Goal: Information Seeking & Learning: Find specific page/section

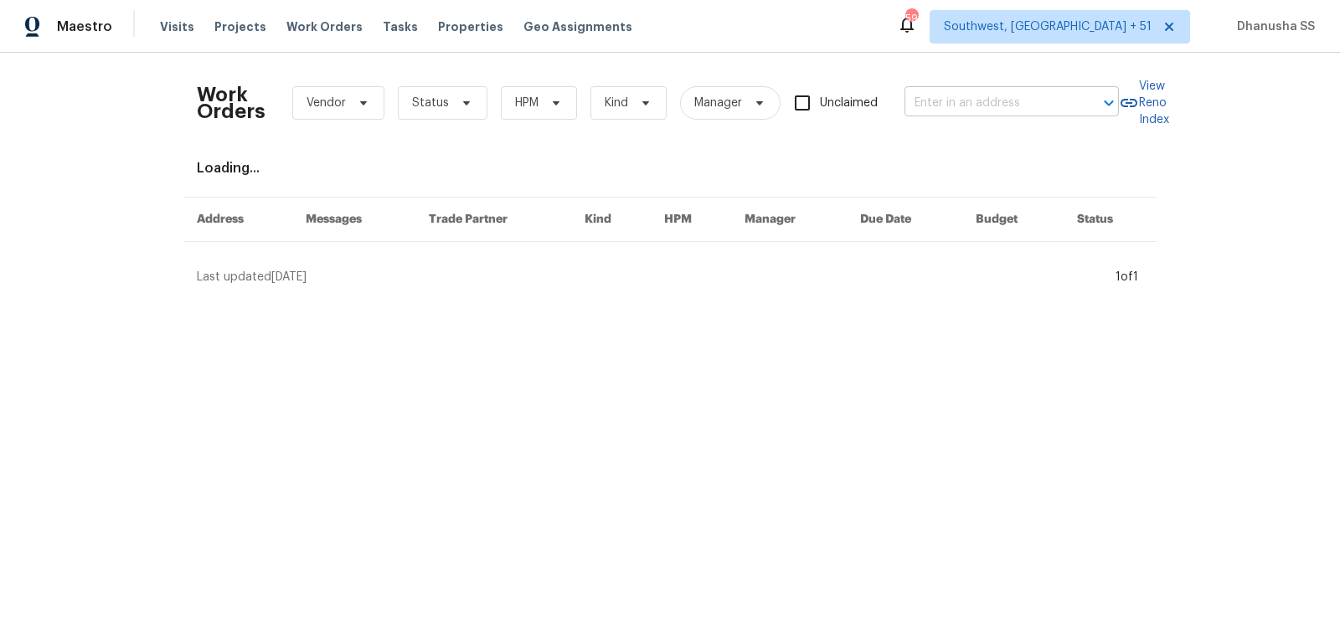
click at [938, 106] on input "text" at bounding box center [989, 103] width 168 height 26
paste input "101 Chippewa Trl, China Grove, NC 28023"
type input "101 Chippewa Trl, China Grove, NC 28023"
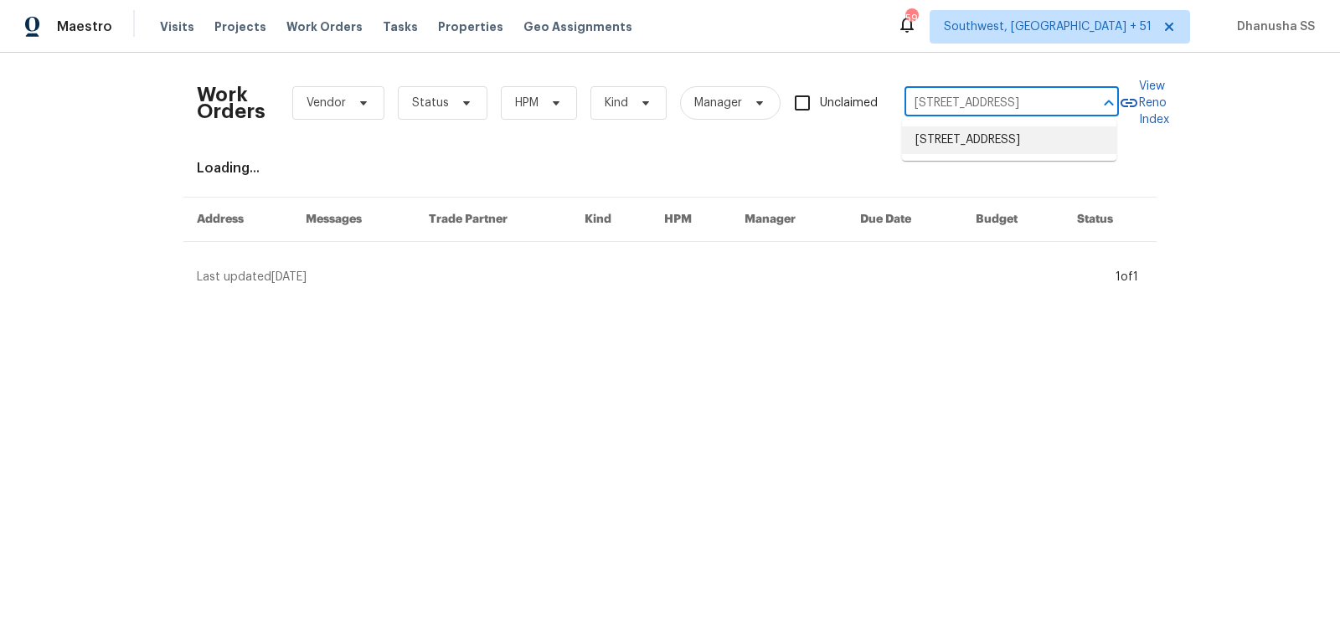
click at [943, 134] on li "[STREET_ADDRESS]" at bounding box center [1009, 141] width 214 height 28
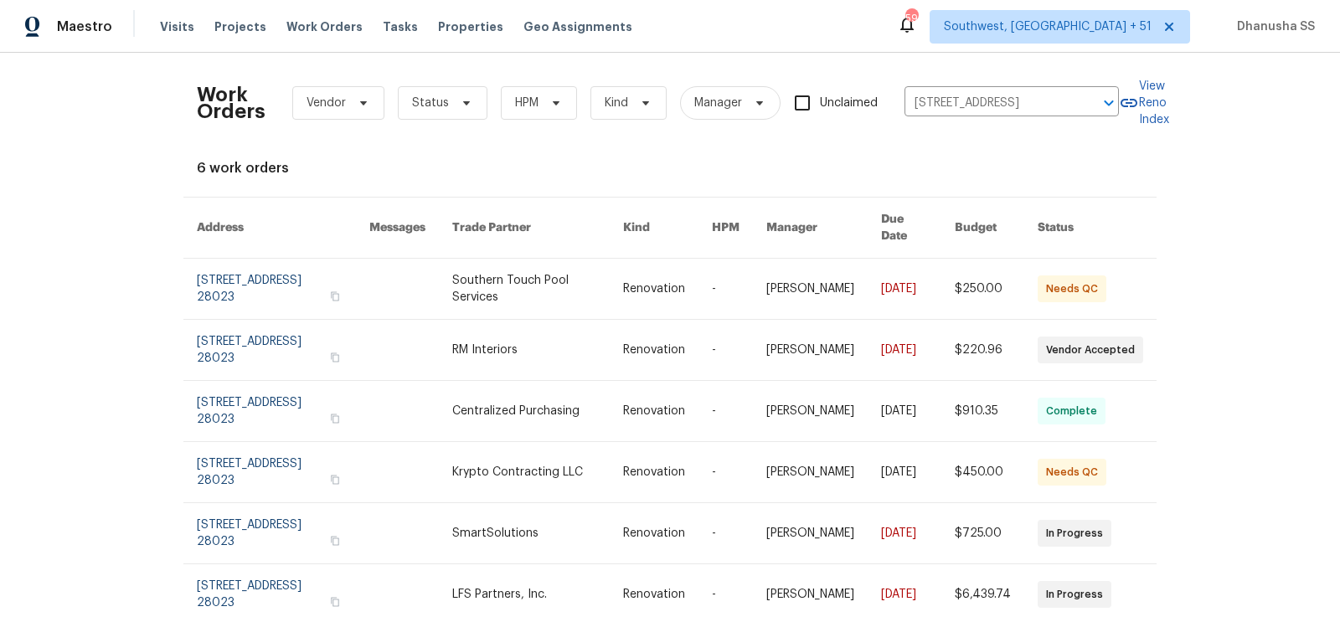
click at [723, 286] on td "-" at bounding box center [726, 289] width 54 height 61
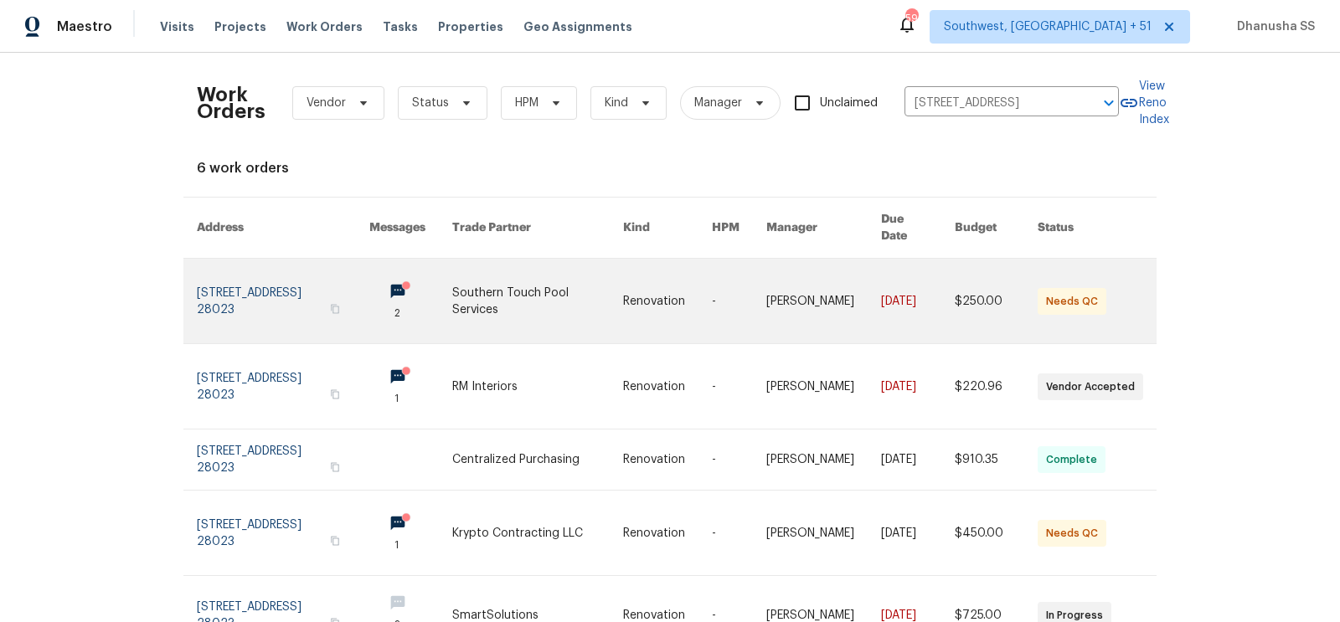
click at [384, 292] on td "2" at bounding box center [397, 301] width 83 height 85
click at [224, 277] on link at bounding box center [283, 301] width 173 height 85
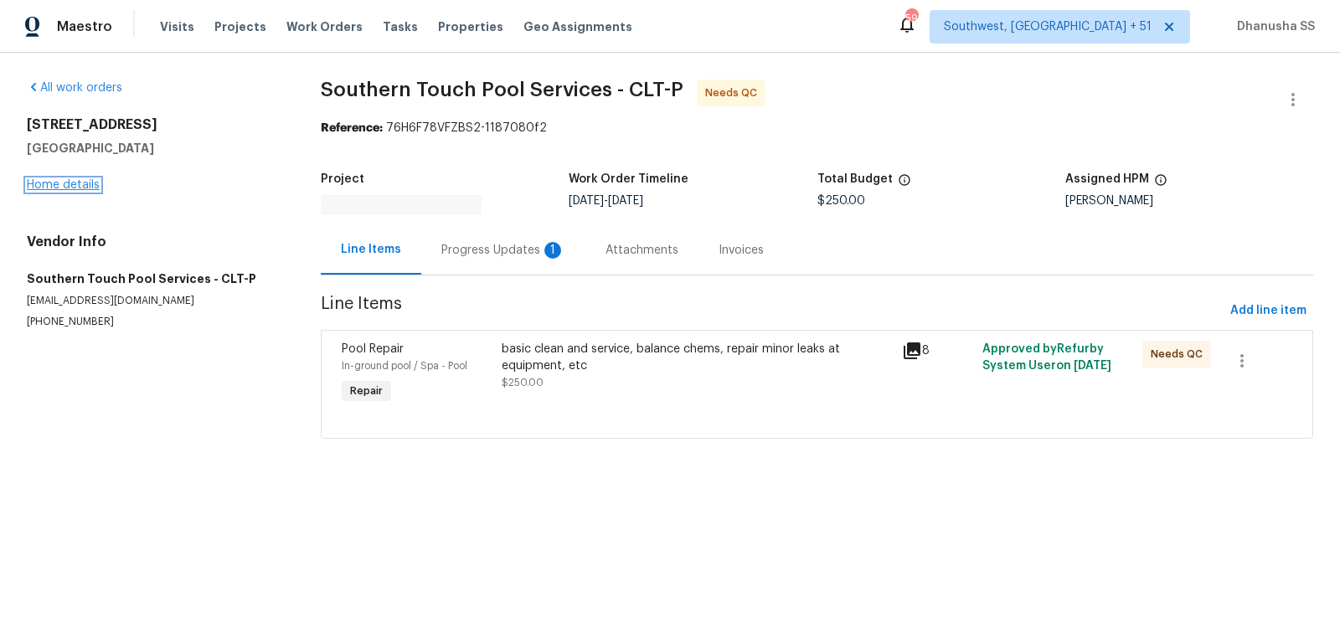
click at [90, 179] on link "Home details" at bounding box center [63, 185] width 73 height 12
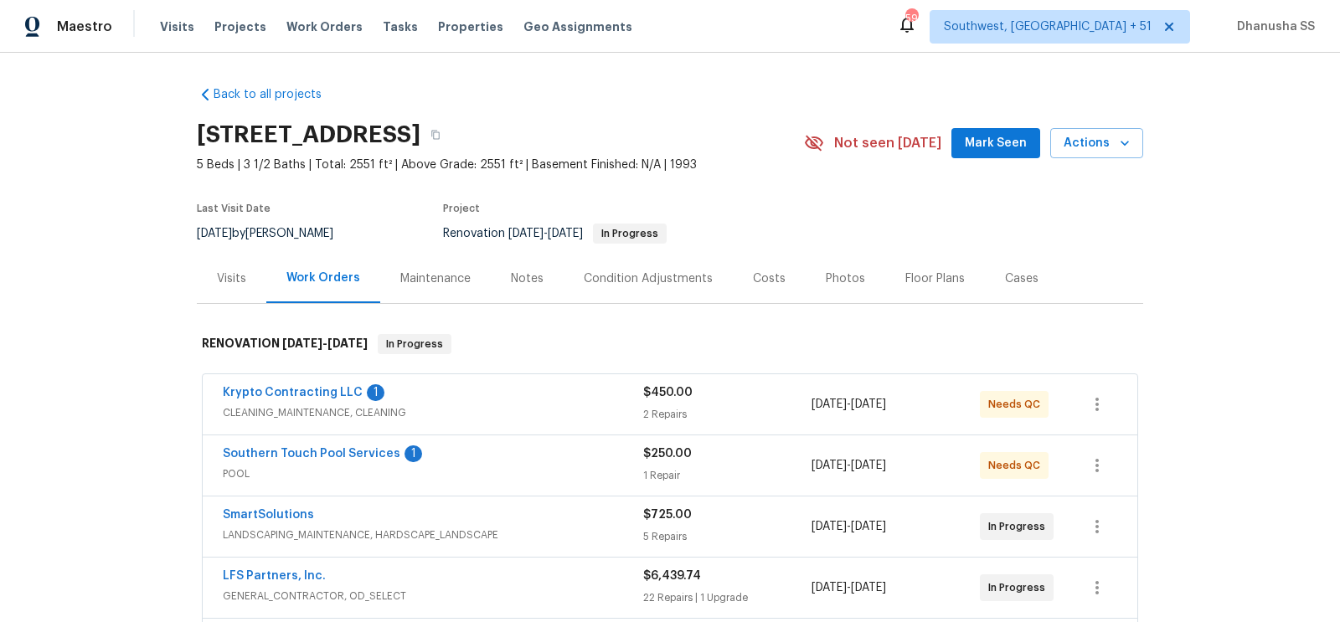
scroll to position [374, 0]
click at [242, 274] on div "Visits" at bounding box center [231, 279] width 29 height 17
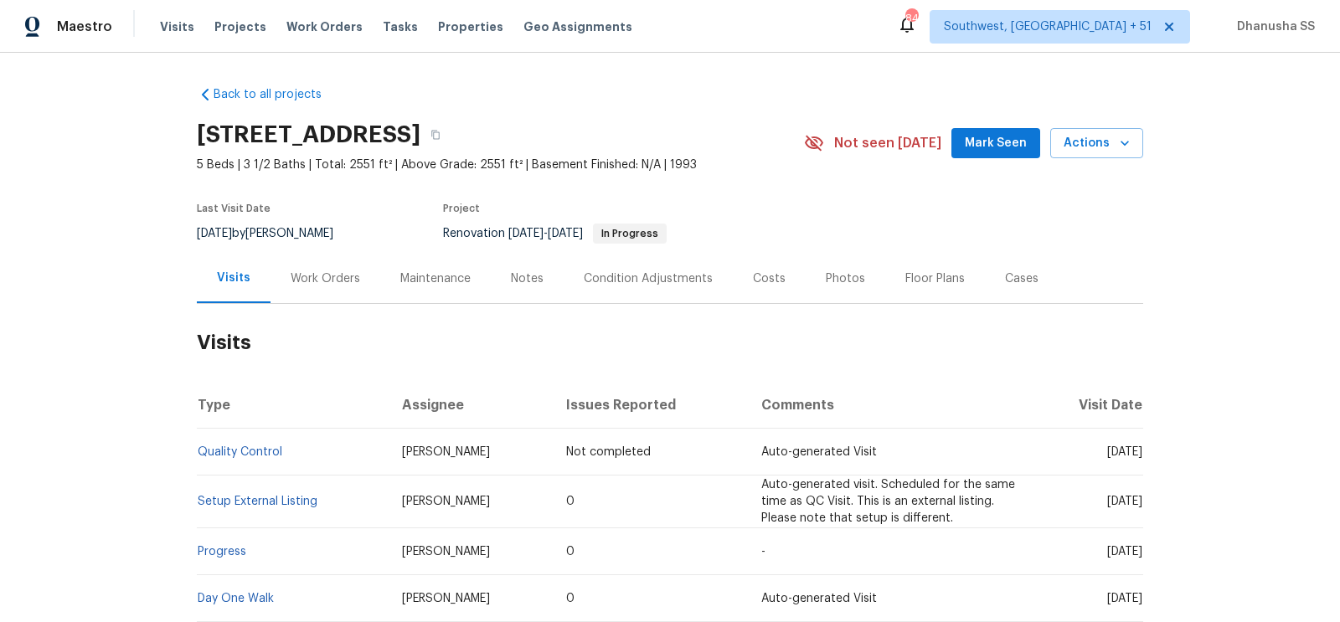
scroll to position [206, 0]
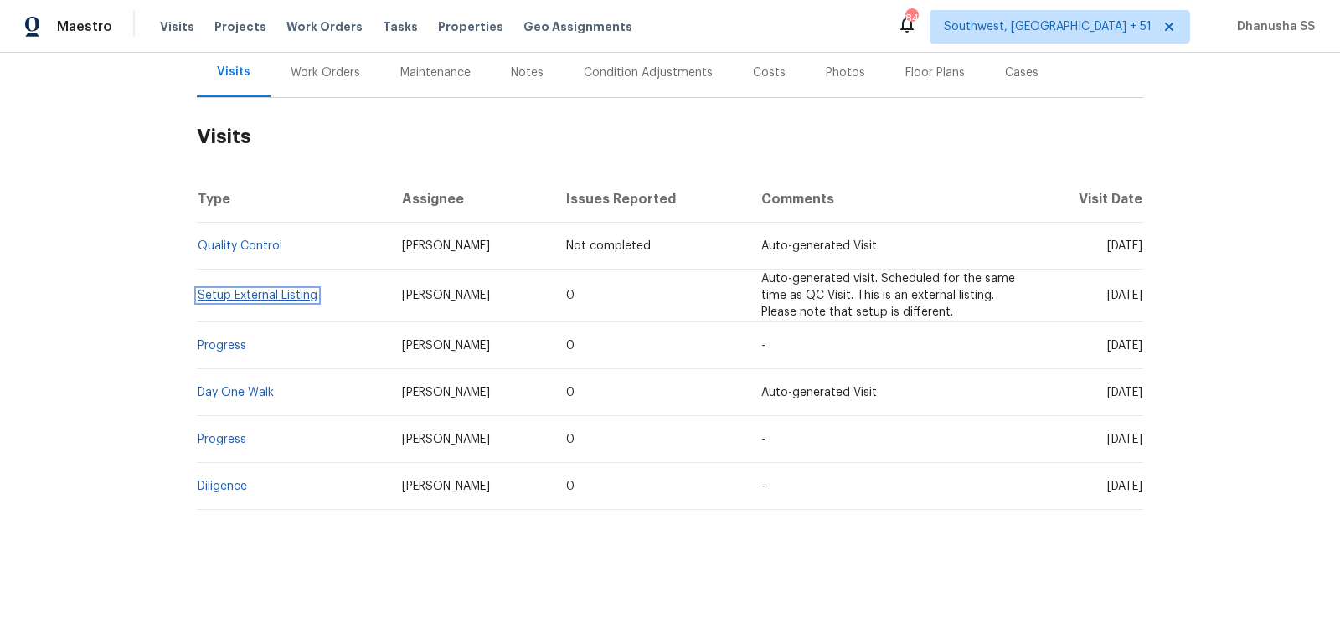
click at [243, 292] on link "Setup External Listing" at bounding box center [258, 296] width 120 height 12
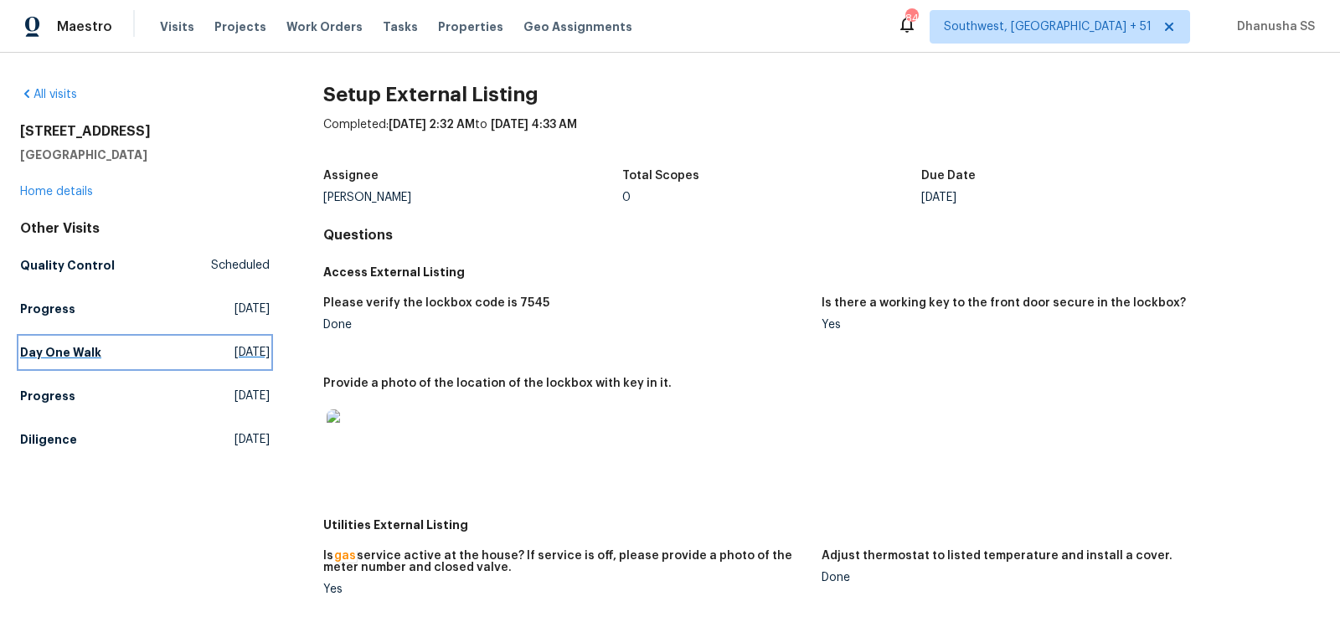
click at [80, 346] on h5 "Day One Walk" at bounding box center [60, 352] width 81 height 17
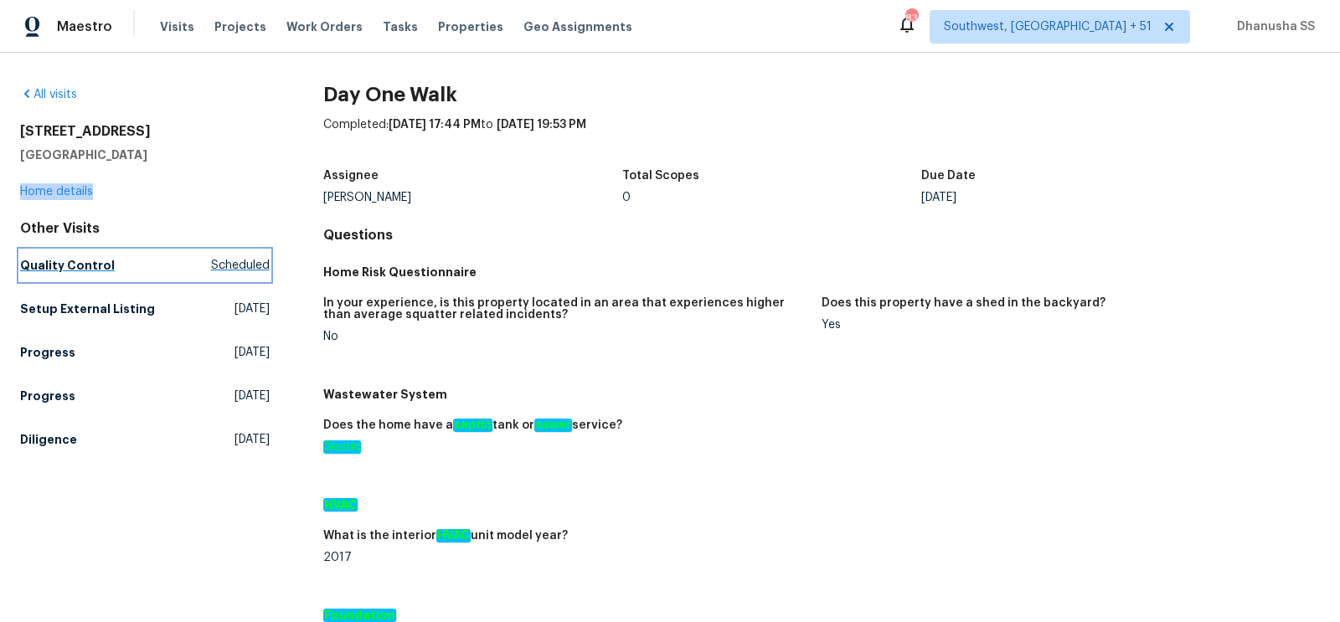
click at [160, 252] on link "Quality Control Scheduled" at bounding box center [145, 265] width 250 height 30
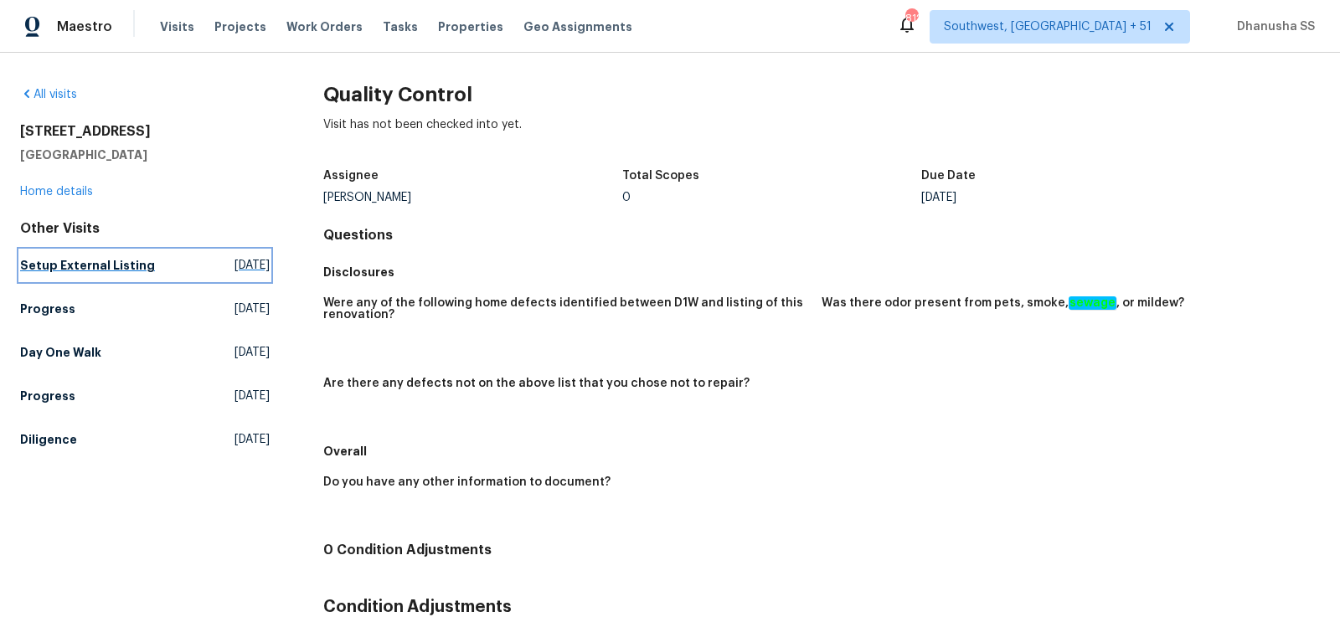
click at [67, 268] on h5 "Setup External Listing" at bounding box center [87, 265] width 135 height 17
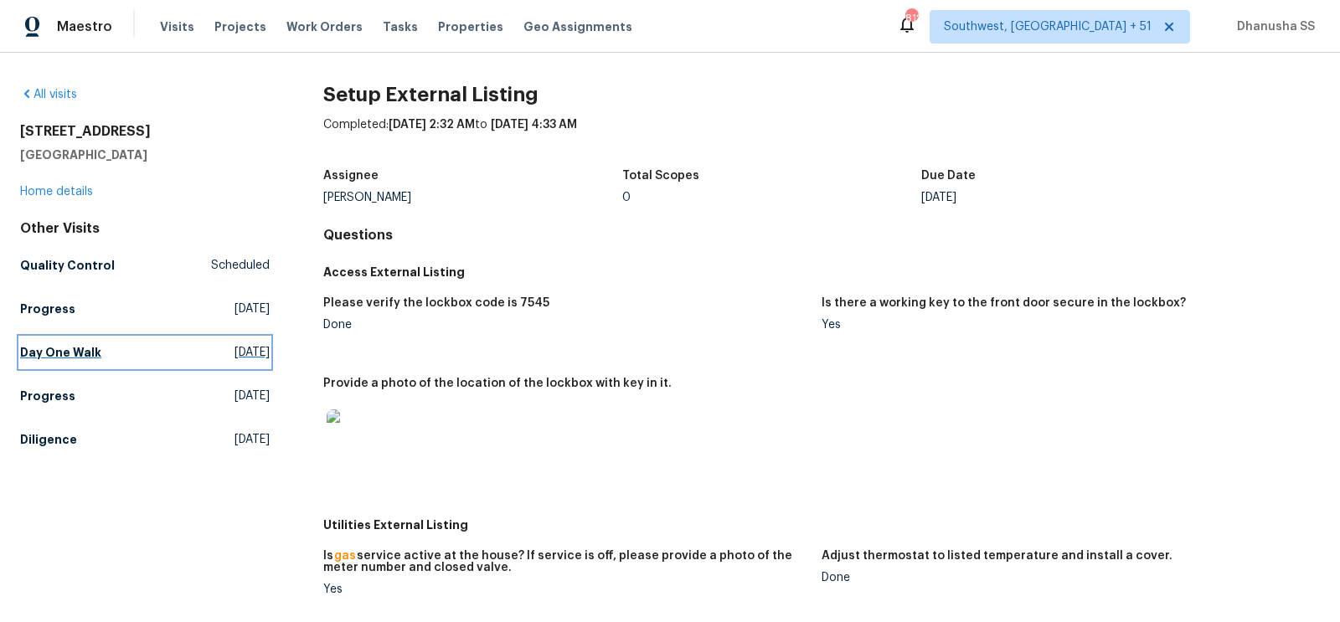
click at [58, 353] on h5 "Day One Walk" at bounding box center [60, 352] width 81 height 17
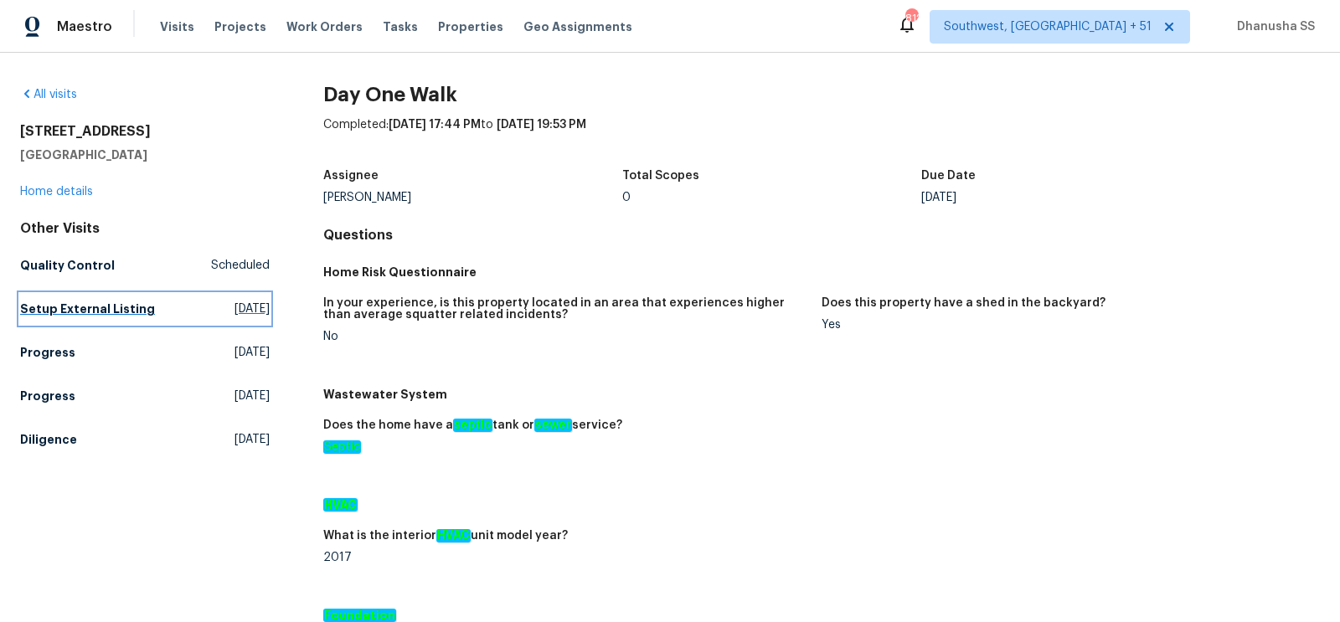
click at [93, 311] on h5 "Setup External Listing" at bounding box center [87, 309] width 135 height 17
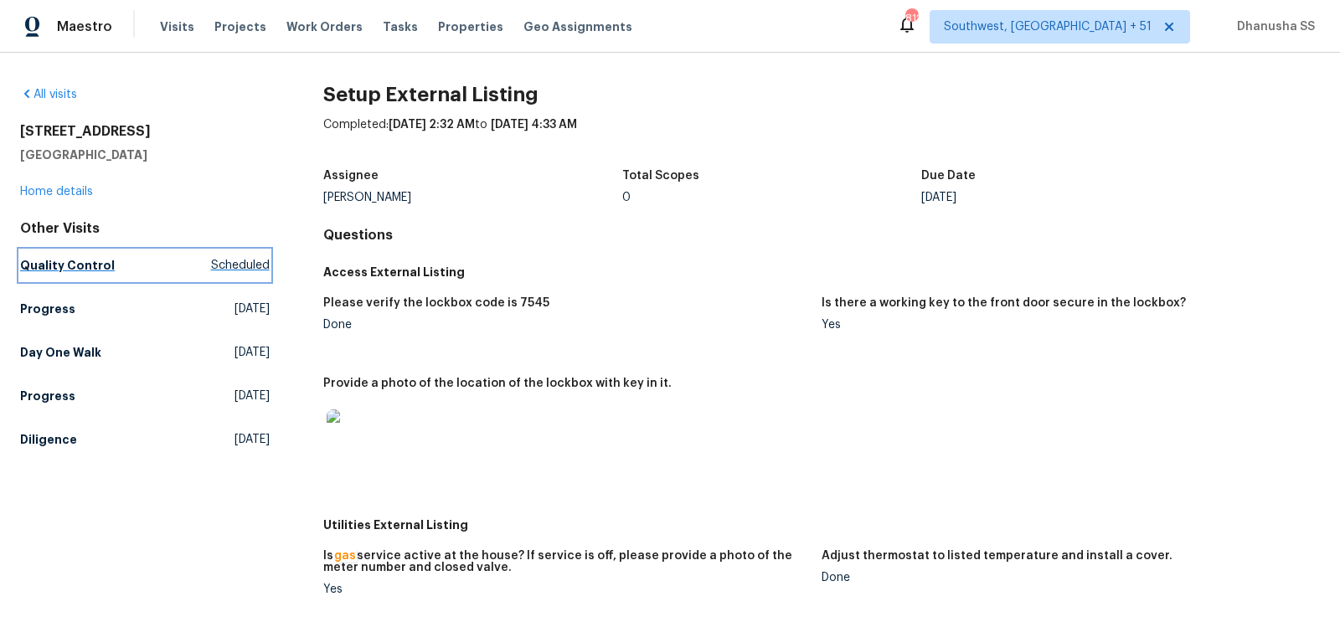
click at [110, 276] on link "Quality Control Scheduled" at bounding box center [145, 265] width 250 height 30
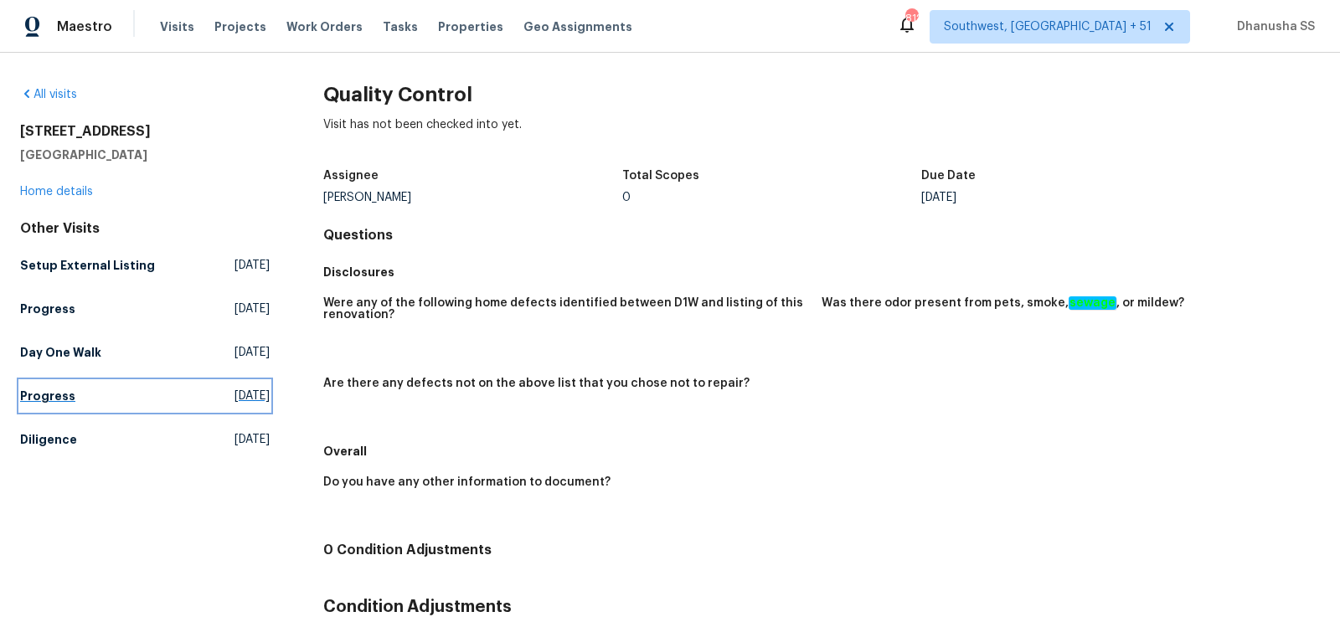
click at [121, 403] on link "Progress Tue, Aug 12 2025" at bounding box center [145, 396] width 250 height 30
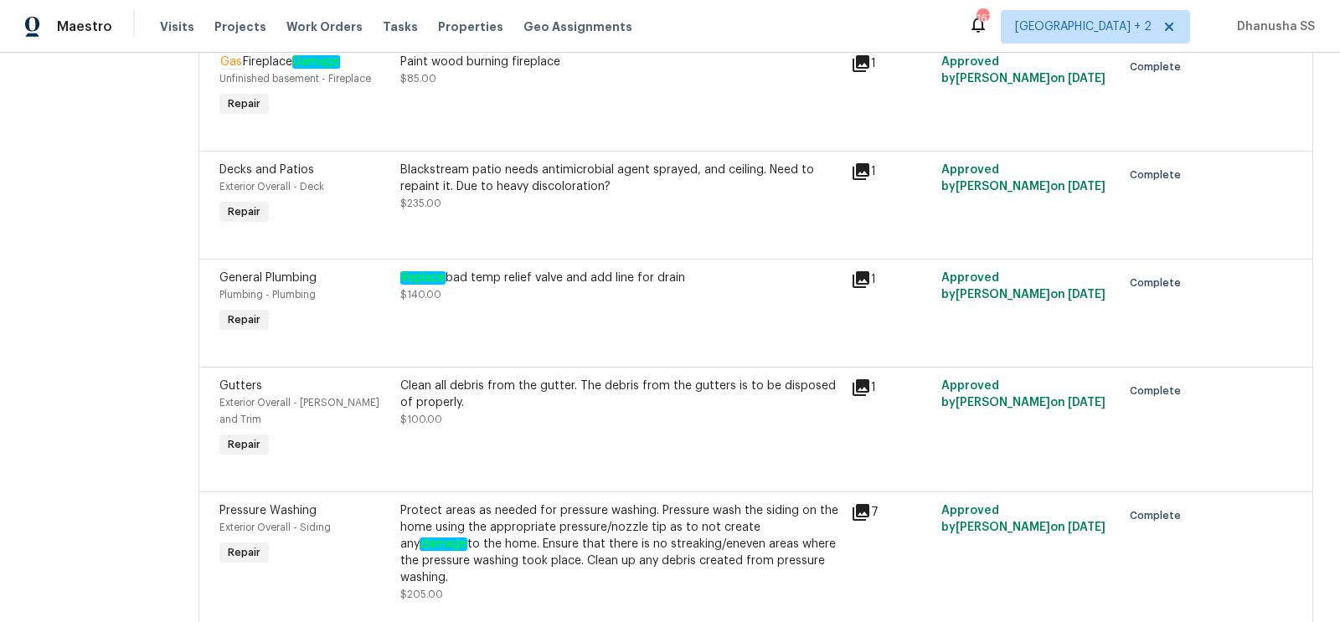
scroll to position [166, 0]
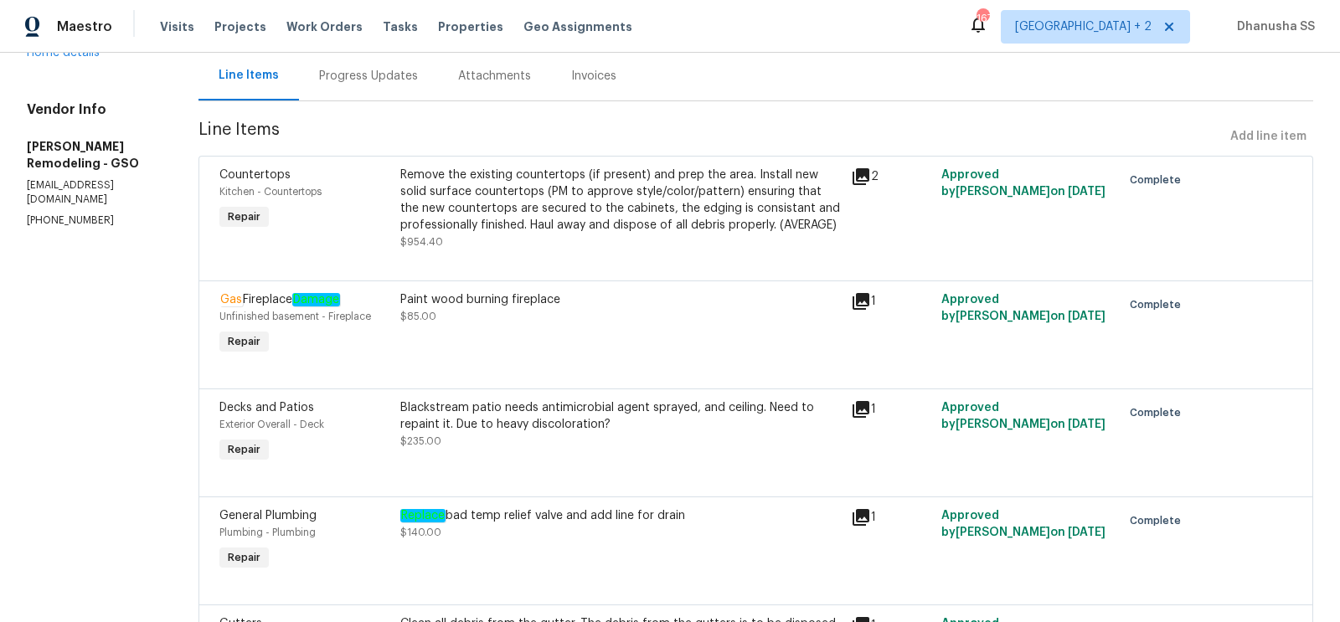
click at [489, 225] on div "Remove the existing countertops (if present) and prep the area. Install new sol…" at bounding box center [621, 200] width 442 height 67
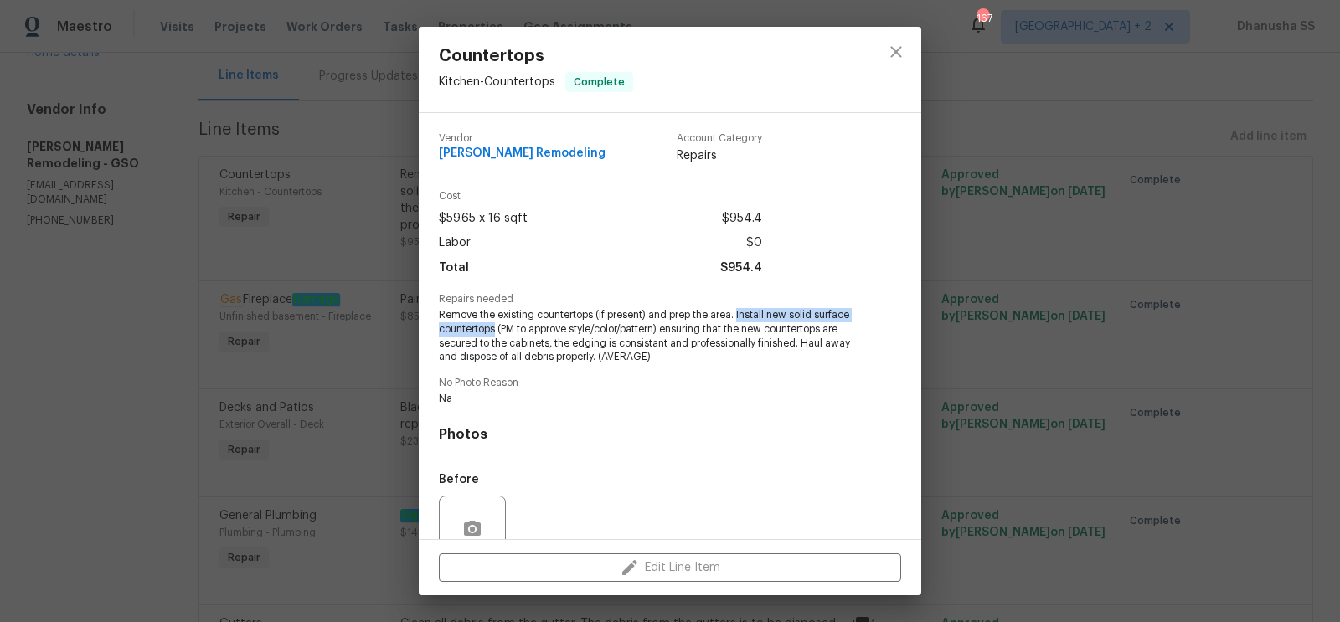
drag, startPoint x: 740, startPoint y: 314, endPoint x: 496, endPoint y: 334, distance: 244.6
click at [496, 334] on span "Remove the existing countertops (if present) and prep the area. Install new sol…" at bounding box center [647, 336] width 416 height 56
copy span "Install new solid surface countertops"
click at [901, 35] on button "close" at bounding box center [896, 52] width 40 height 40
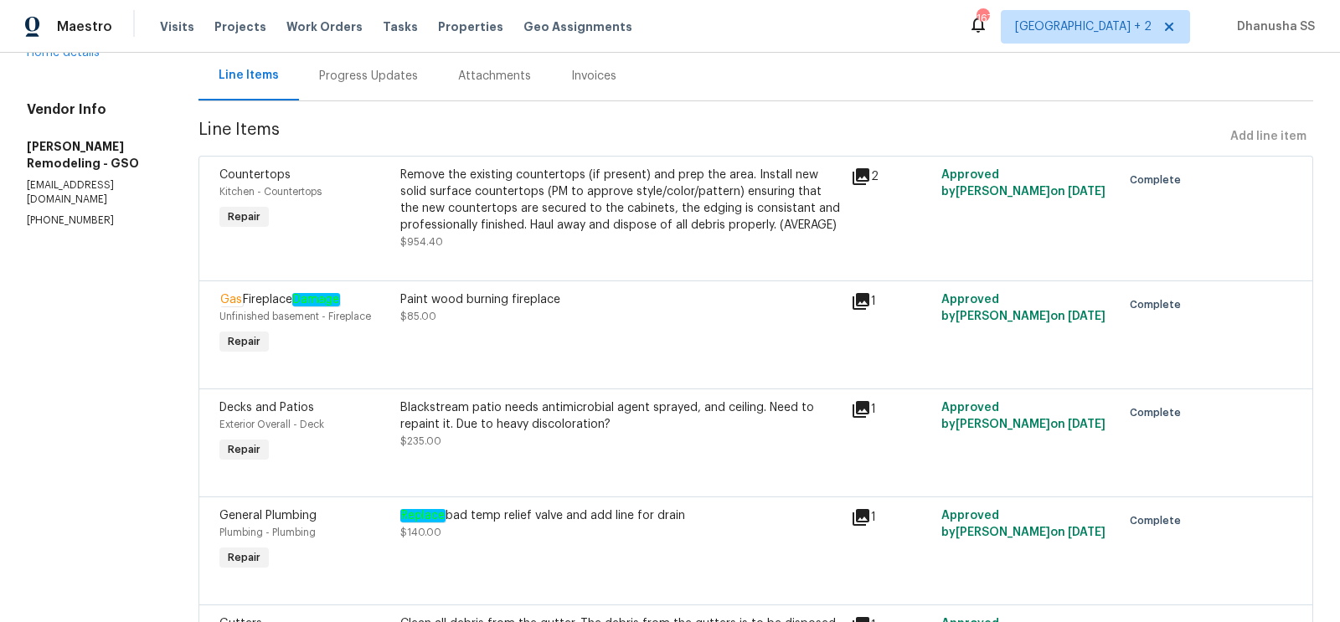
scroll to position [227, 0]
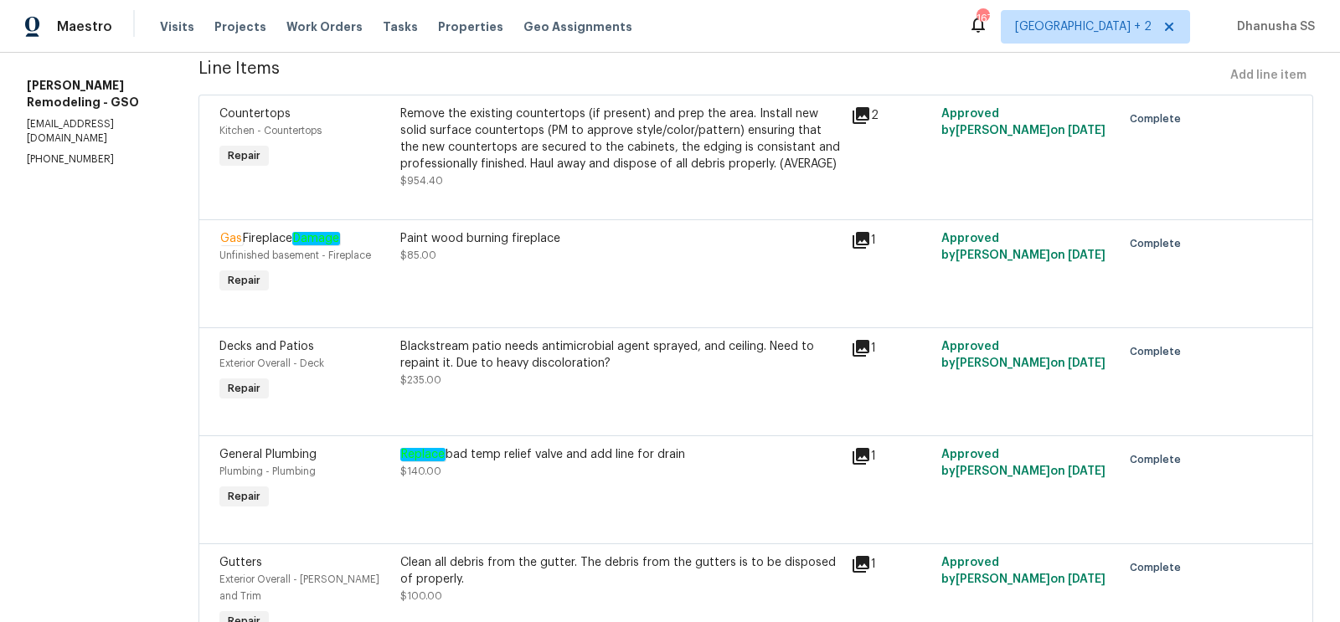
click at [552, 350] on div "Blackstream patio needs antimicrobial agent sprayed, and ceiling. Need to repai…" at bounding box center [621, 355] width 442 height 34
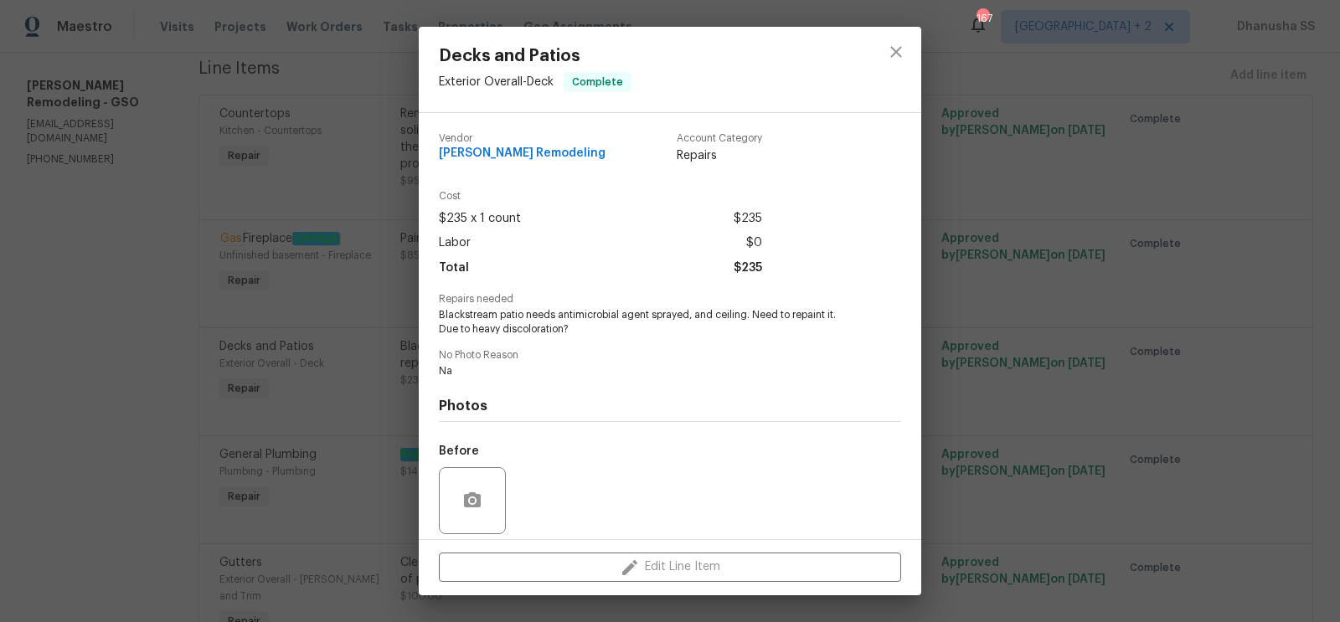
scroll to position [121, 0]
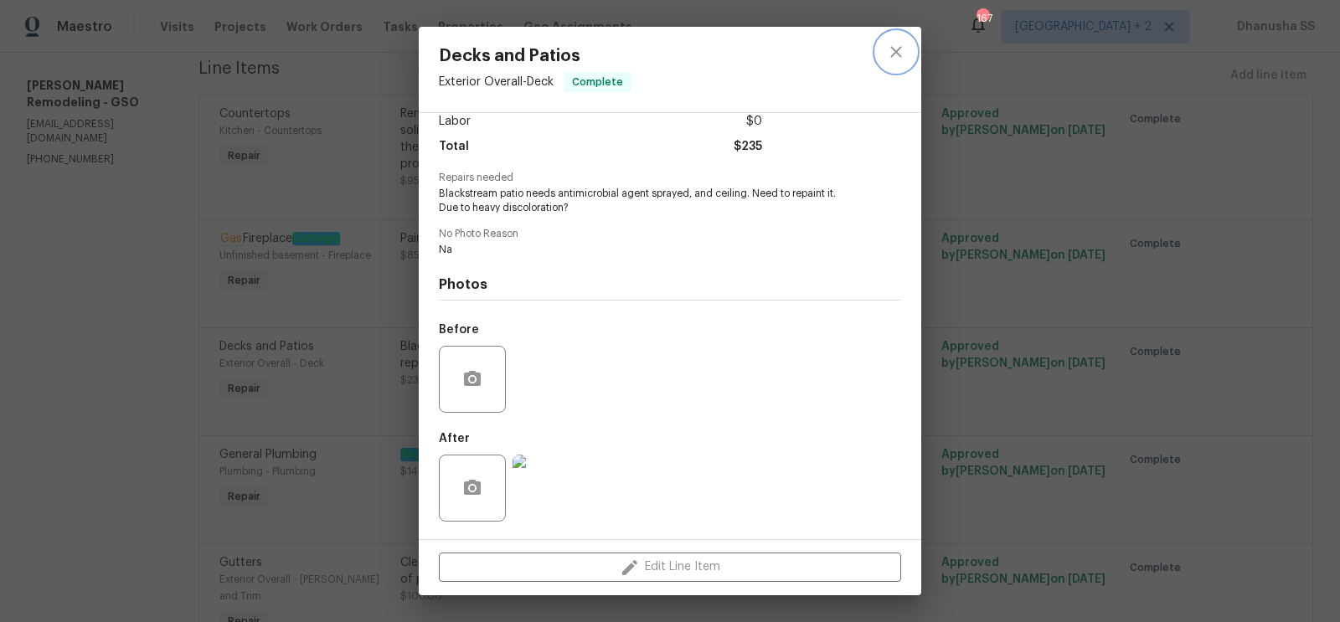
click at [896, 46] on icon "close" at bounding box center [896, 52] width 20 height 20
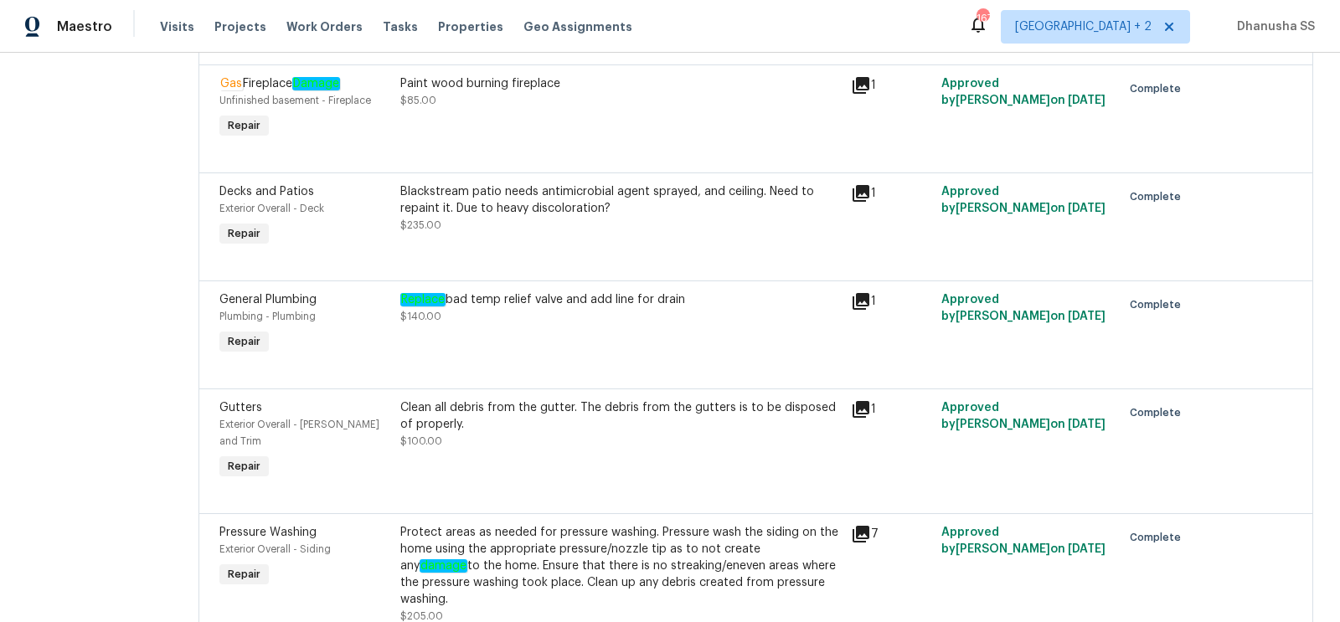
scroll to position [387, 0]
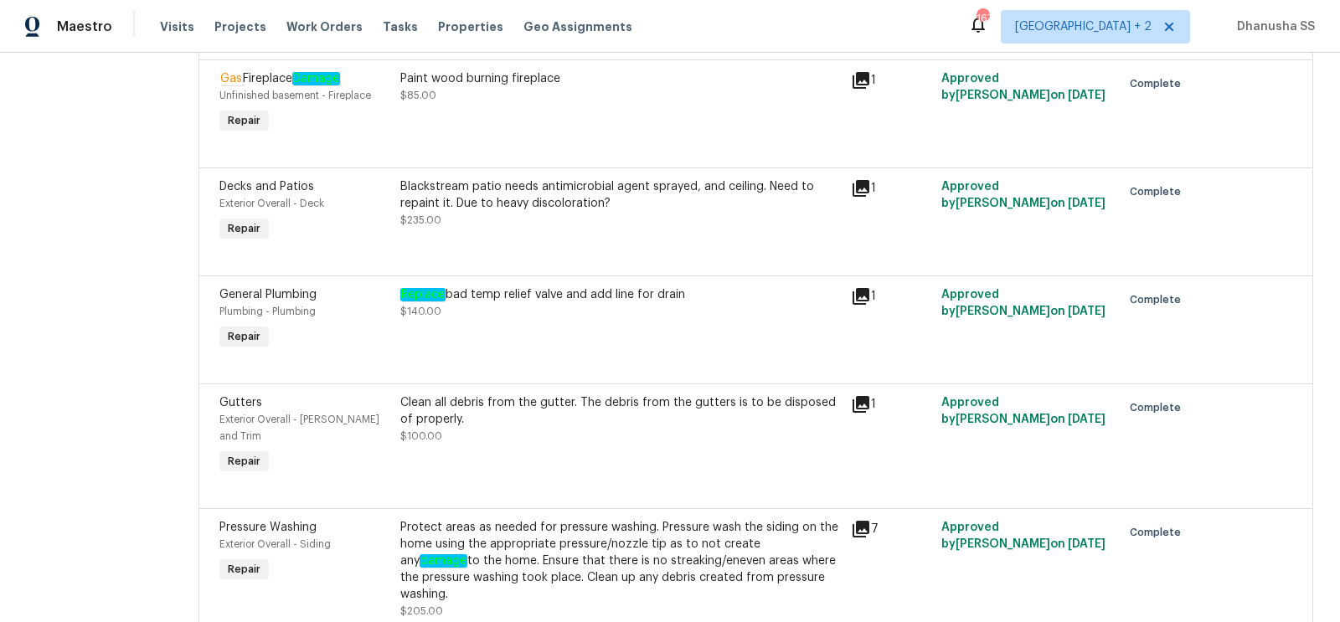
click at [611, 299] on div "Replace bad temp relief valve and add line for drain" at bounding box center [621, 295] width 442 height 17
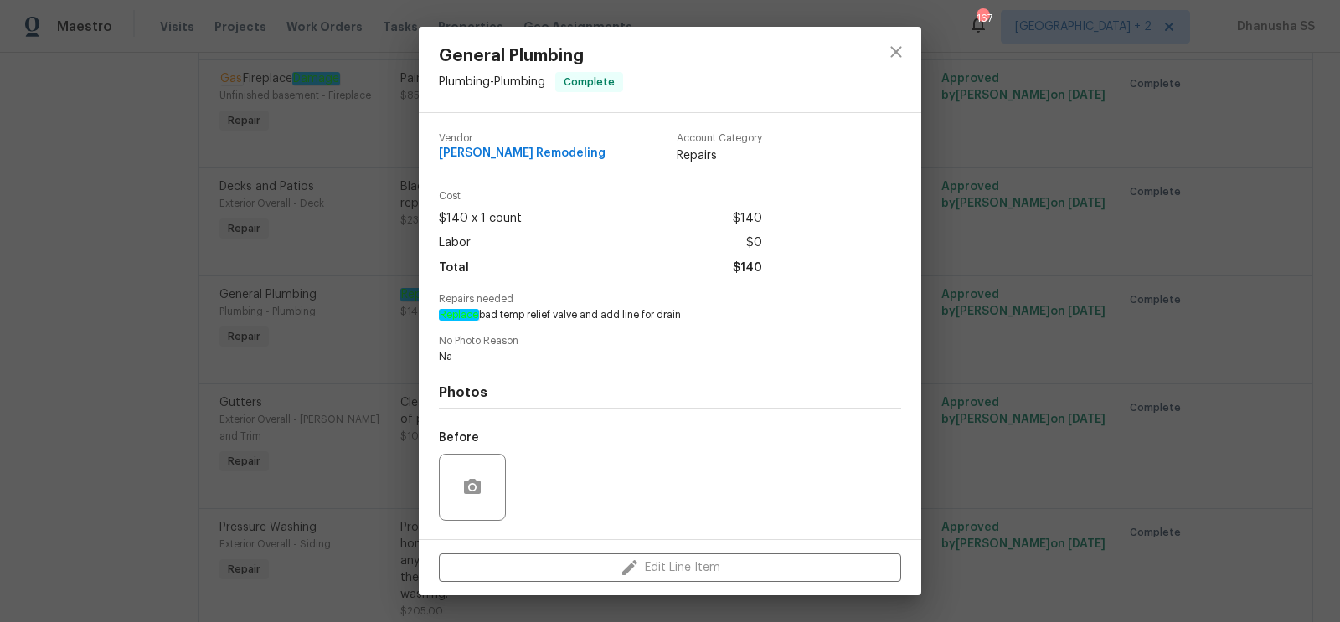
drag, startPoint x: 440, startPoint y: 312, endPoint x: 678, endPoint y: 328, distance: 238.5
click at [678, 328] on div "Vendor Pino Remodeling Account Category Repairs Cost $140 x 1 count $140 Labor …" at bounding box center [670, 380] width 462 height 520
copy span "Replace bad temp relief valve and add line for drain"
click at [887, 48] on icon "close" at bounding box center [896, 52] width 20 height 20
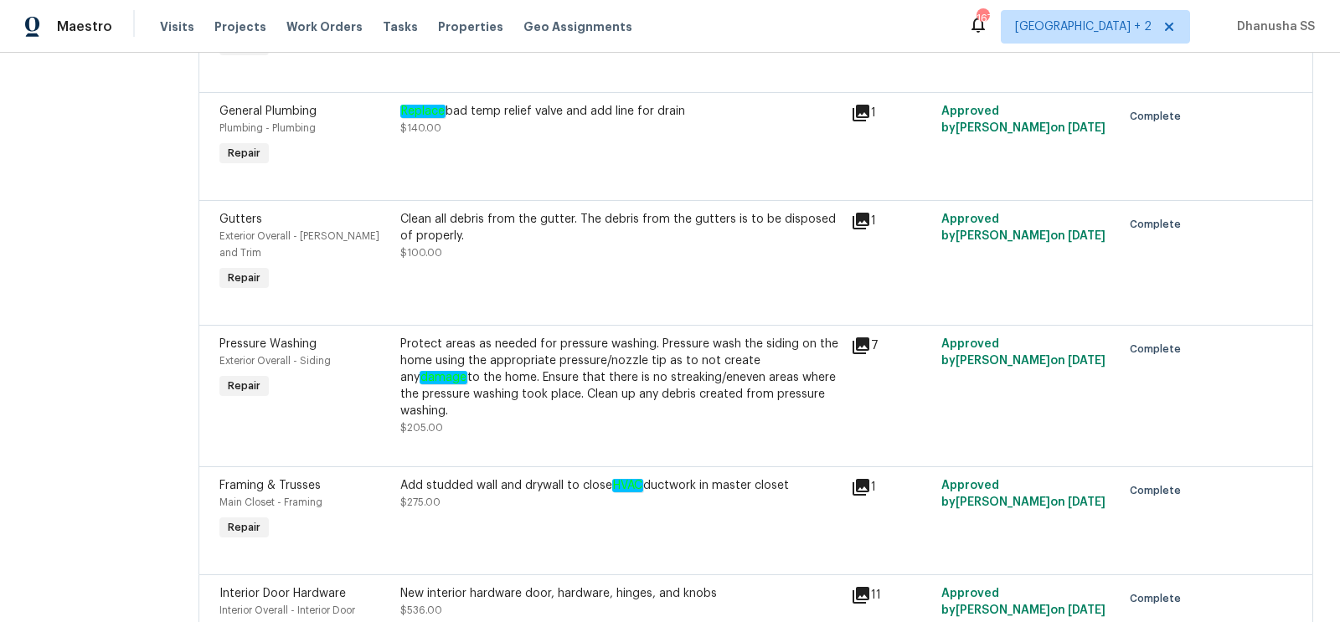
scroll to position [571, 0]
click at [544, 477] on div "Add studded wall and drywall to close HVAC ductwork in master closet" at bounding box center [621, 485] width 442 height 17
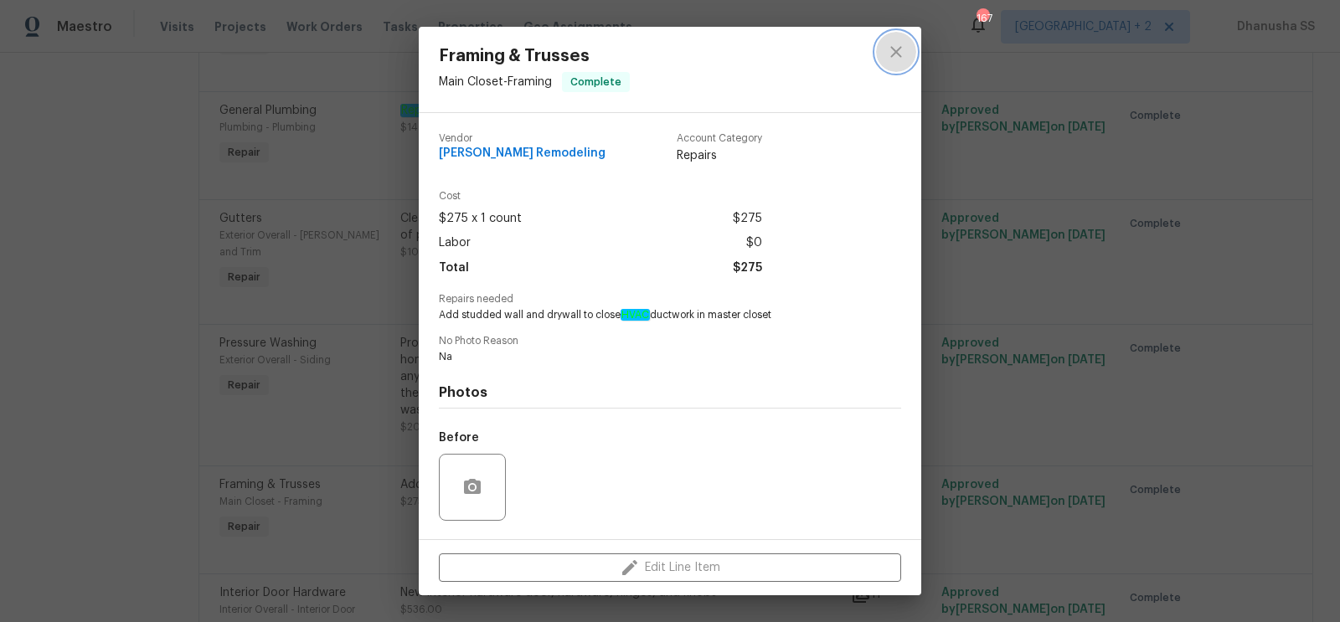
click at [895, 49] on icon "close" at bounding box center [896, 52] width 20 height 20
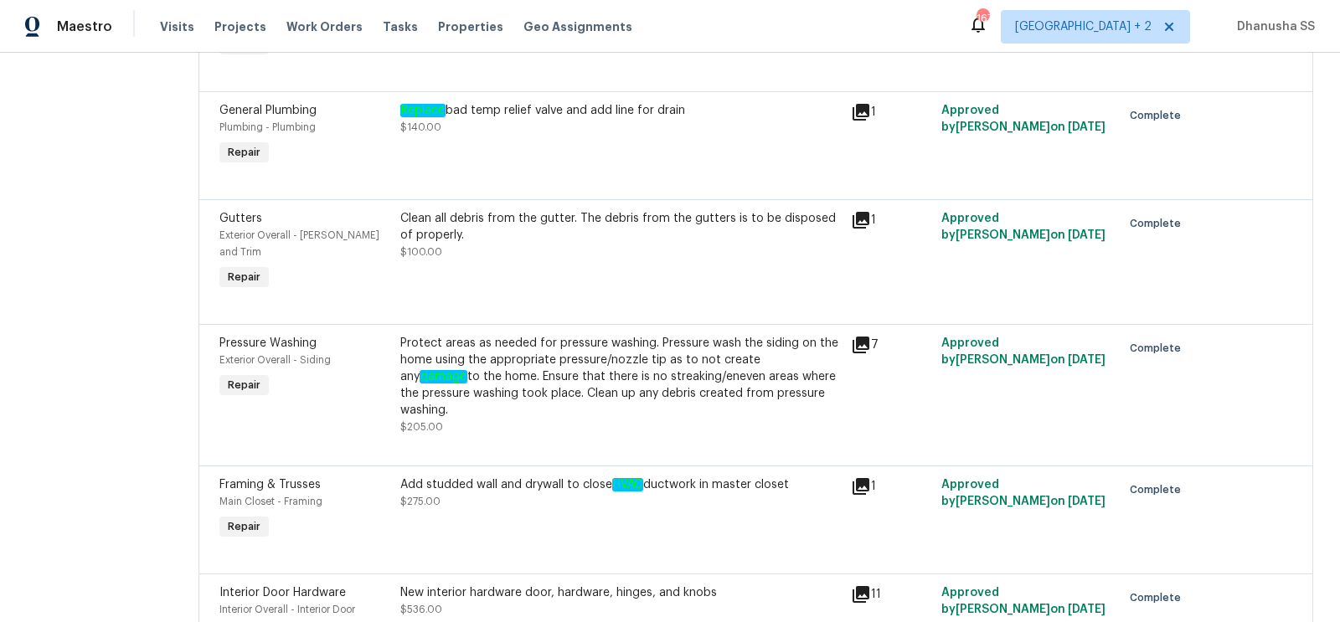
scroll to position [645, 0]
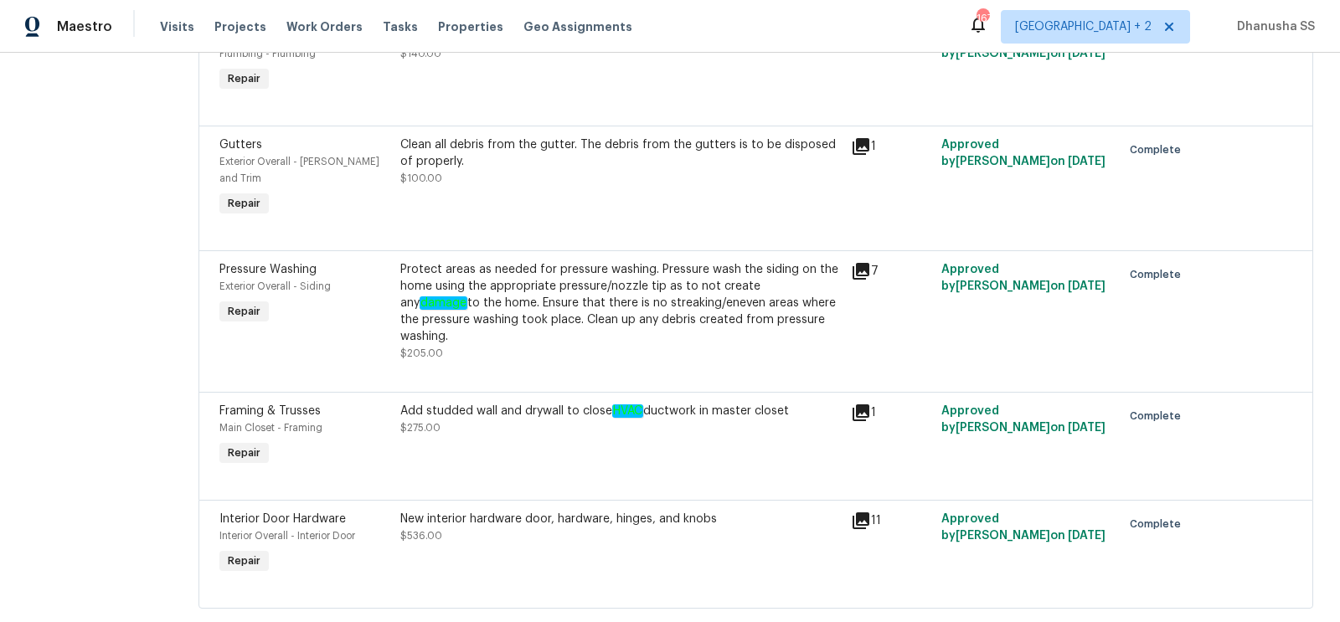
click at [512, 415] on div "Add studded wall and drywall to close HVAC ductwork in master closet $275.00" at bounding box center [621, 436] width 452 height 77
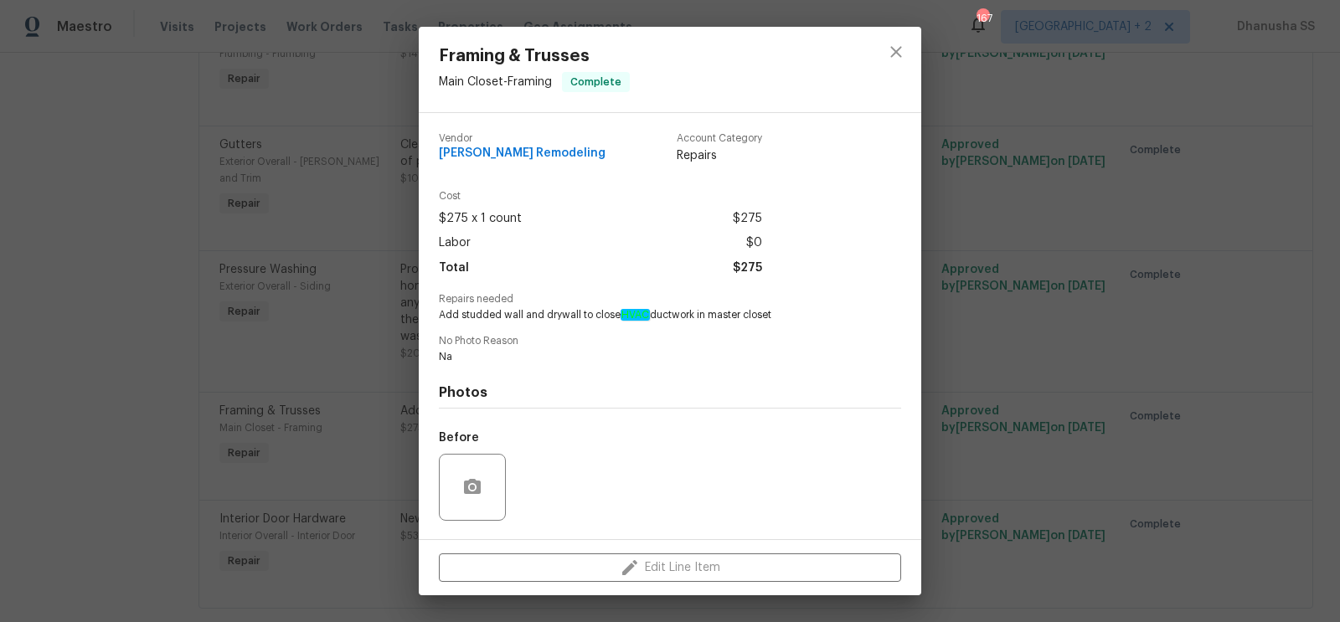
scroll to position [106, 0]
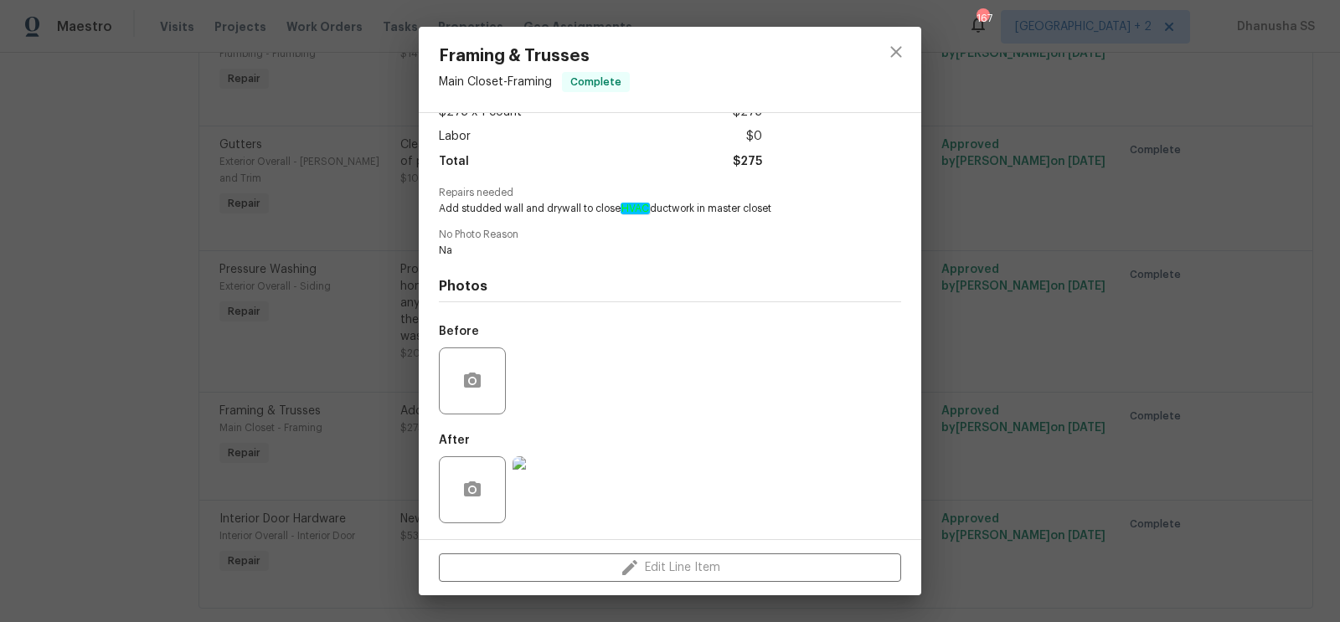
click at [532, 488] on img at bounding box center [546, 490] width 67 height 67
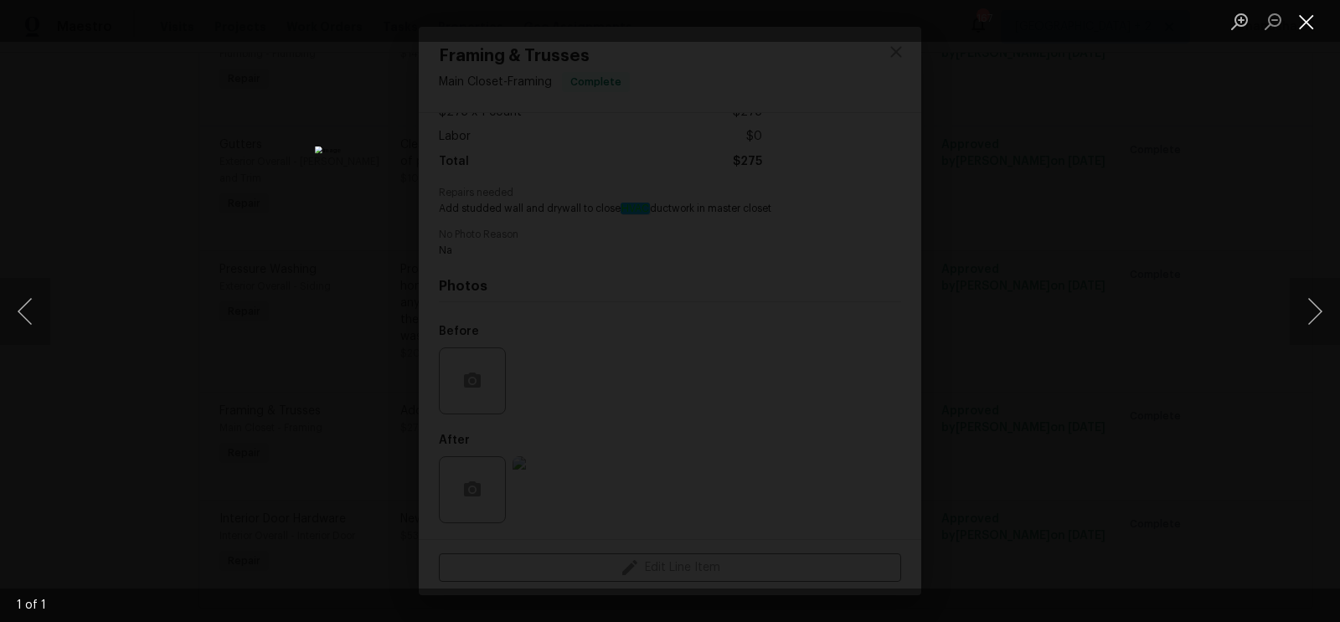
click at [1319, 20] on button "Close lightbox" at bounding box center [1307, 21] width 34 height 29
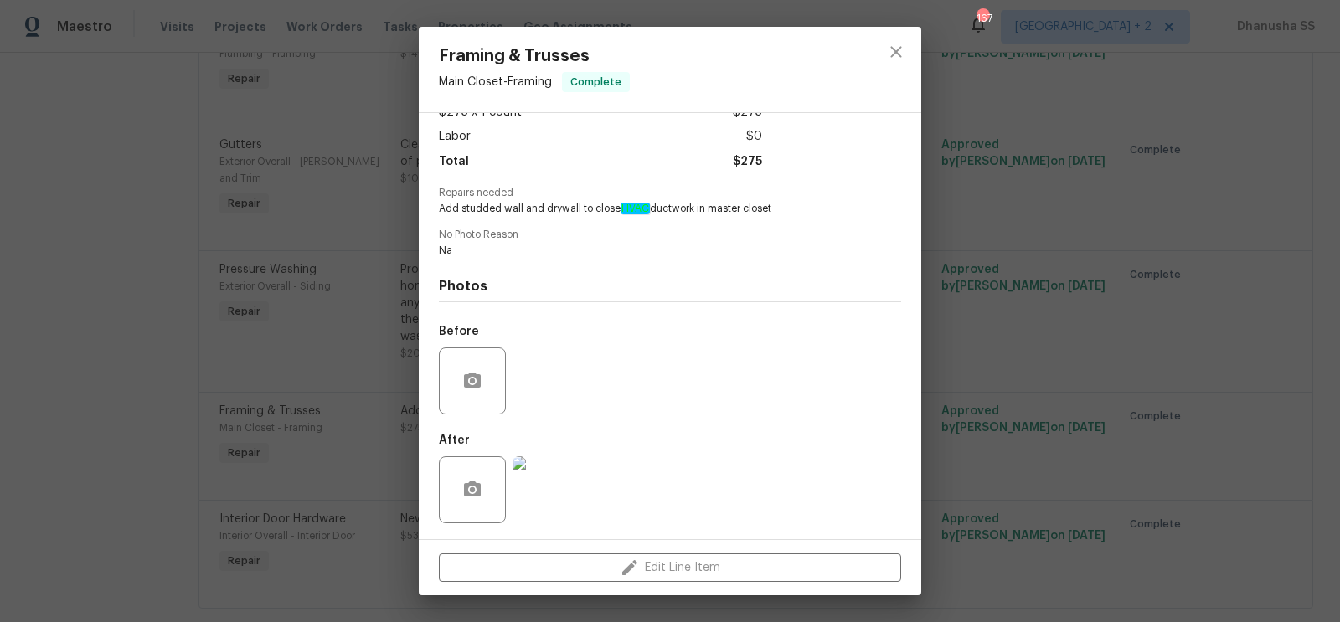
drag, startPoint x: 461, startPoint y: 209, endPoint x: 796, endPoint y: 214, distance: 335.2
click at [796, 214] on span "Add studded wall and drywall to close HVAC ductwork in master closet" at bounding box center [647, 209] width 416 height 14
copy span "studded wall and drywall to close HVAC ductwork in master closet"
click at [893, 59] on icon "close" at bounding box center [896, 52] width 20 height 20
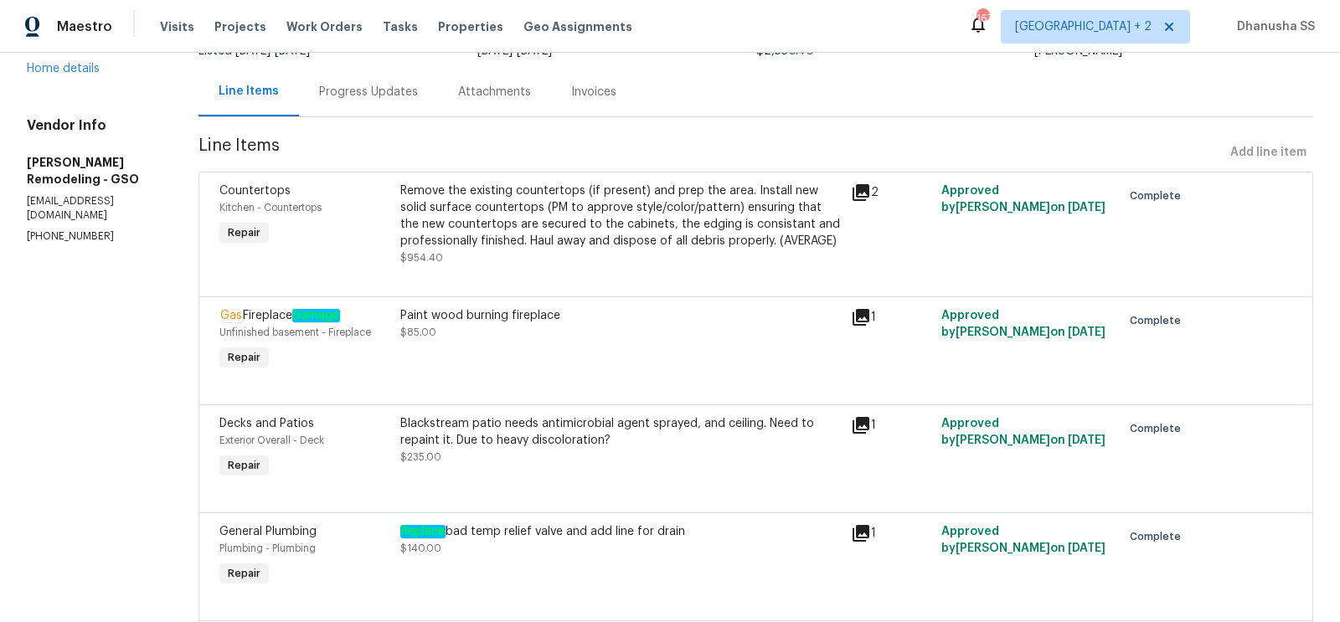
scroll to position [43, 0]
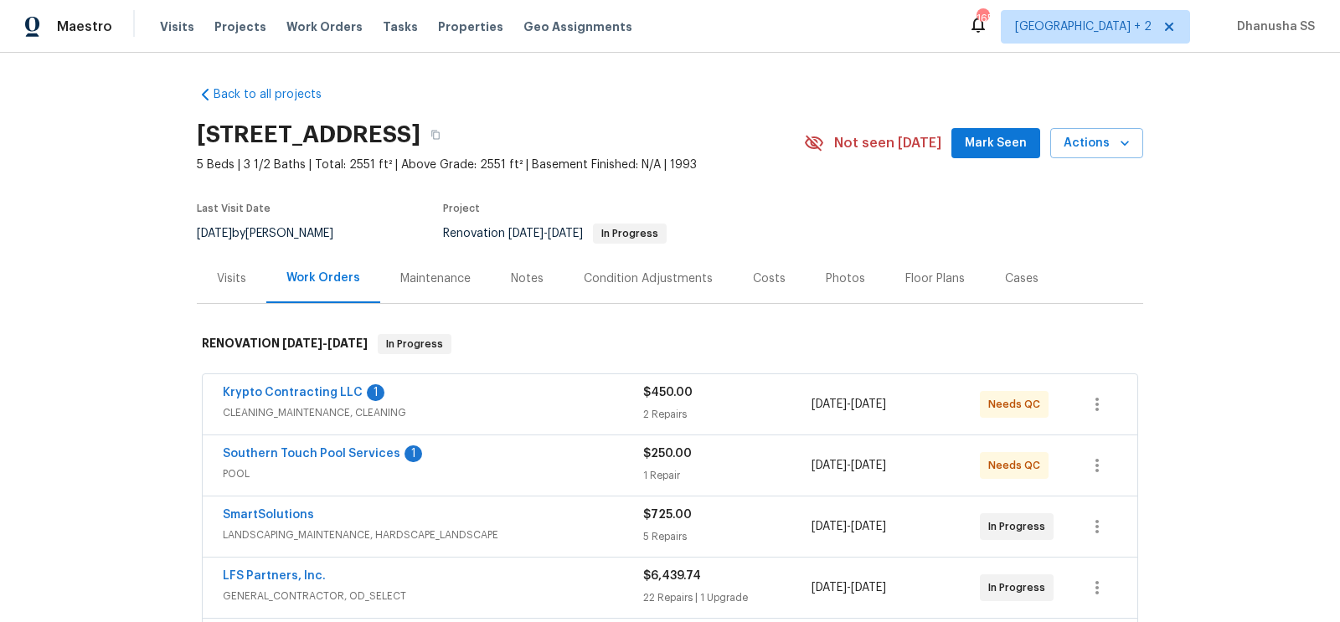
scroll to position [374, 0]
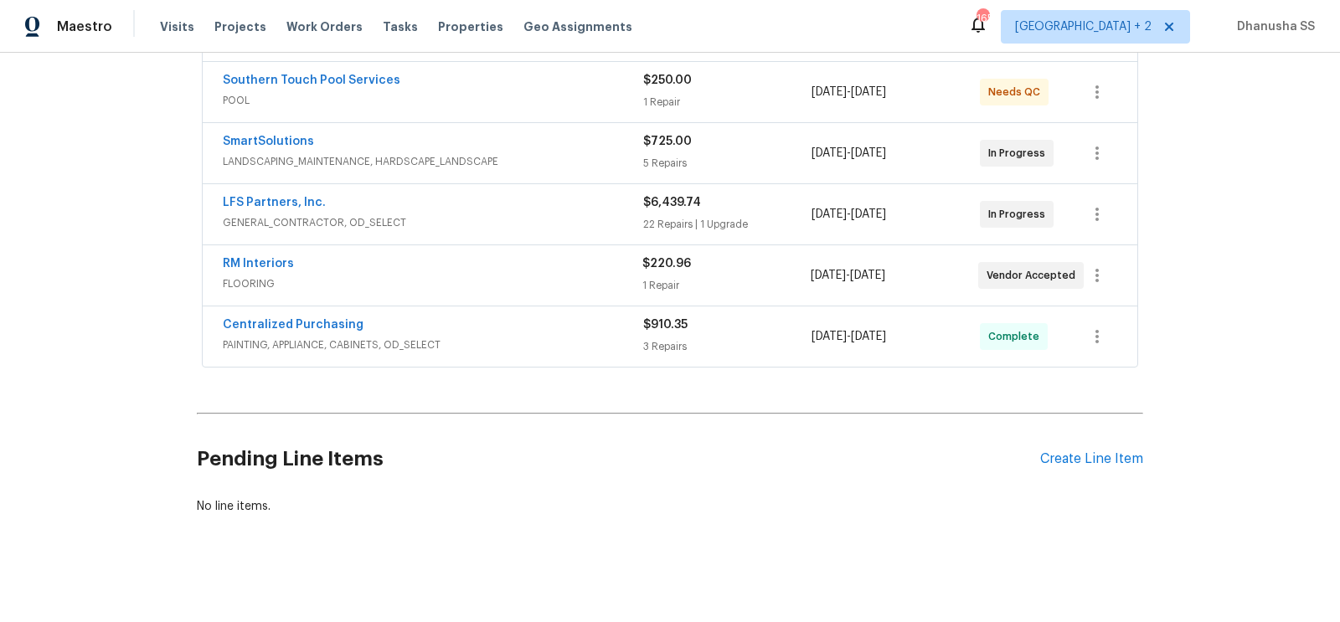
click at [582, 341] on span "PAINTING, APPLIANCE, CABINETS, OD_SELECT" at bounding box center [433, 345] width 421 height 17
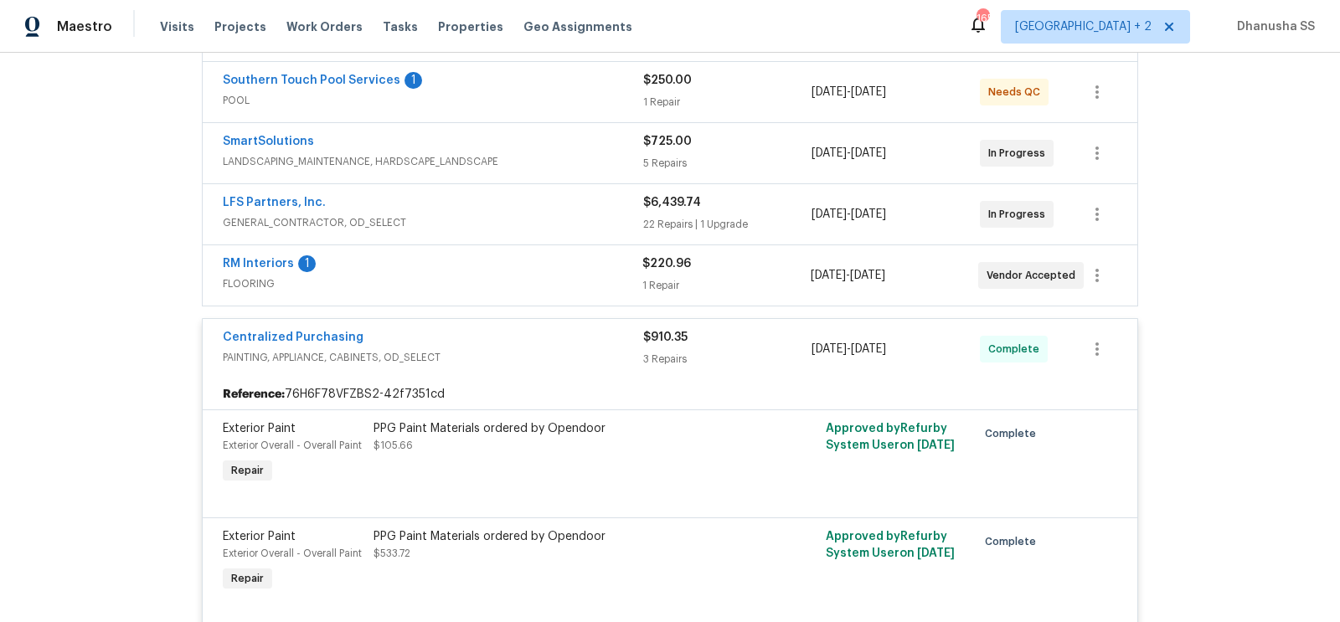
click at [545, 290] on div "RM Interiors 1 FLOORING" at bounding box center [433, 276] width 420 height 40
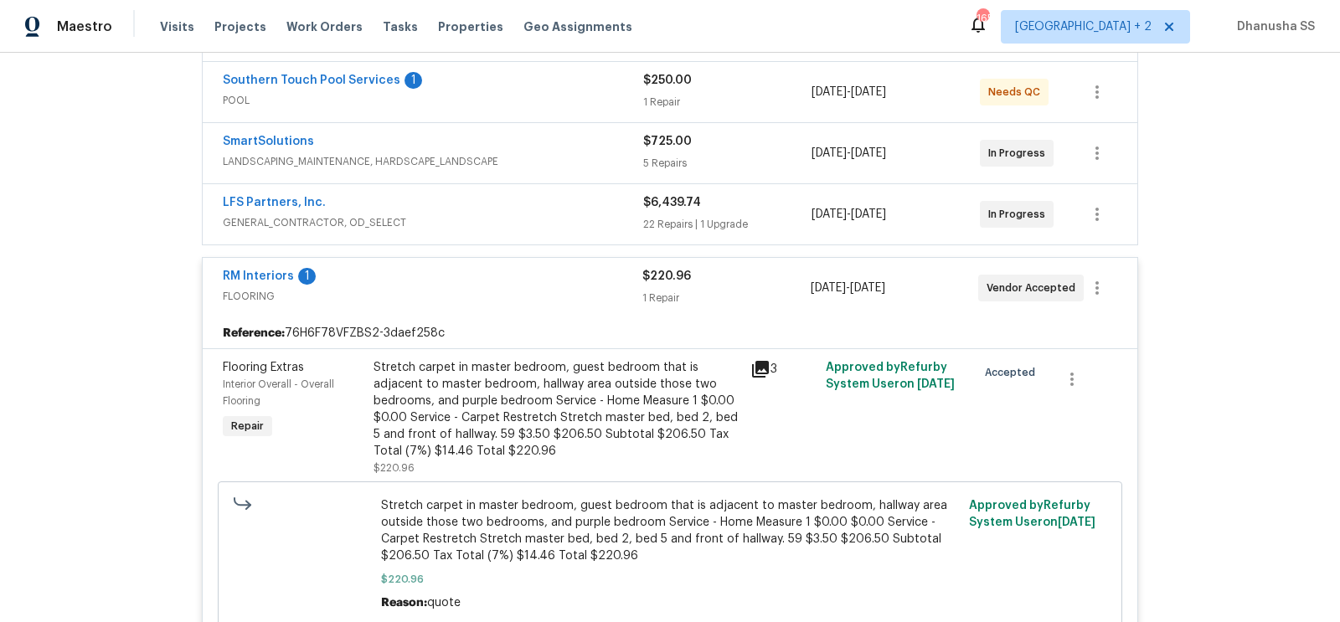
click at [543, 230] on div "LFS Partners, Inc. GENERAL_CONTRACTOR, OD_SELECT" at bounding box center [433, 214] width 421 height 40
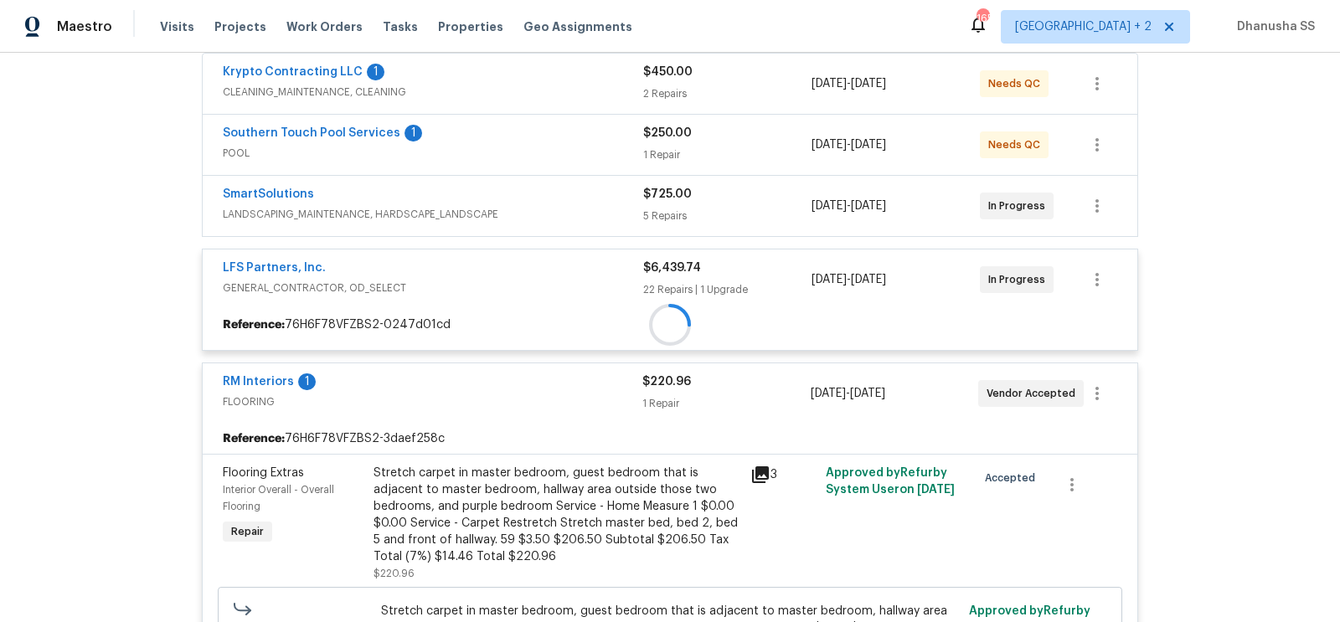
scroll to position [314, 0]
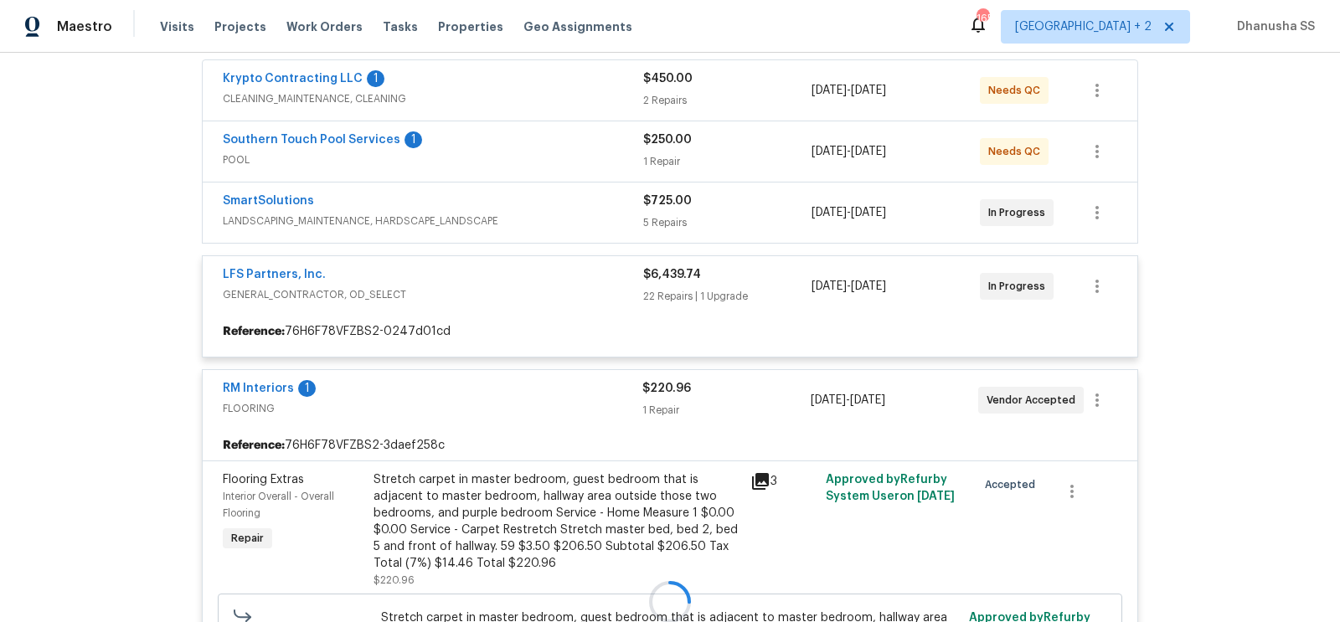
click at [551, 226] on div at bounding box center [670, 601] width 947 height 1197
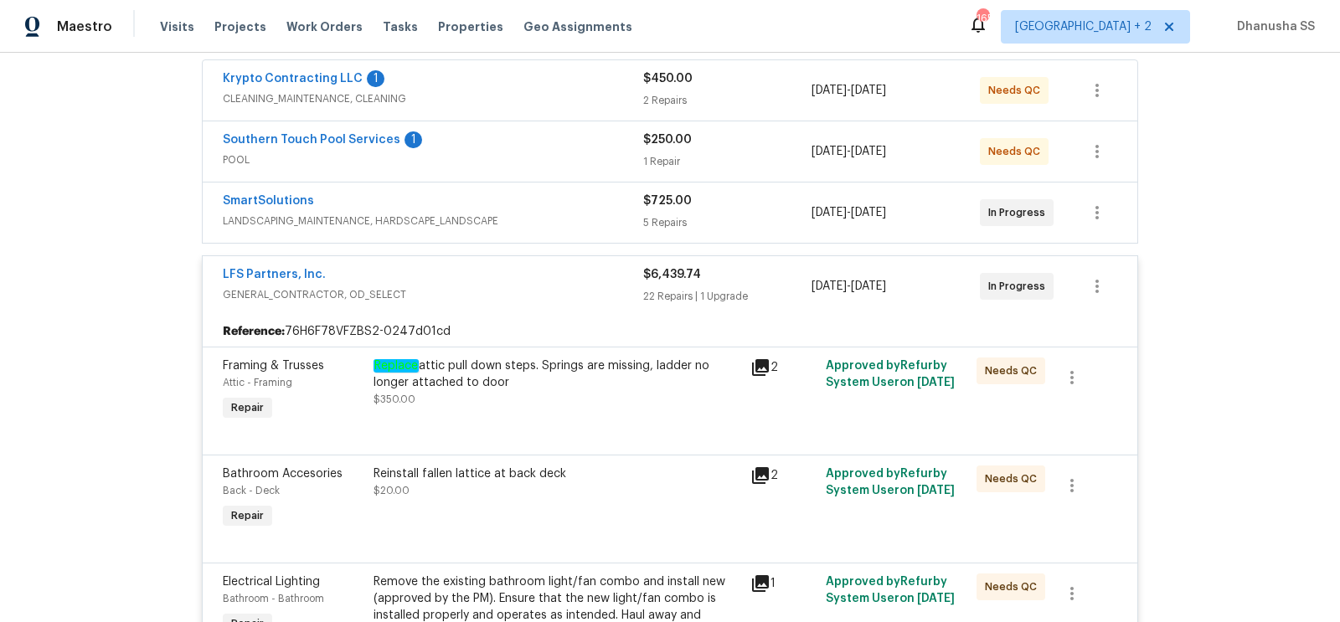
click at [551, 226] on span "LANDSCAPING_MAINTENANCE, HARDSCAPE_LANDSCAPE" at bounding box center [433, 221] width 421 height 17
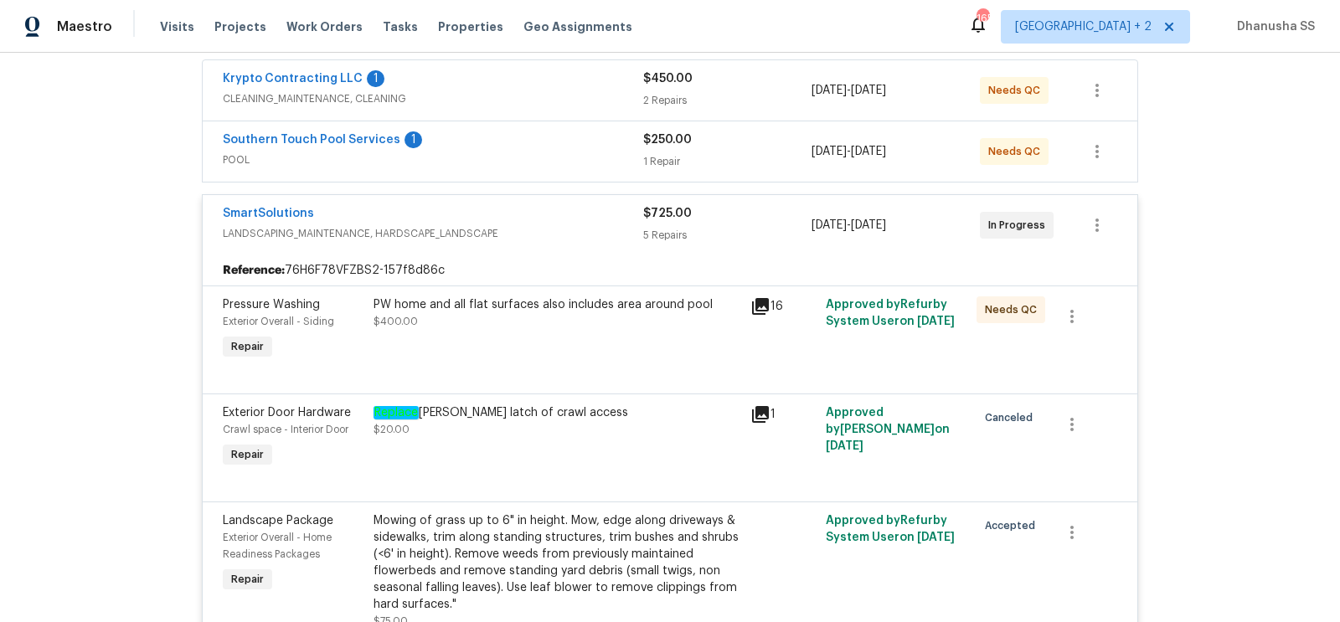
click at [568, 125] on div "Southern Touch Pool Services 1 POOL $250.00 1 Repair 8/13/2025 - 8/16/2025 Need…" at bounding box center [670, 151] width 935 height 60
click at [574, 152] on span "POOL" at bounding box center [433, 160] width 421 height 17
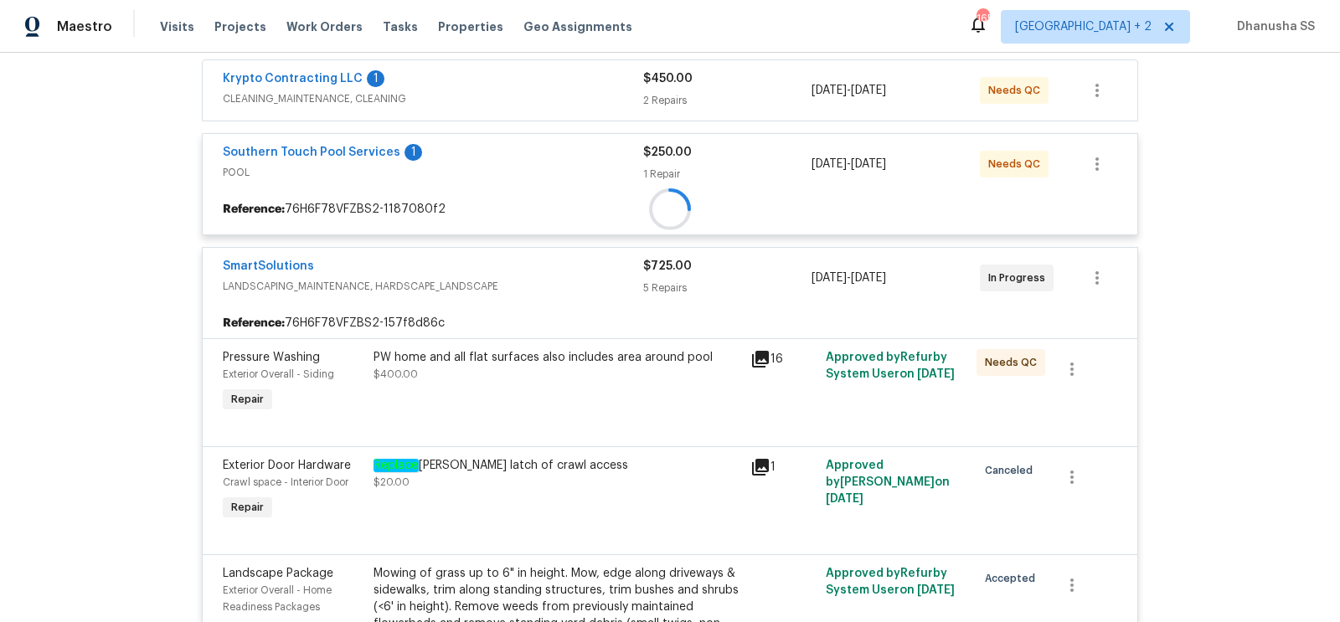
click at [578, 194] on div at bounding box center [670, 209] width 935 height 30
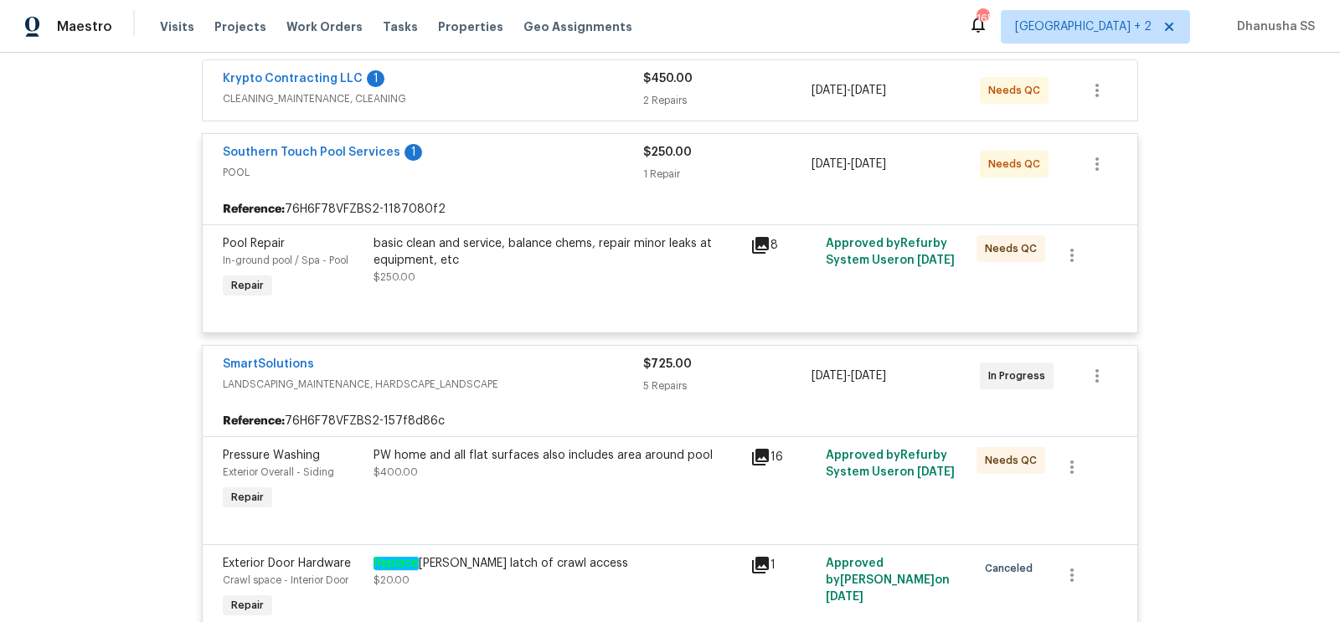
click at [556, 107] on div "Krypto Contracting LLC 1 CLEANING_MAINTENANCE, CLEANING" at bounding box center [433, 90] width 421 height 40
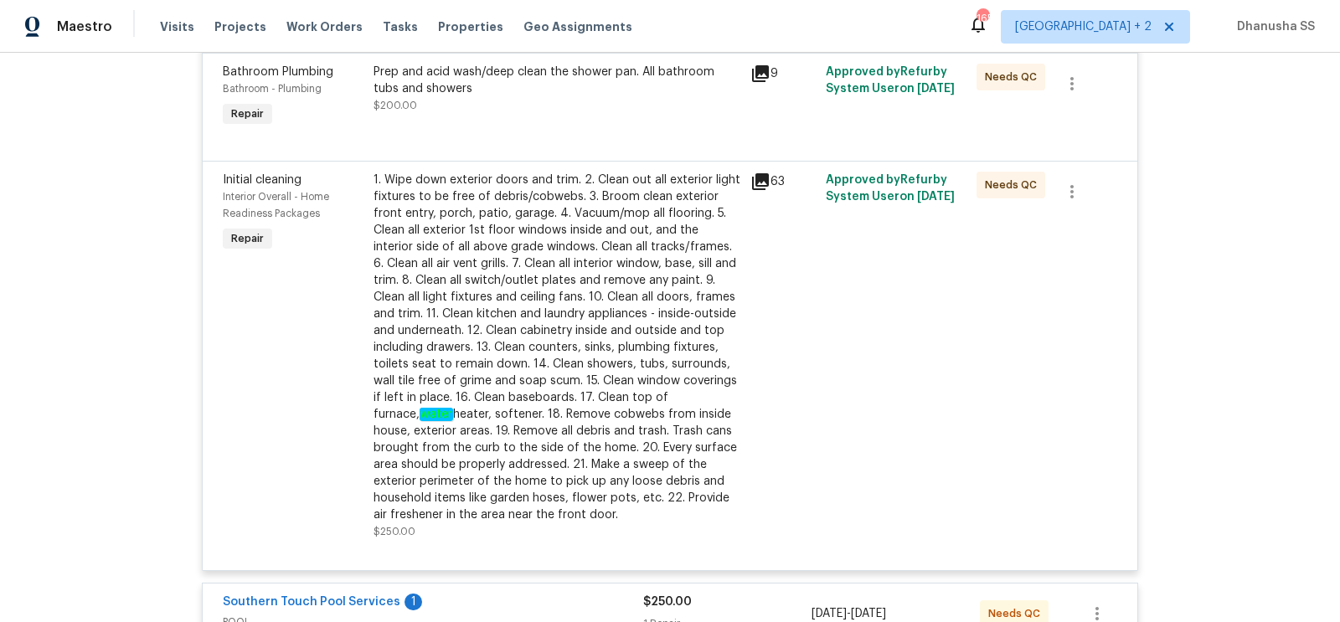
scroll to position [451, 0]
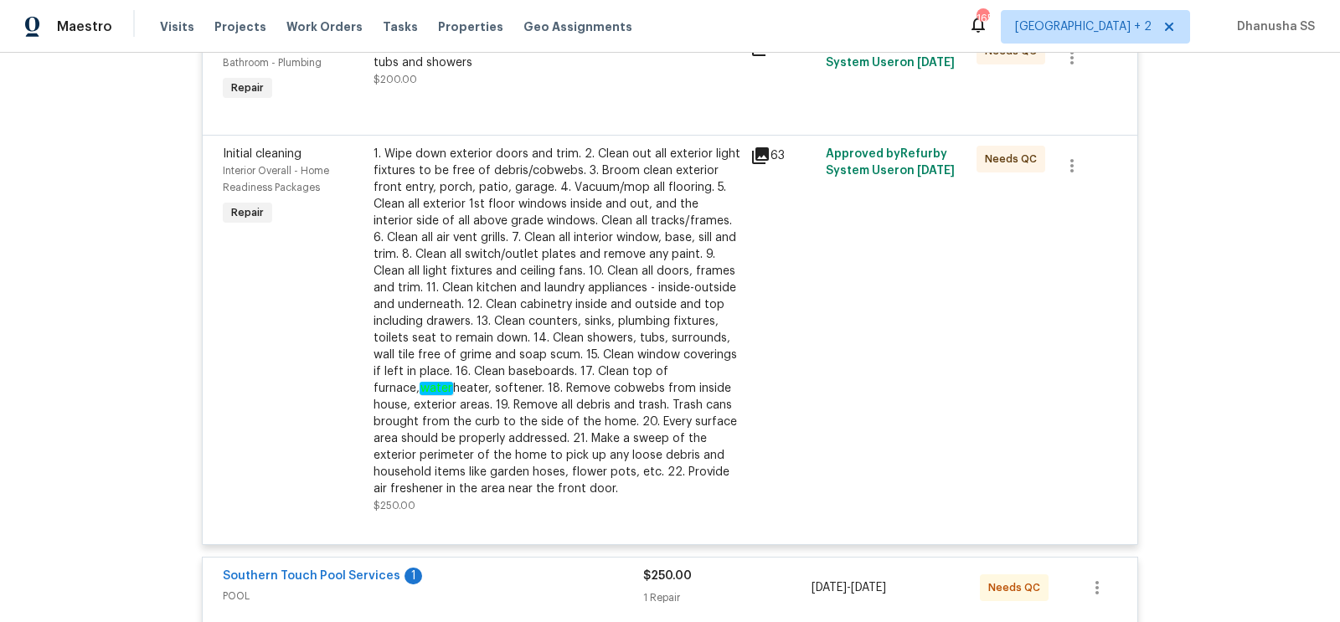
click at [440, 311] on div "1. Wipe down exterior doors and trim. 2. Clean out all exterior light fixtures …" at bounding box center [557, 322] width 367 height 352
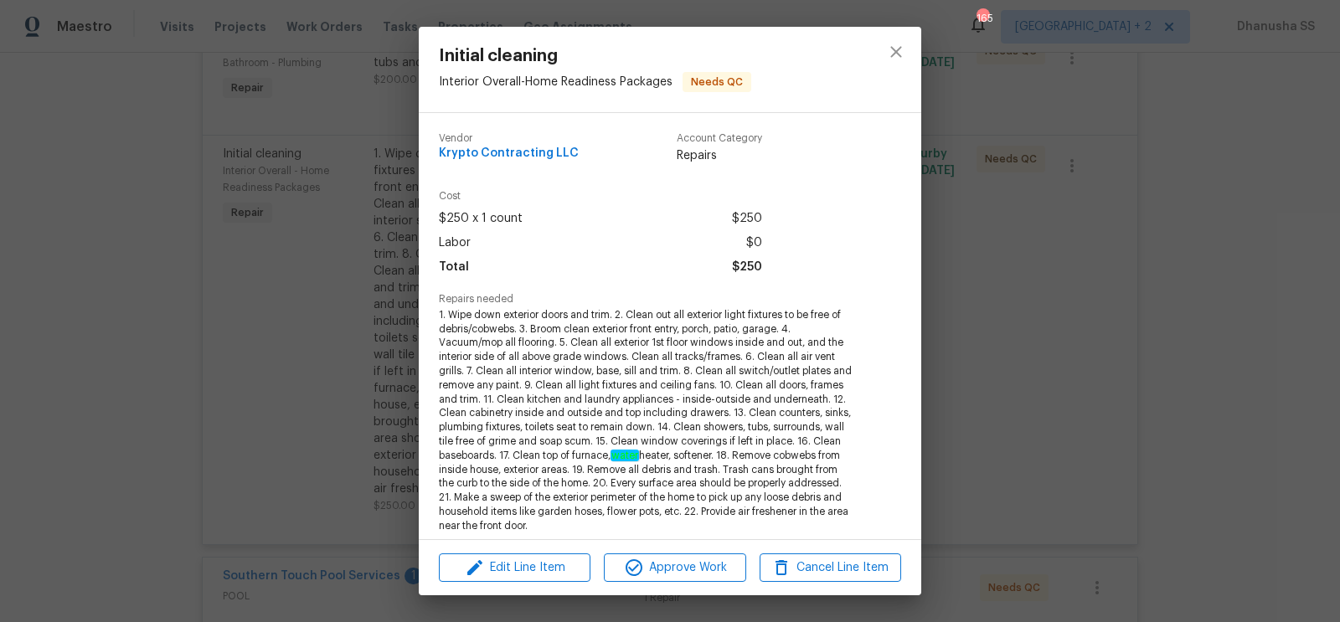
scroll to position [318, 0]
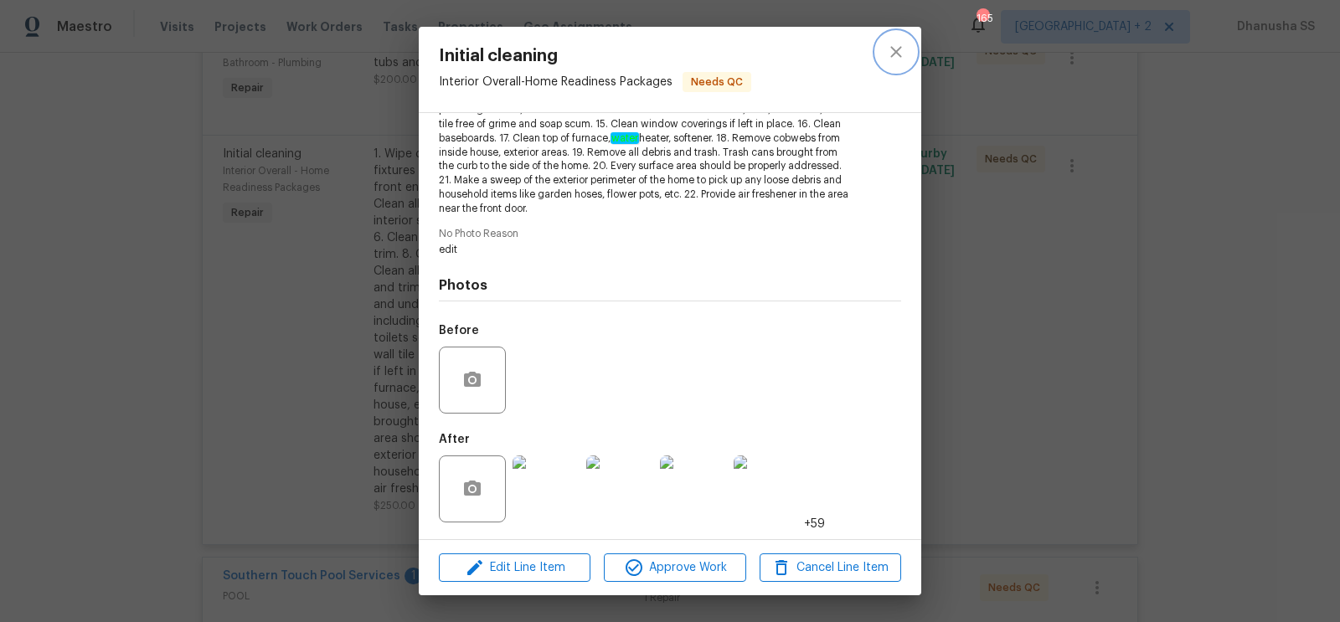
click at [901, 55] on icon "close" at bounding box center [896, 52] width 20 height 20
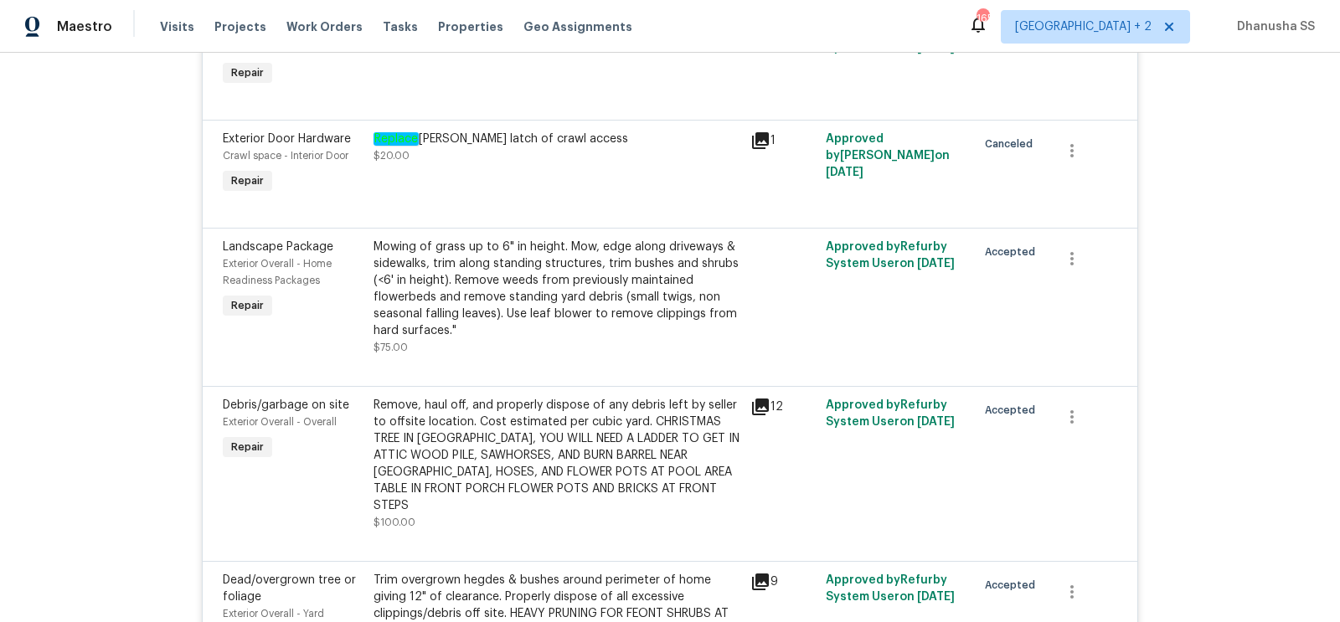
scroll to position [1272, 0]
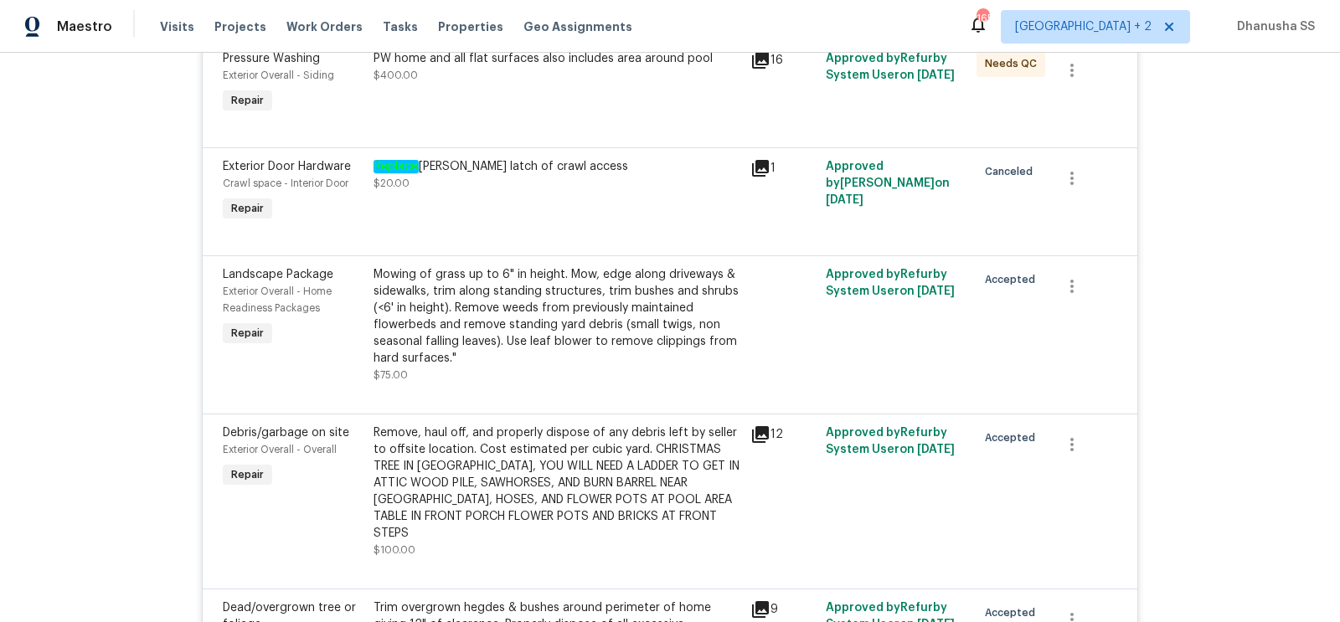
click at [566, 349] on div "Mowing of grass up to 6" in height. Mow, edge along driveways & sidewalks, trim…" at bounding box center [557, 316] width 367 height 101
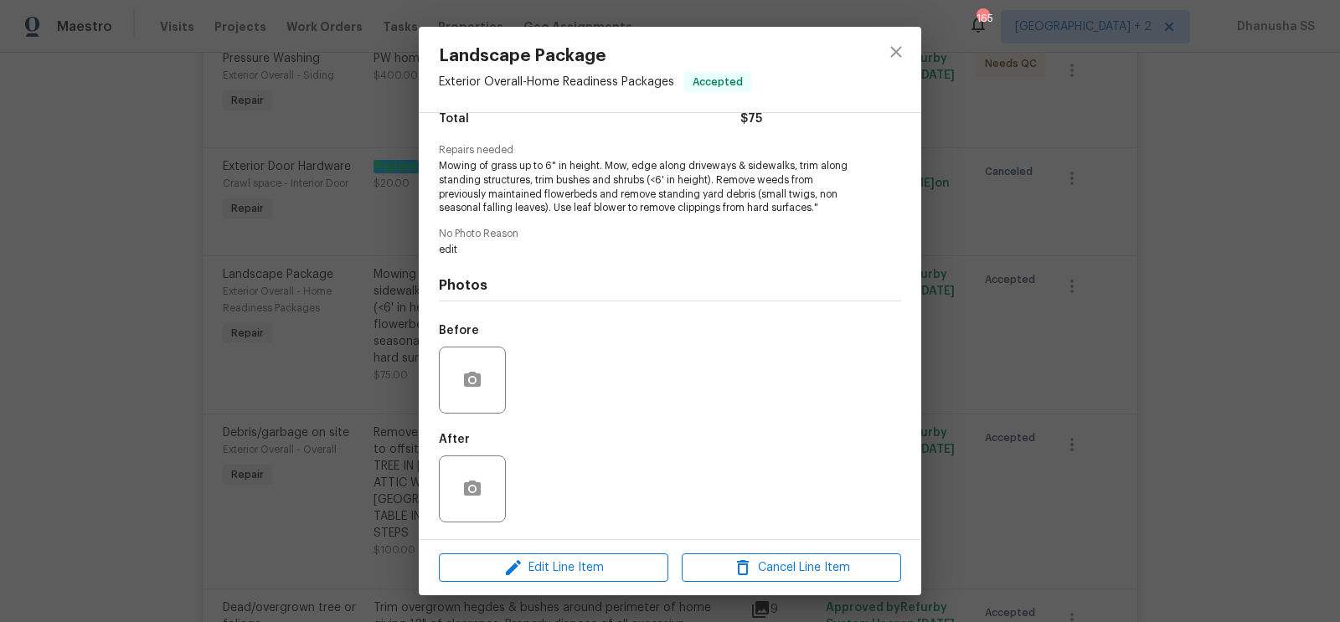
scroll to position [0, 0]
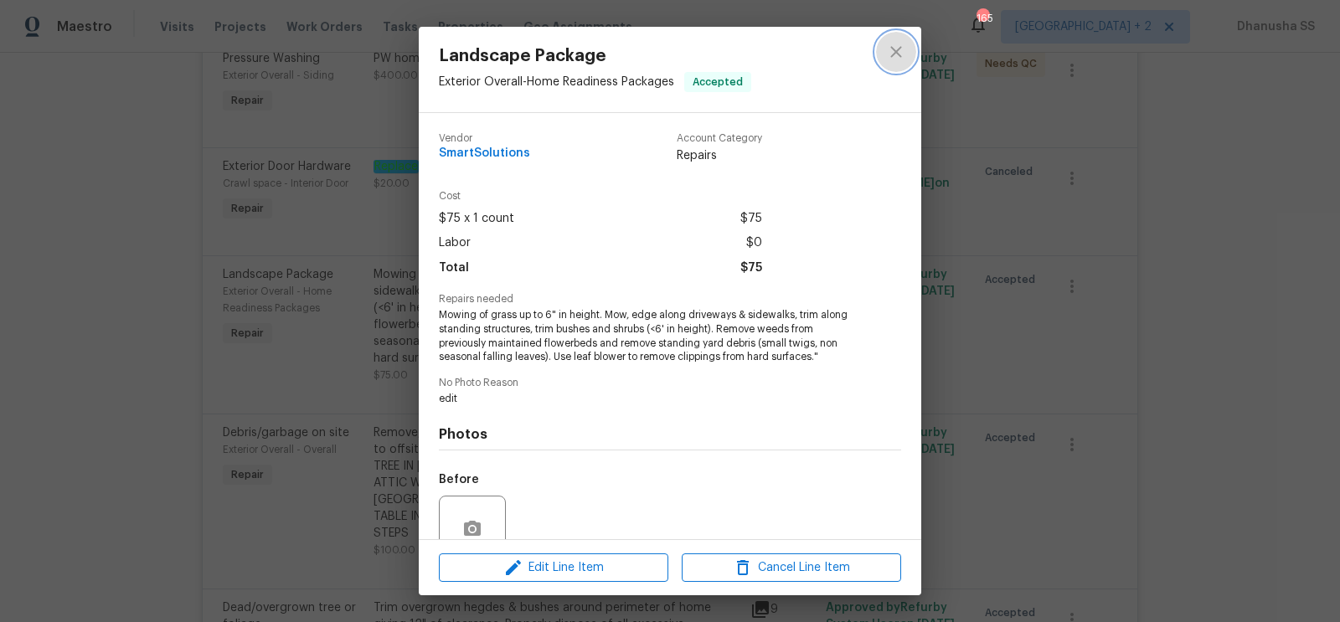
click at [891, 50] on icon "close" at bounding box center [896, 52] width 20 height 20
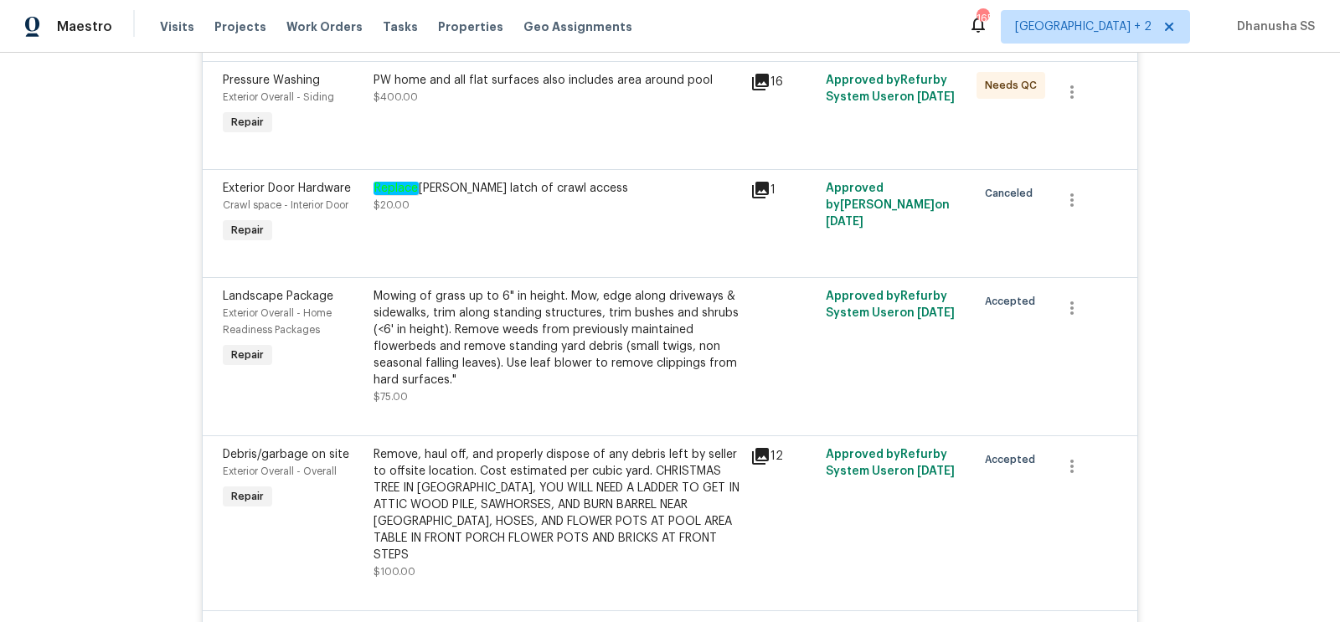
scroll to position [1249, 0]
click at [523, 226] on div "Replace rusty latch of crawl access $20.00" at bounding box center [557, 214] width 377 height 77
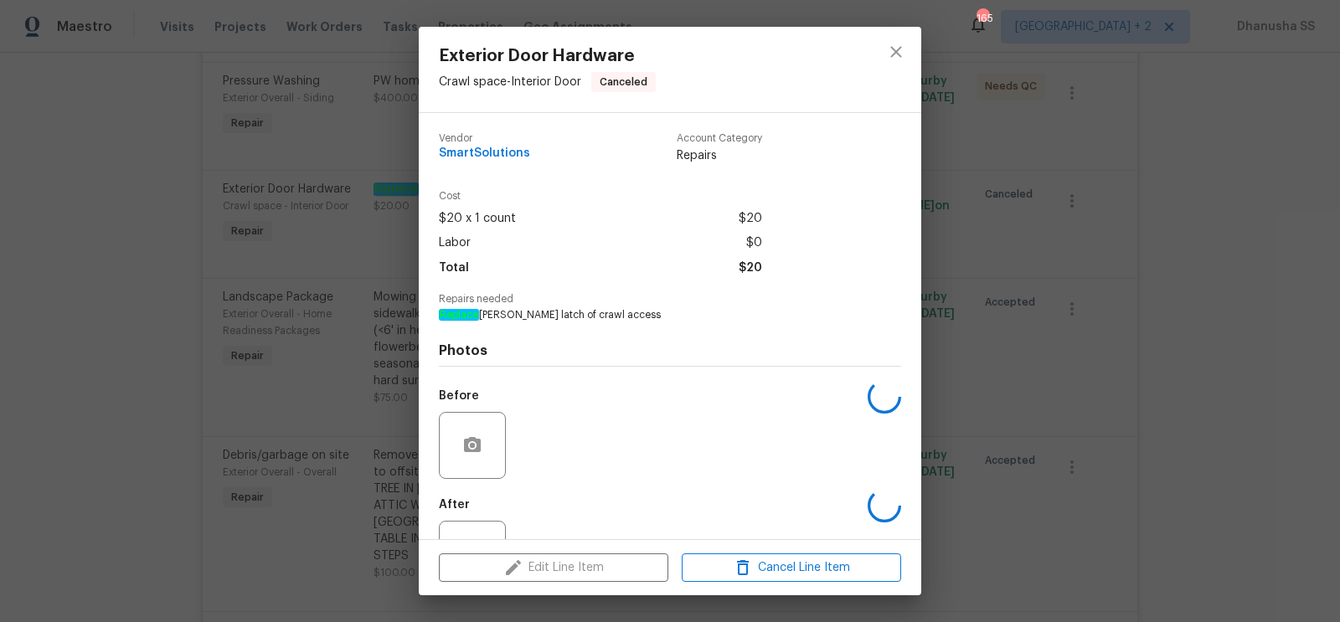
scroll to position [65, 0]
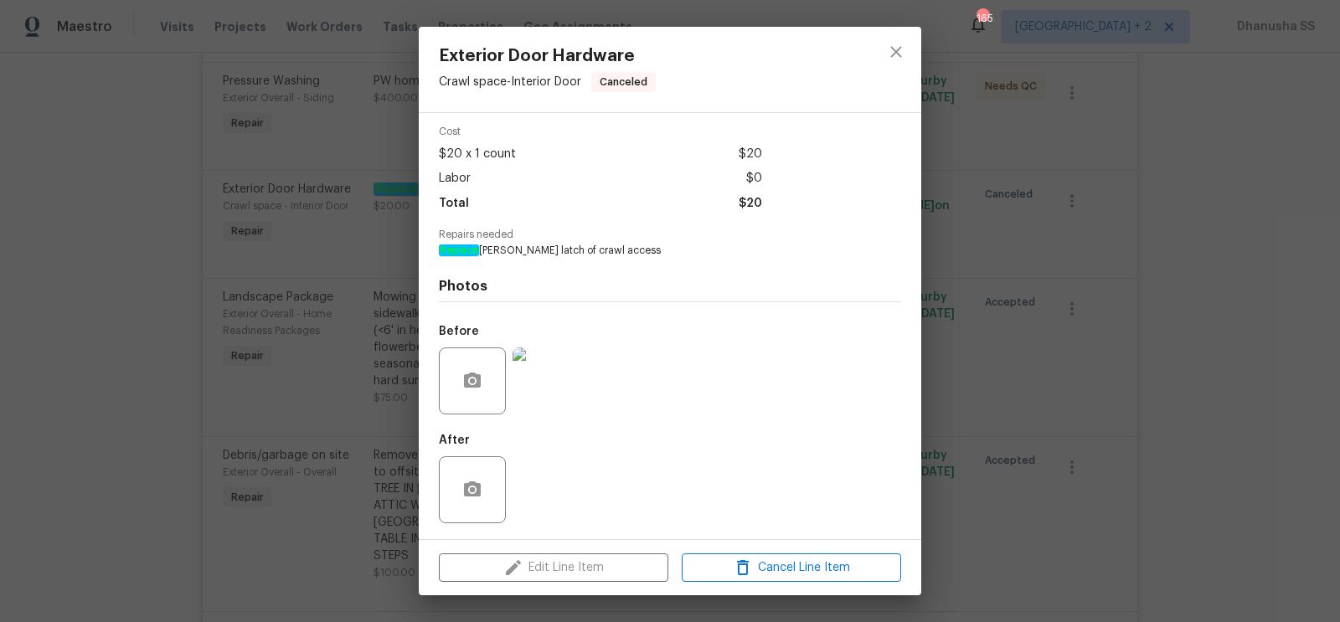
click at [906, 34] on div at bounding box center [896, 69] width 50 height 85
click at [894, 45] on icon "close" at bounding box center [896, 52] width 20 height 20
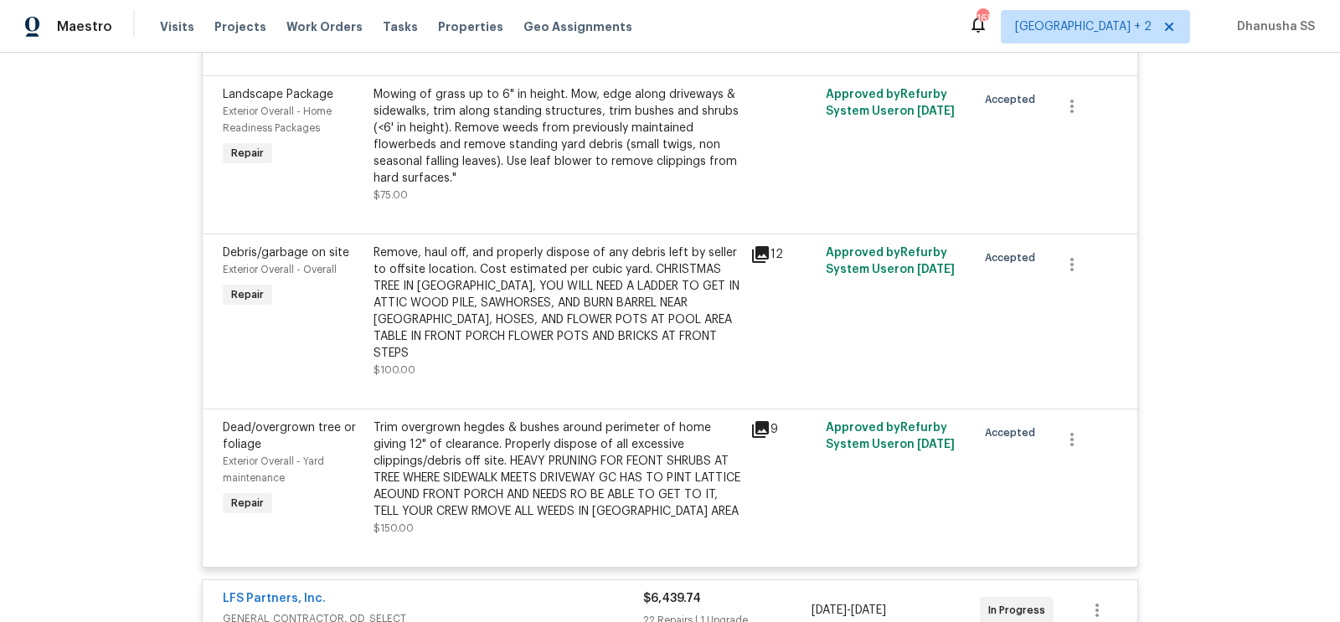
scroll to position [1501, 0]
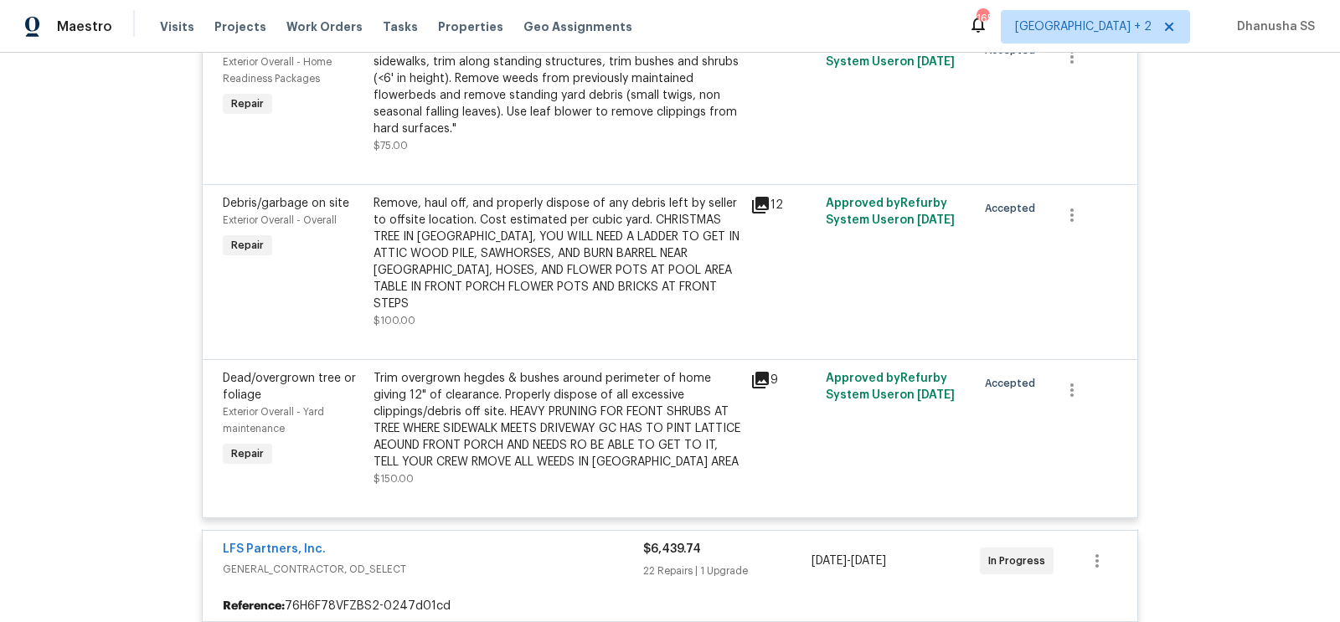
click at [591, 227] on div "Remove, haul off, and properly dispose of any debris left by seller to offsite …" at bounding box center [557, 253] width 367 height 117
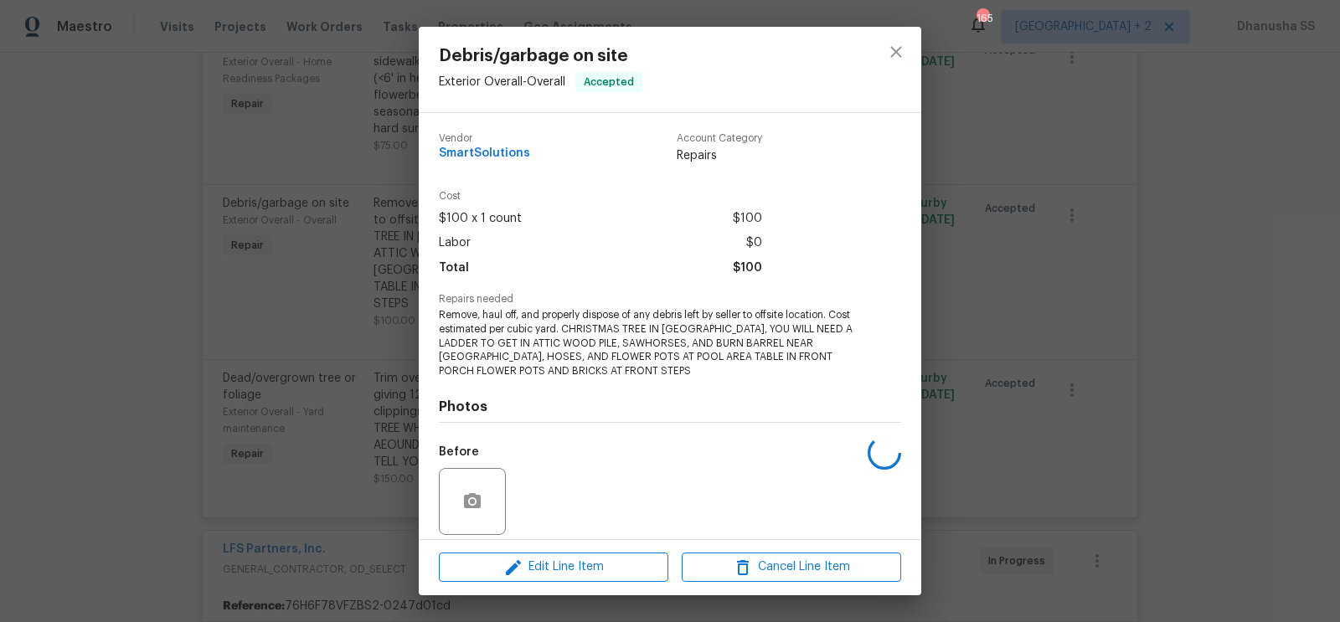
scroll to position [121, 0]
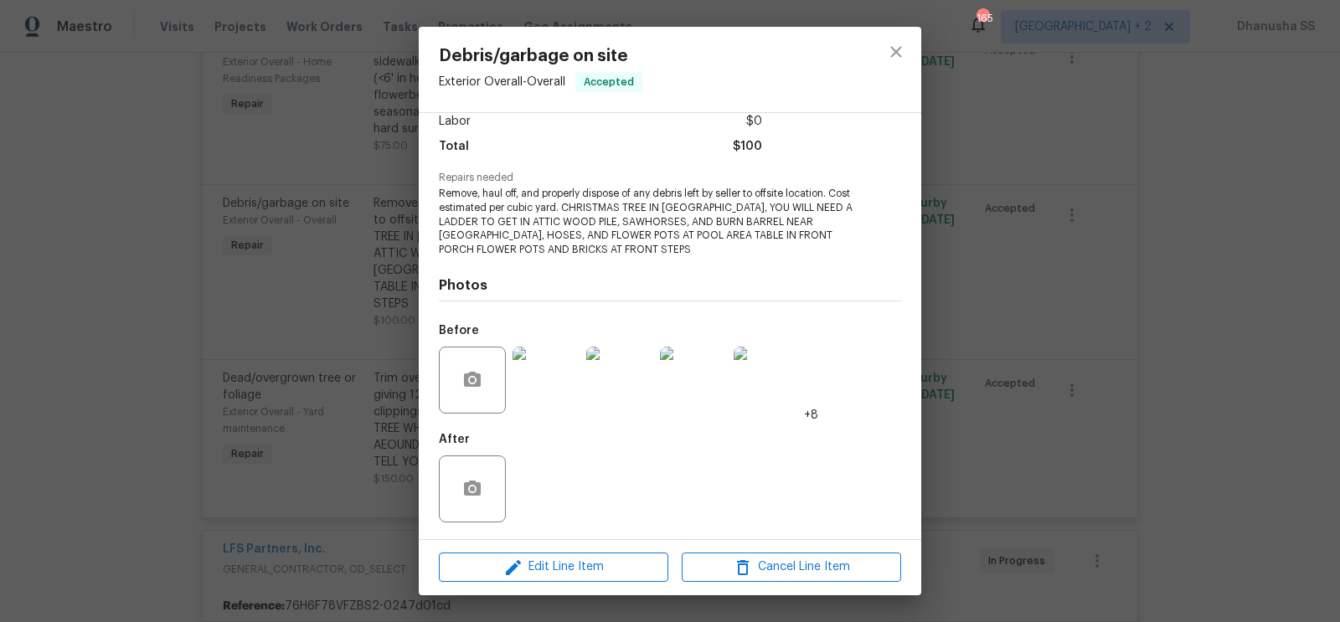
click at [540, 382] on img at bounding box center [546, 380] width 67 height 67
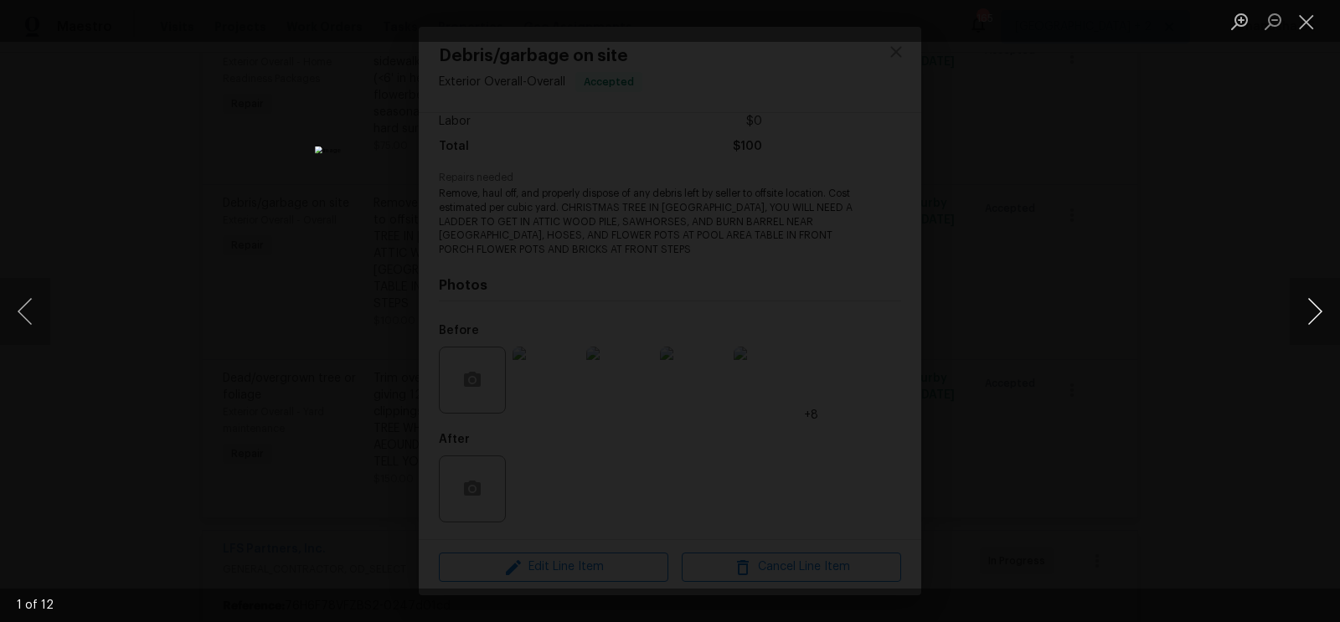
click at [1324, 322] on button "Next image" at bounding box center [1315, 311] width 50 height 67
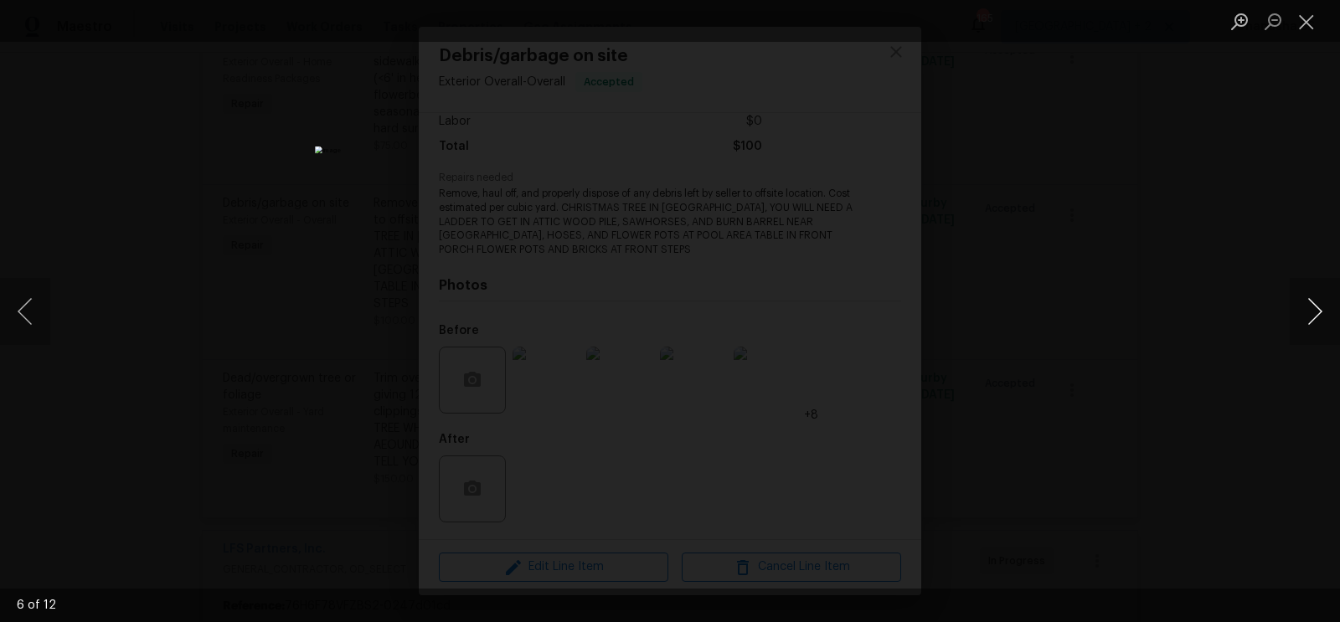
click at [1324, 322] on button "Next image" at bounding box center [1315, 311] width 50 height 67
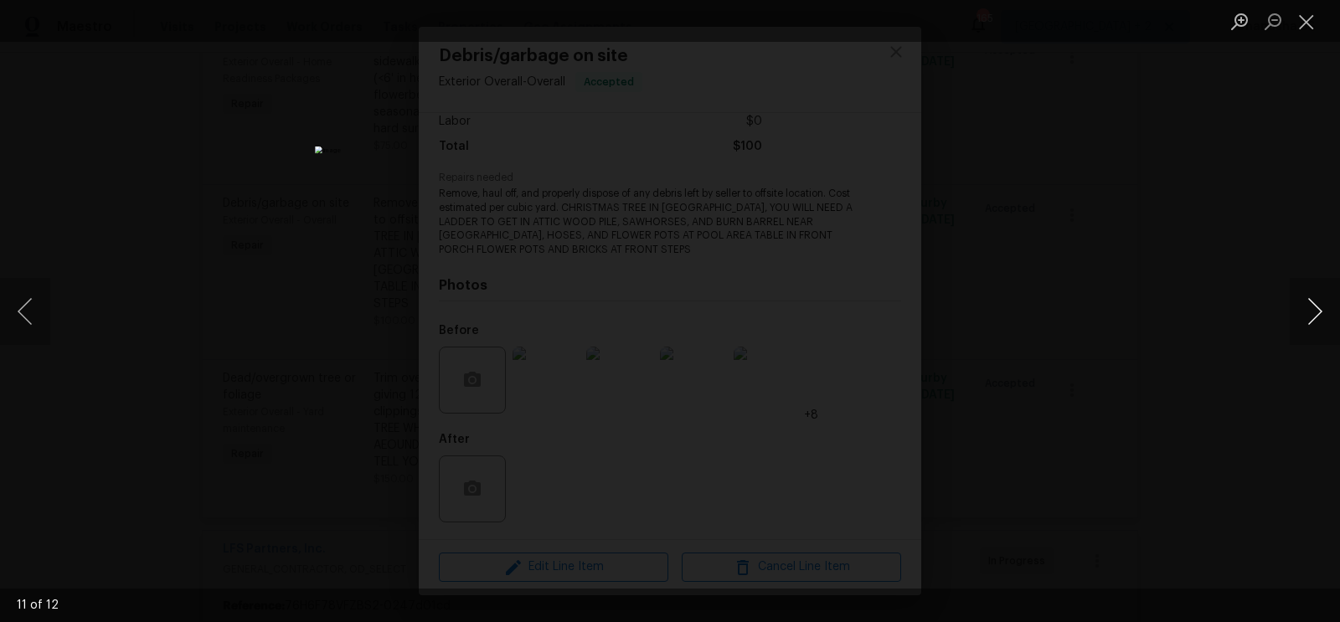
click at [1324, 322] on button "Next image" at bounding box center [1315, 311] width 50 height 67
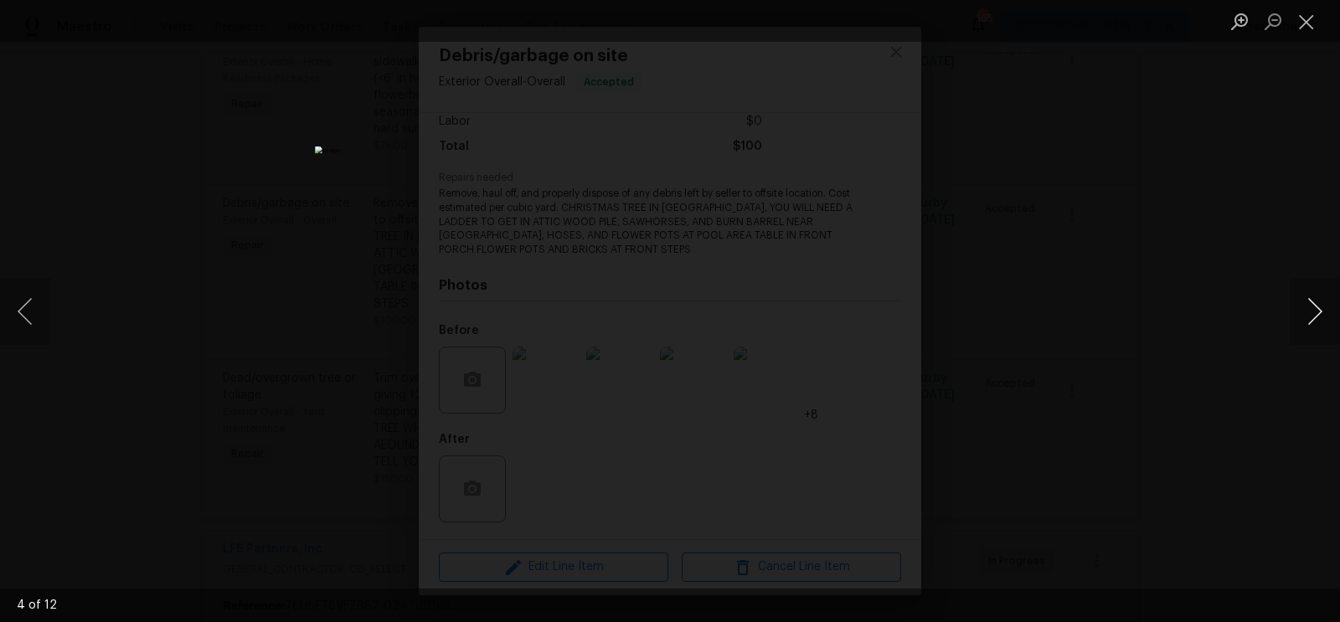
click at [1324, 322] on button "Next image" at bounding box center [1315, 311] width 50 height 67
click at [1324, 321] on button "Next image" at bounding box center [1315, 311] width 50 height 67
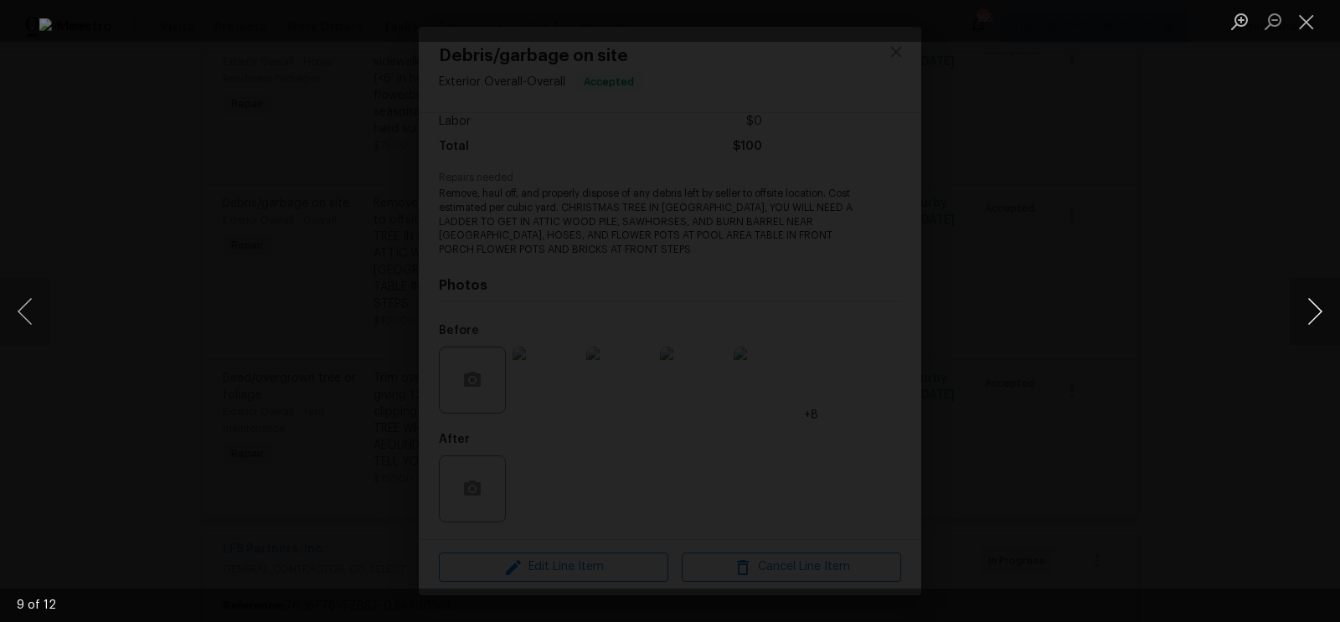
click at [1324, 321] on button "Next image" at bounding box center [1315, 311] width 50 height 67
click at [1302, 28] on button "Close lightbox" at bounding box center [1307, 21] width 34 height 29
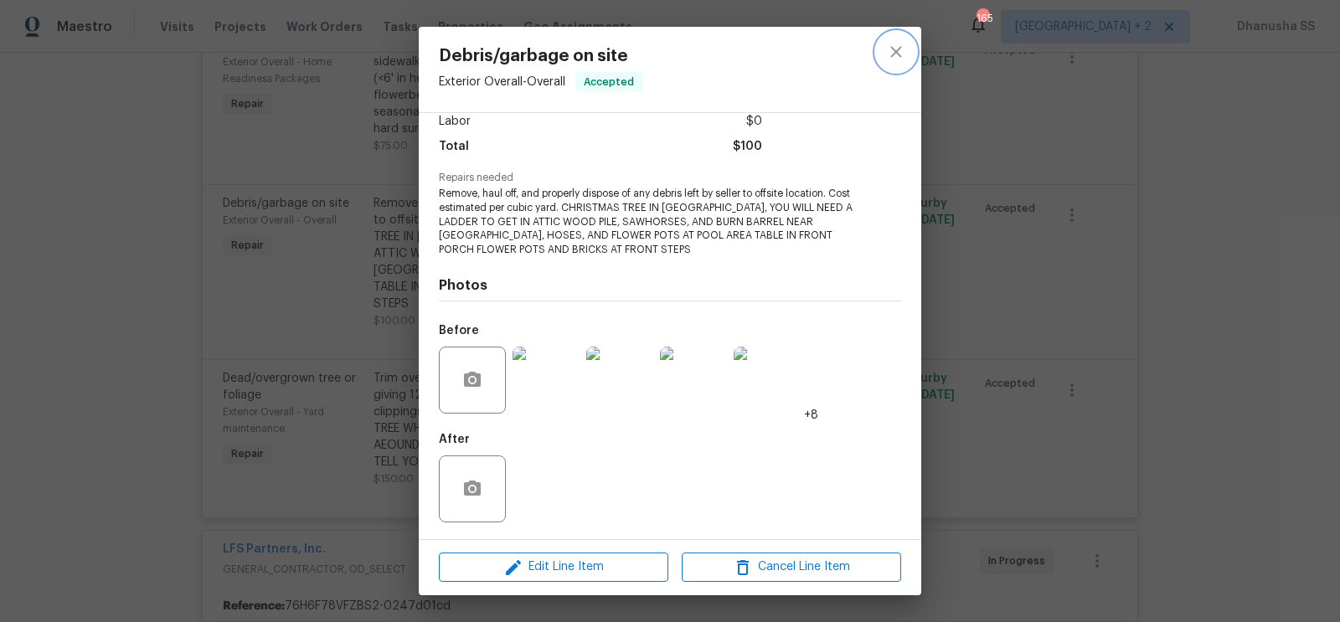
click at [888, 52] on icon "close" at bounding box center [896, 52] width 20 height 20
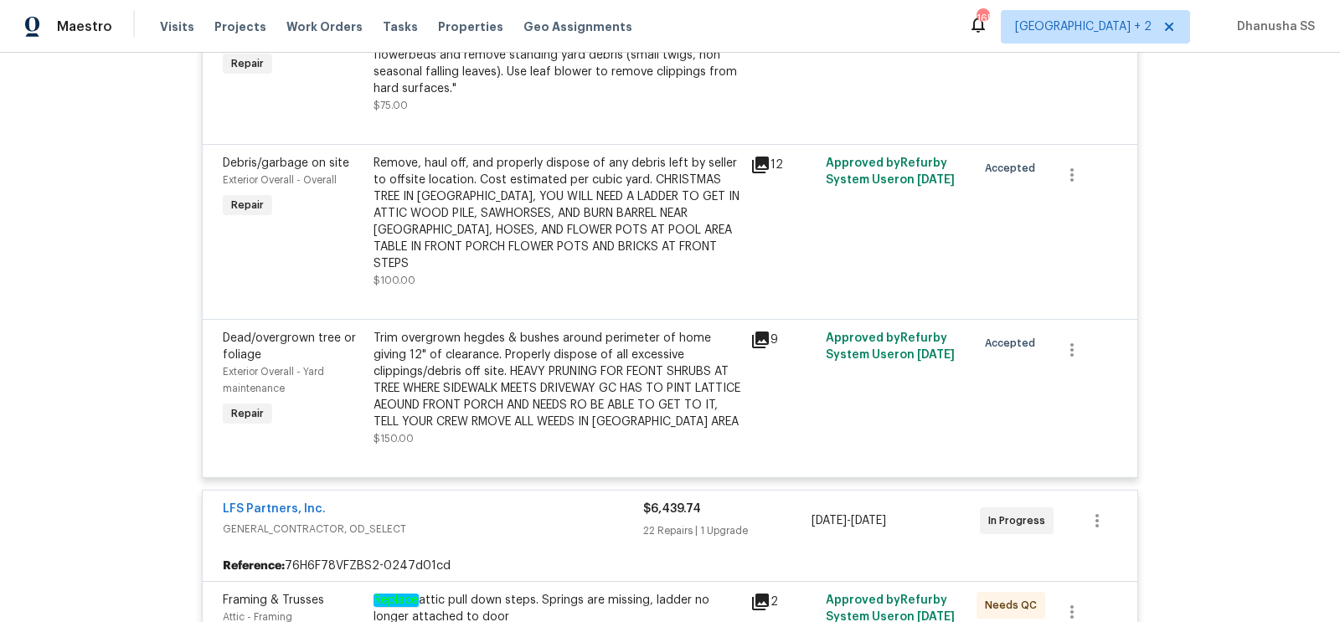
scroll to position [1568, 0]
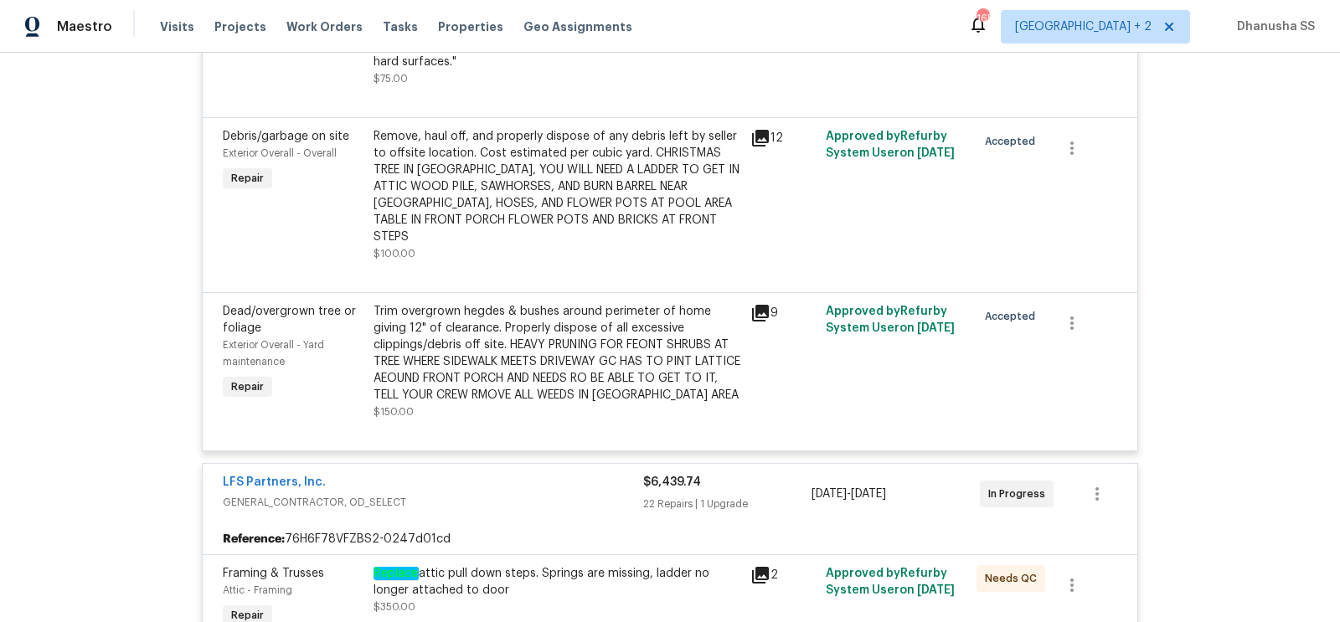
click at [592, 214] on div "Remove, haul off, and properly dispose of any debris left by seller to offsite …" at bounding box center [557, 186] width 367 height 117
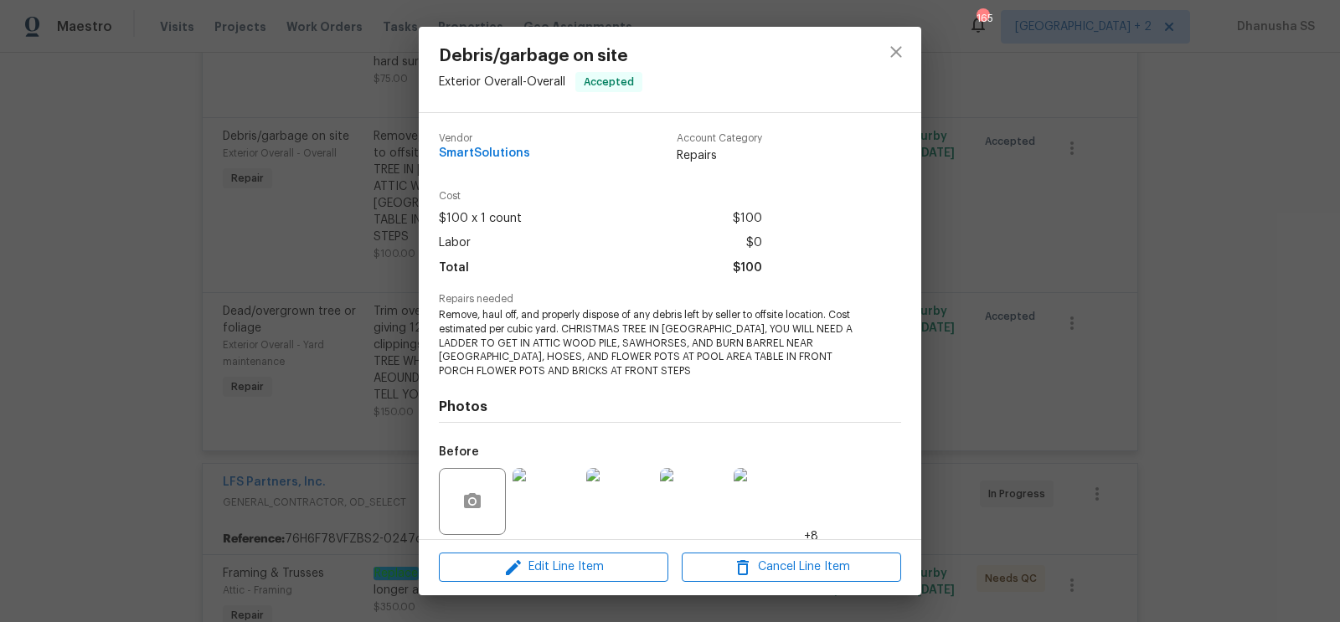
scroll to position [121, 0]
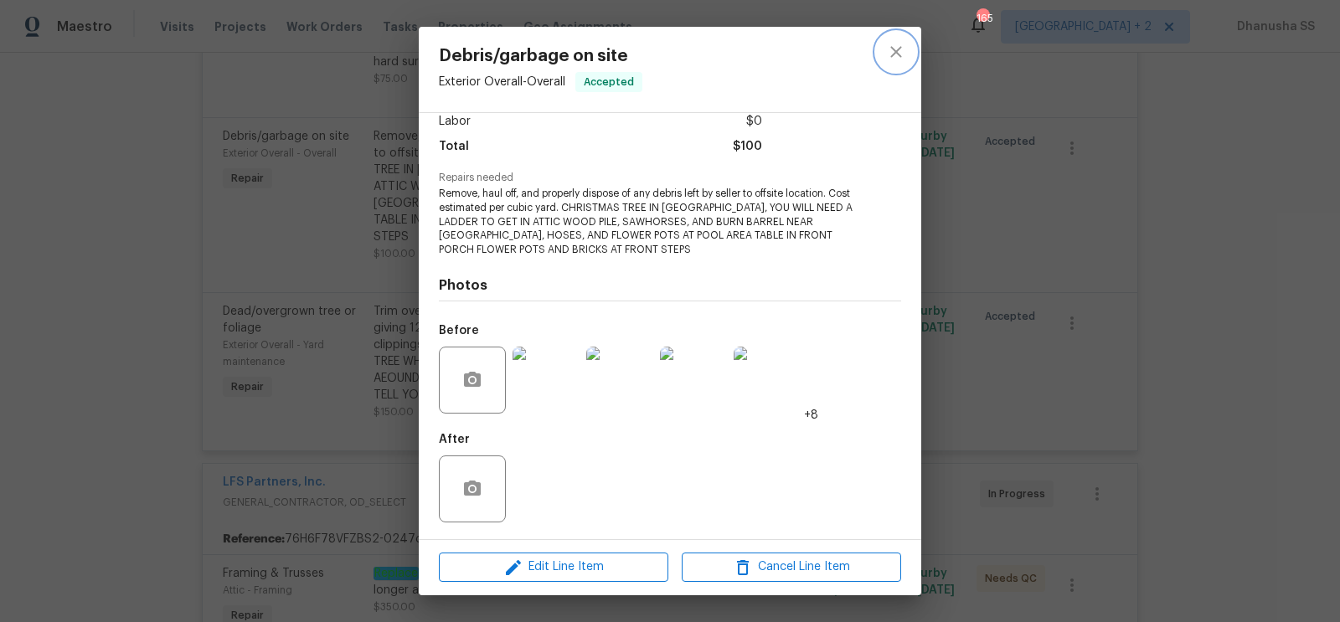
click at [898, 58] on icon "close" at bounding box center [896, 52] width 20 height 20
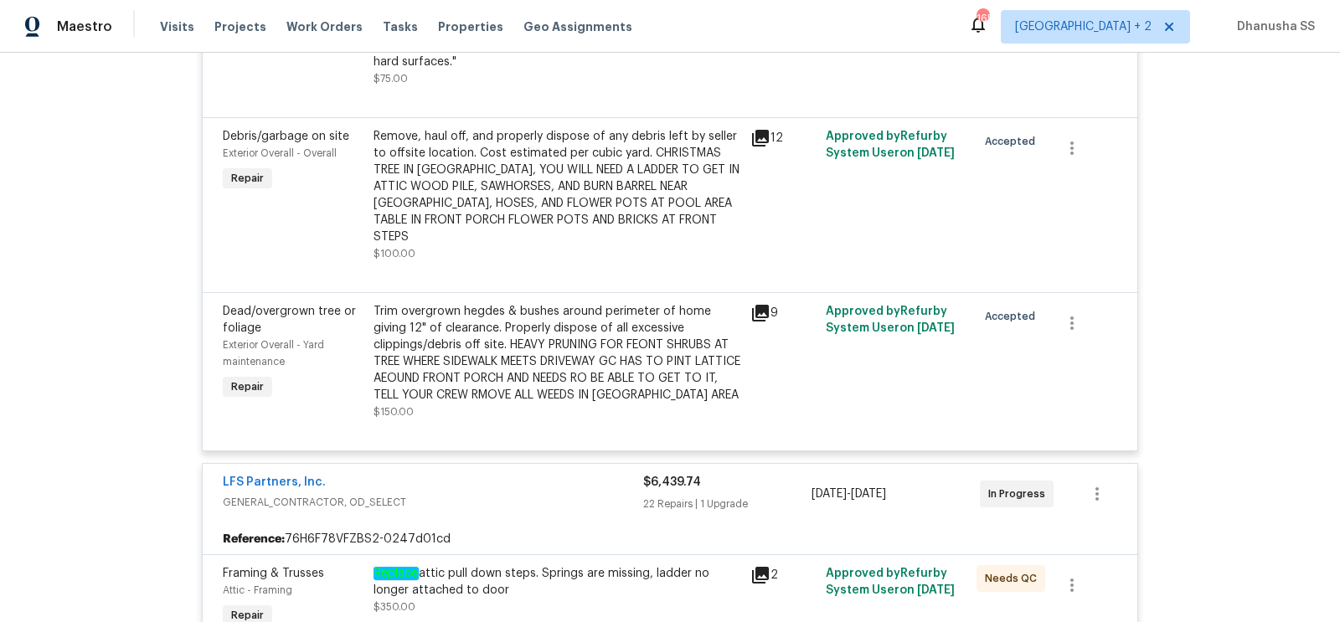
click at [510, 342] on div "Trim overgrown hegdes & bushes around perimeter of home giving 12" of clearance…" at bounding box center [557, 353] width 367 height 101
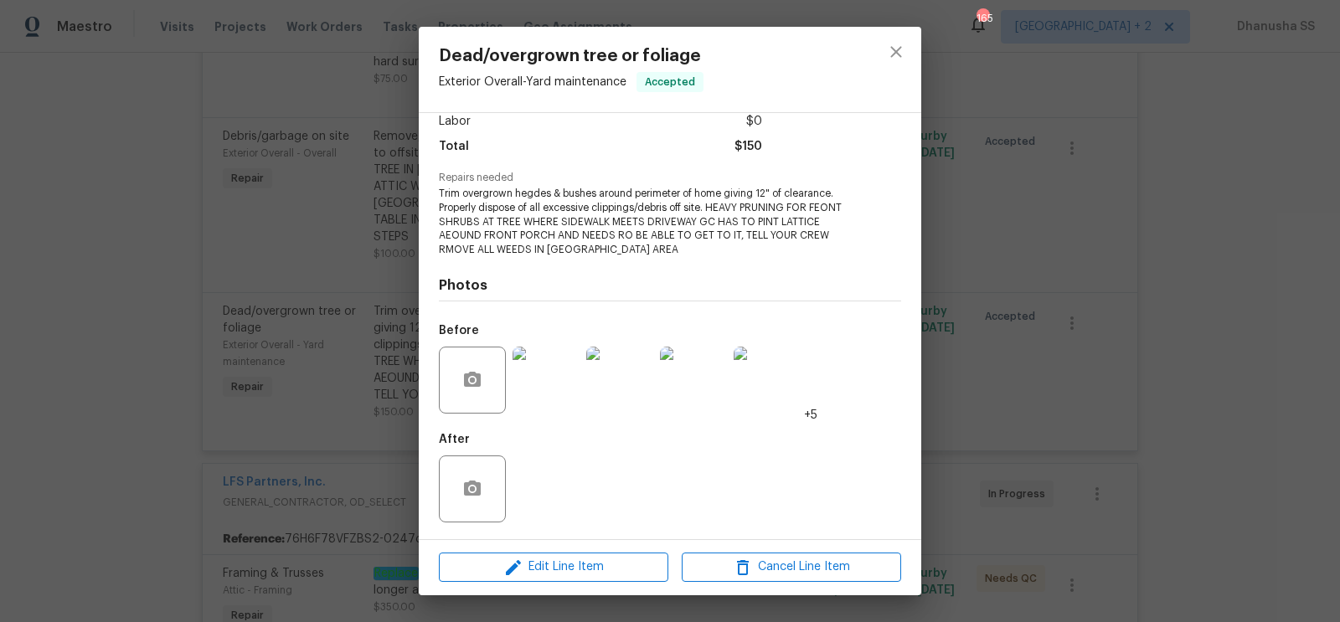
click at [513, 381] on img at bounding box center [546, 380] width 67 height 67
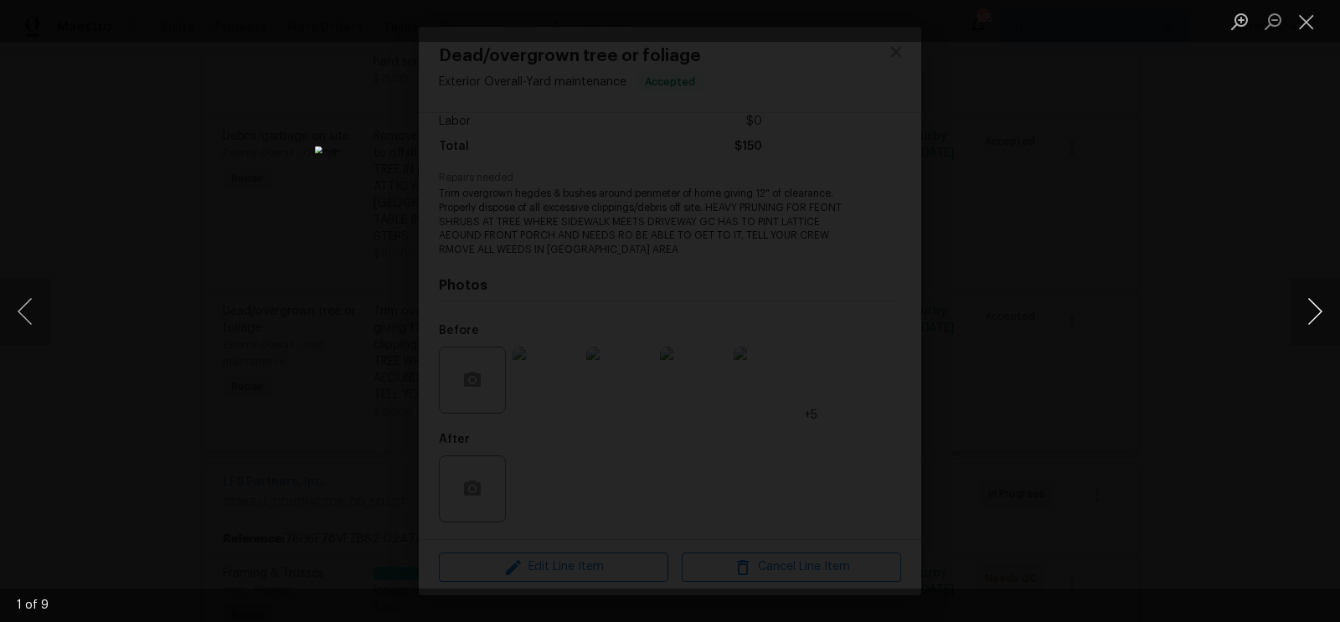
click at [1316, 305] on button "Next image" at bounding box center [1315, 311] width 50 height 67
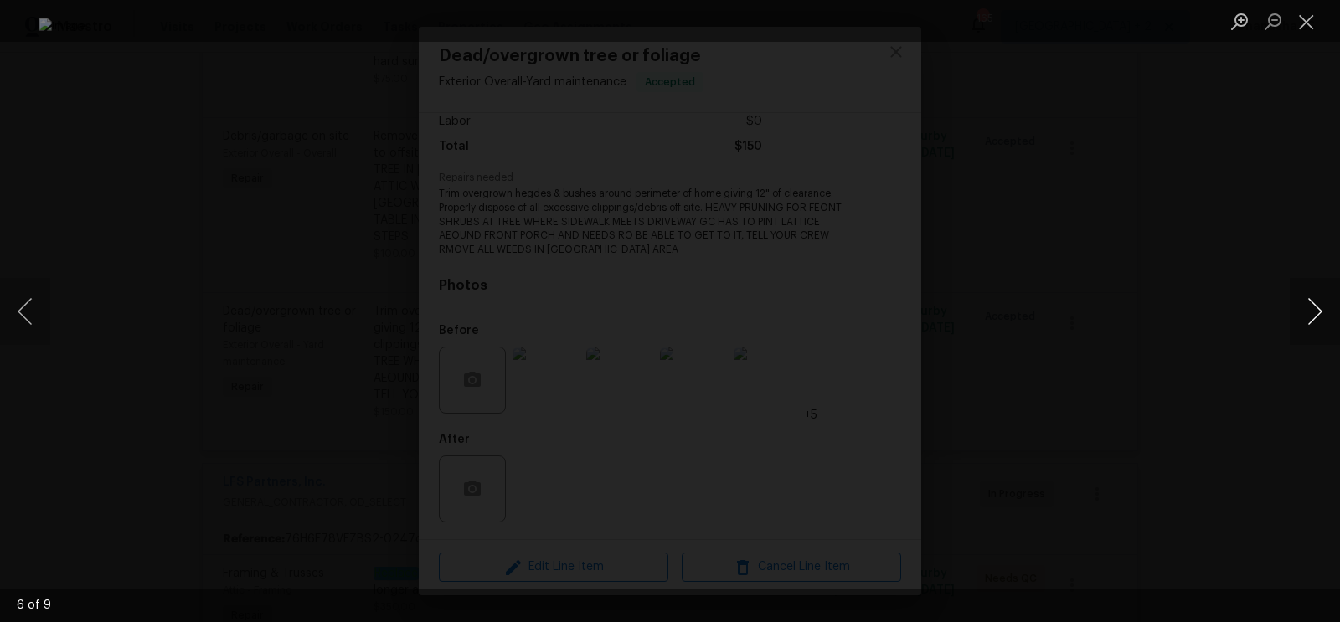
click at [1316, 305] on button "Next image" at bounding box center [1315, 311] width 50 height 67
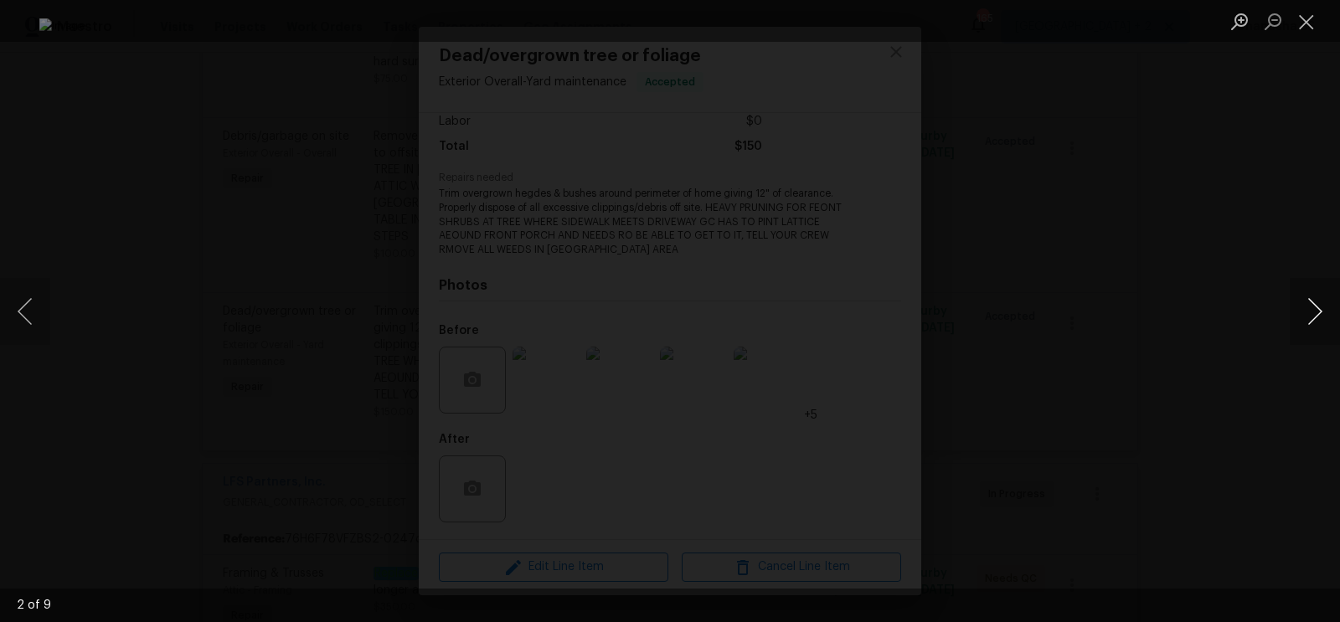
click at [1316, 305] on button "Next image" at bounding box center [1315, 311] width 50 height 67
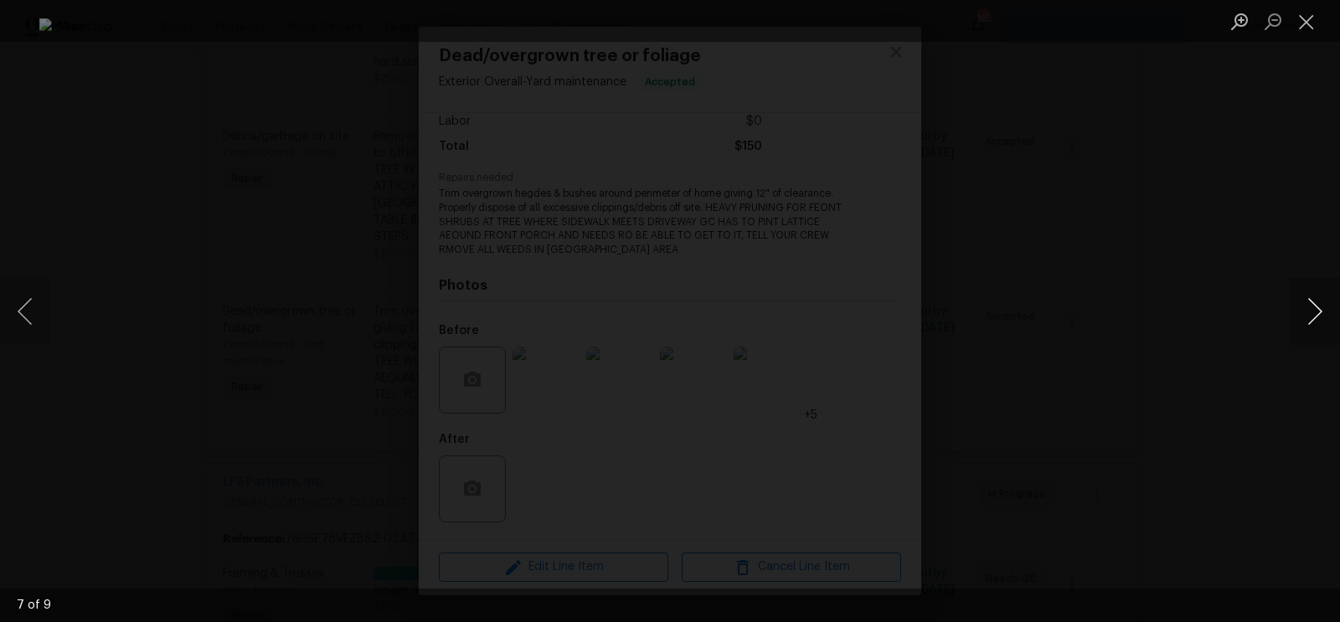
click at [1316, 305] on button "Next image" at bounding box center [1315, 311] width 50 height 67
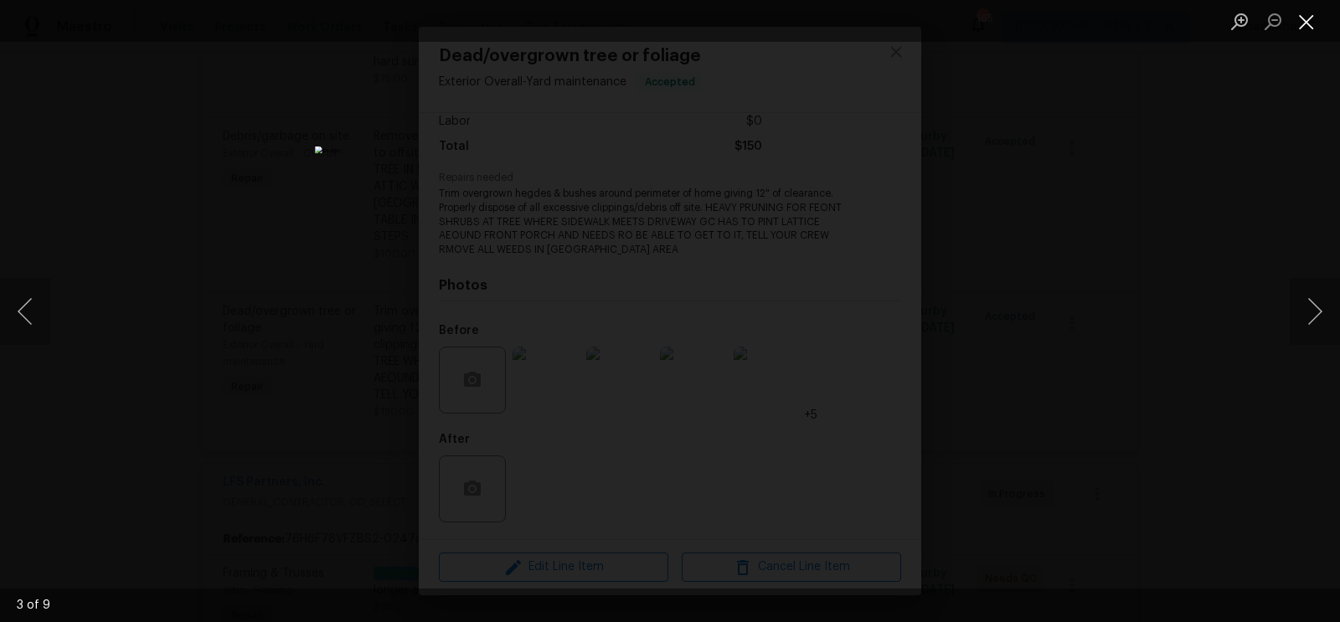
click at [1294, 18] on button "Close lightbox" at bounding box center [1307, 21] width 34 height 29
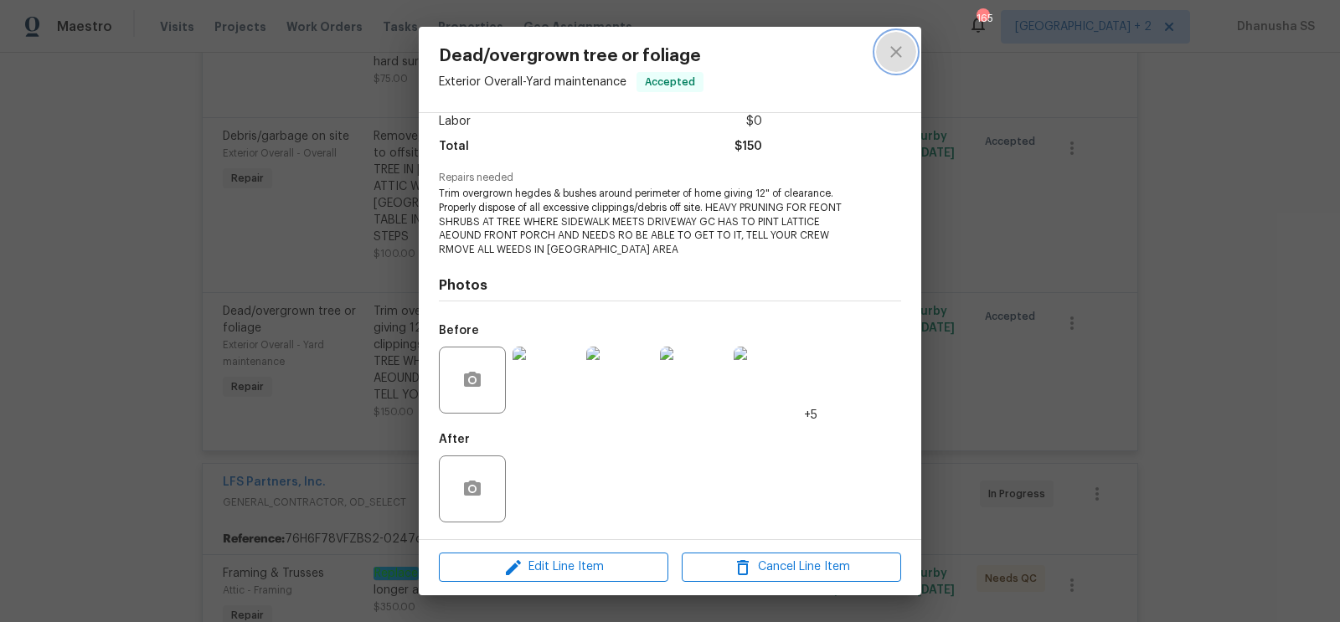
click at [901, 54] on icon "close" at bounding box center [896, 52] width 20 height 20
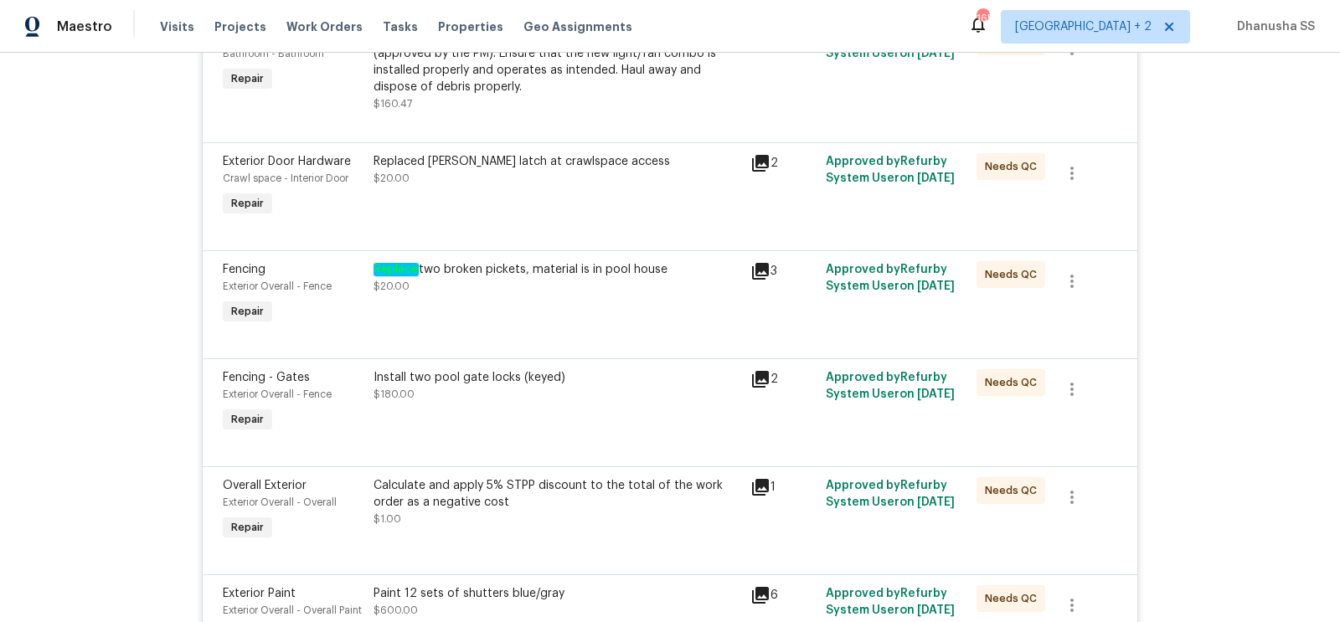
scroll to position [2347, 0]
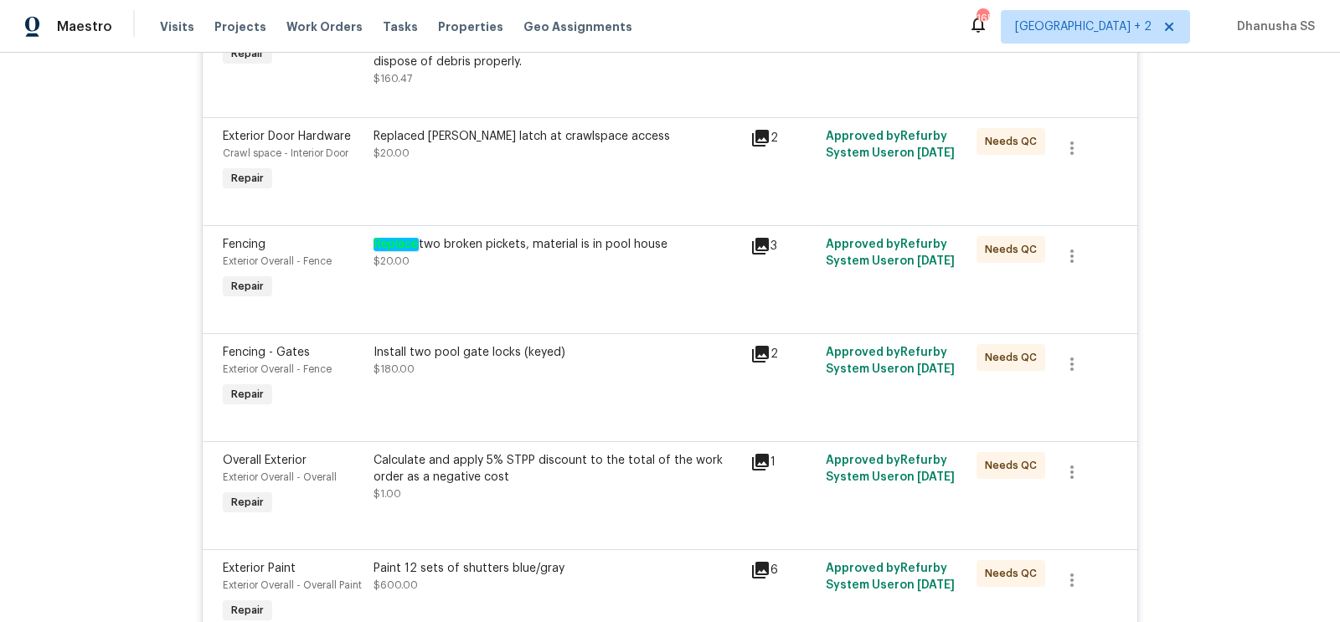
click at [521, 455] on div "Calculate and apply 5% STPP discount to the total of the work order as a negati…" at bounding box center [557, 469] width 367 height 34
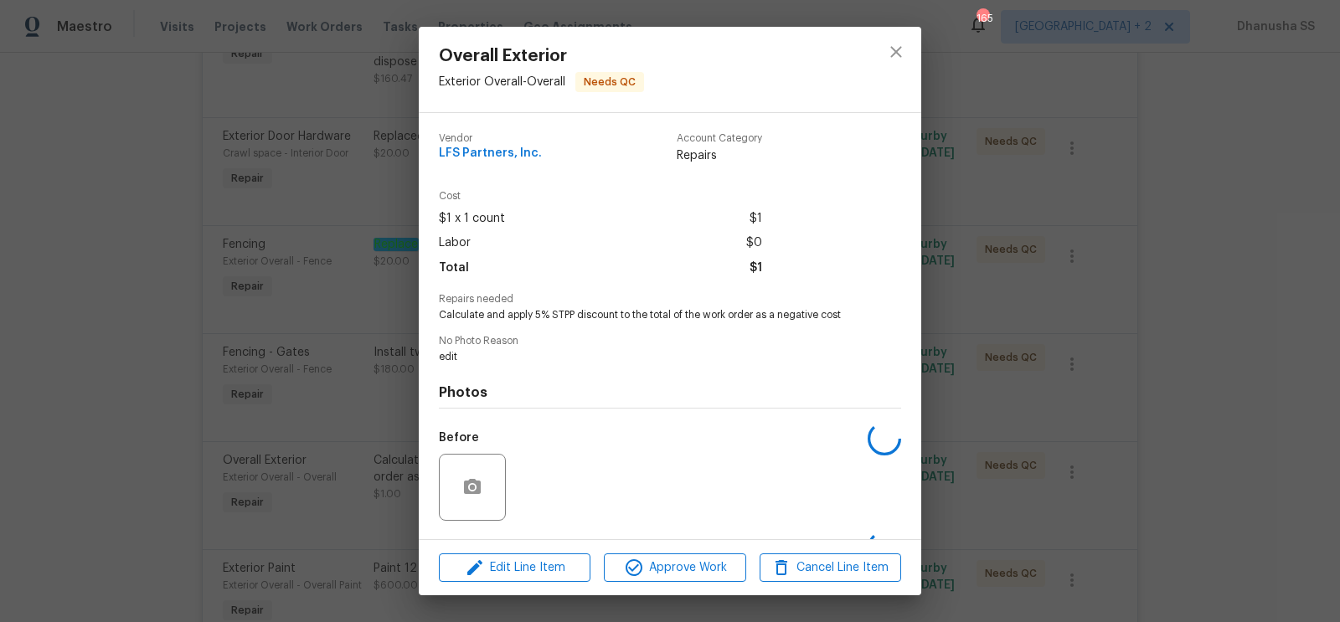
scroll to position [106, 0]
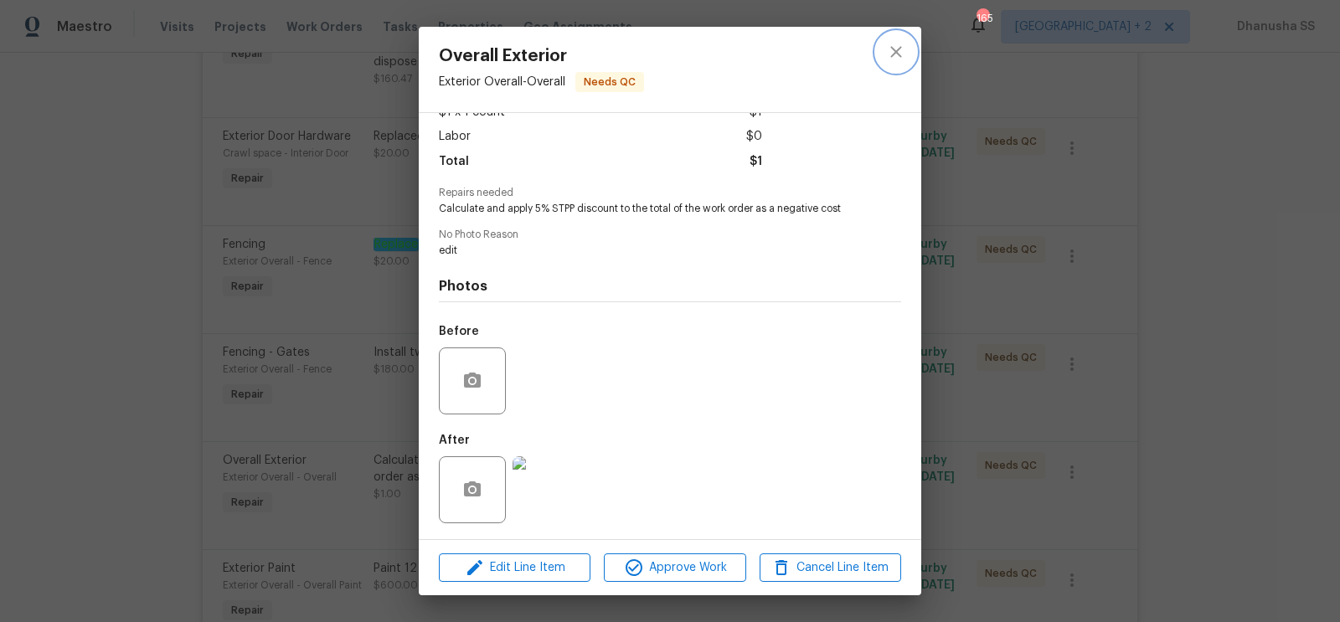
click at [896, 63] on button "close" at bounding box center [896, 52] width 40 height 40
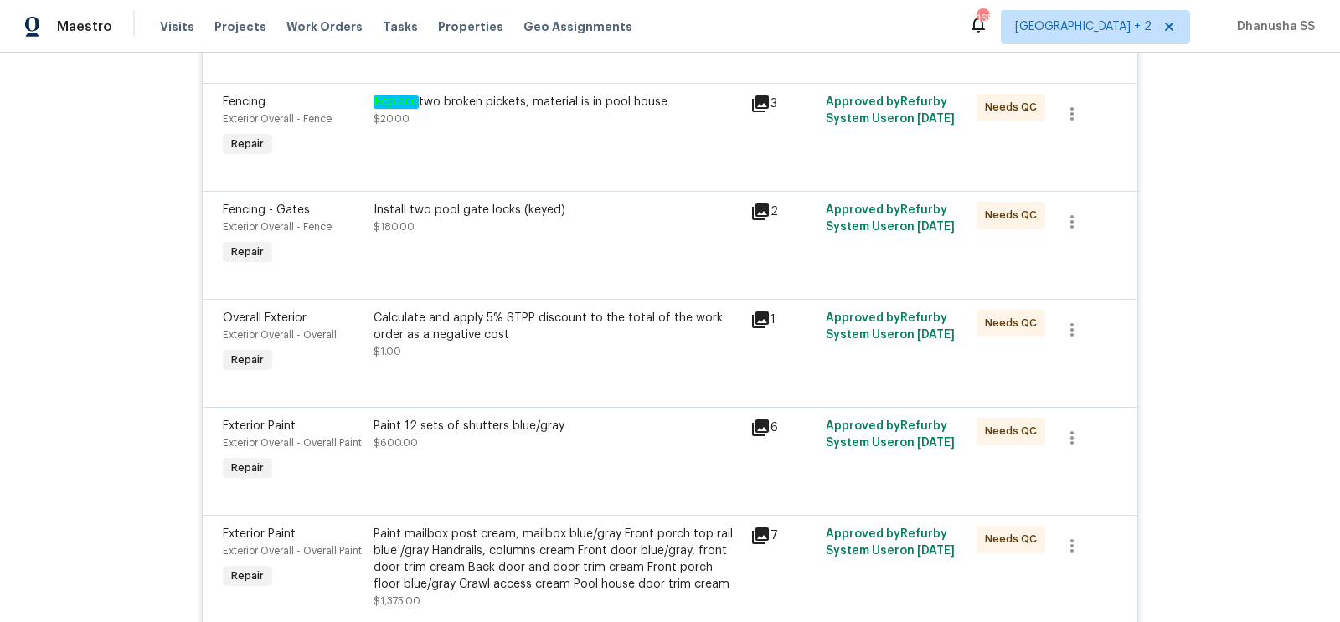
scroll to position [2542, 0]
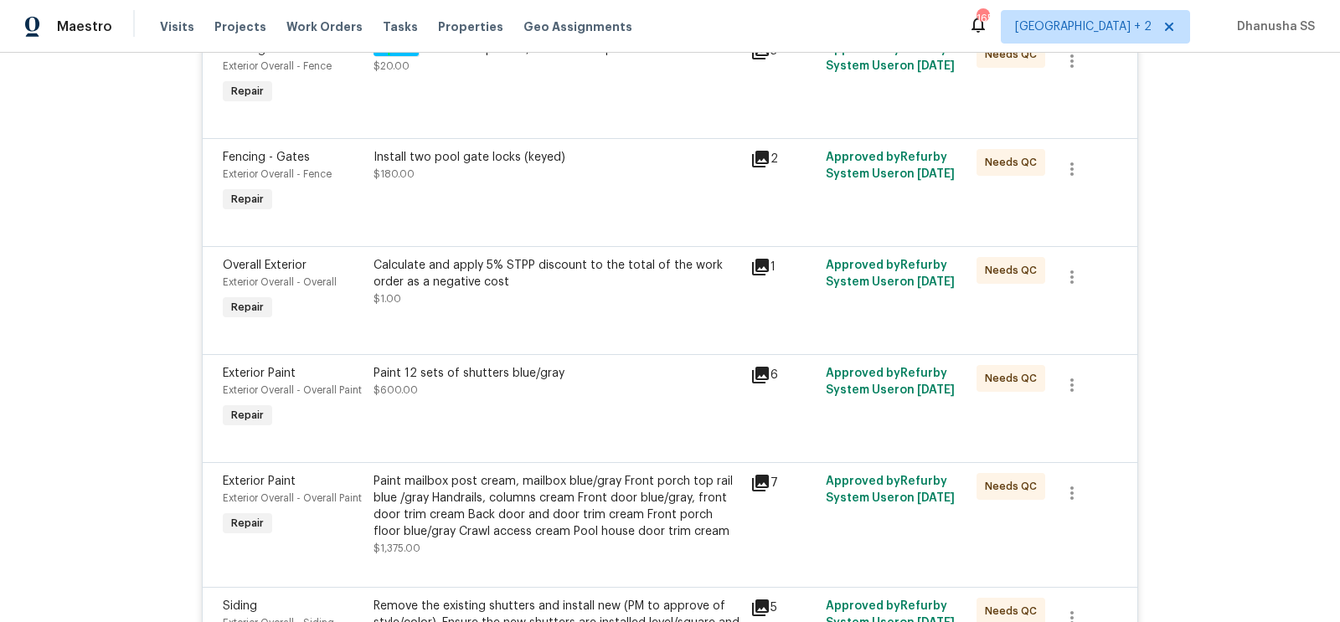
click at [533, 397] on div "Paint 12 sets of shutters blue/gray $600.00" at bounding box center [557, 398] width 377 height 77
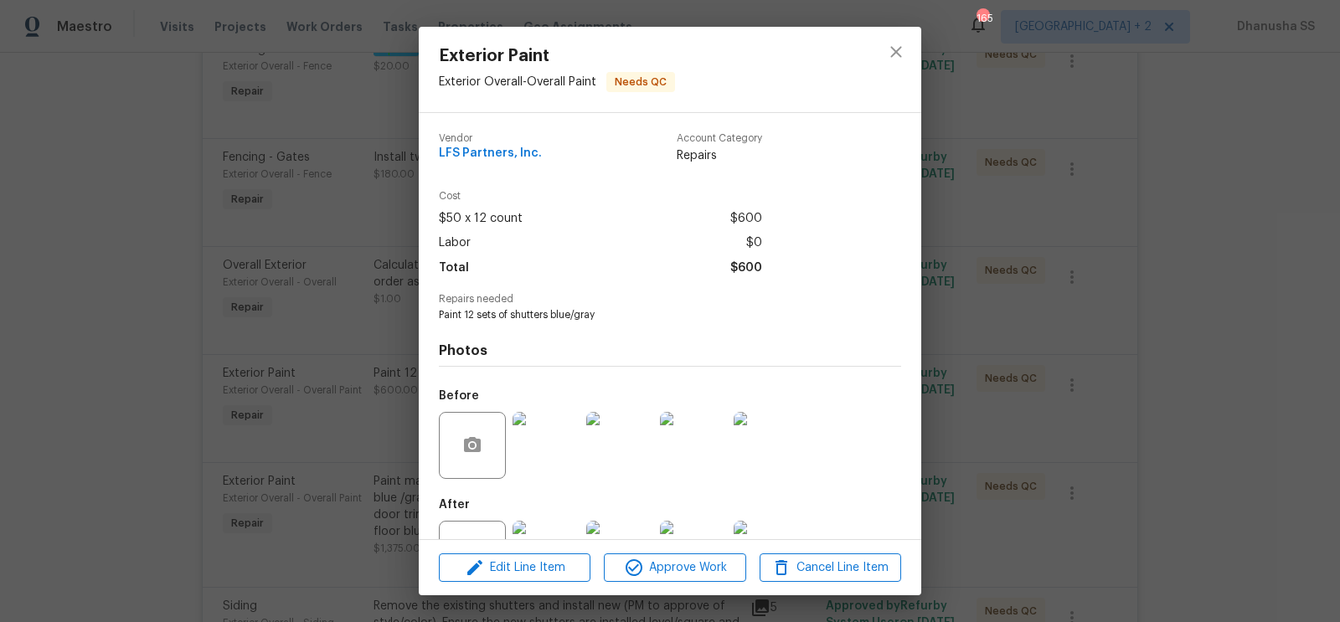
scroll to position [65, 0]
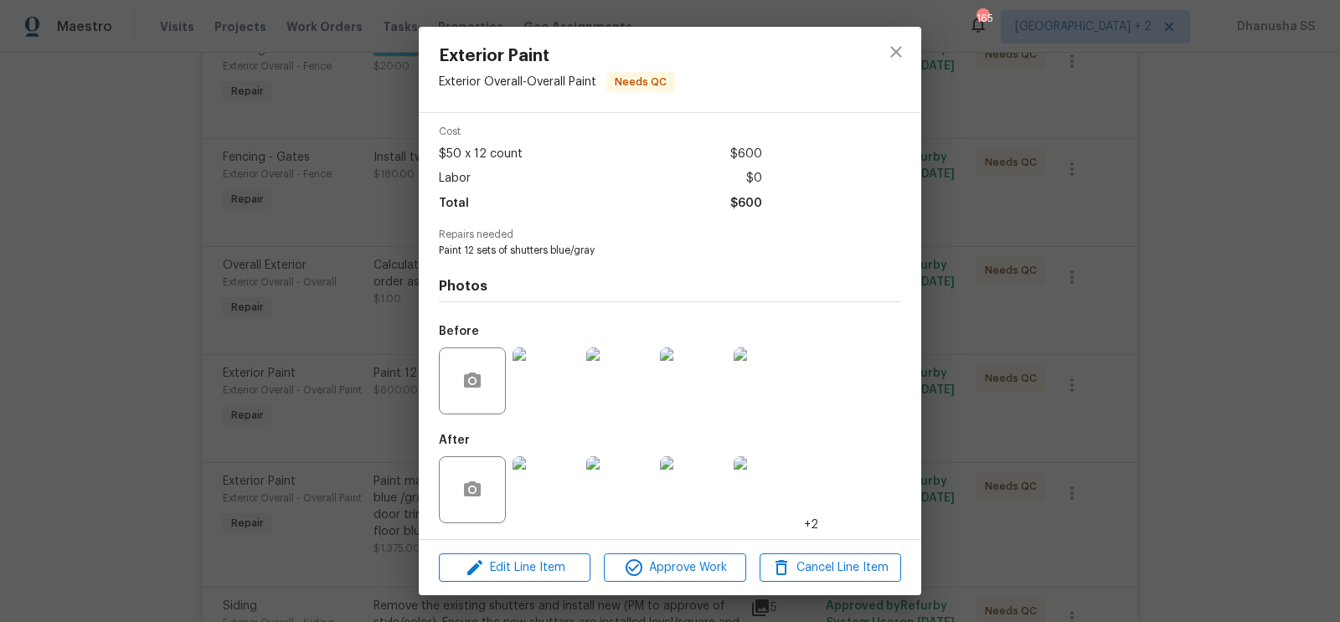
click at [559, 396] on img at bounding box center [546, 381] width 67 height 67
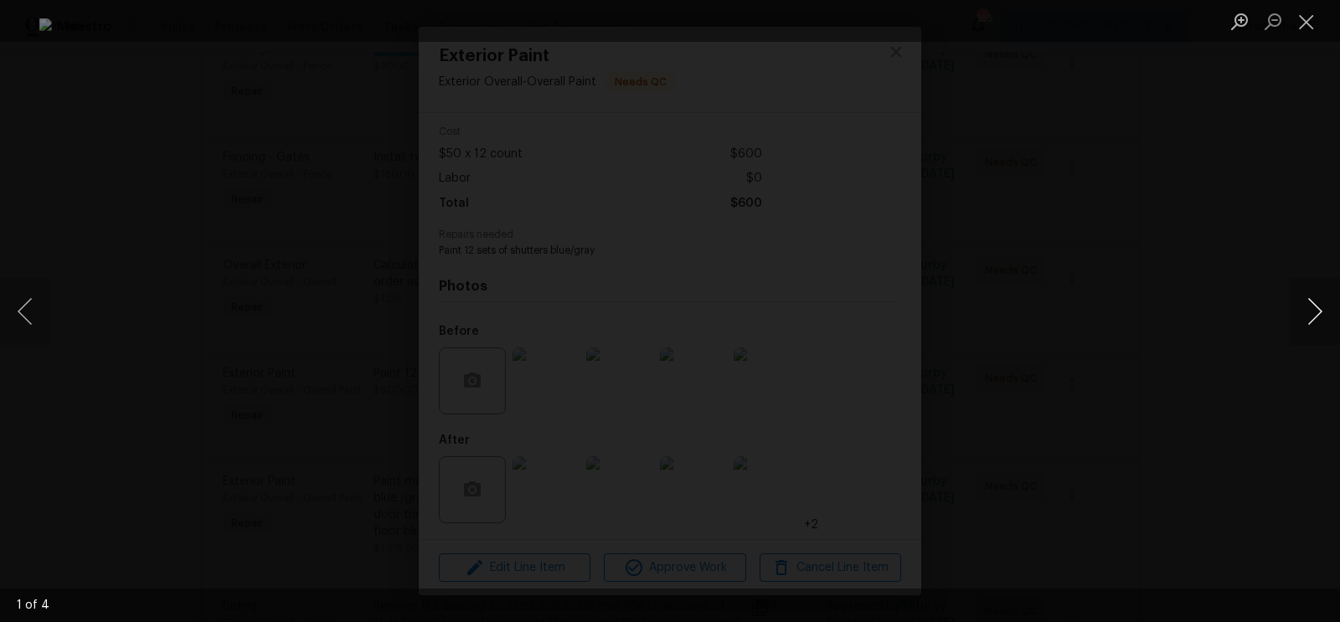
click at [1297, 328] on button "Next image" at bounding box center [1315, 311] width 50 height 67
click at [1311, 311] on button "Next image" at bounding box center [1315, 311] width 50 height 67
click at [35, 324] on button "Previous image" at bounding box center [25, 311] width 50 height 67
click at [1304, 314] on button "Next image" at bounding box center [1315, 311] width 50 height 67
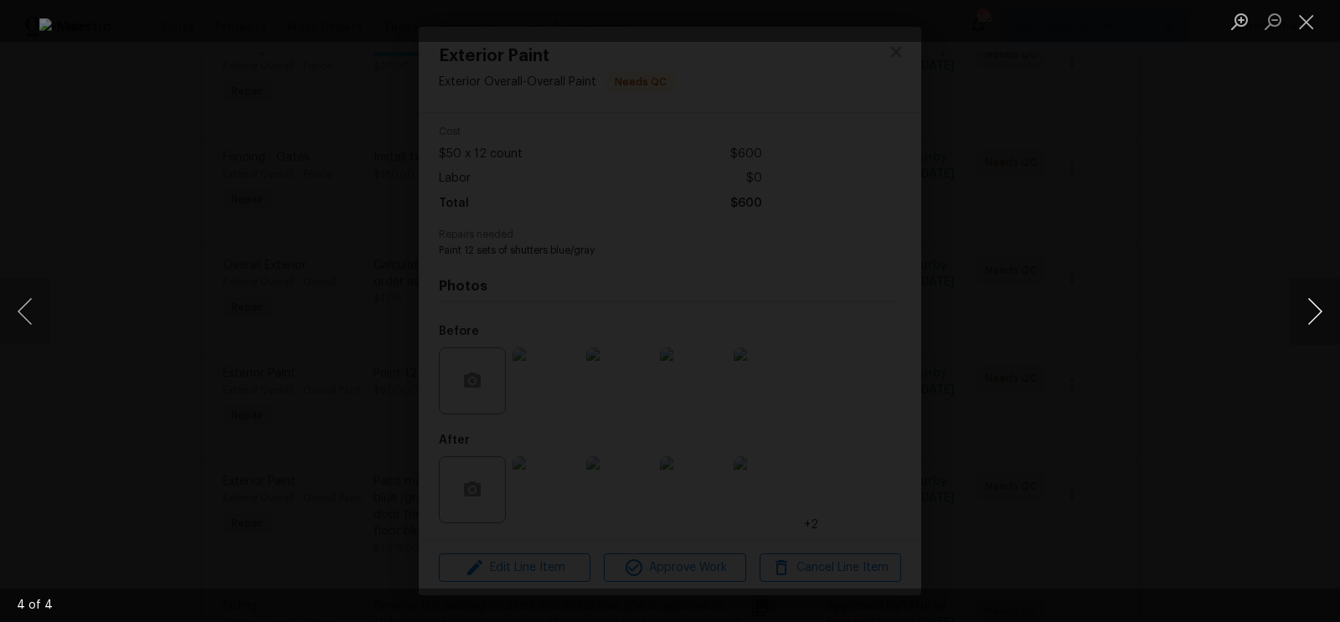
click at [1304, 314] on button "Next image" at bounding box center [1315, 311] width 50 height 67
click at [1319, 313] on button "Next image" at bounding box center [1315, 311] width 50 height 67
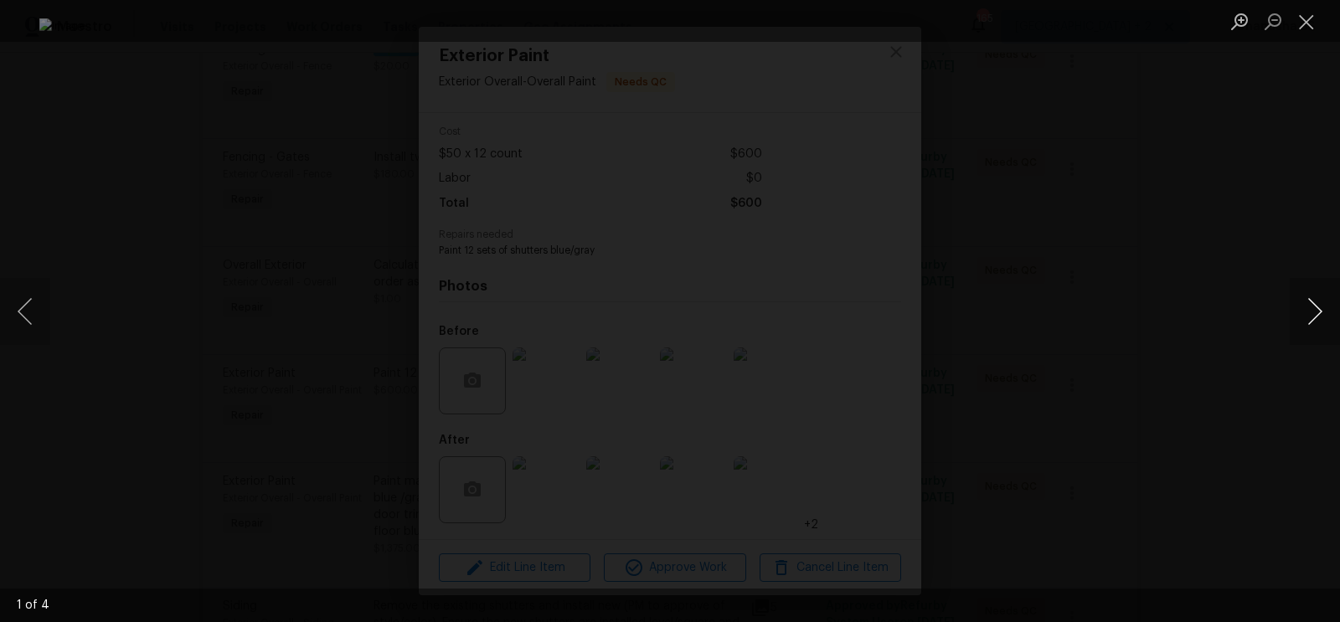
click at [1319, 316] on button "Next image" at bounding box center [1315, 311] width 50 height 67
click at [1319, 317] on button "Next image" at bounding box center [1315, 311] width 50 height 67
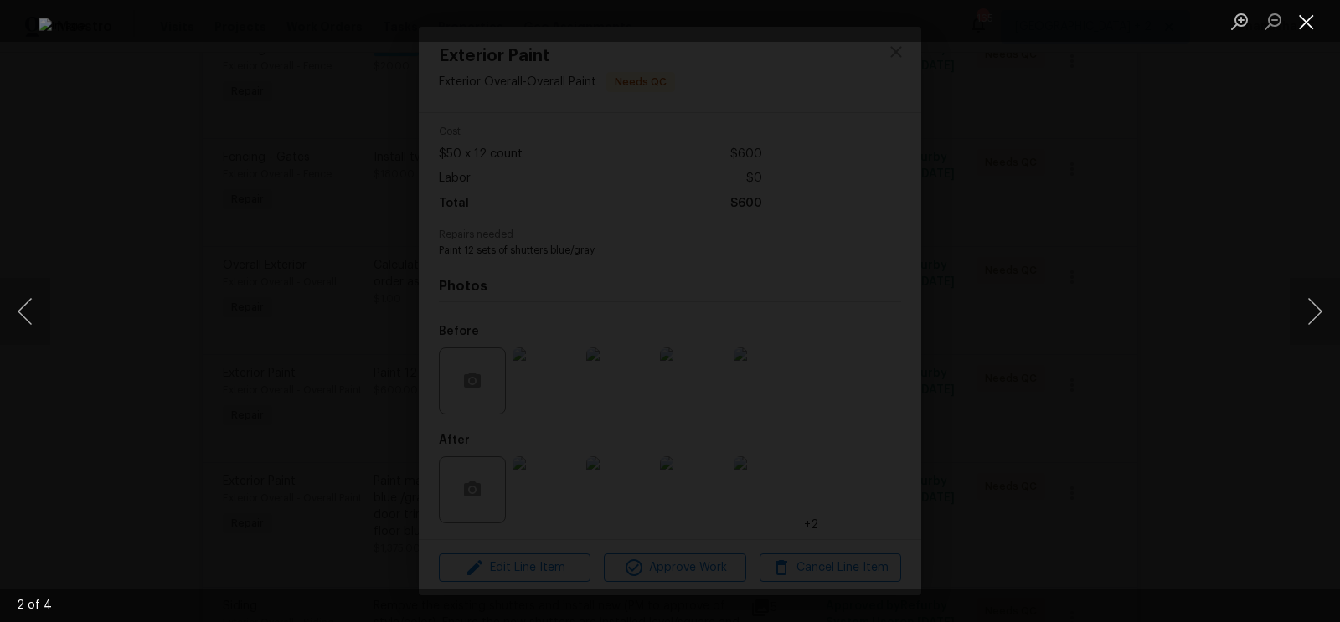
click at [1305, 18] on button "Close lightbox" at bounding box center [1307, 21] width 34 height 29
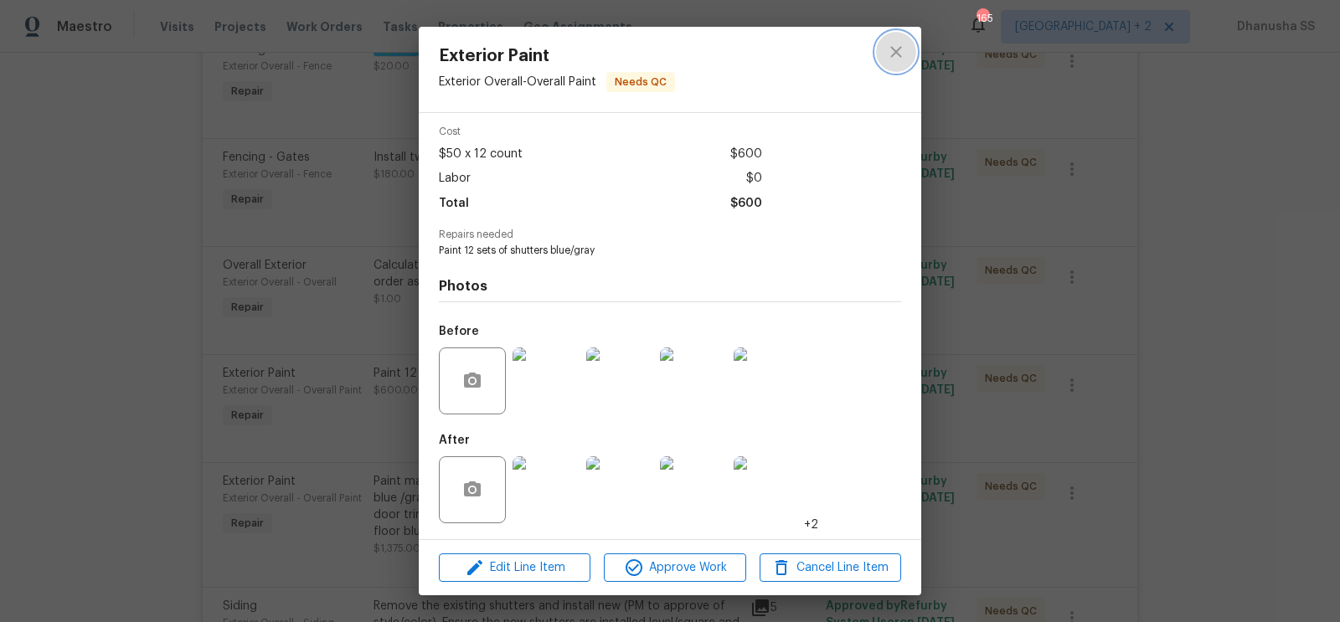
click at [904, 39] on button "close" at bounding box center [896, 52] width 40 height 40
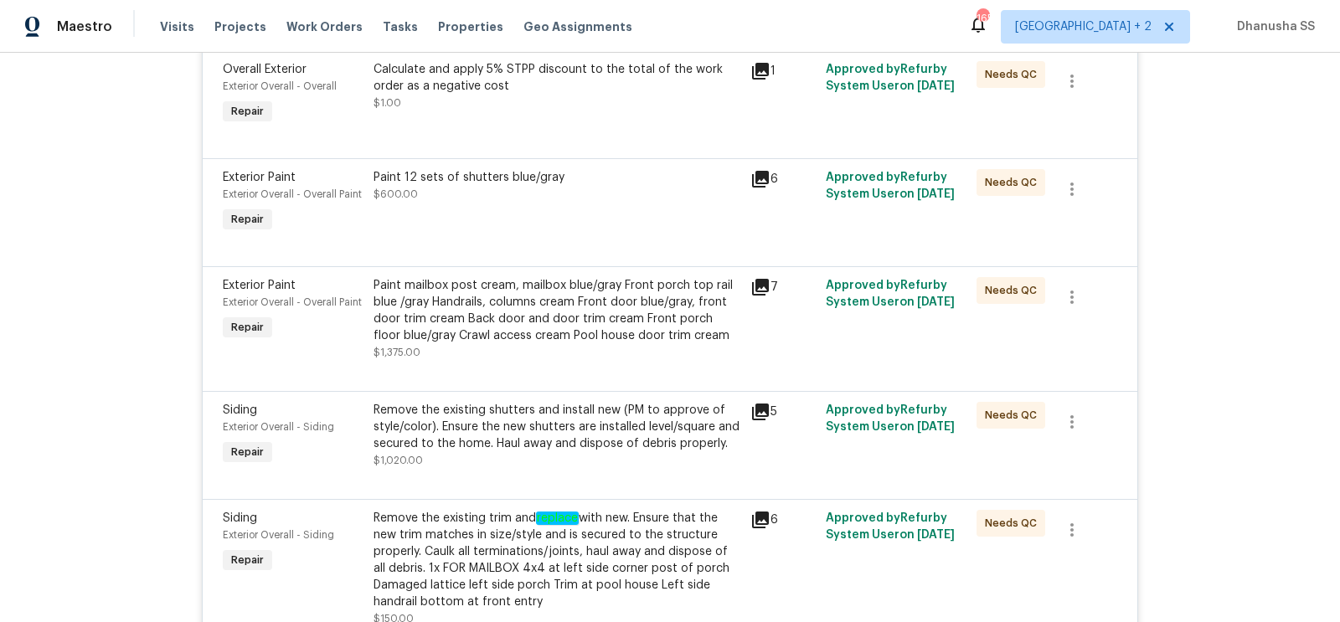
scroll to position [2854, 0]
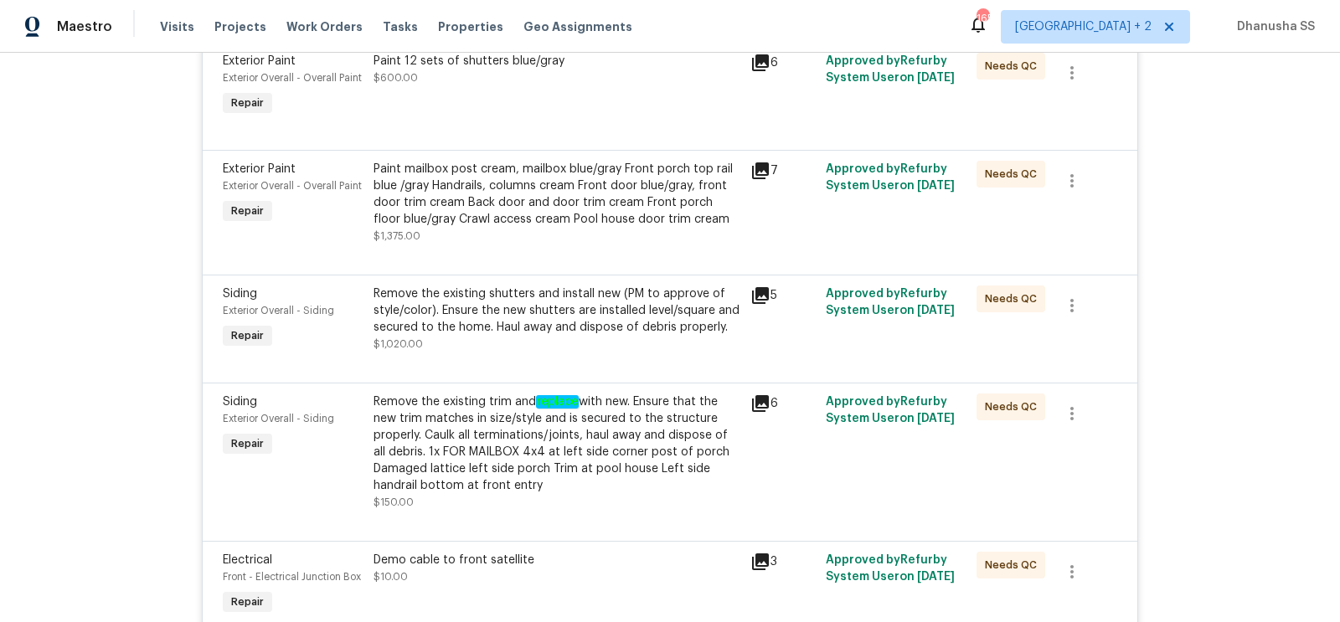
click at [501, 408] on div "Remove the existing trim and replace with new. Ensure that the new trim matches…" at bounding box center [557, 444] width 367 height 101
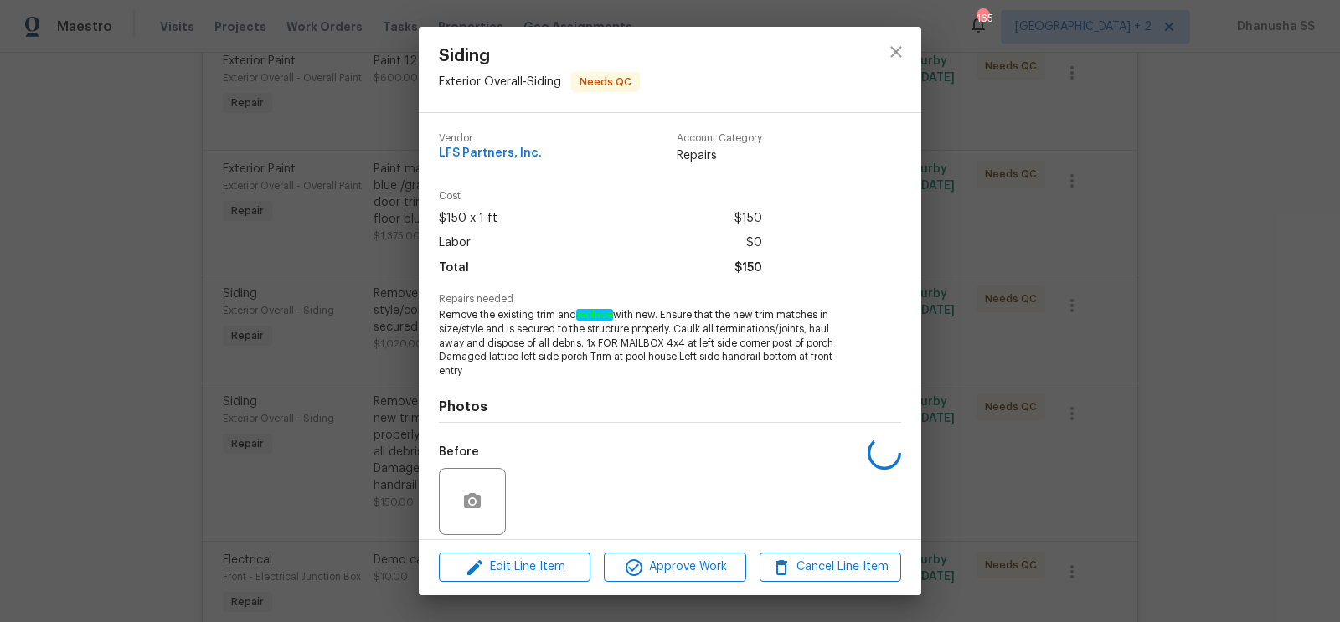
scroll to position [121, 0]
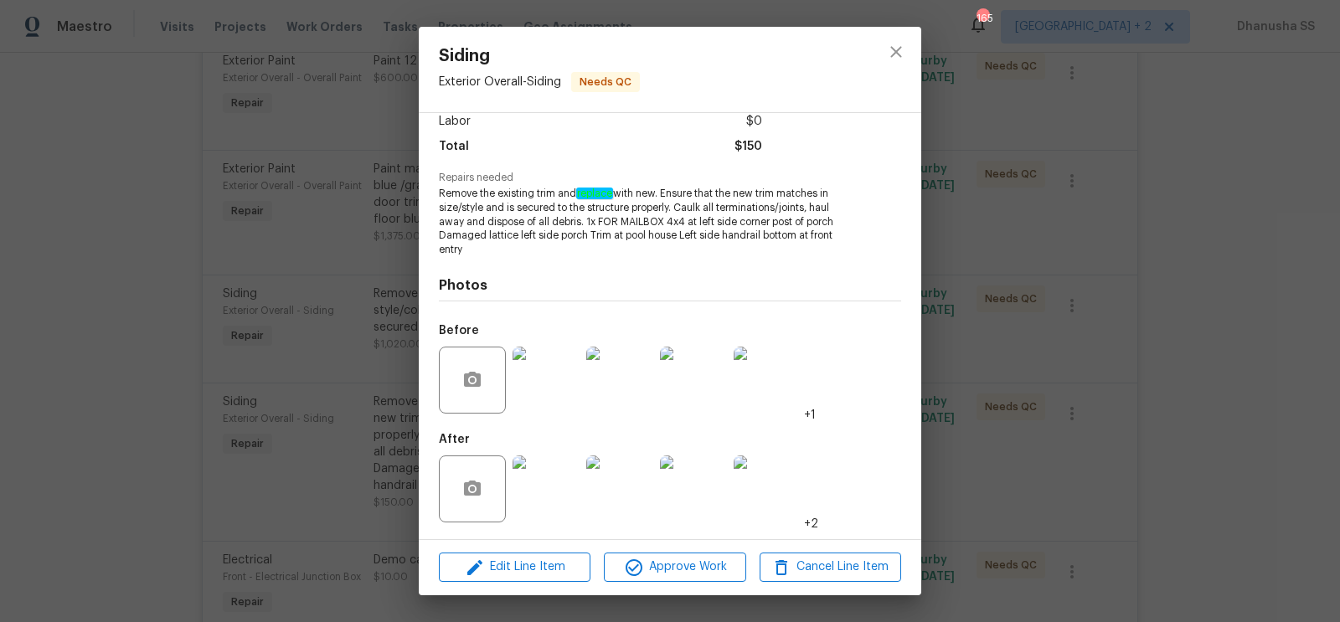
click at [1055, 271] on div "Siding Exterior Overall - Siding Needs QC Vendor LFS Partners, Inc. Account Cat…" at bounding box center [670, 311] width 1340 height 622
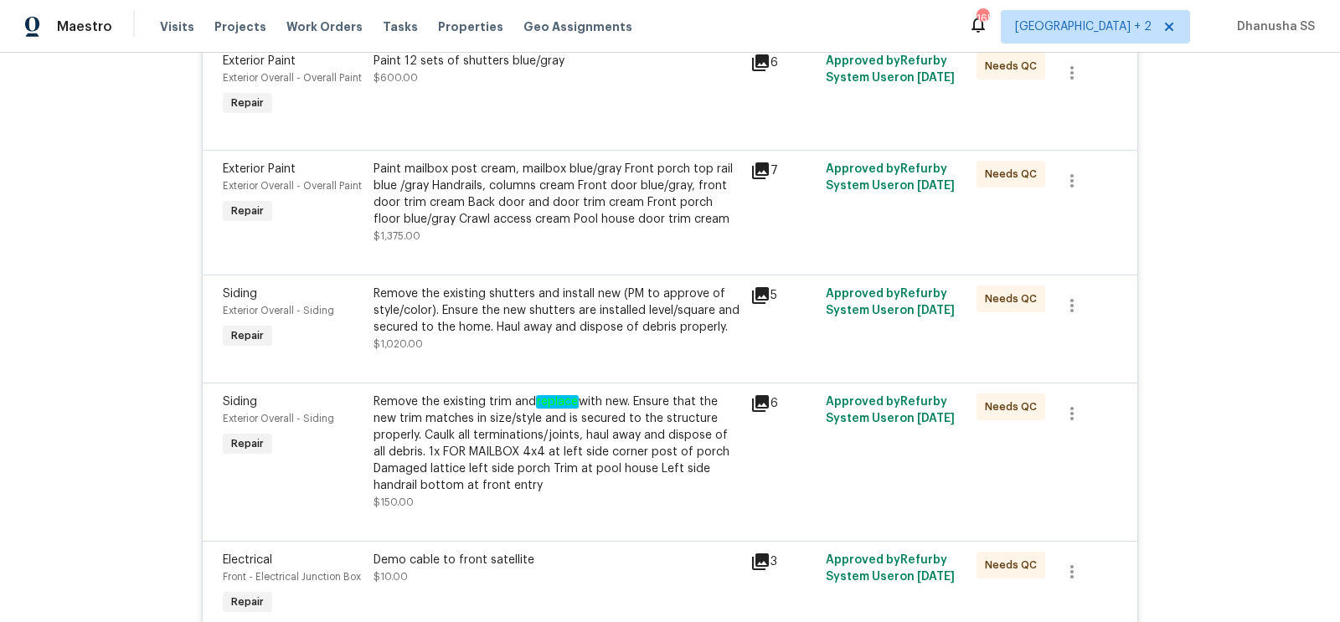
click at [521, 327] on div "Remove the existing shutters and install new (PM to approve of style/color). En…" at bounding box center [557, 311] width 367 height 50
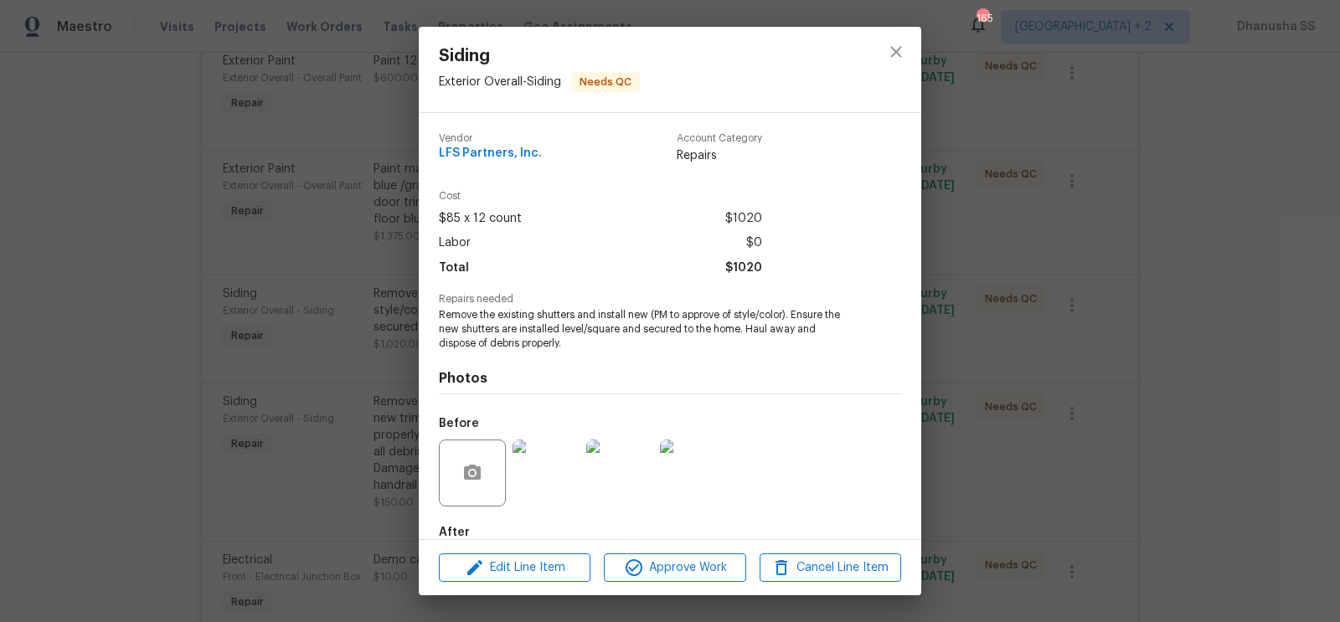
scroll to position [93, 0]
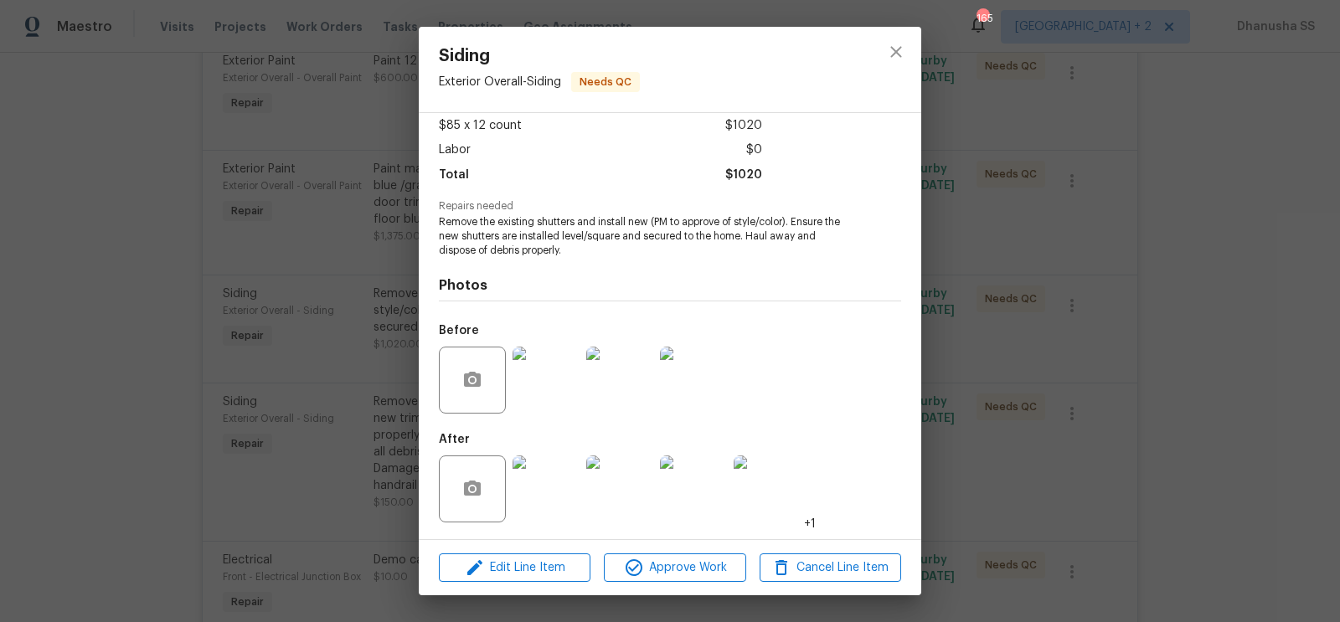
click at [558, 377] on img at bounding box center [546, 380] width 67 height 67
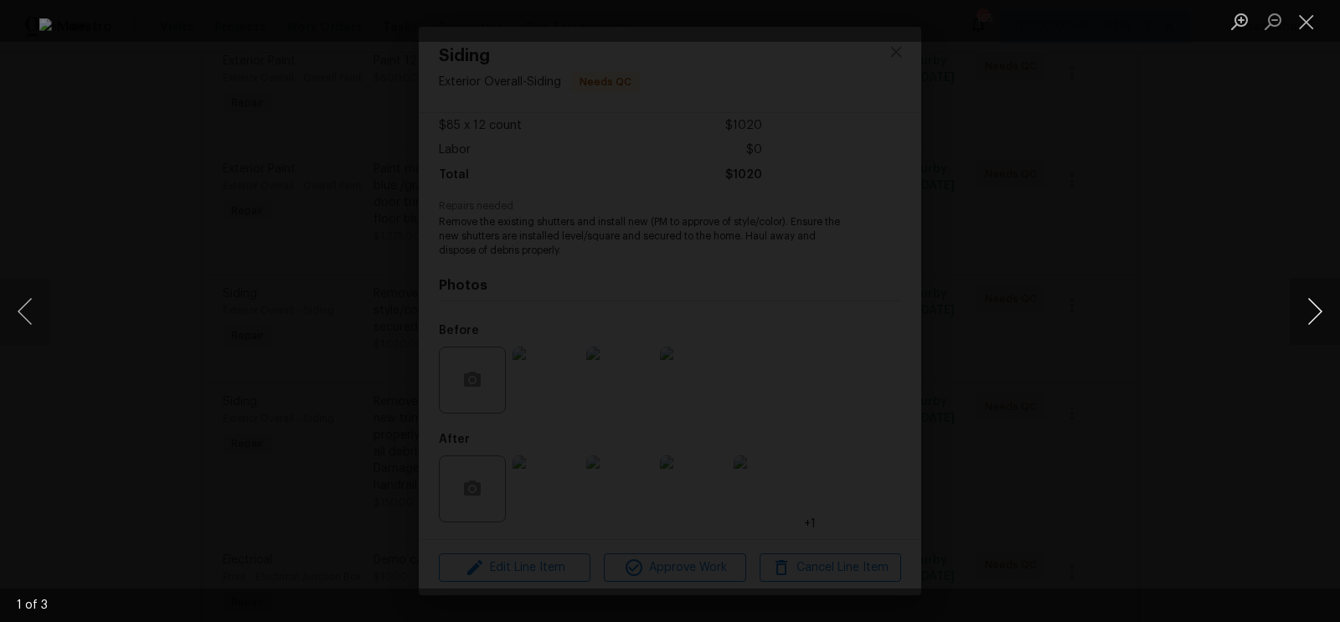
click at [1304, 315] on button "Next image" at bounding box center [1315, 311] width 50 height 67
click at [1233, 240] on div "Lightbox" at bounding box center [670, 311] width 1340 height 622
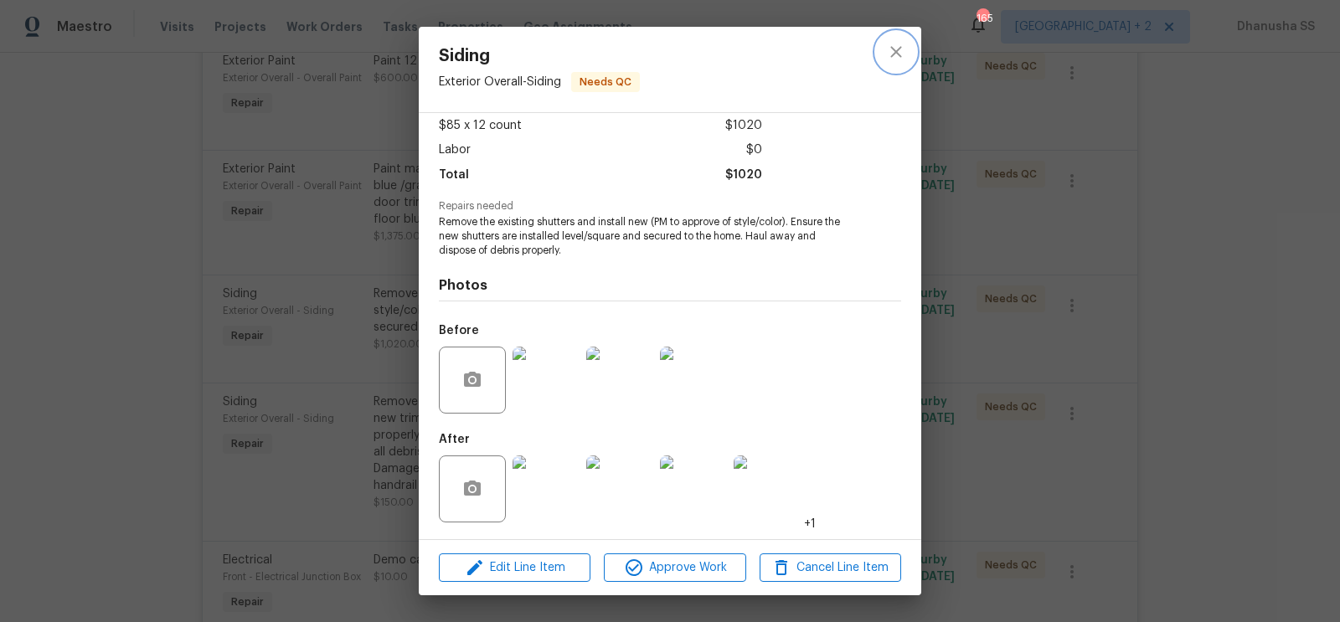
click at [901, 61] on icon "close" at bounding box center [896, 52] width 20 height 20
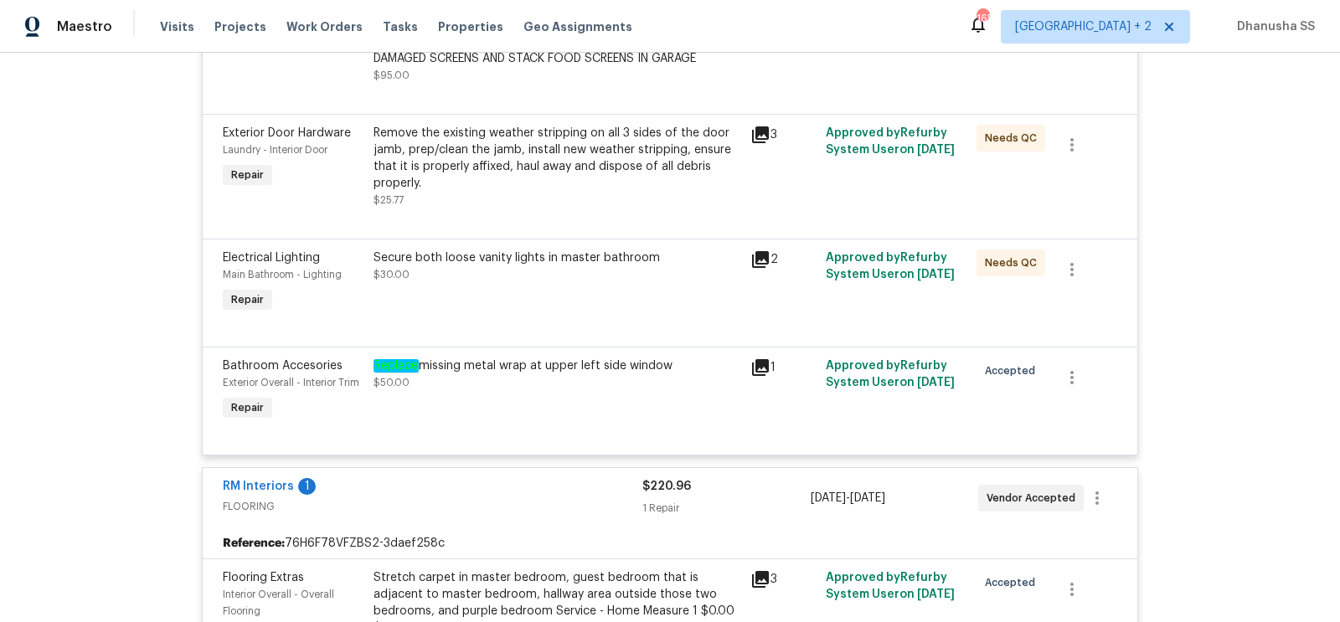
scroll to position [4571, 0]
click at [466, 194] on div "Remove the existing weather stripping on all 3 sides of the door jamb, prep/cle…" at bounding box center [557, 160] width 367 height 67
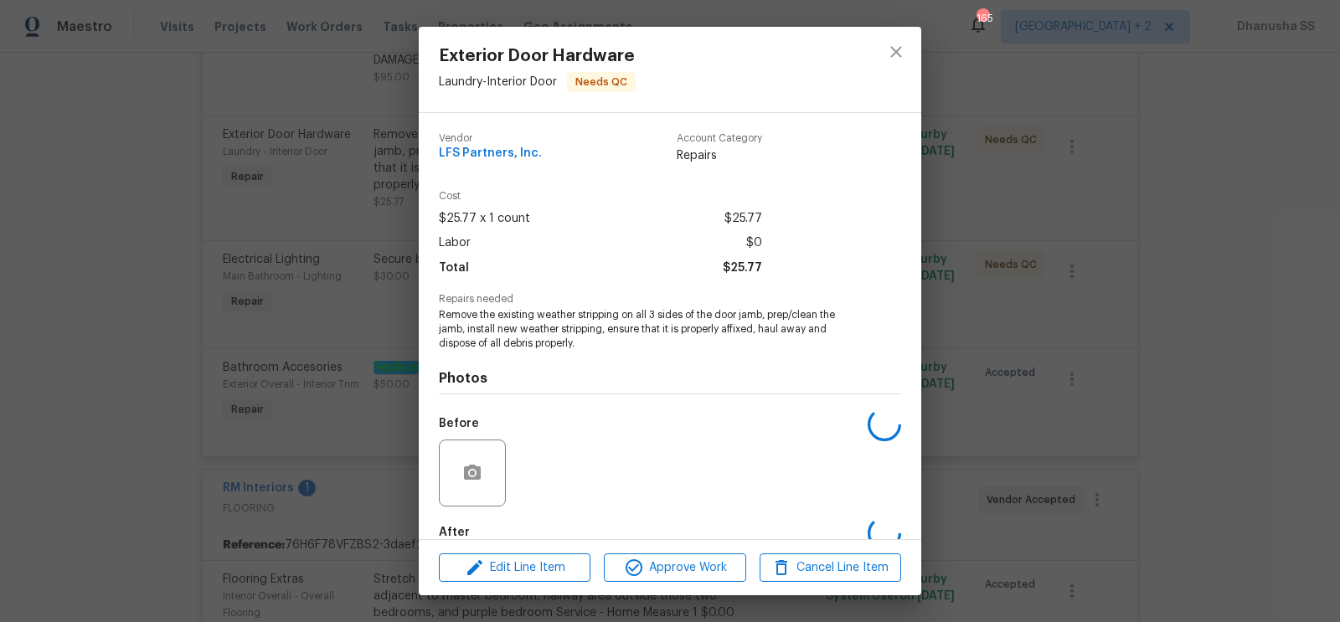
scroll to position [93, 0]
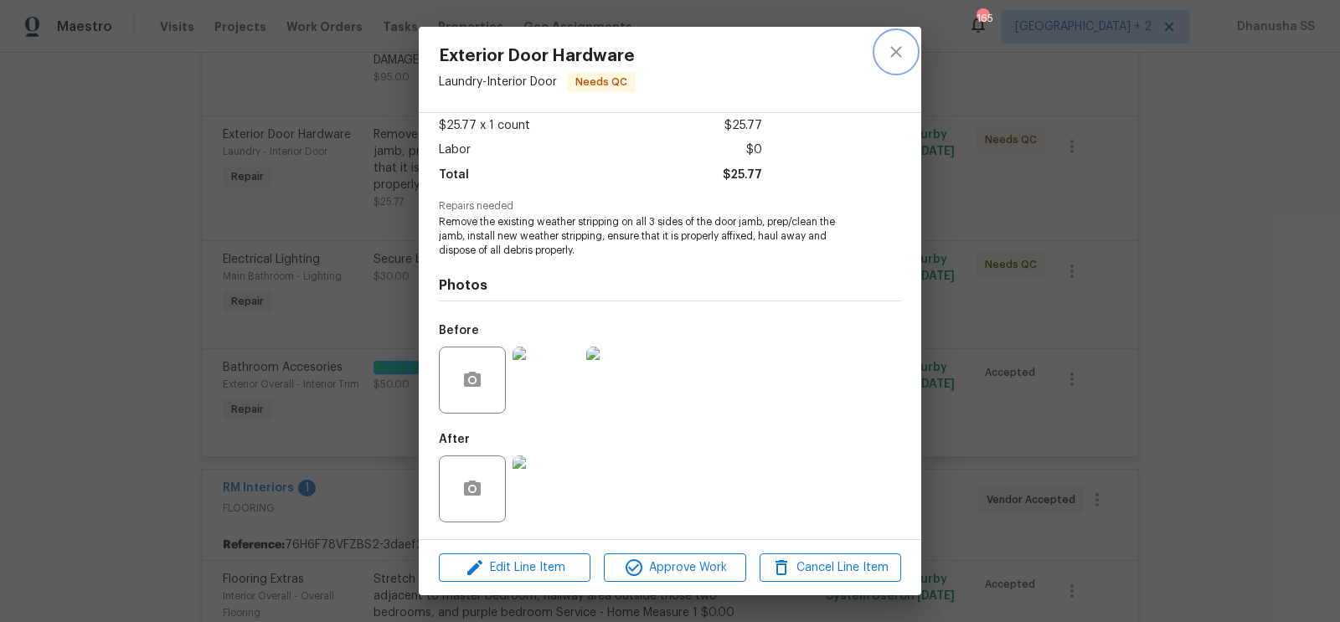
click at [895, 54] on icon "close" at bounding box center [896, 52] width 20 height 20
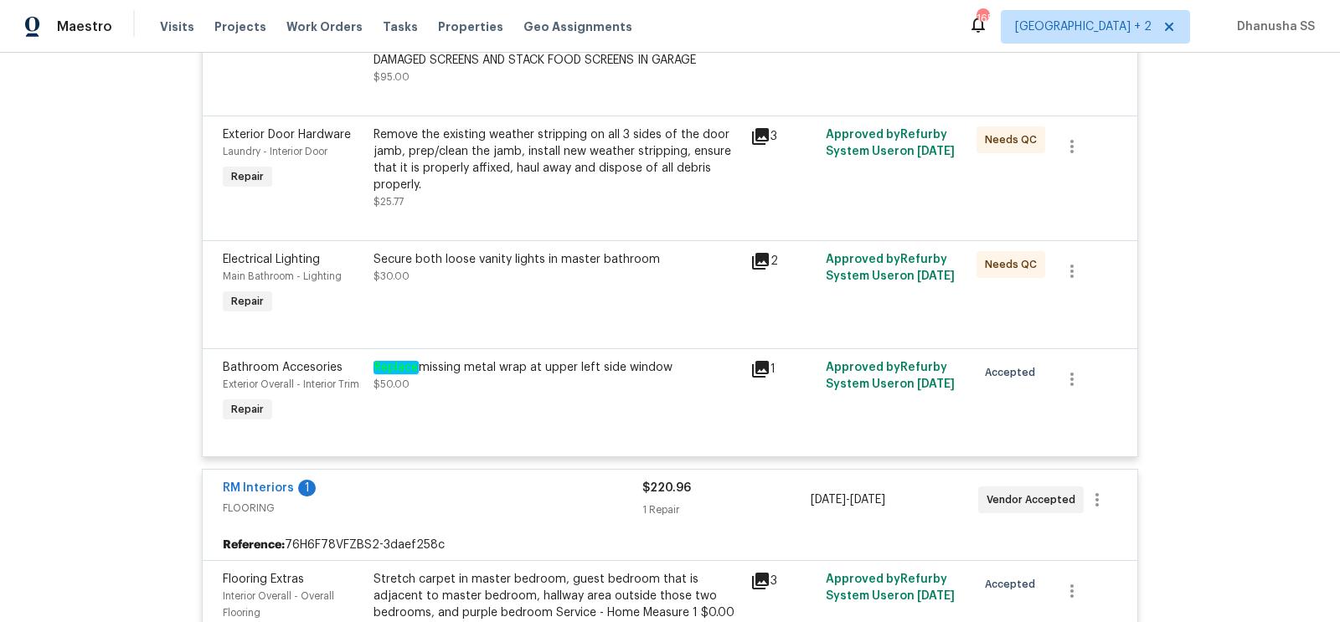
click at [502, 385] on div "Bathroom Accesories Exterior Overall - Interior Trim Repair Replace missing met…" at bounding box center [670, 403] width 935 height 108
click at [499, 376] on div "Replace missing metal wrap at upper left side window" at bounding box center [557, 367] width 367 height 17
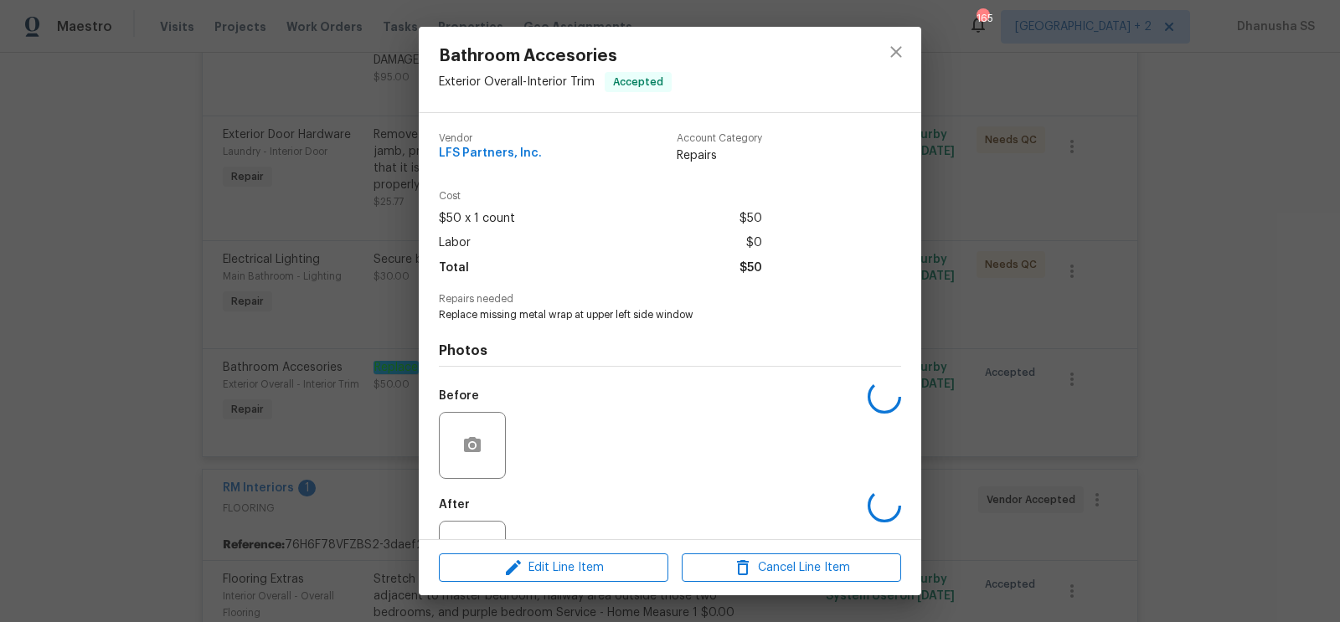
scroll to position [65, 0]
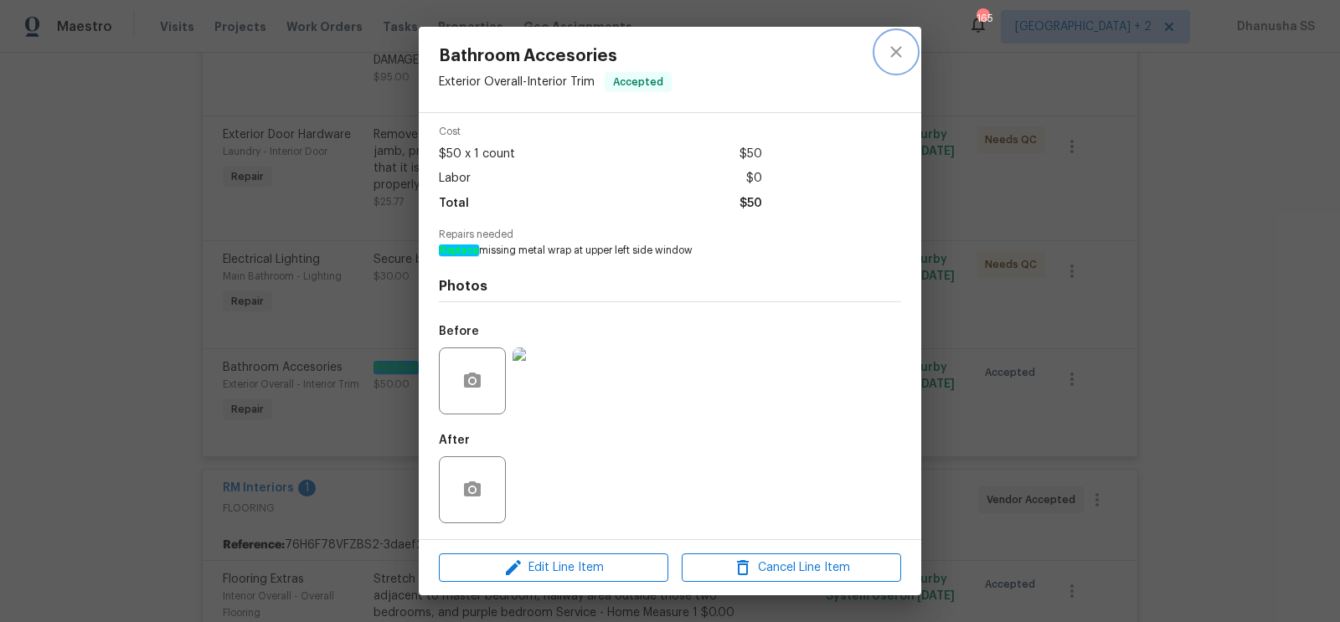
click at [897, 46] on icon "close" at bounding box center [896, 52] width 20 height 20
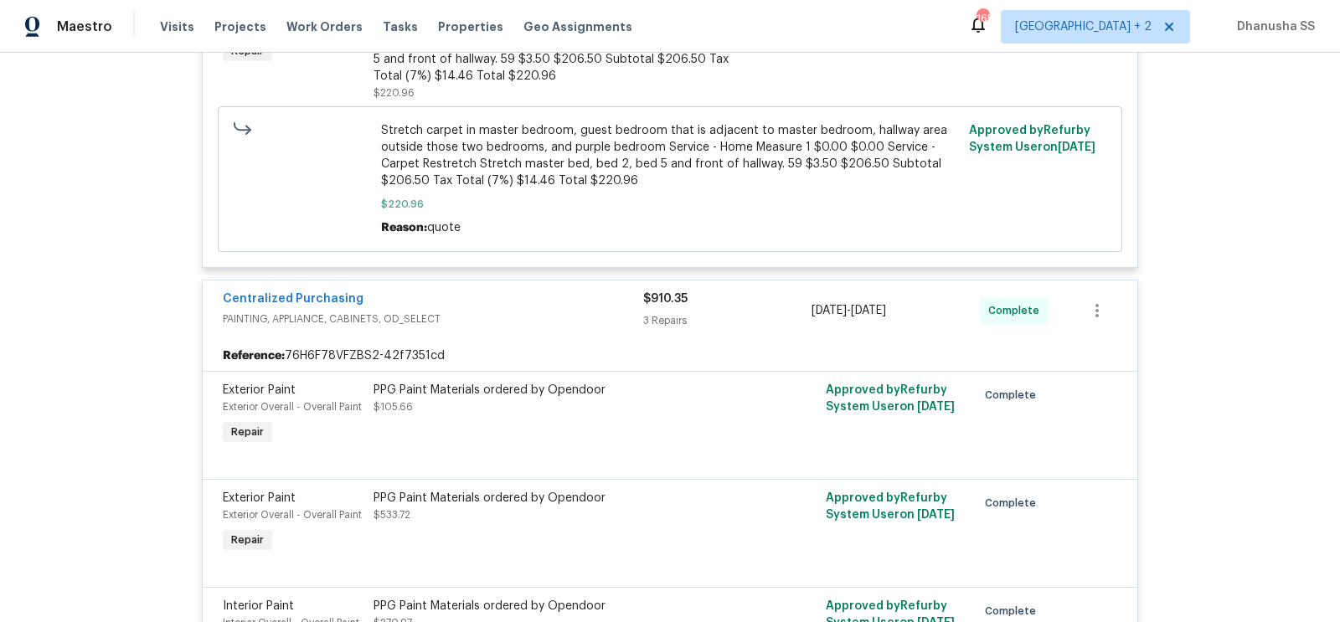
click at [468, 469] on div at bounding box center [670, 459] width 895 height 20
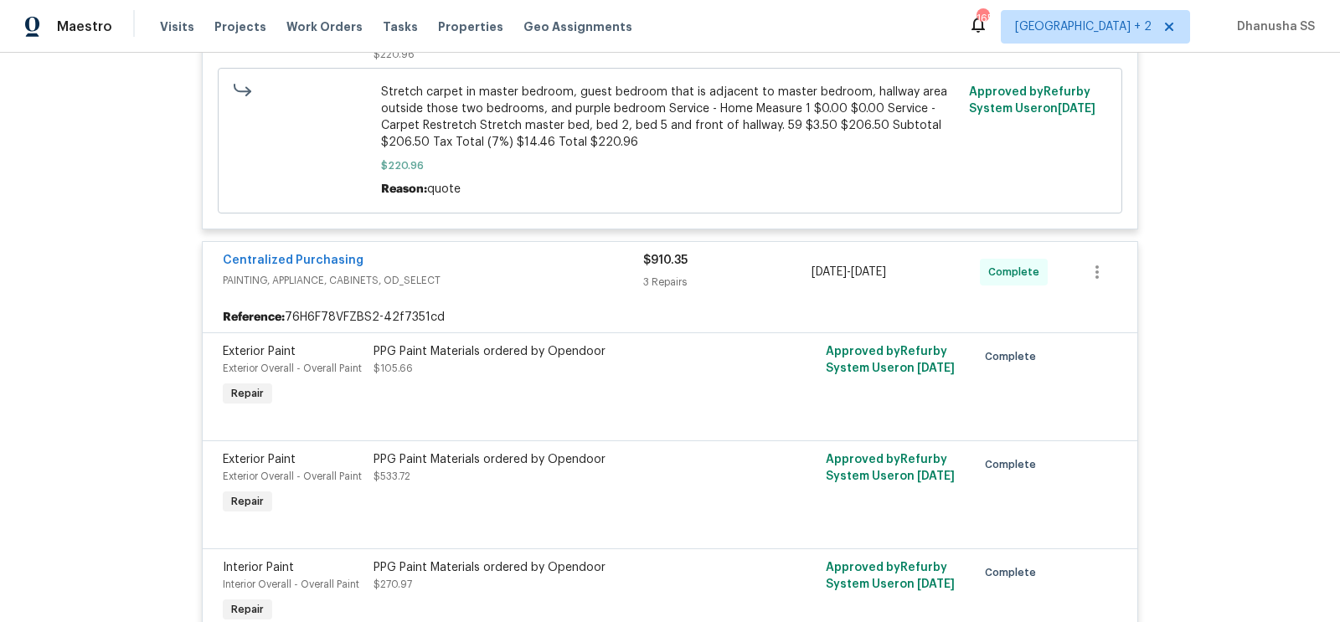
scroll to position [5230, 0]
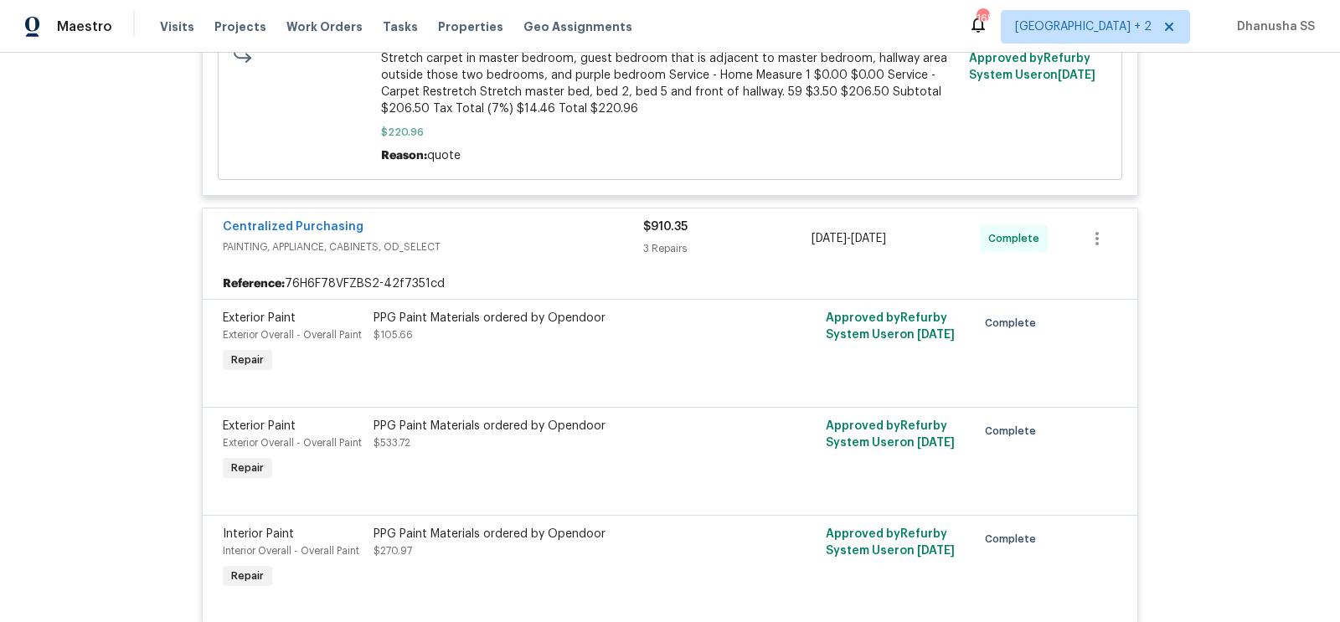
click at [473, 435] on div "PPG Paint Materials ordered by Opendoor" at bounding box center [557, 426] width 367 height 17
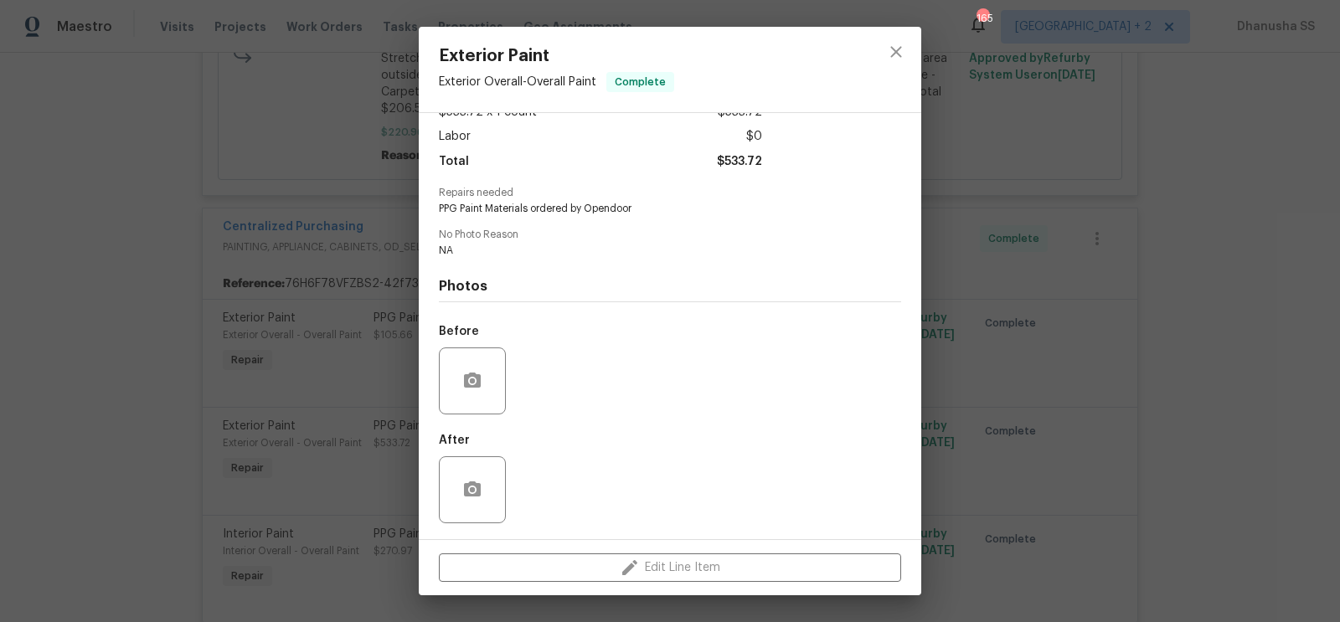
scroll to position [0, 0]
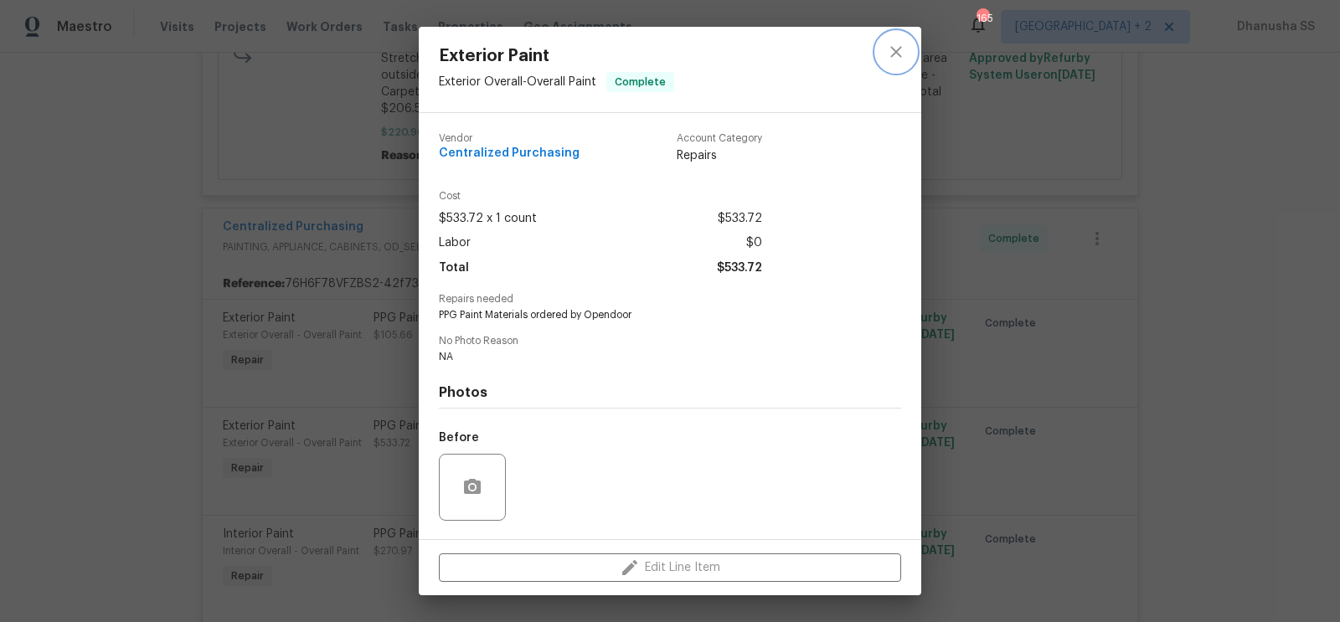
click at [900, 58] on icon "close" at bounding box center [896, 52] width 20 height 20
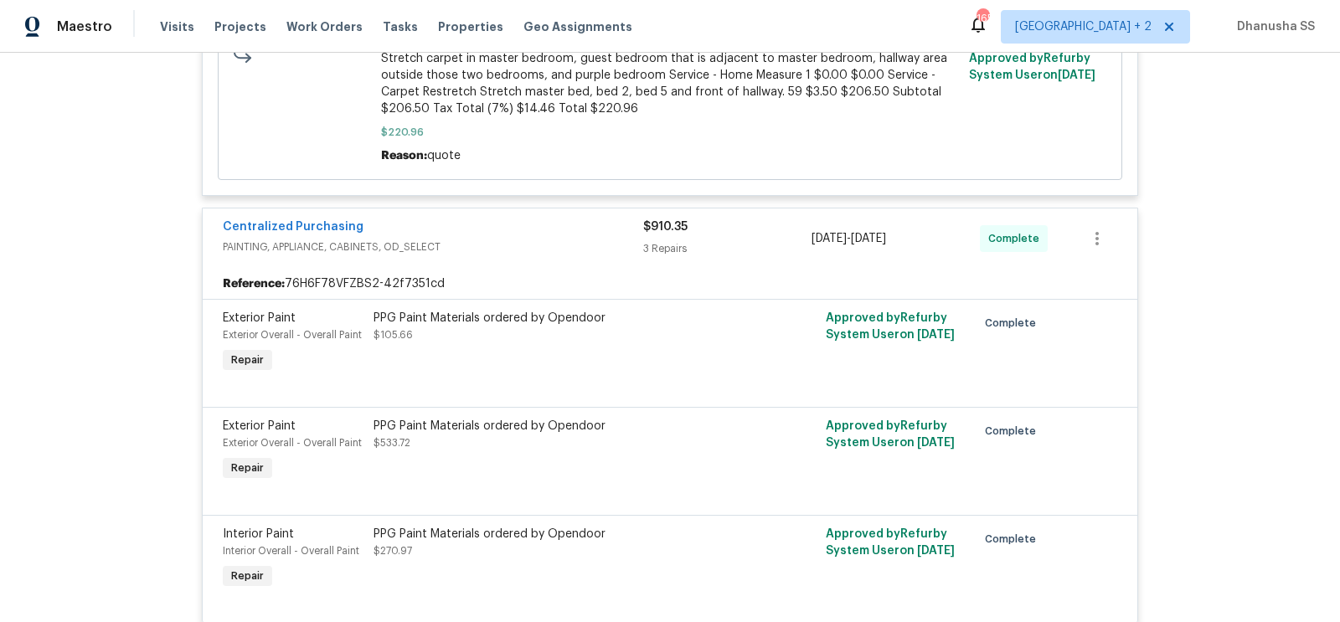
click at [477, 343] on div "PPG Paint Materials ordered by Opendoor $105.66" at bounding box center [557, 327] width 367 height 34
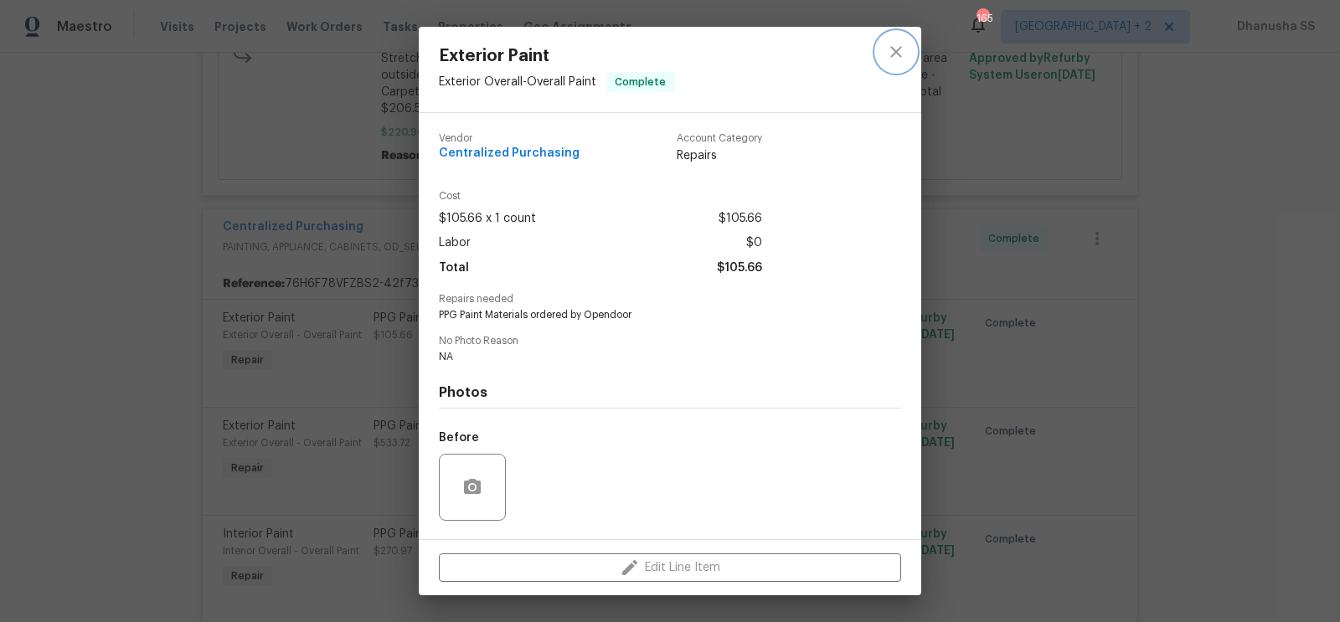
click at [891, 66] on button "close" at bounding box center [896, 52] width 40 height 40
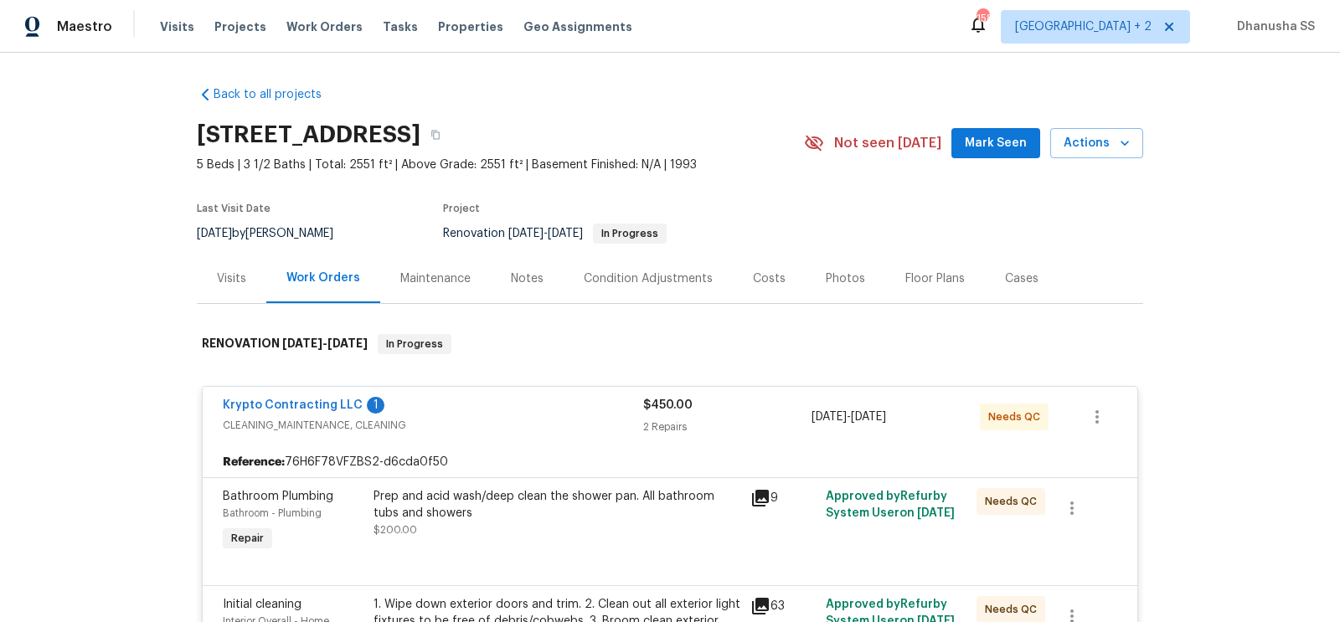
click at [287, 39] on div "Visits Projects Work Orders Tasks Properties Geo Assignments" at bounding box center [406, 27] width 493 height 34
click at [302, 34] on span "Work Orders" at bounding box center [325, 26] width 76 height 17
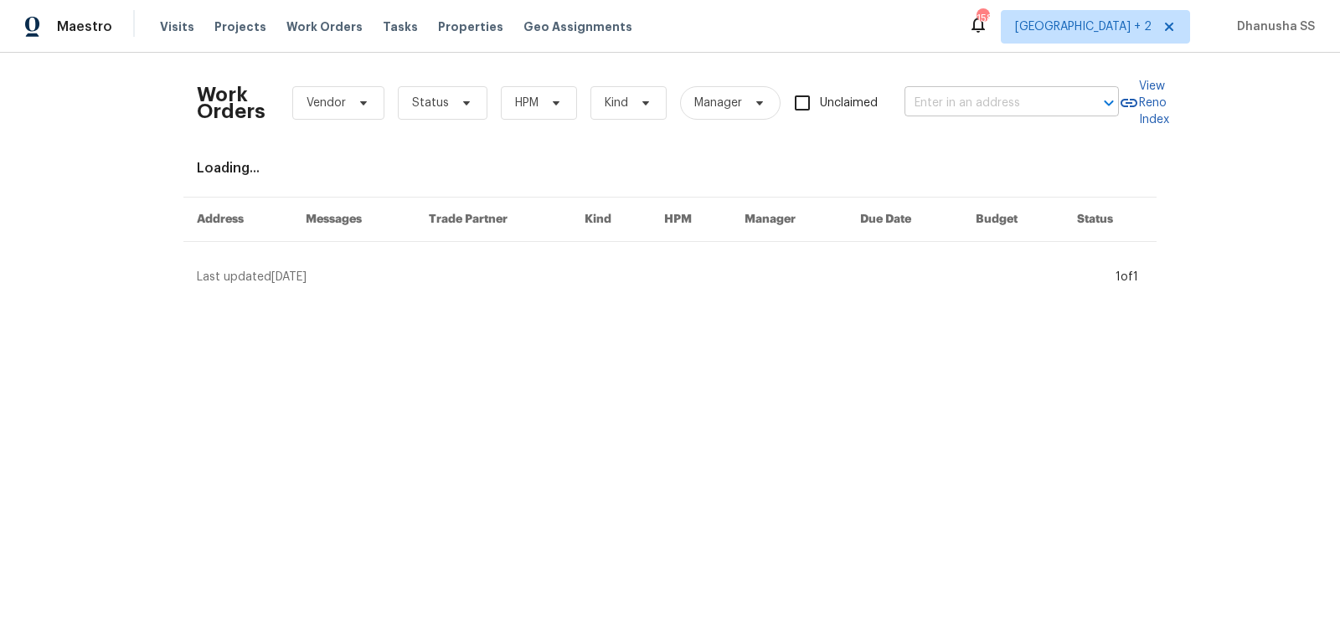
click at [947, 111] on input "text" at bounding box center [989, 103] width 168 height 26
paste input "2620 Taigans Ct, Nashville, TN 37218"
type input "2620 Taigans Ct, Nashville, TN 37218"
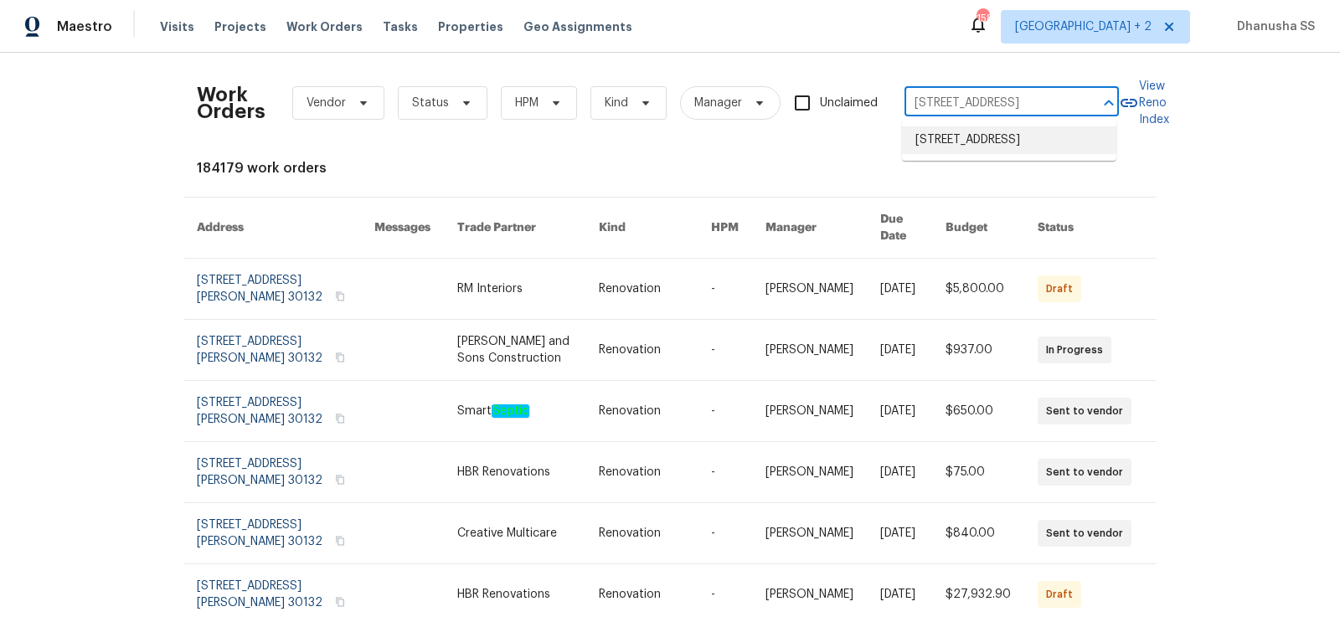
click at [949, 148] on li "2620 Taigans Ct, Nashville, TN 37218" at bounding box center [1009, 141] width 214 height 28
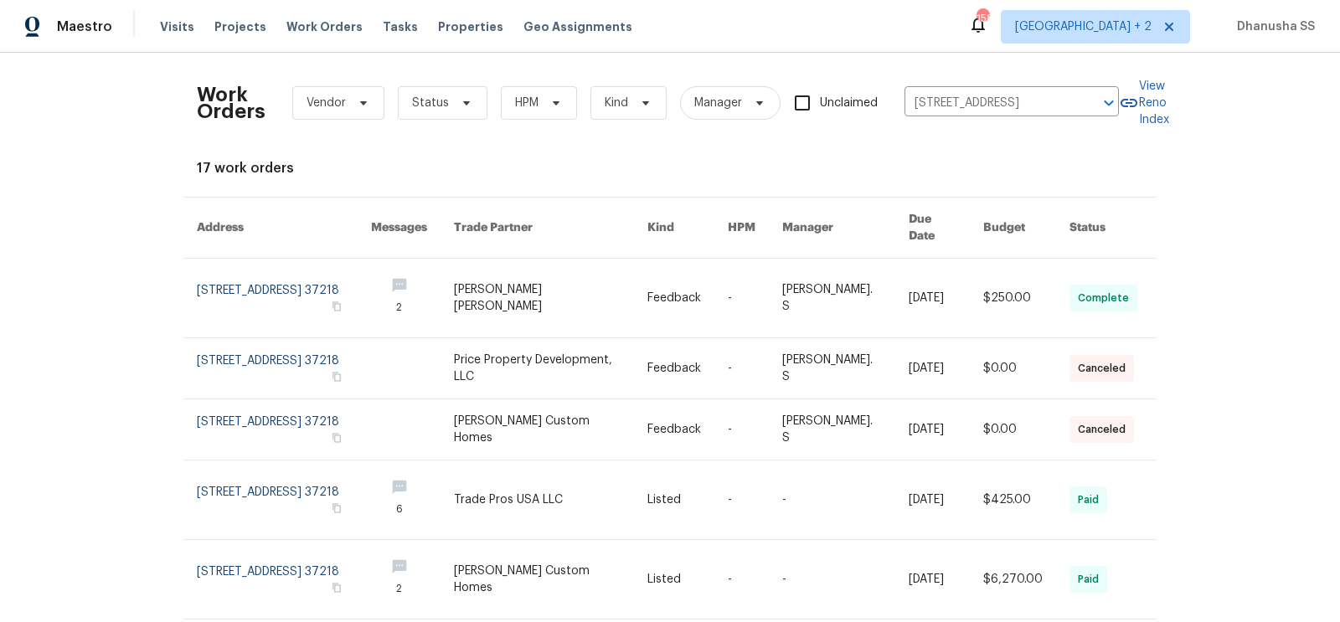
click at [520, 268] on link at bounding box center [551, 298] width 194 height 79
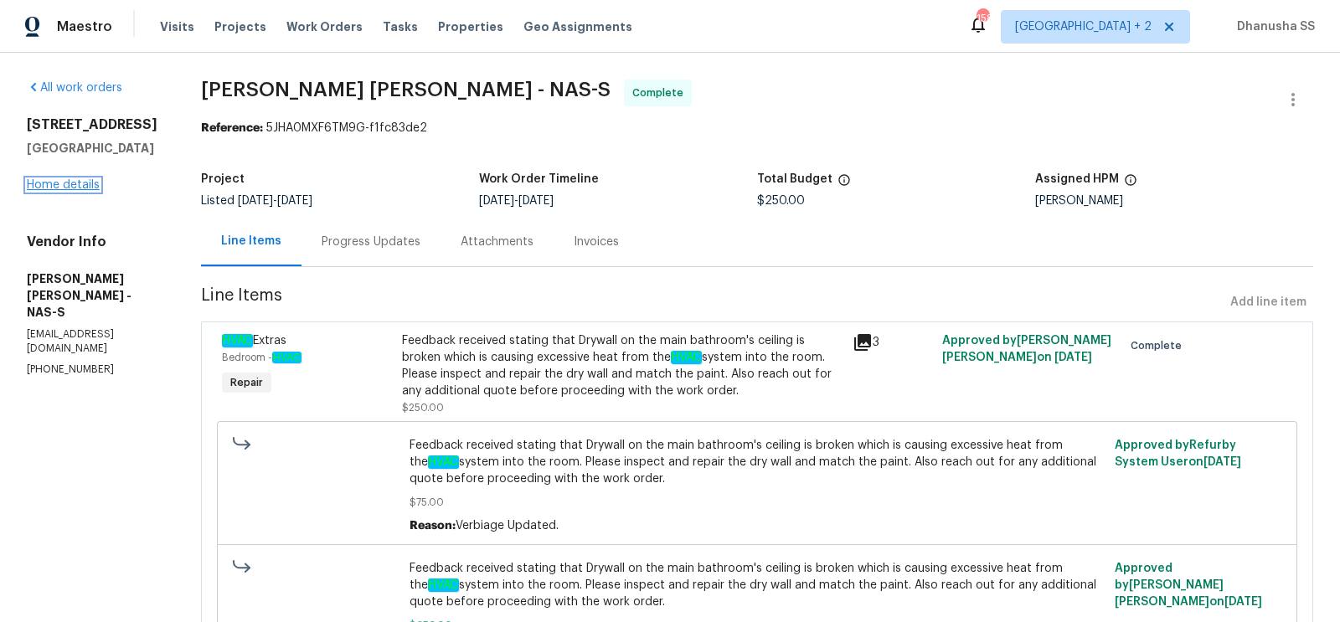
click at [46, 186] on link "Home details" at bounding box center [63, 185] width 73 height 12
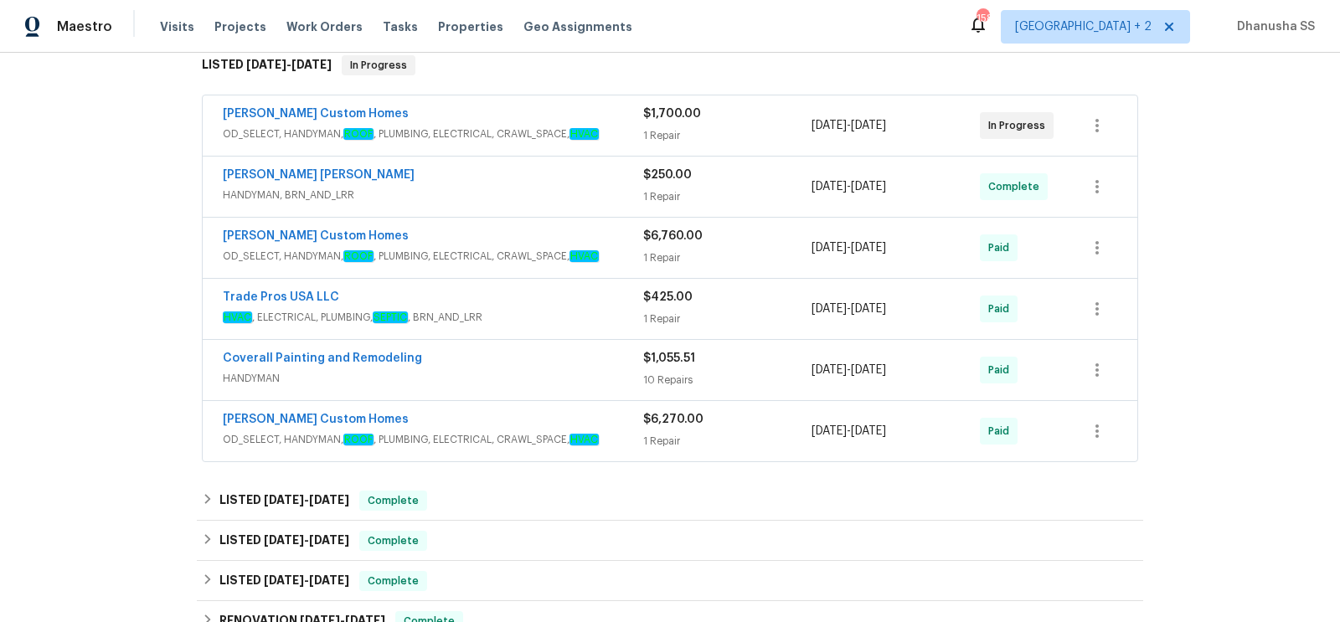
scroll to position [377, 0]
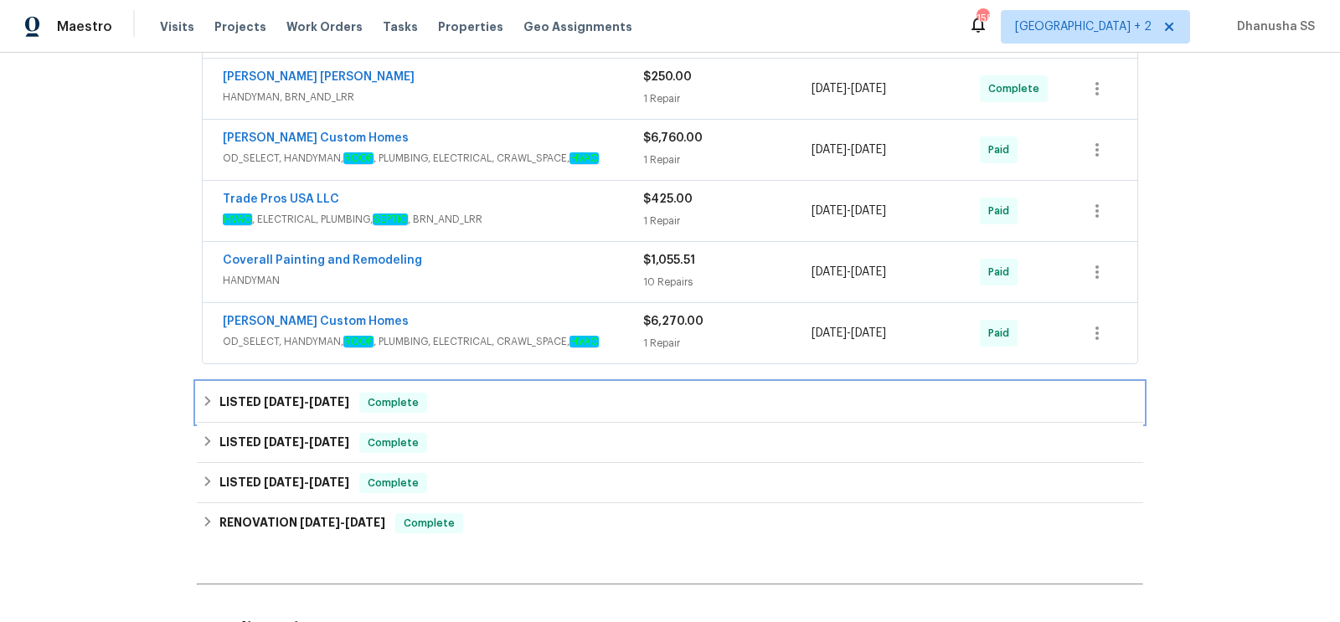
click at [498, 397] on div "LISTED 6/20/25 - 6/24/25 Complete" at bounding box center [670, 403] width 937 height 20
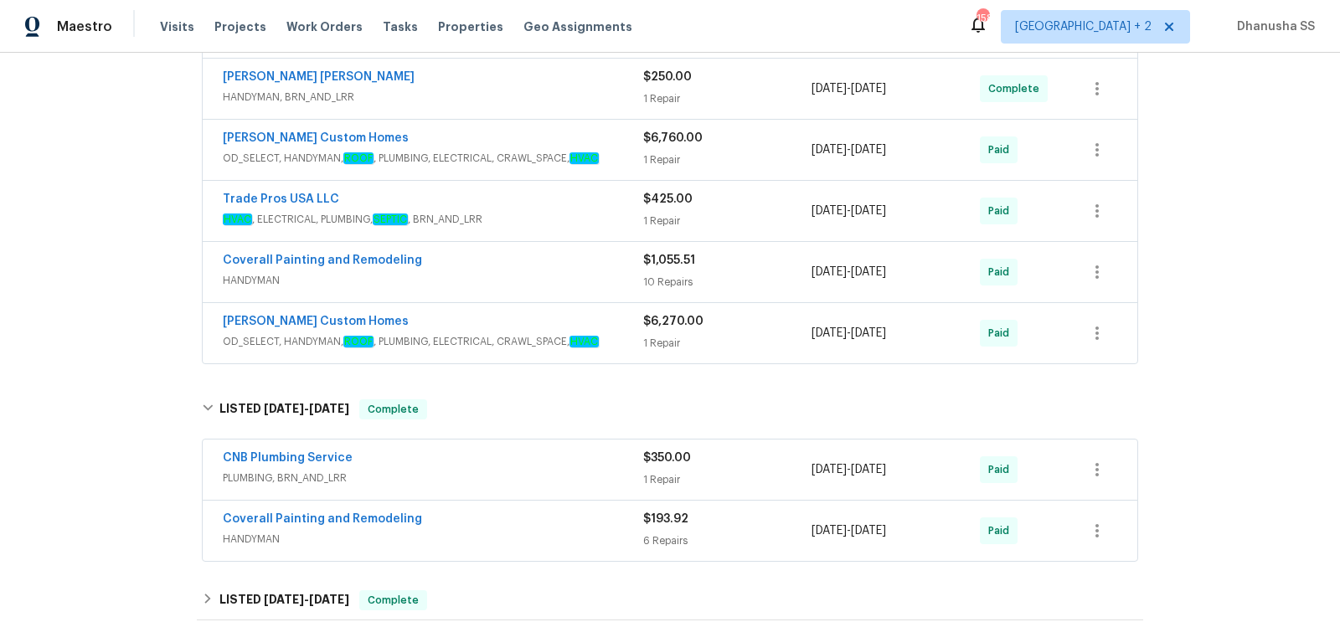
click at [570, 461] on div "CNB Plumbing Service" at bounding box center [433, 460] width 421 height 20
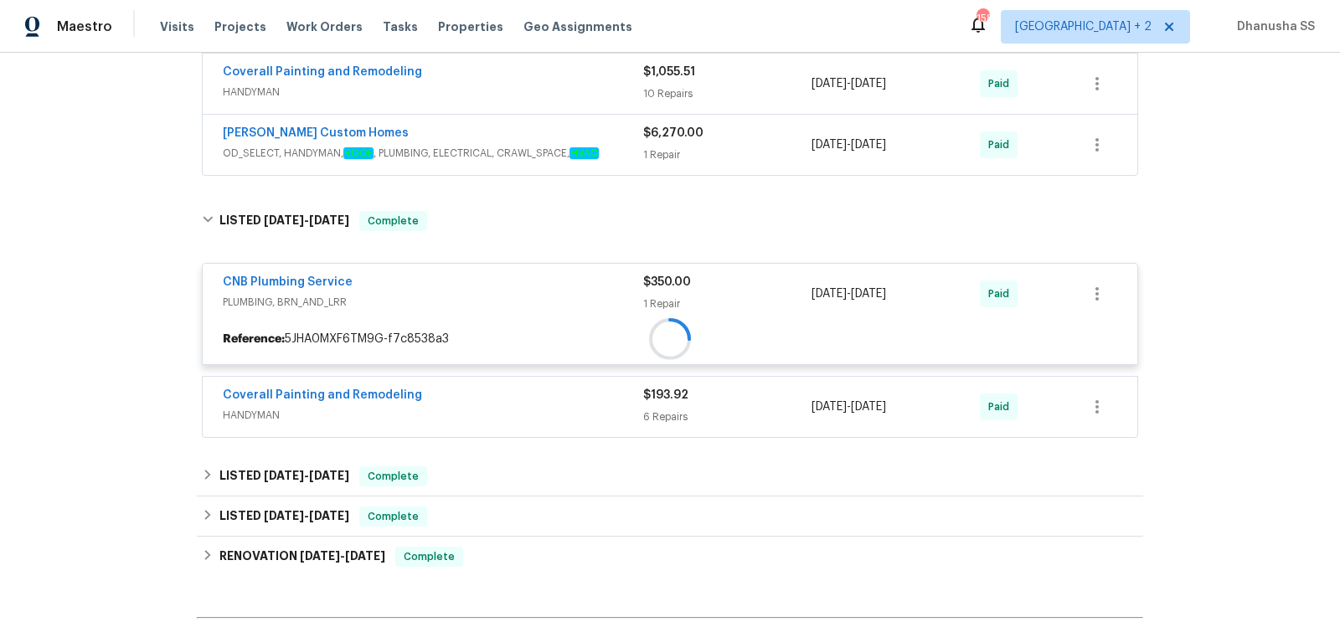
scroll to position [566, 0]
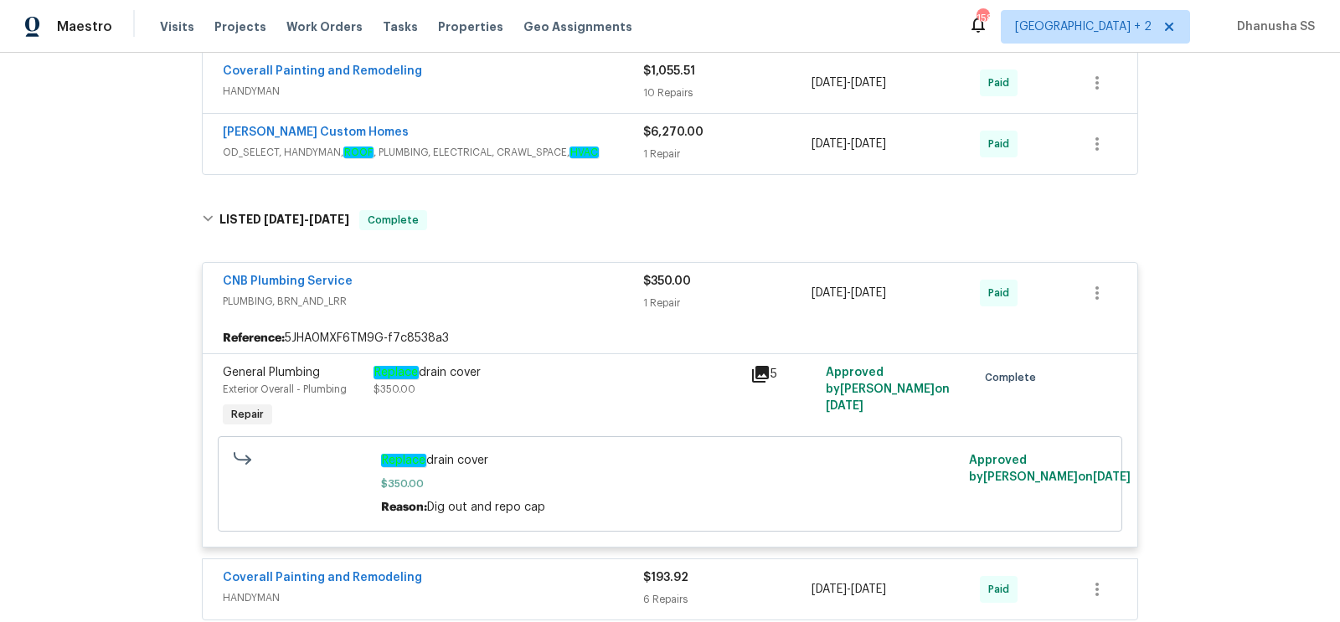
click at [587, 148] on em "HVAC" at bounding box center [584, 153] width 29 height 12
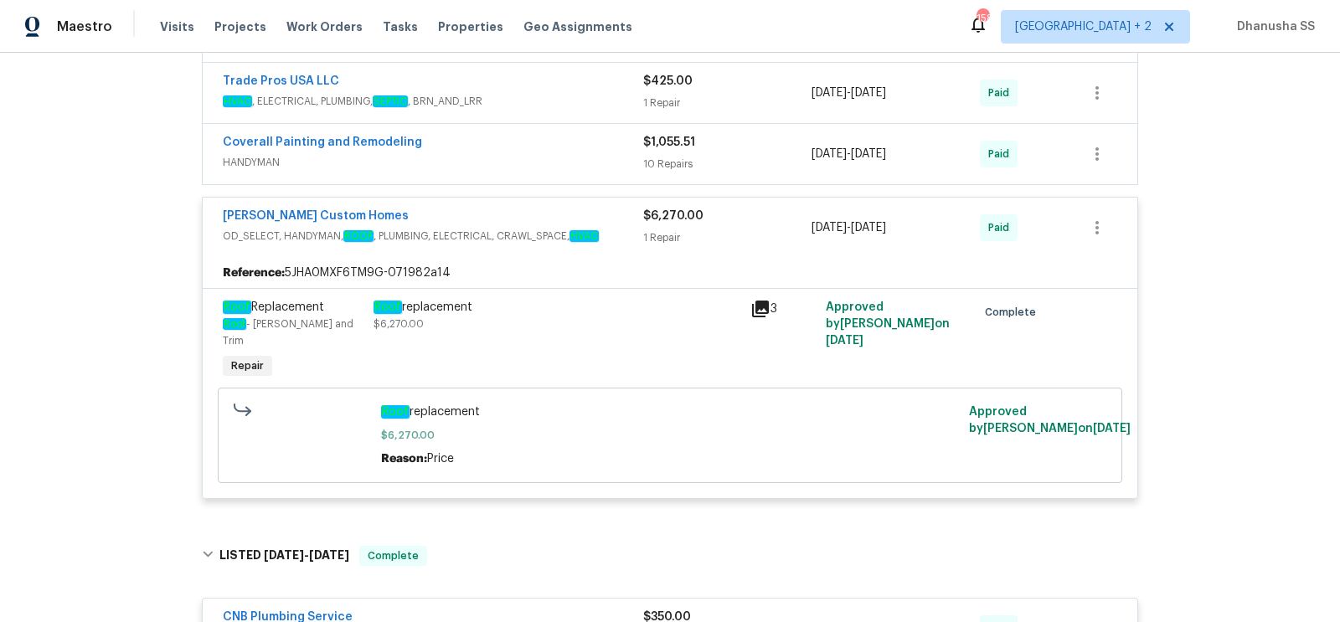
scroll to position [501, 0]
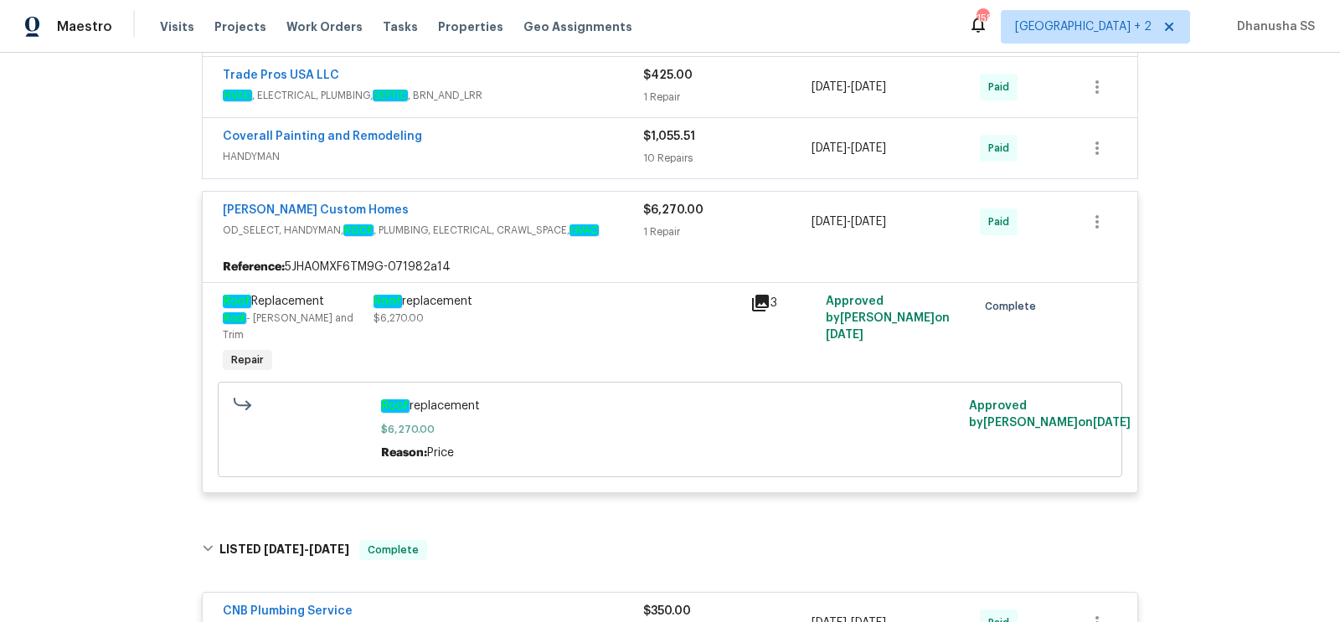
click at [586, 135] on div "Coverall Painting and Remodeling" at bounding box center [433, 138] width 421 height 20
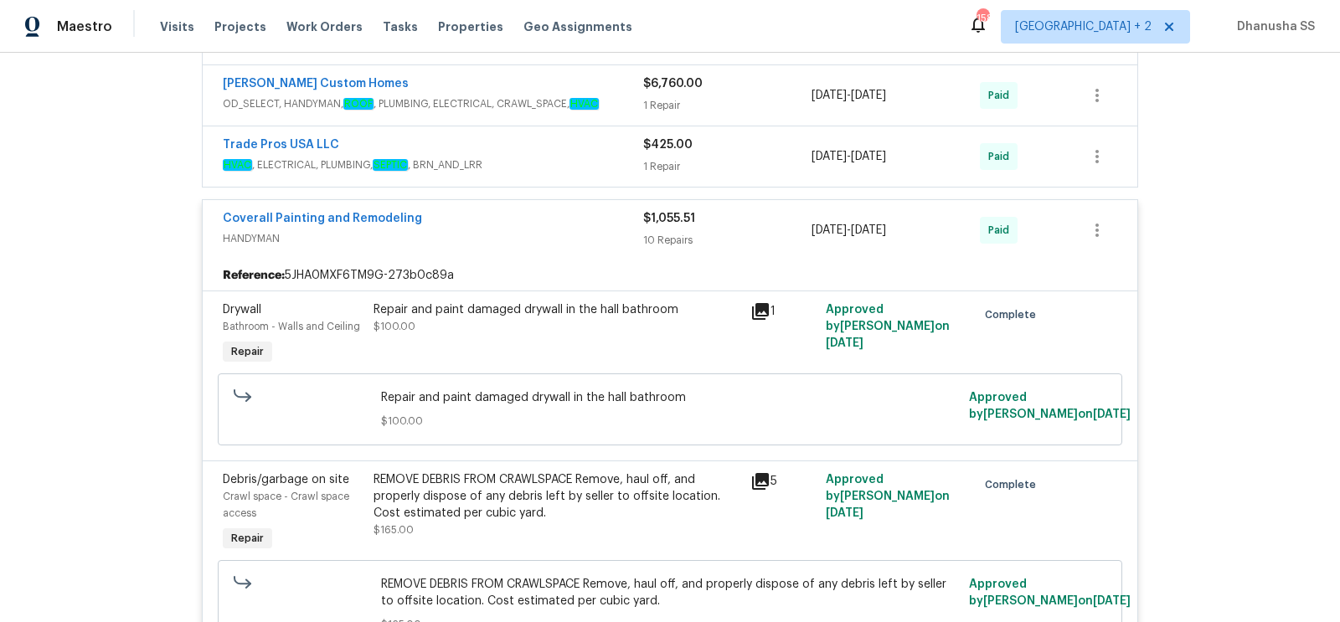
scroll to position [429, 0]
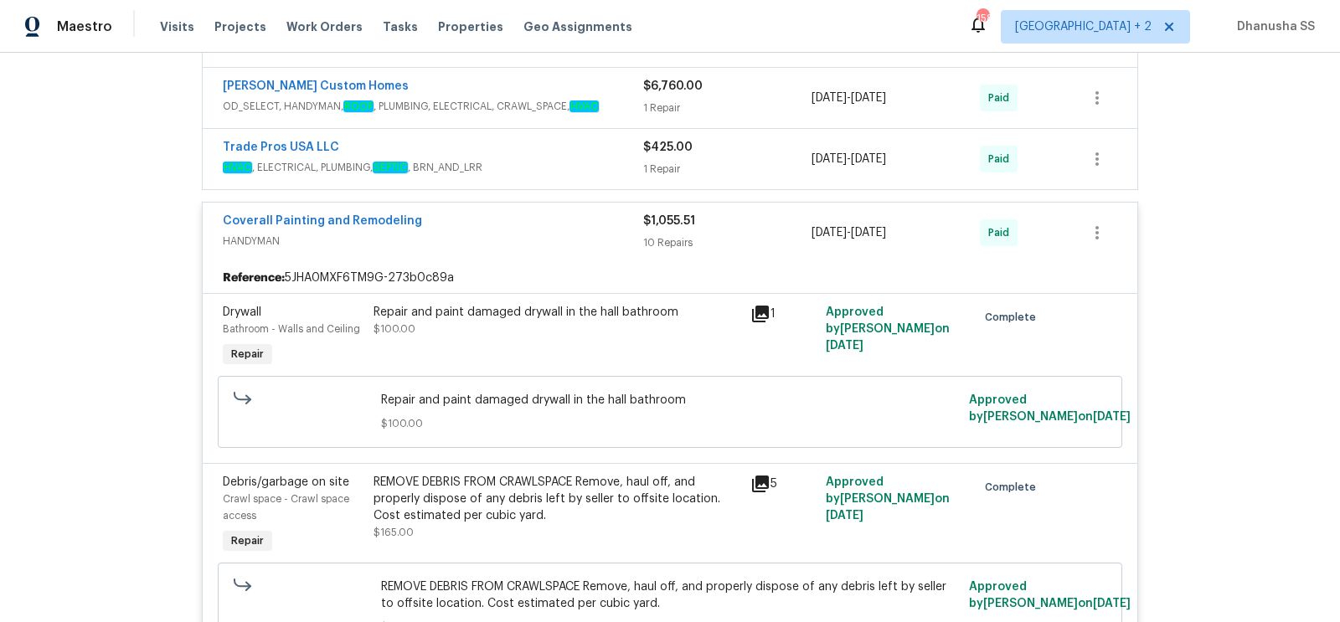
click at [624, 168] on span "HVAC , ELECTRICAL, PLUMBING, SEPTIC , BRN_AND_LRR" at bounding box center [433, 167] width 421 height 17
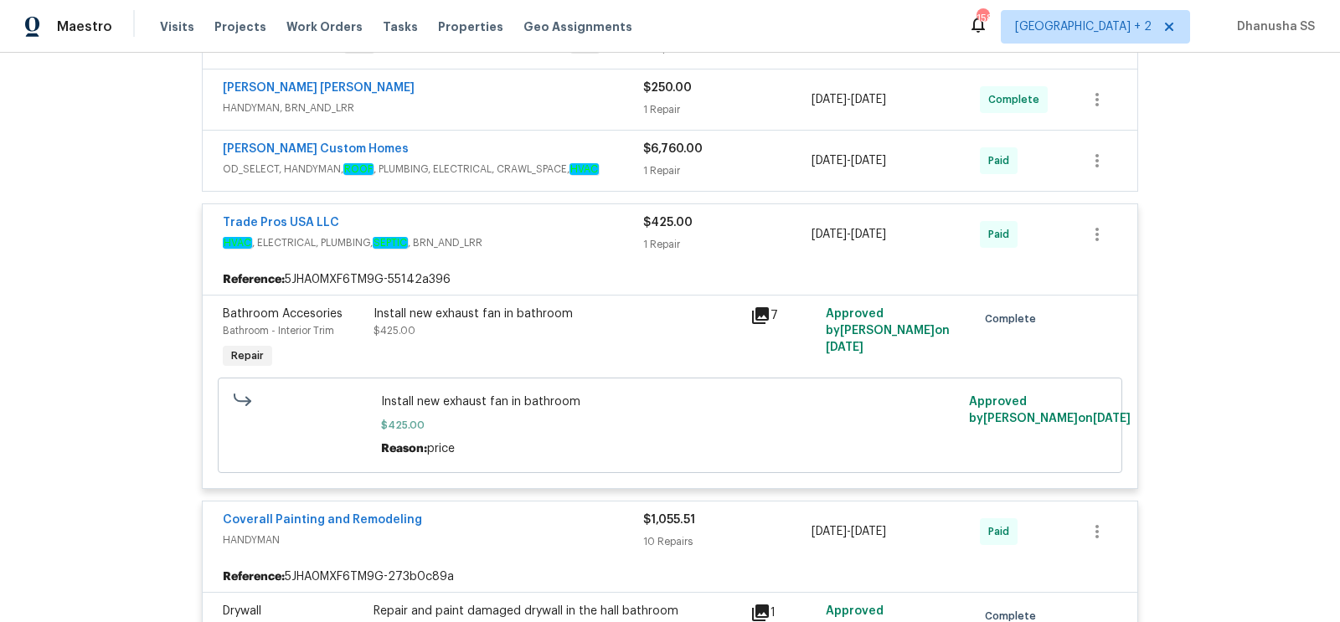
scroll to position [350, 0]
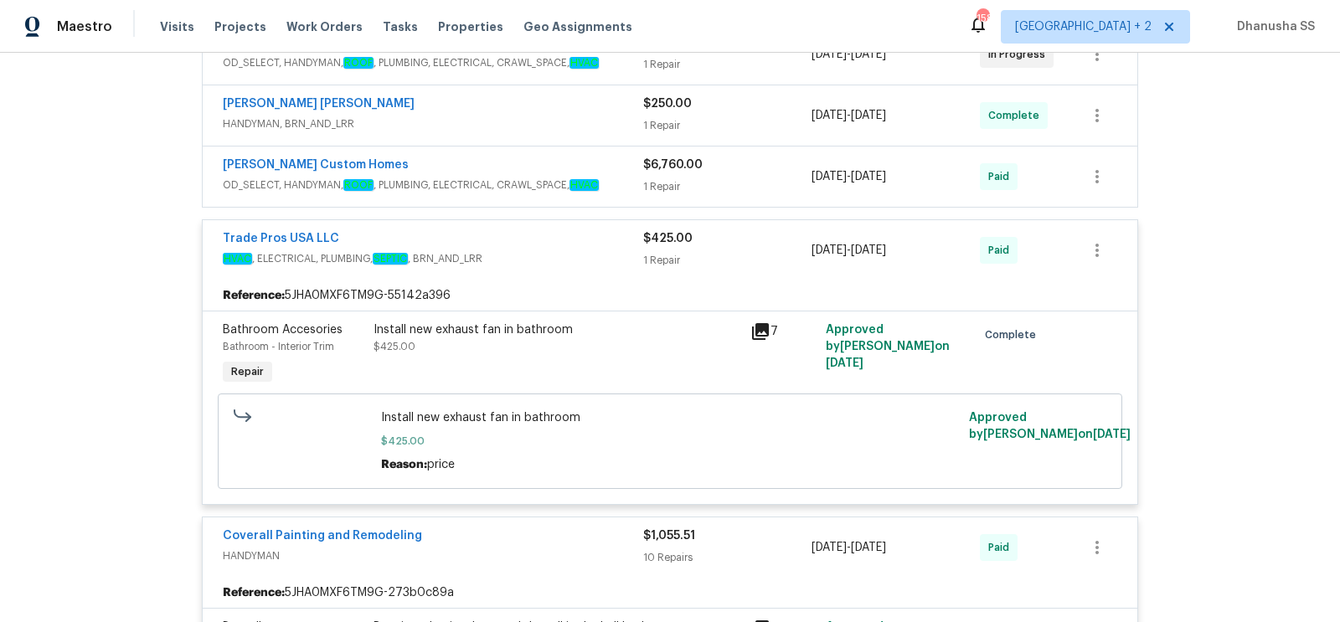
click at [606, 178] on span "OD_SELECT, HANDYMAN, ROOF , PLUMBING, ELECTRICAL, CRAWL_SPACE, HVAC" at bounding box center [433, 185] width 421 height 17
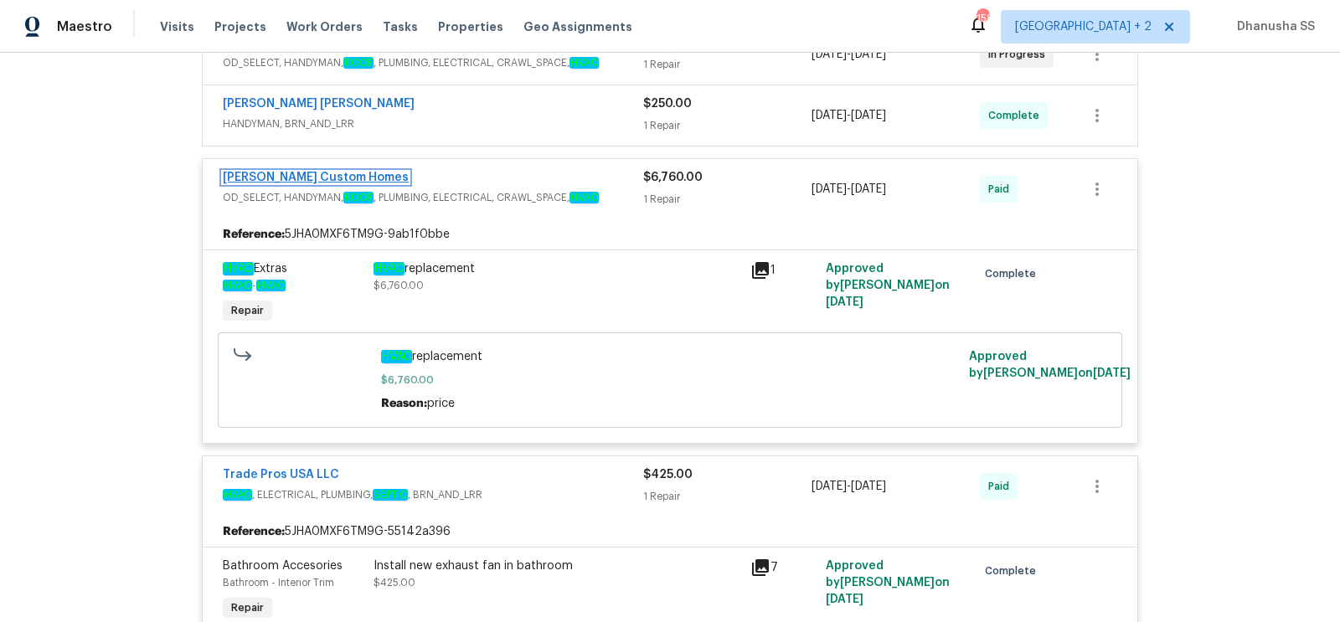
click at [312, 172] on link "Rappa Custom Homes" at bounding box center [316, 178] width 186 height 12
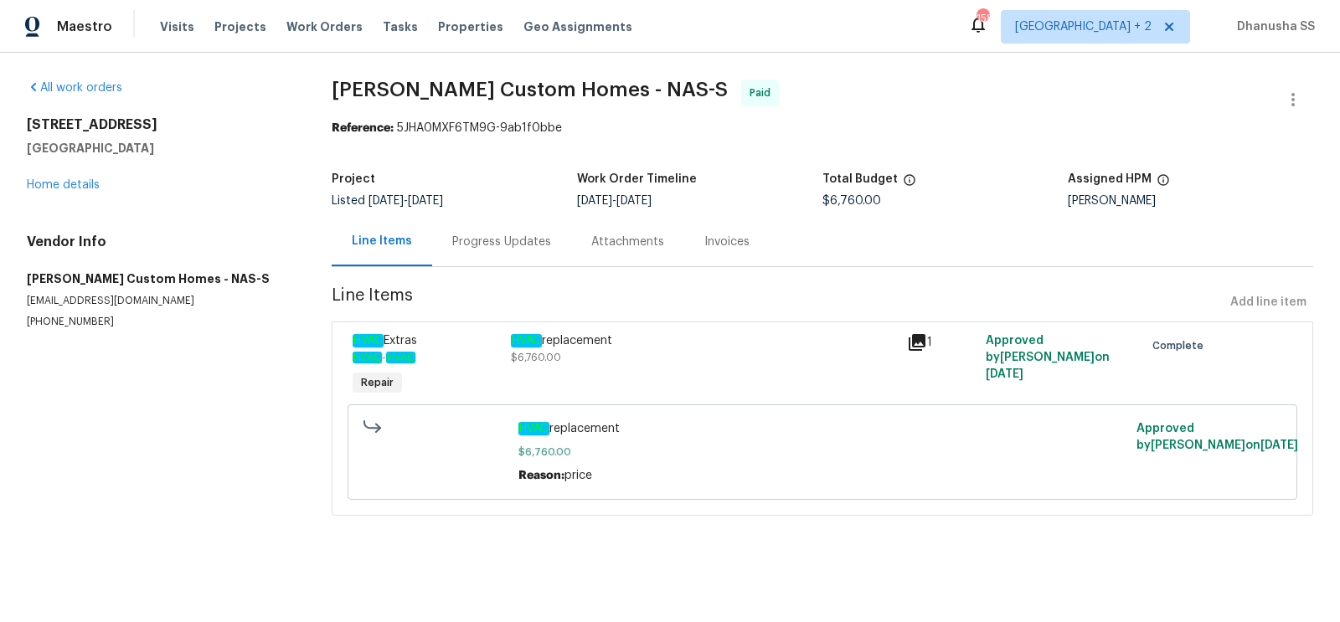
click at [542, 356] on span "$6,760.00" at bounding box center [536, 358] width 50 height 10
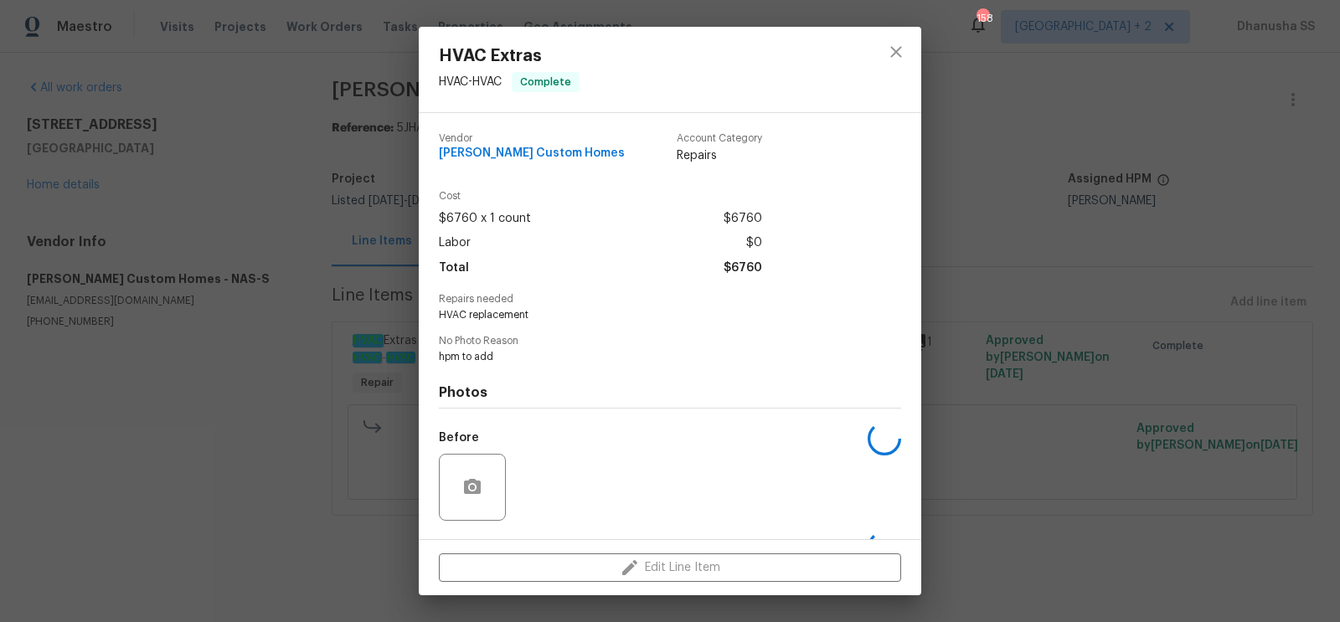
scroll to position [106, 0]
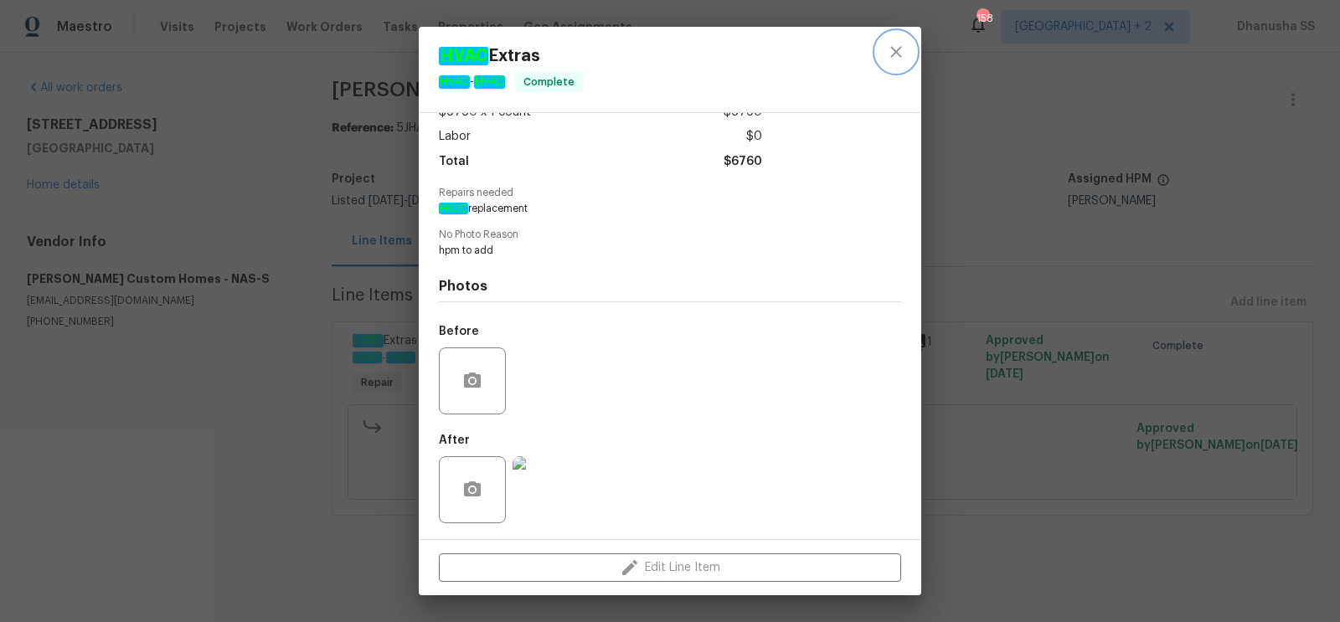
click at [890, 68] on button "close" at bounding box center [896, 52] width 40 height 40
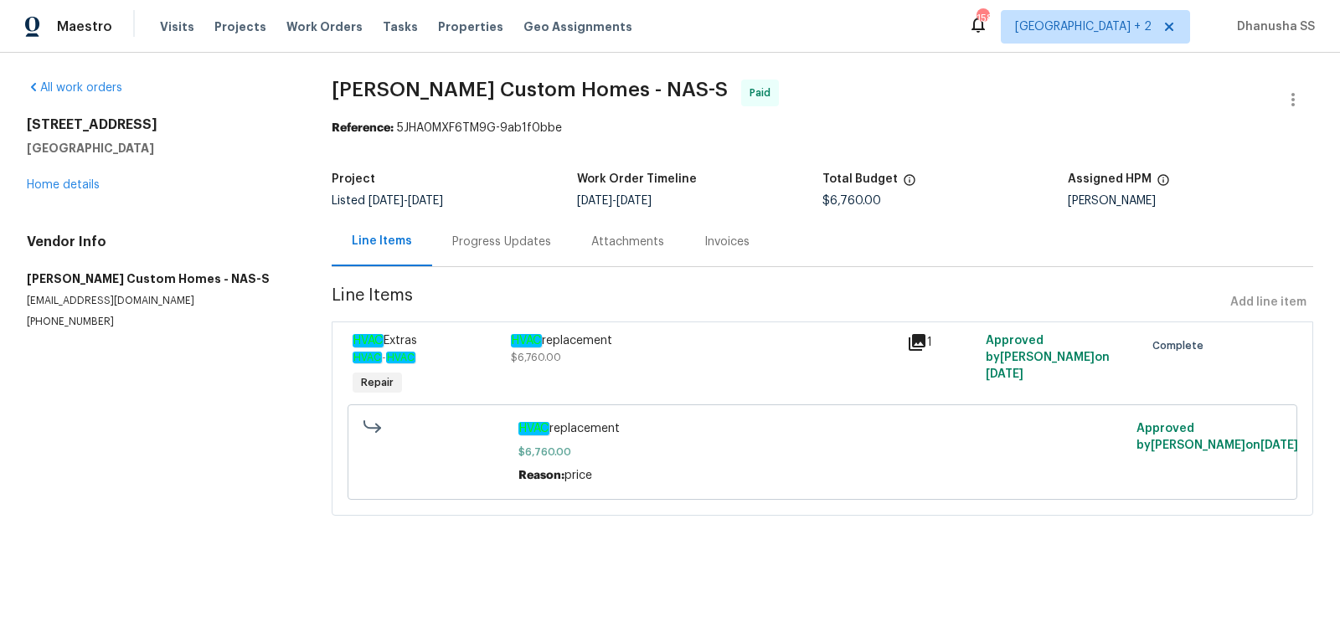
click at [513, 240] on div "Progress Updates" at bounding box center [501, 242] width 99 height 17
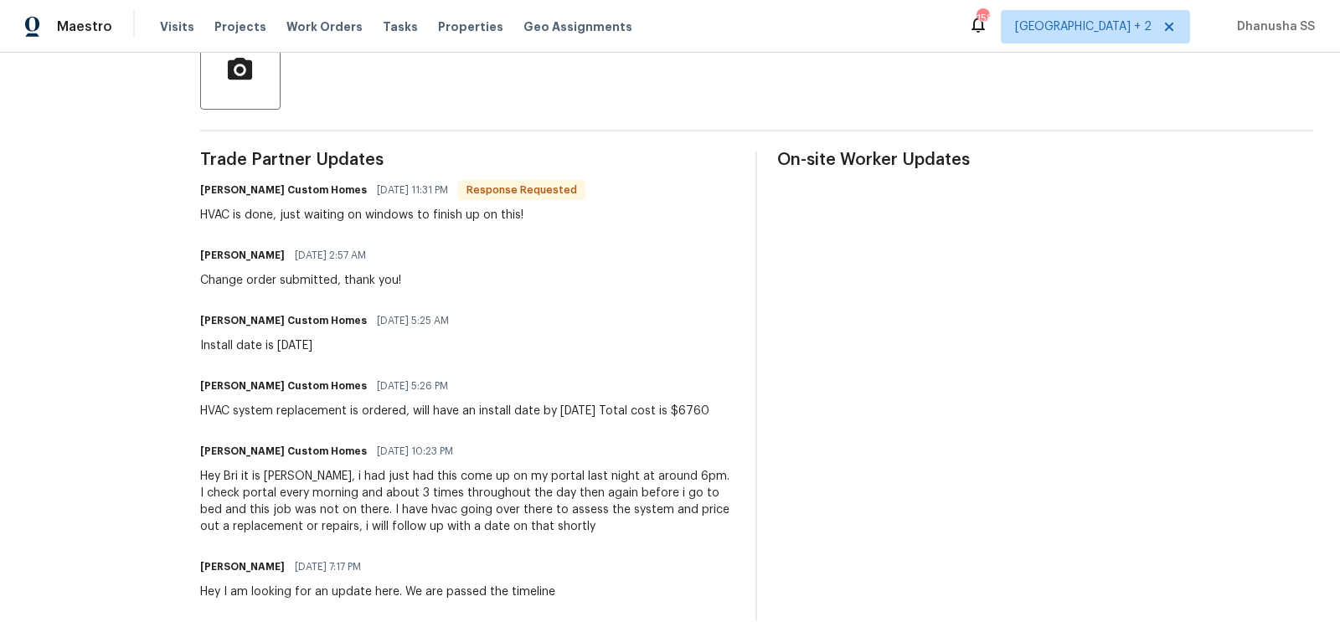
scroll to position [442, 0]
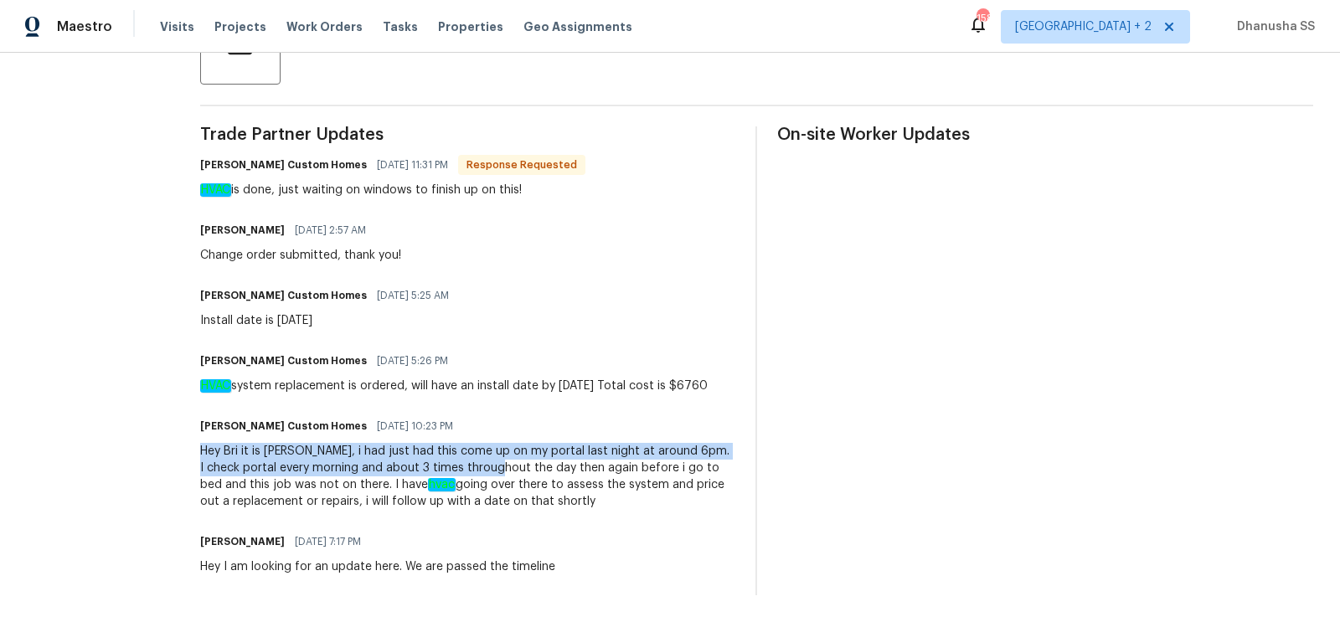
drag, startPoint x: 224, startPoint y: 453, endPoint x: 528, endPoint y: 475, distance: 304.9
click at [529, 475] on div "Hey Bri it is Lance, i had just had this come up on my portal last night at aro…" at bounding box center [468, 476] width 536 height 67
click at [528, 475] on div "Hey Bri it is Lance, i had just had this come up on my portal last night at aro…" at bounding box center [468, 476] width 536 height 67
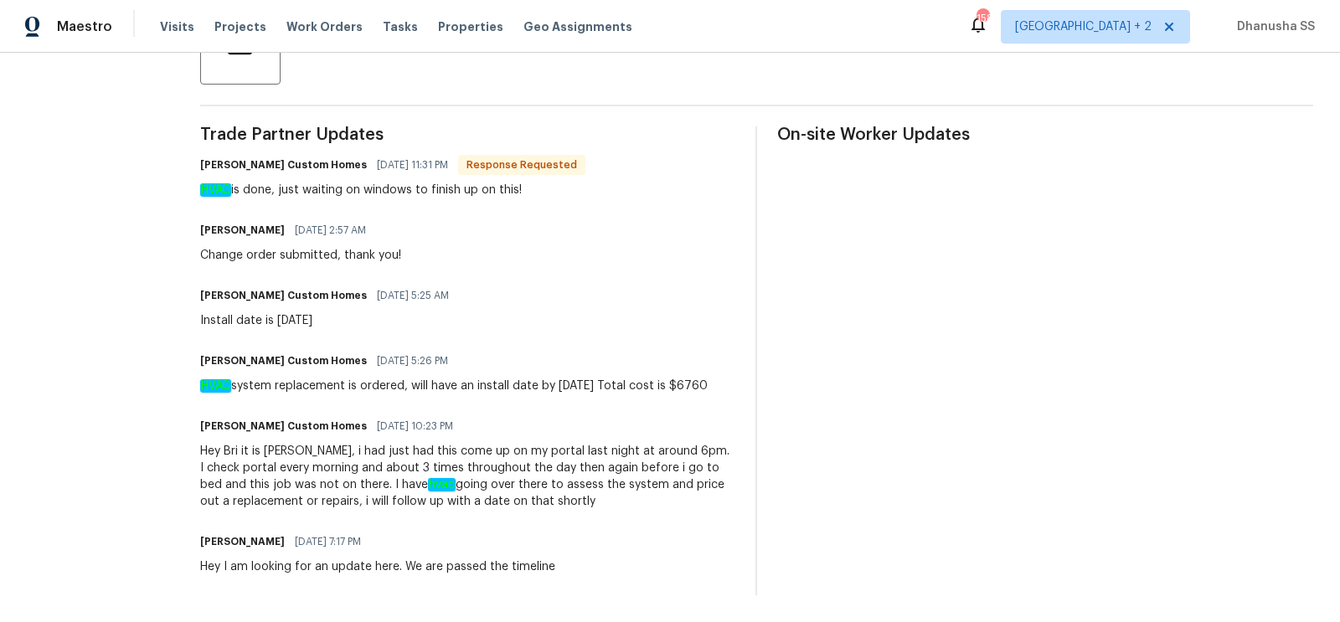
scroll to position [55, 0]
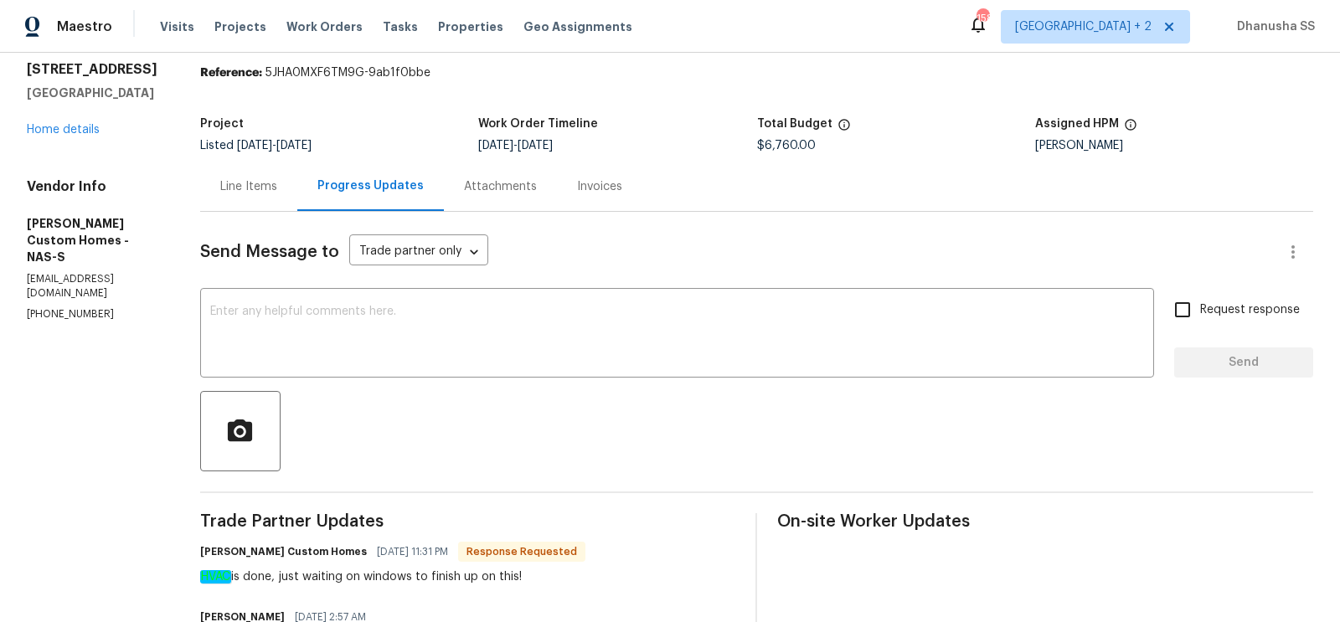
click at [283, 201] on div "Line Items" at bounding box center [248, 186] width 97 height 49
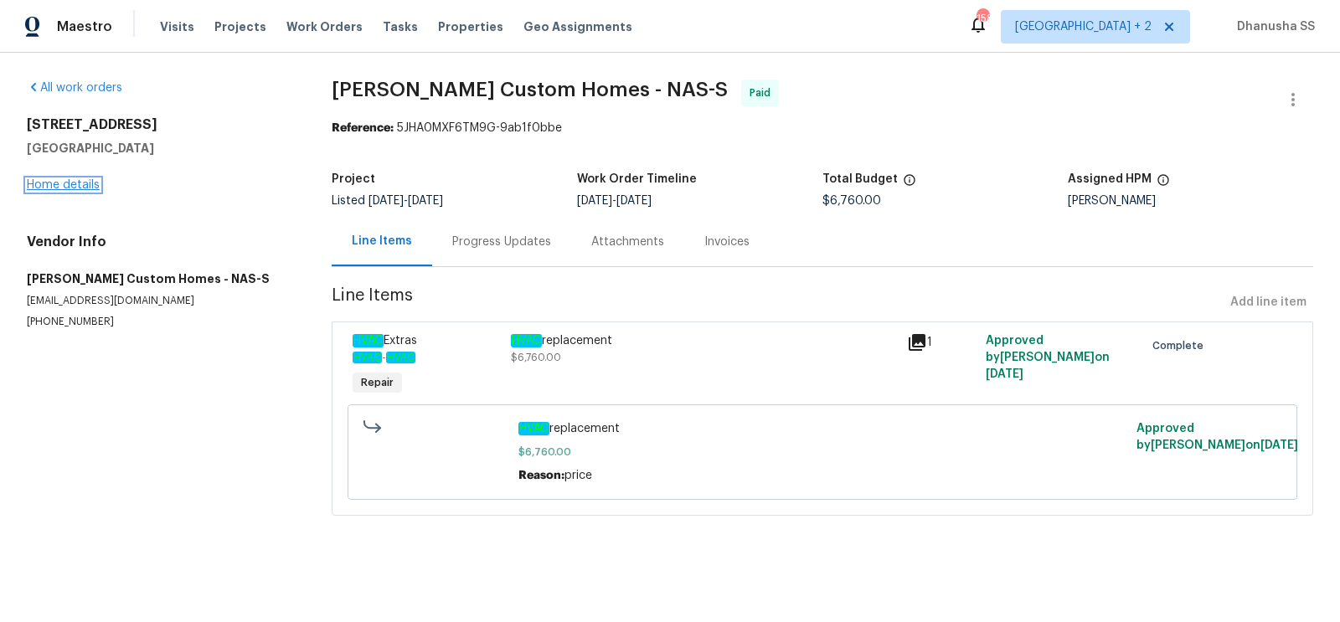
click at [47, 183] on link "Home details" at bounding box center [63, 185] width 73 height 12
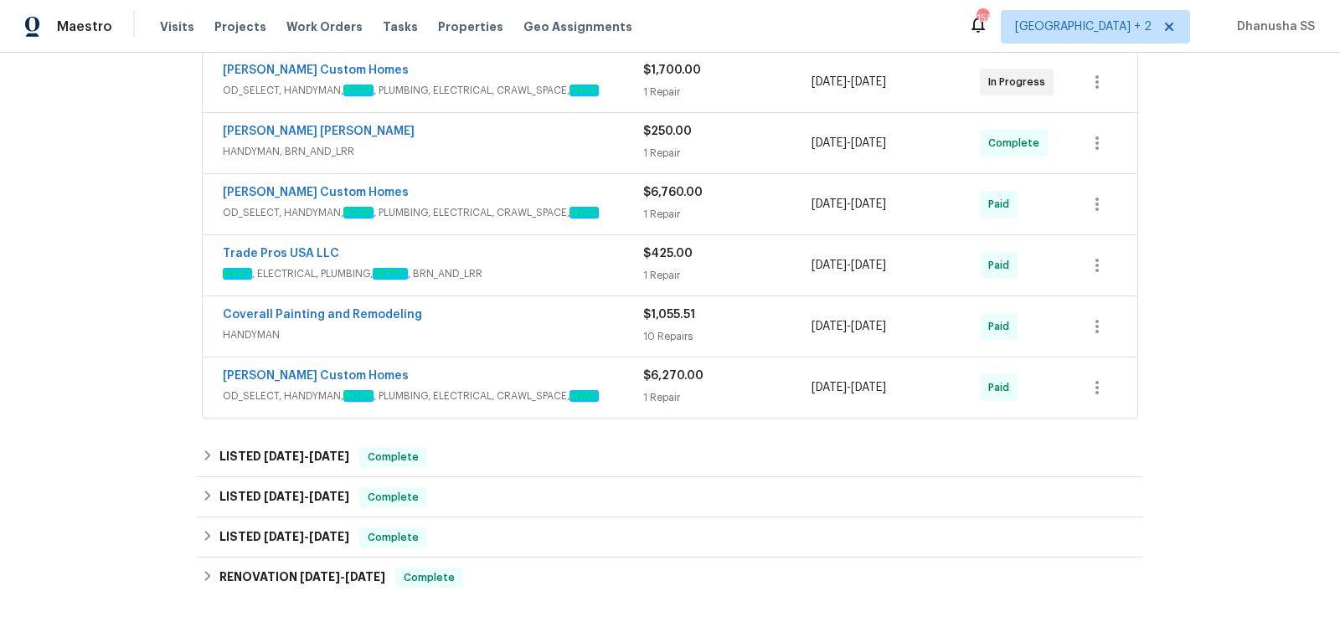
scroll to position [294, 0]
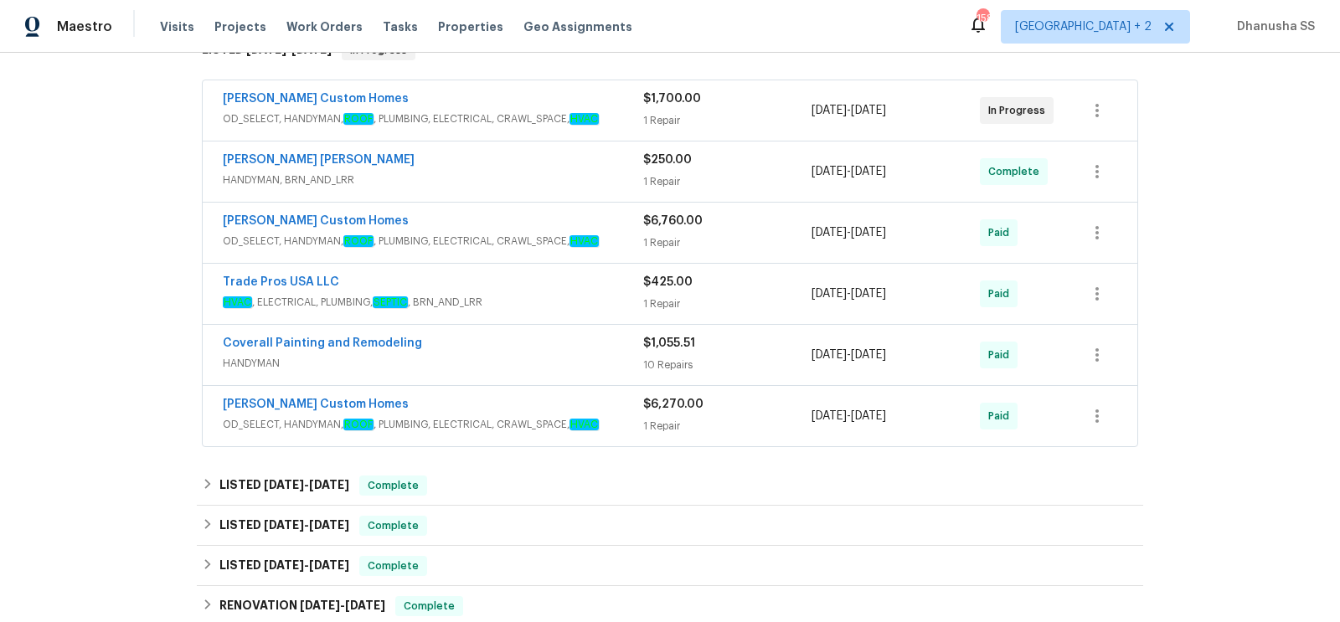
click at [576, 252] on div "Rappa Custom Homes OD_SELECT, HANDYMAN, ROOF , PLUMBING, ELECTRICAL, CRAWL_SPAC…" at bounding box center [670, 233] width 935 height 60
click at [568, 225] on div "Rappa Custom Homes" at bounding box center [433, 223] width 421 height 20
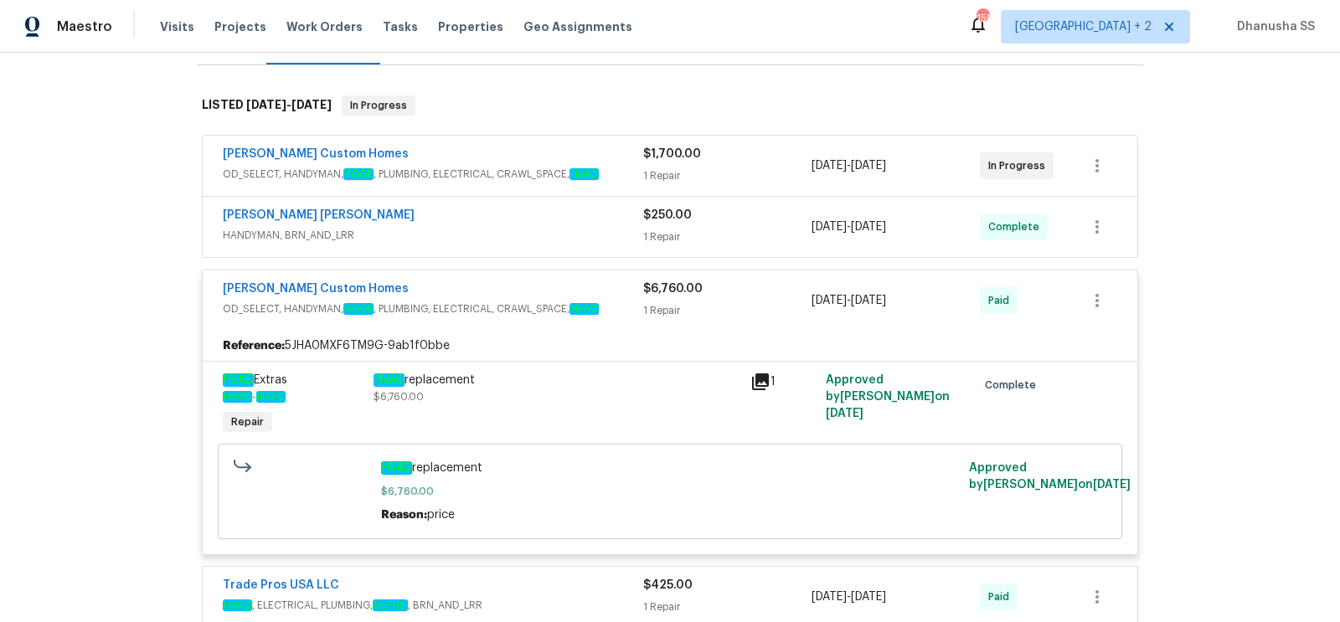
scroll to position [194, 0]
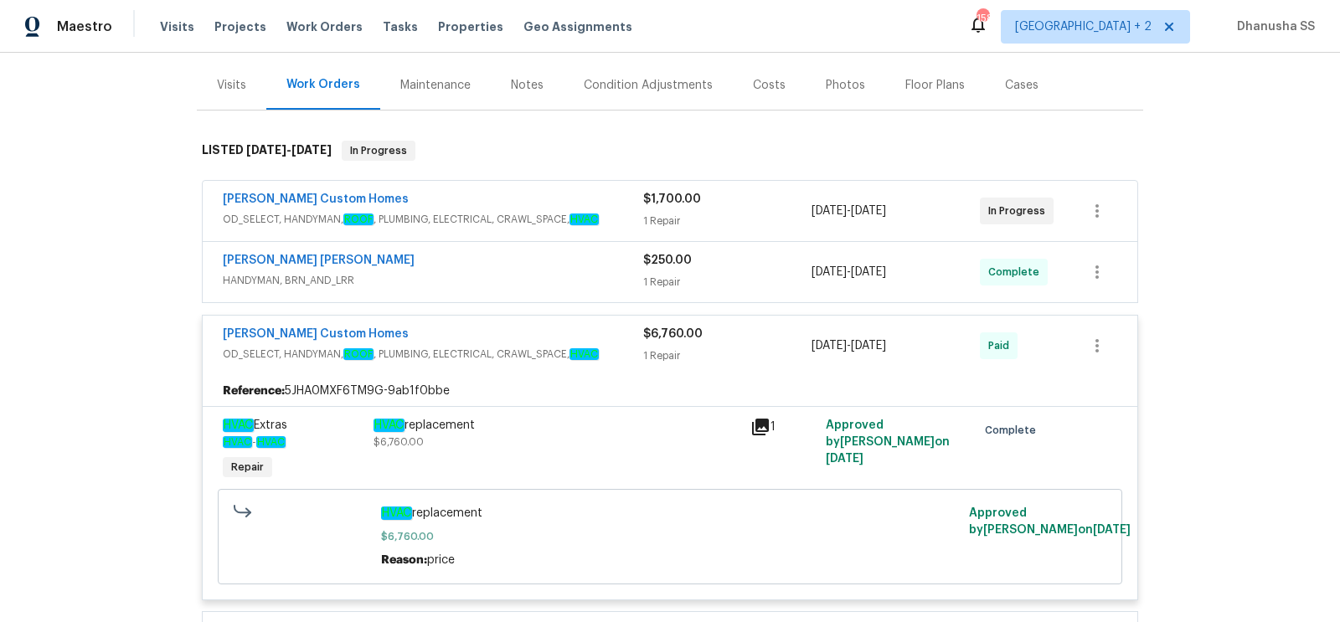
click at [552, 252] on div "Fernando Ruiz Hernandez" at bounding box center [433, 262] width 421 height 20
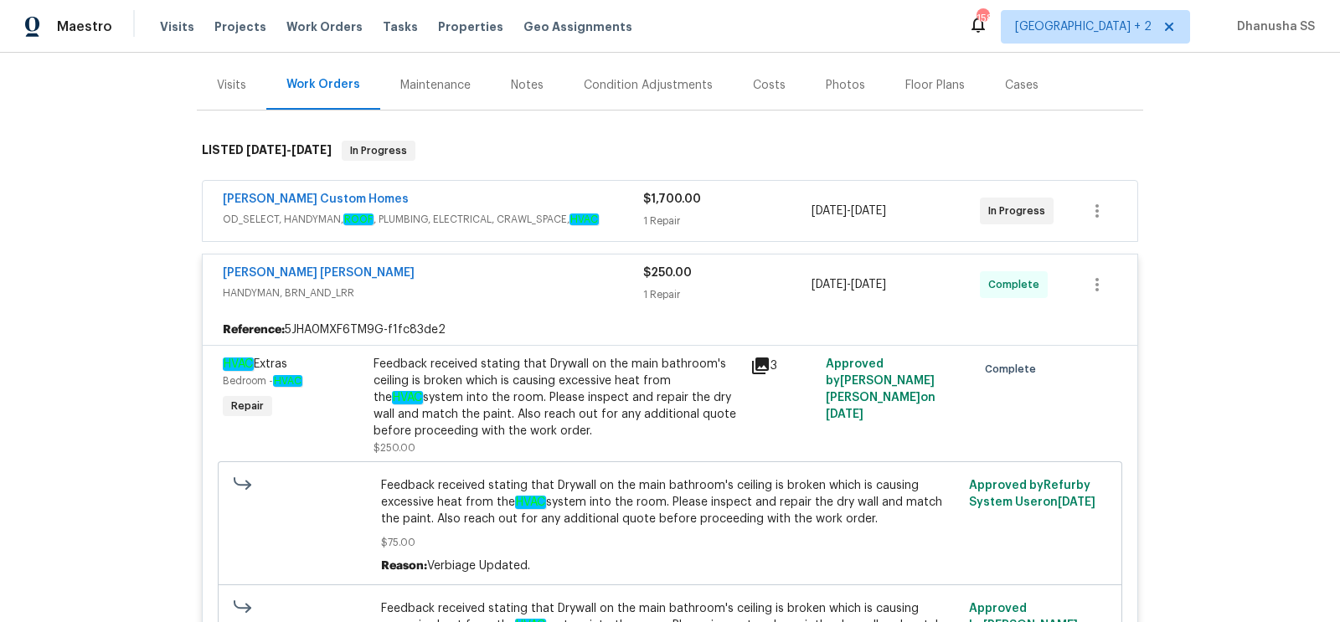
click at [558, 228] on div "Rappa Custom Homes OD_SELECT, HANDYMAN, ROOF , PLUMBING, ELECTRICAL, CRAWL_SPAC…" at bounding box center [433, 211] width 421 height 40
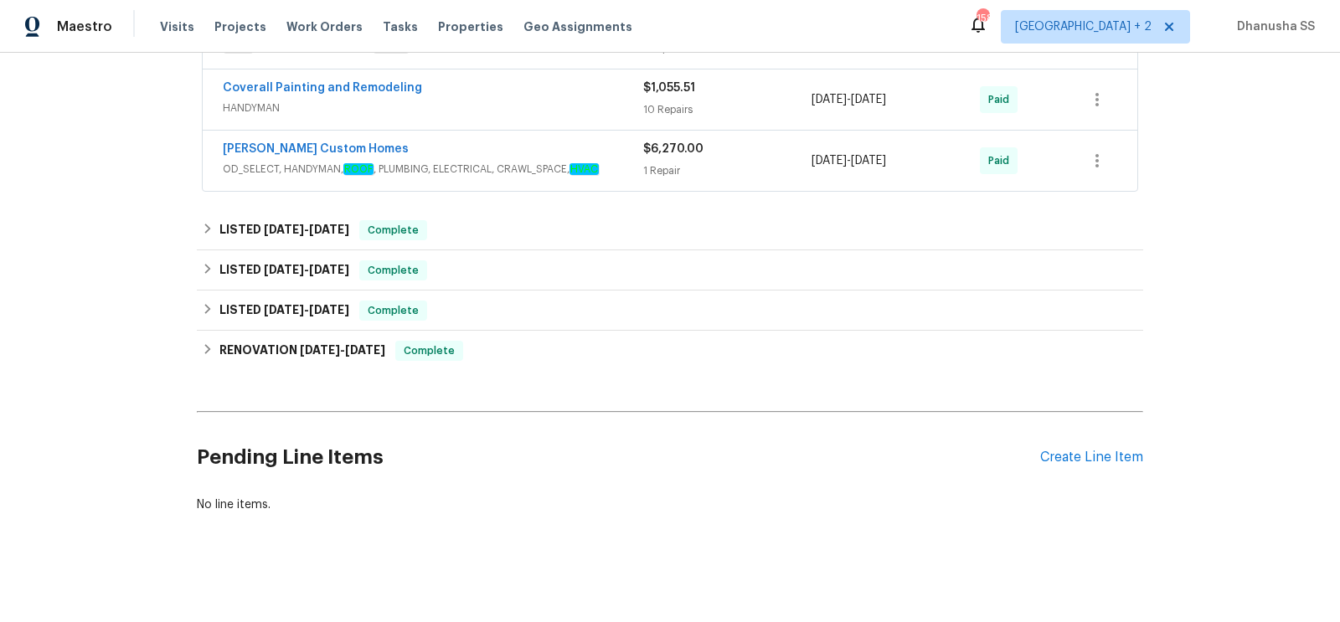
scroll to position [0, 0]
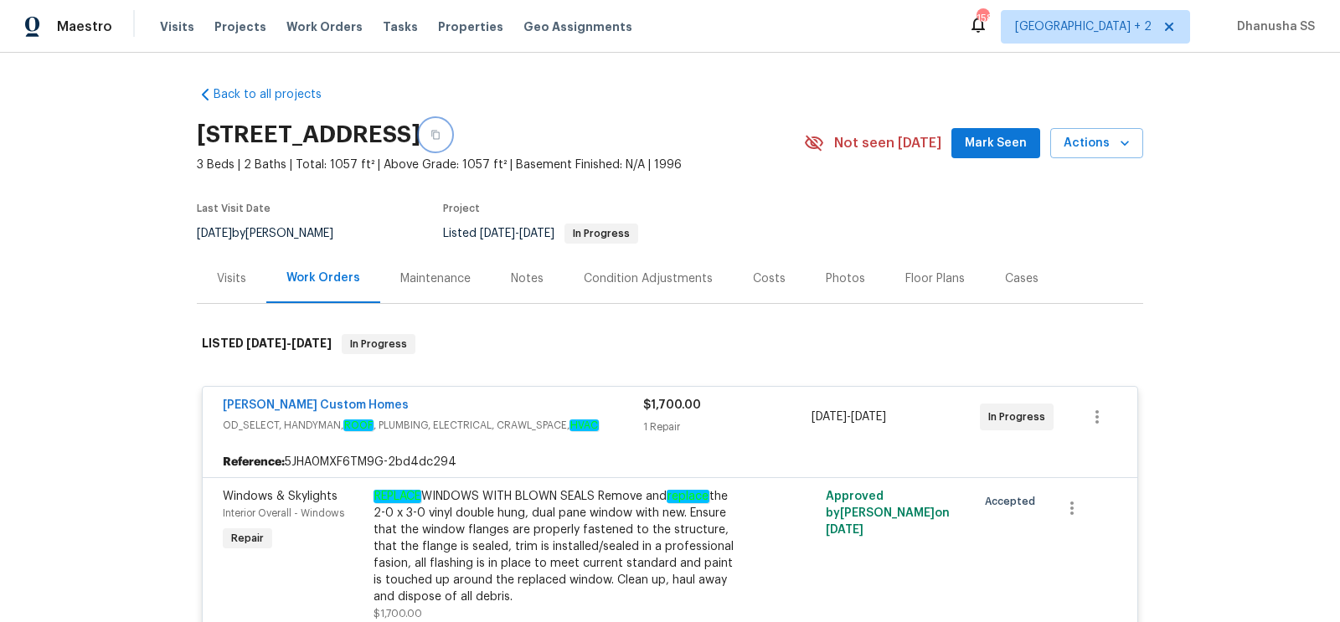
click at [441, 132] on icon "button" at bounding box center [436, 135] width 10 height 10
click at [310, 30] on span "Work Orders" at bounding box center [325, 26] width 76 height 17
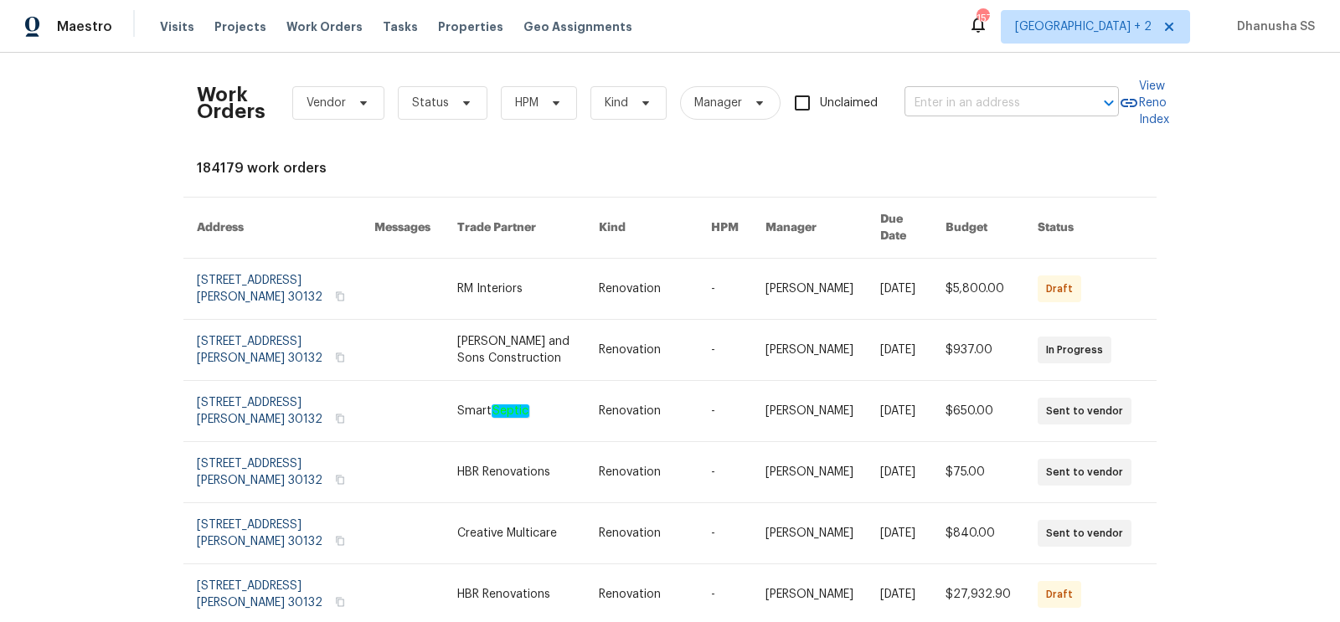
click at [950, 108] on input "text" at bounding box center [989, 103] width 168 height 26
paste input "[STREET_ADDRESS]"
drag, startPoint x: 963, startPoint y: 99, endPoint x: 1340, endPoint y: 194, distance: 388.1
click at [1340, 194] on div "Work Orders Vendor Status HPM Kind Manager Unclaimed 308 Piedmont Ave, Taylors,…" at bounding box center [670, 338] width 1340 height 570
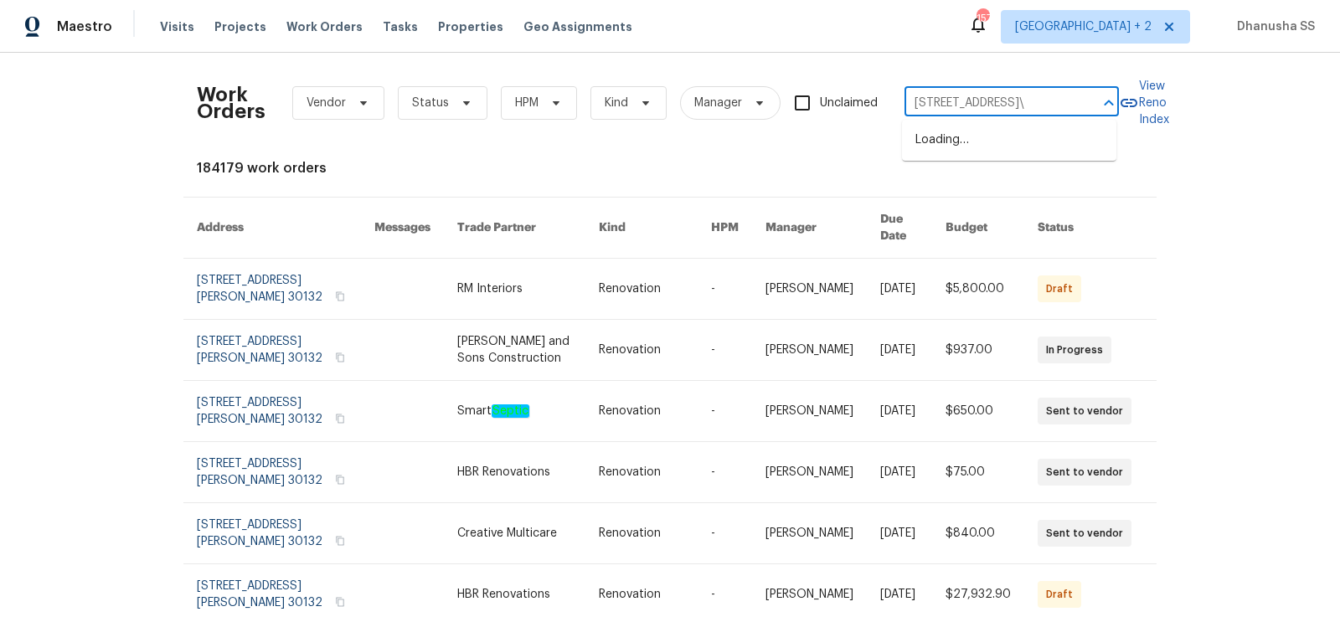
scroll to position [0, 0]
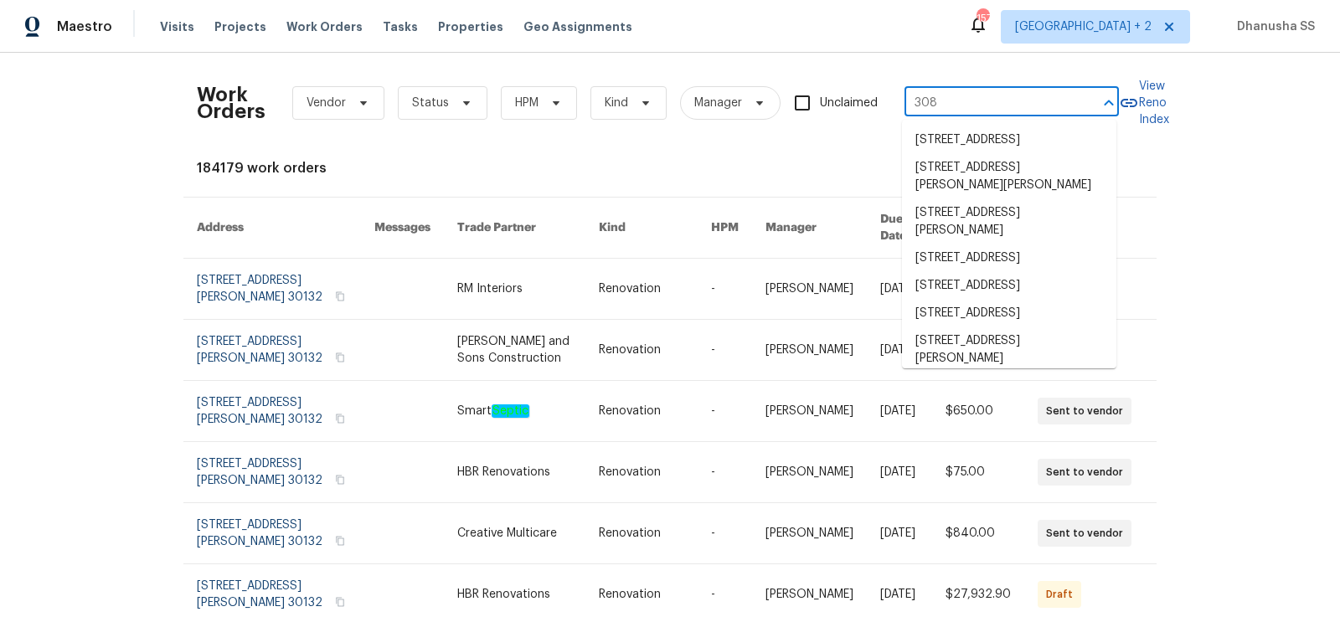
type input "308"
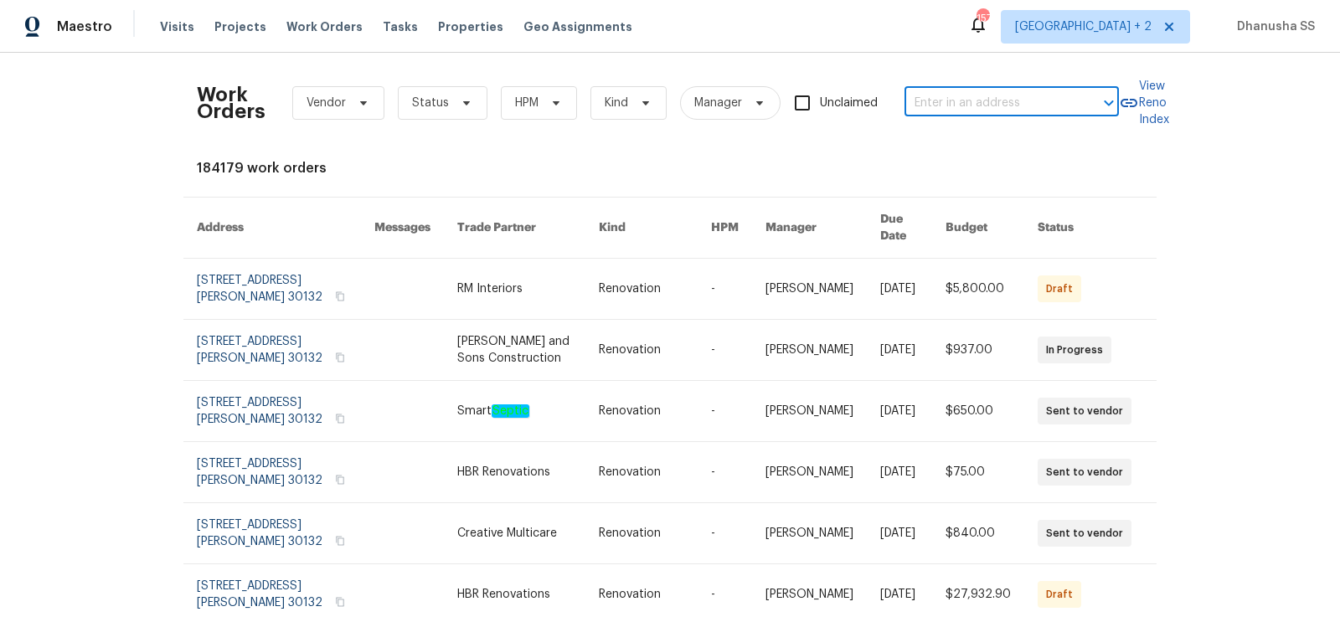
click at [951, 103] on input "text" at bounding box center [989, 103] width 168 height 26
paste input "[STREET_ADDRESS]"
drag, startPoint x: 943, startPoint y: 101, endPoint x: 1340, endPoint y: 203, distance: 409.0
click at [1340, 203] on div "Work Orders Vendor Status HPM Kind Manager Unclaimed 308 Piedmont Ave, Taylors,…" at bounding box center [670, 338] width 1340 height 570
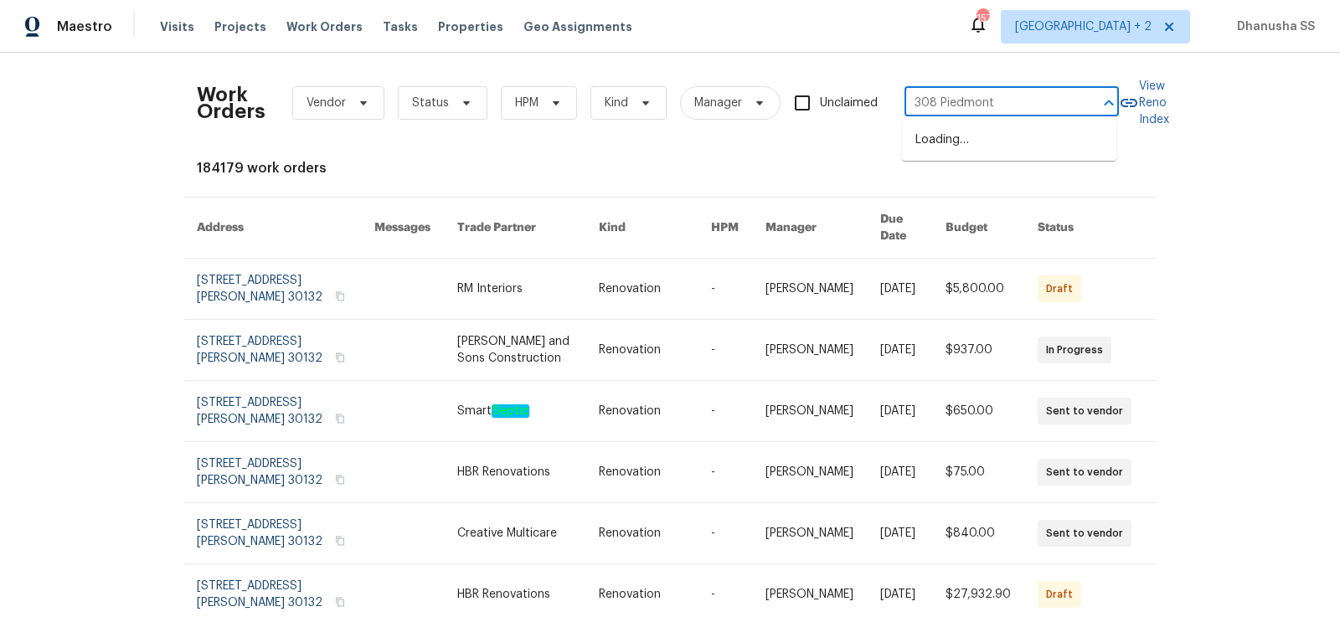
scroll to position [0, 0]
type input "3"
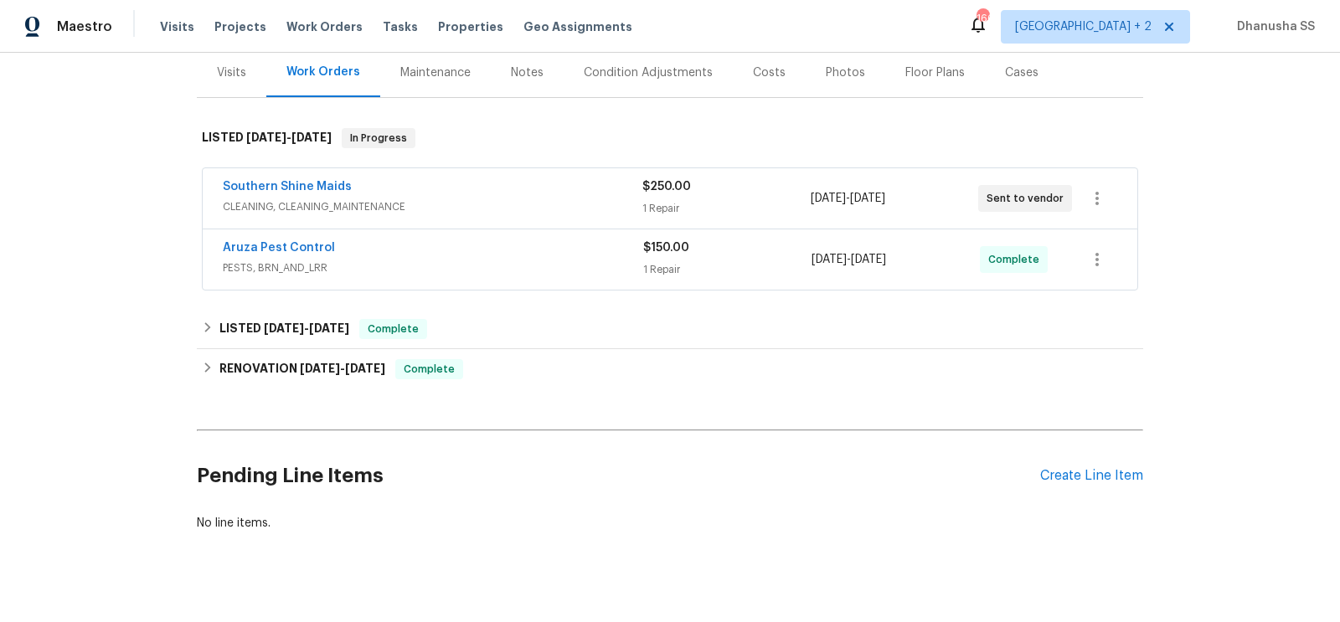
scroll to position [208, 0]
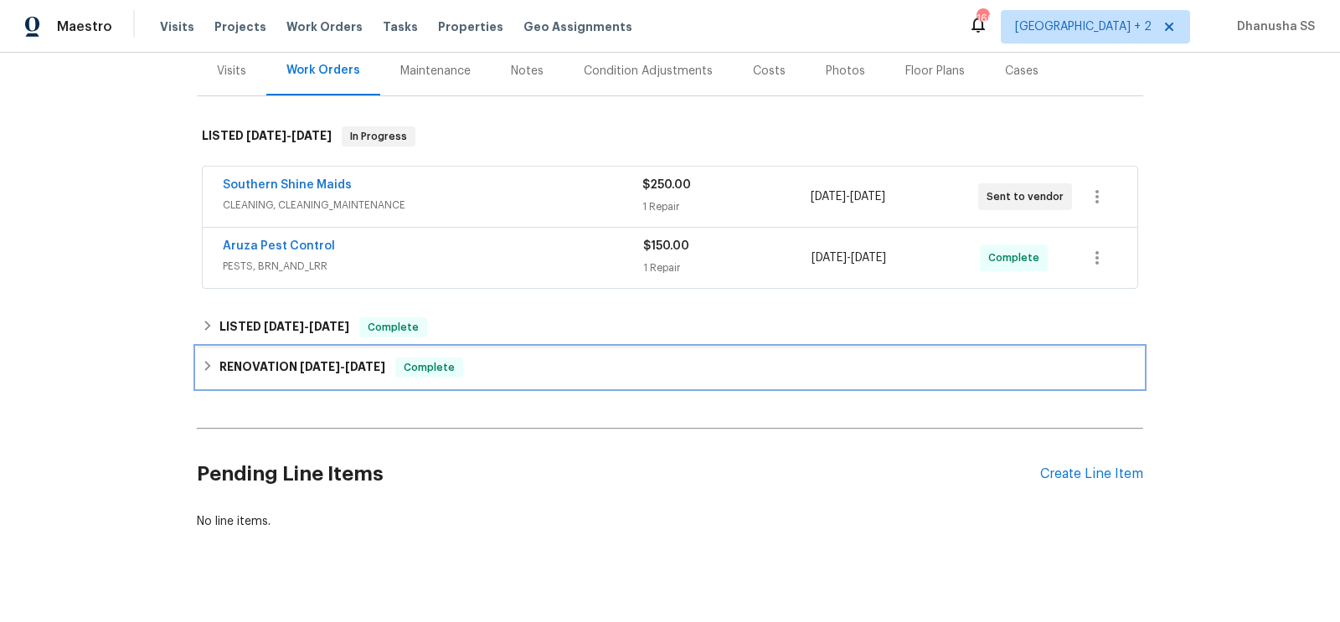
click at [511, 360] on div "RENOVATION [DATE] - [DATE] Complete" at bounding box center [670, 368] width 937 height 20
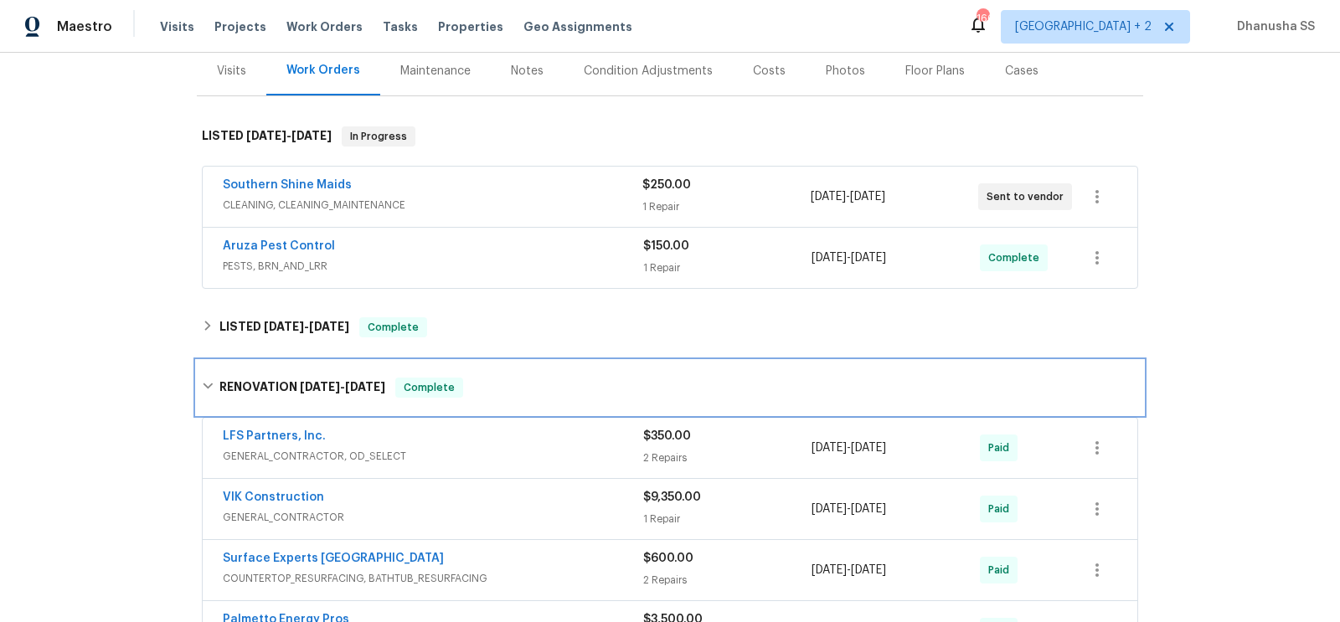
scroll to position [386, 0]
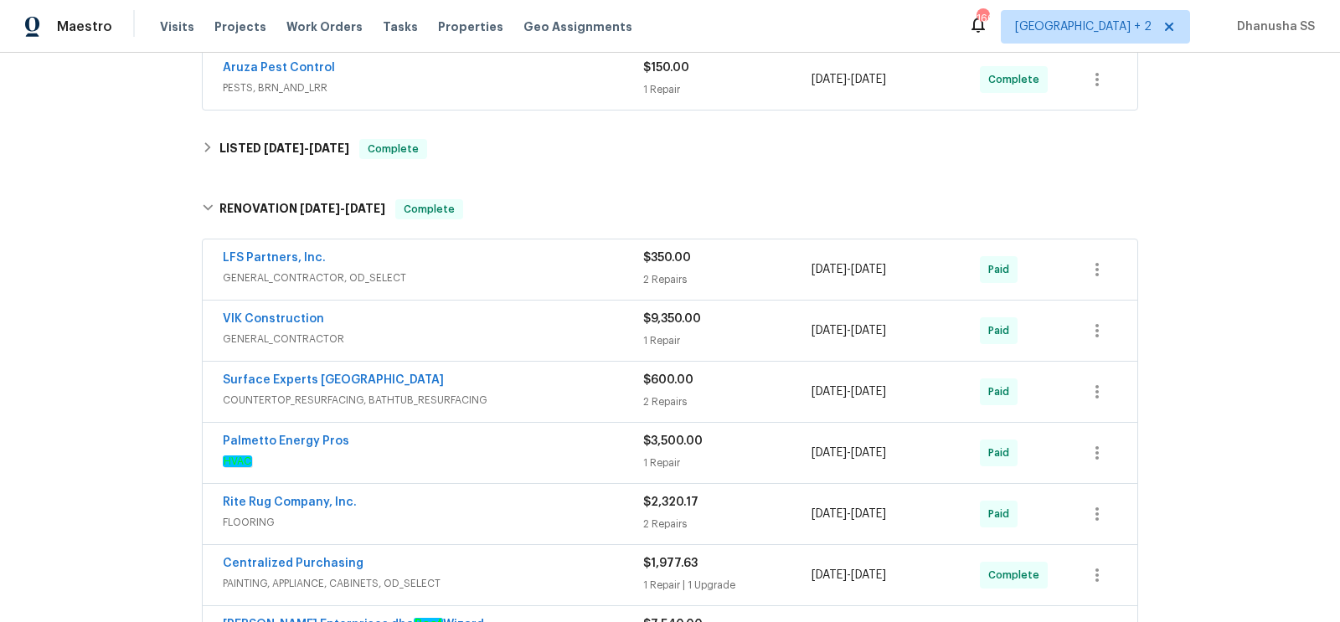
click at [581, 250] on div "LFS Partners, Inc." at bounding box center [433, 260] width 421 height 20
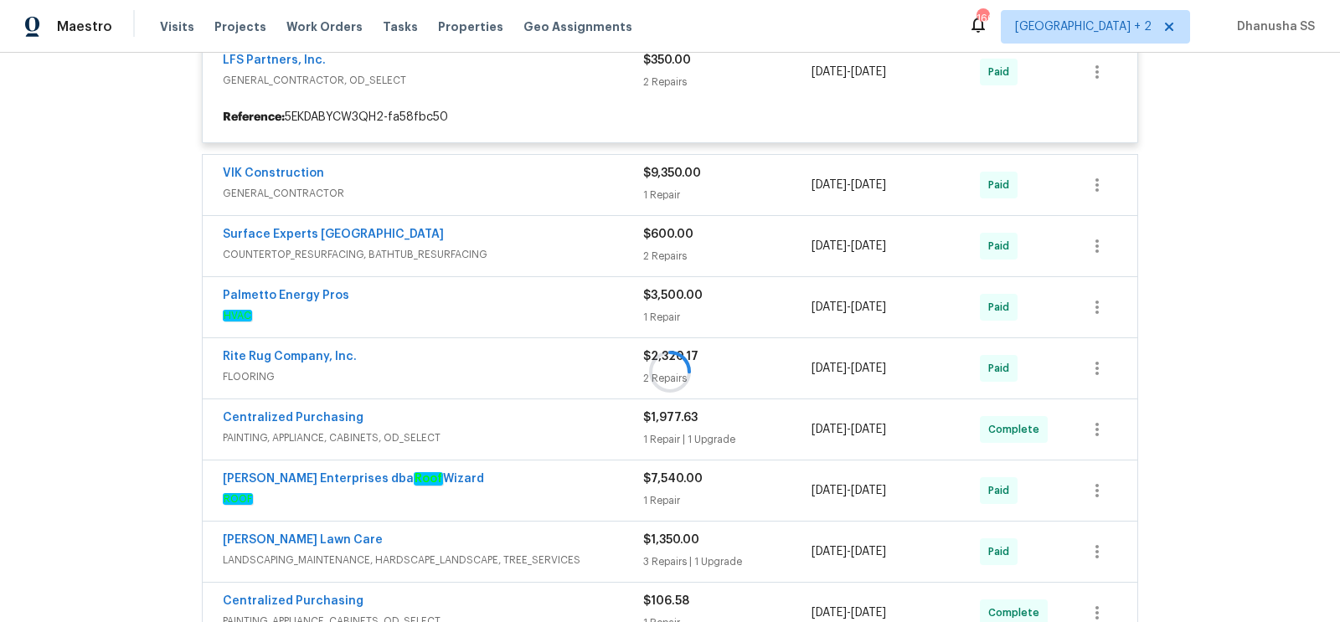
scroll to position [597, 0]
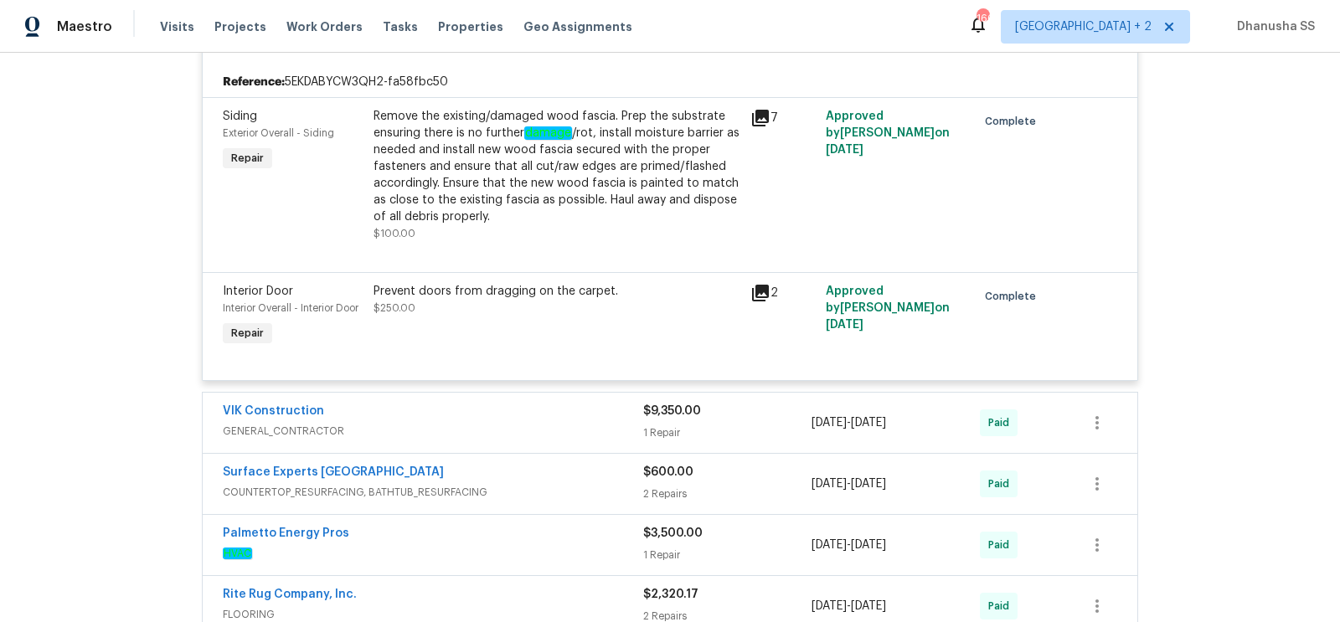
click at [560, 418] on div "VIK Construction" at bounding box center [433, 413] width 421 height 20
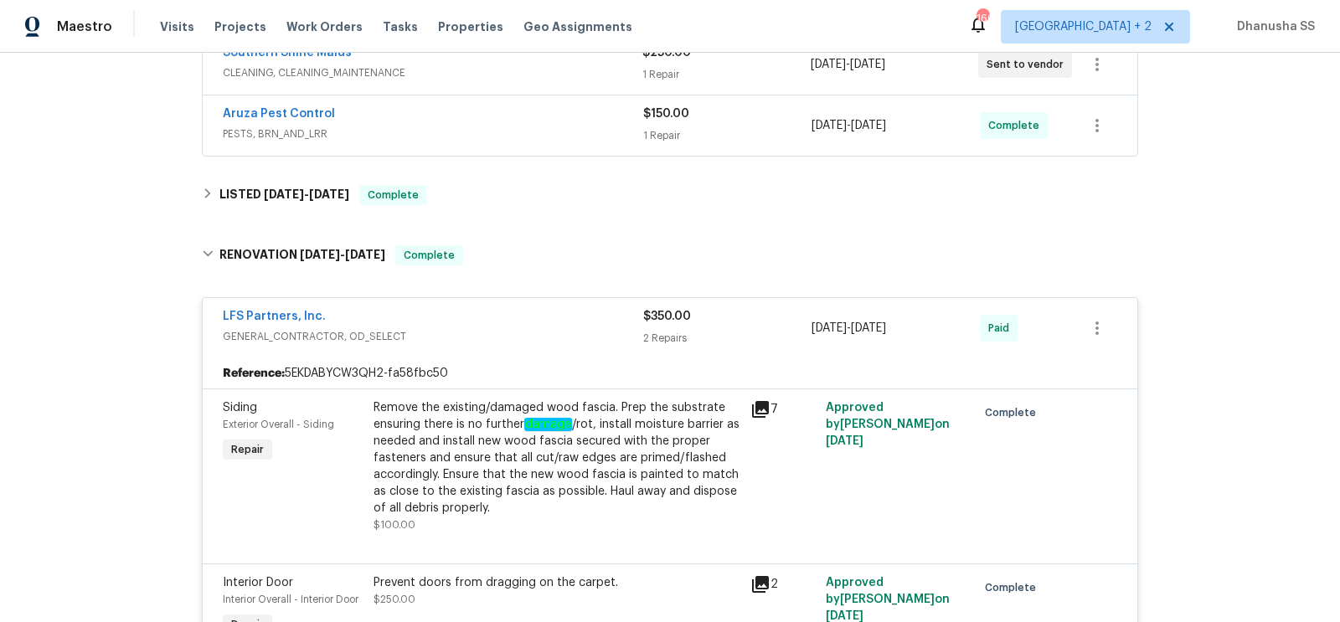
scroll to position [0, 0]
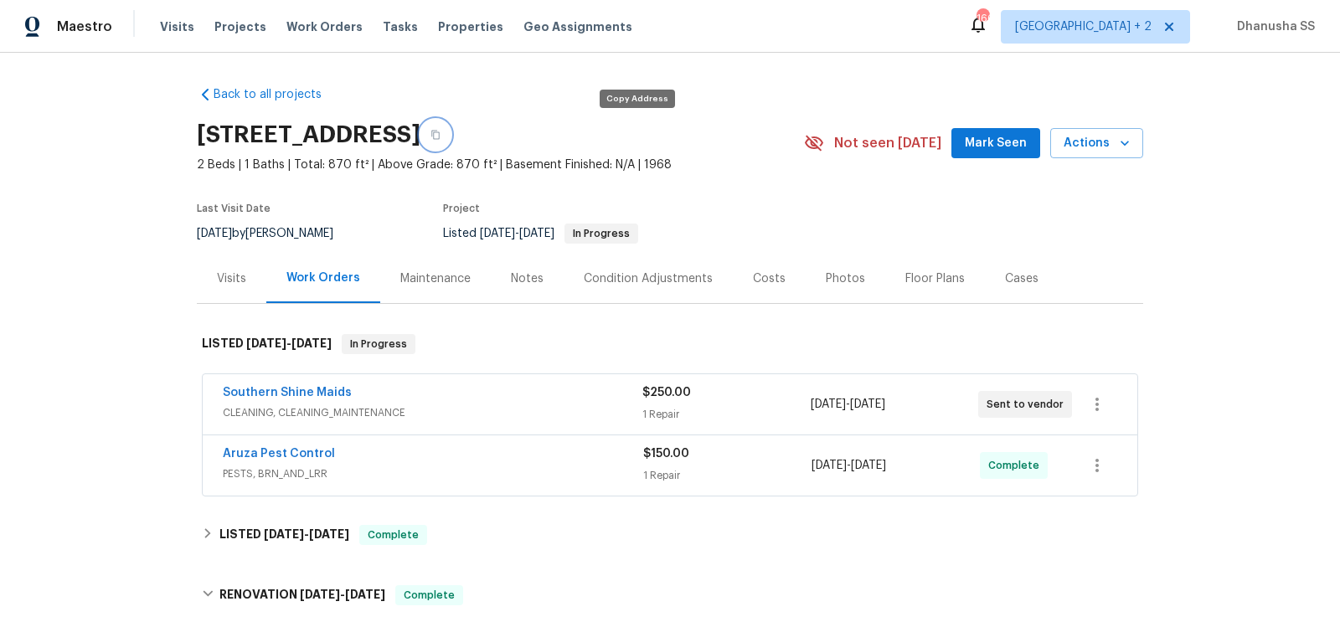
click at [451, 127] on button "button" at bounding box center [436, 135] width 30 height 30
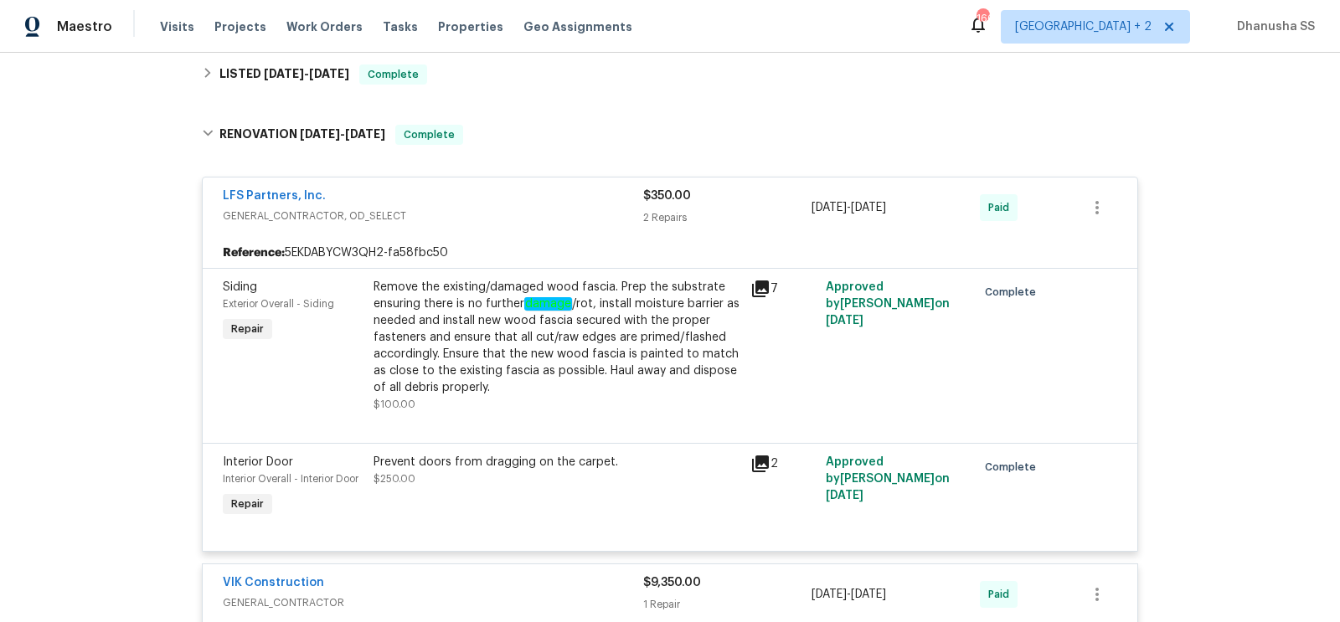
scroll to position [305, 0]
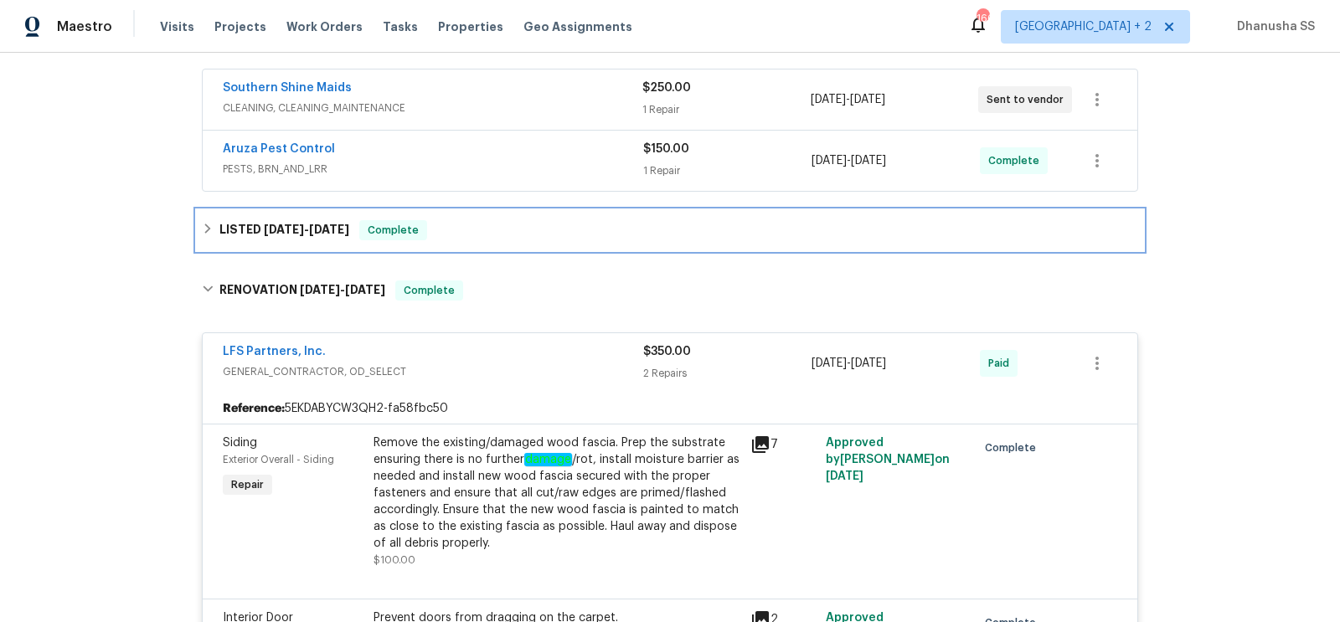
click at [447, 213] on div "LISTED [DATE] - [DATE] Complete" at bounding box center [670, 230] width 947 height 40
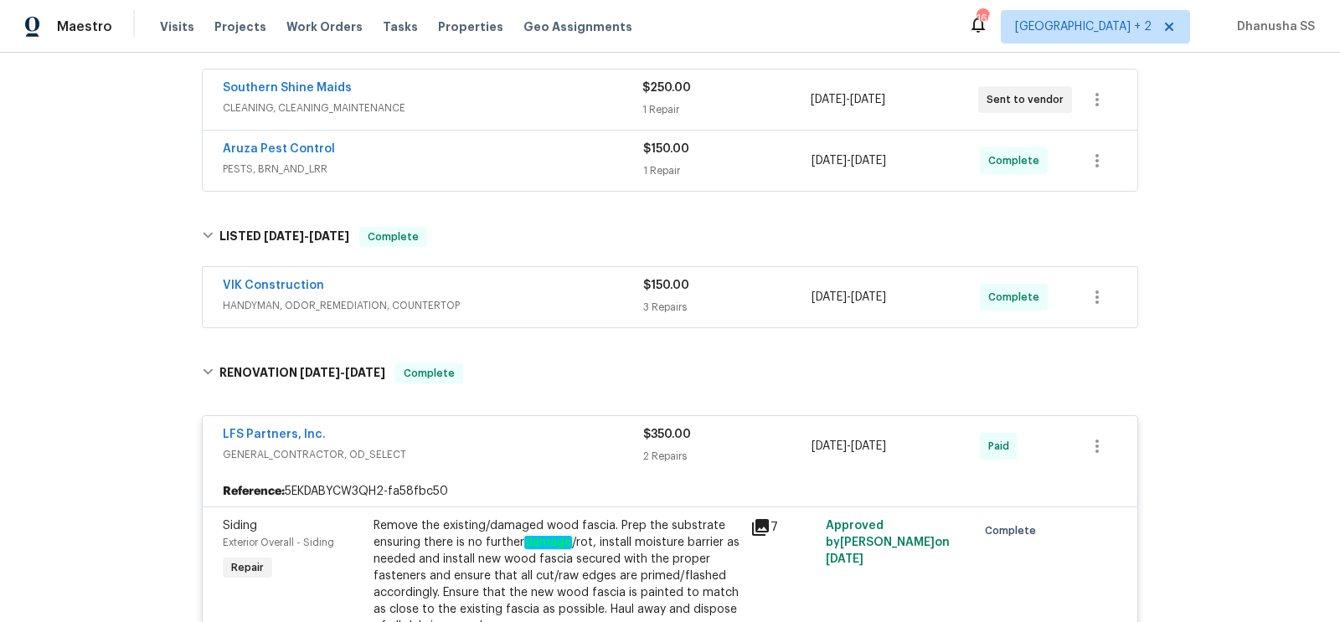
click at [529, 297] on span "HANDYMAN, ODOR_REMEDIATION, COUNTERTOP" at bounding box center [433, 305] width 421 height 17
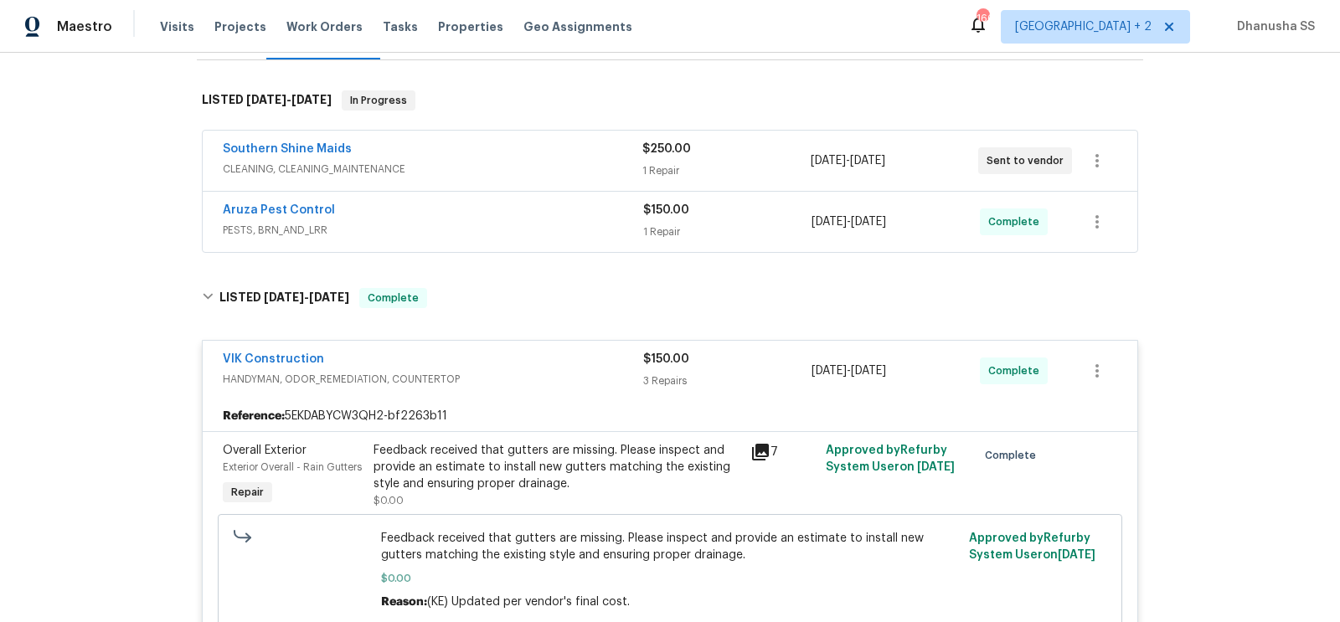
scroll to position [208, 0]
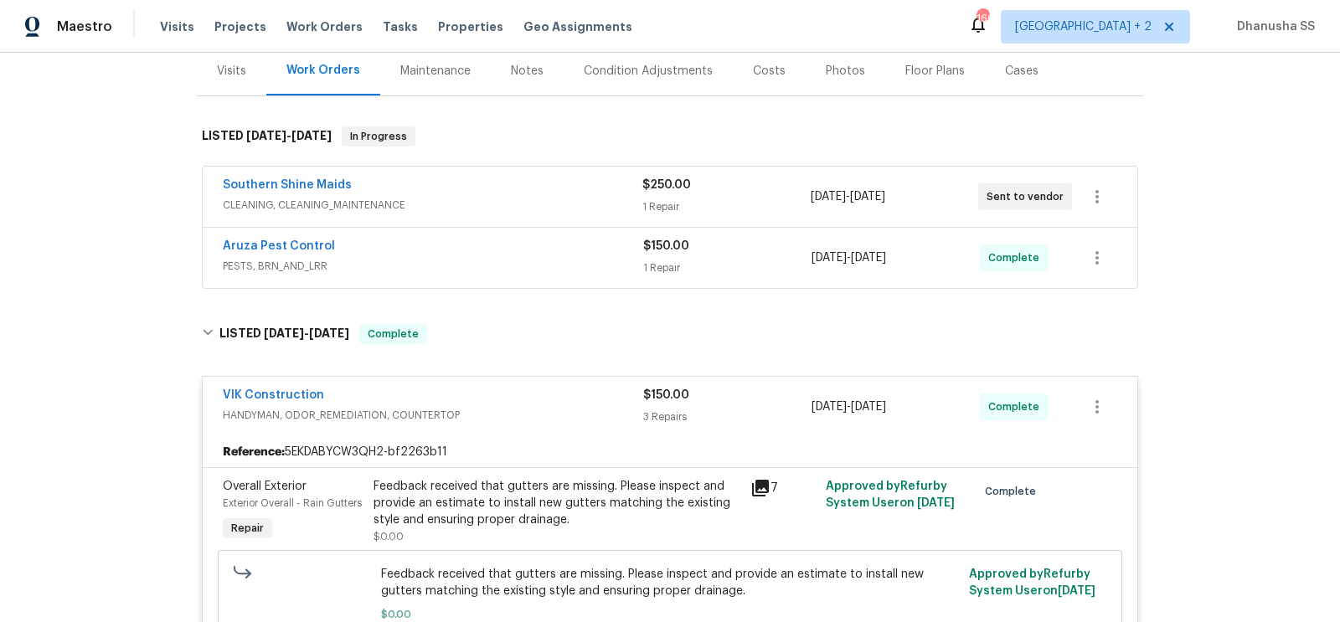
click at [586, 271] on span "PESTS, BRN_AND_LRR" at bounding box center [433, 266] width 421 height 17
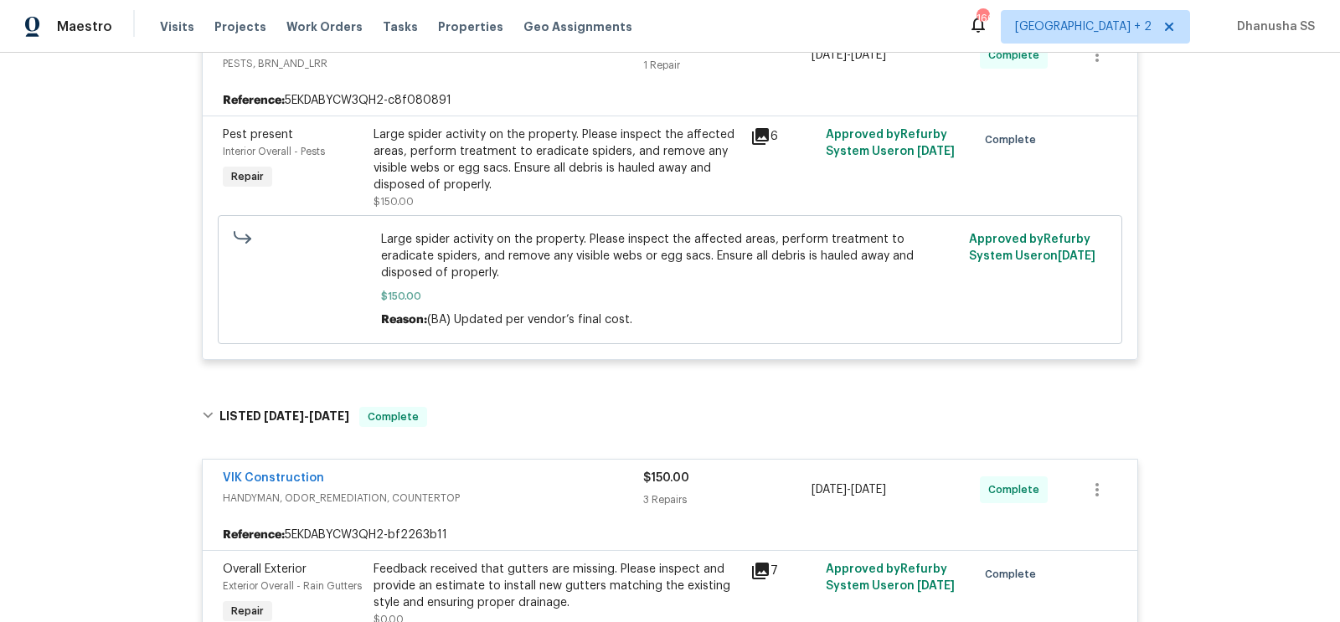
scroll to position [367, 0]
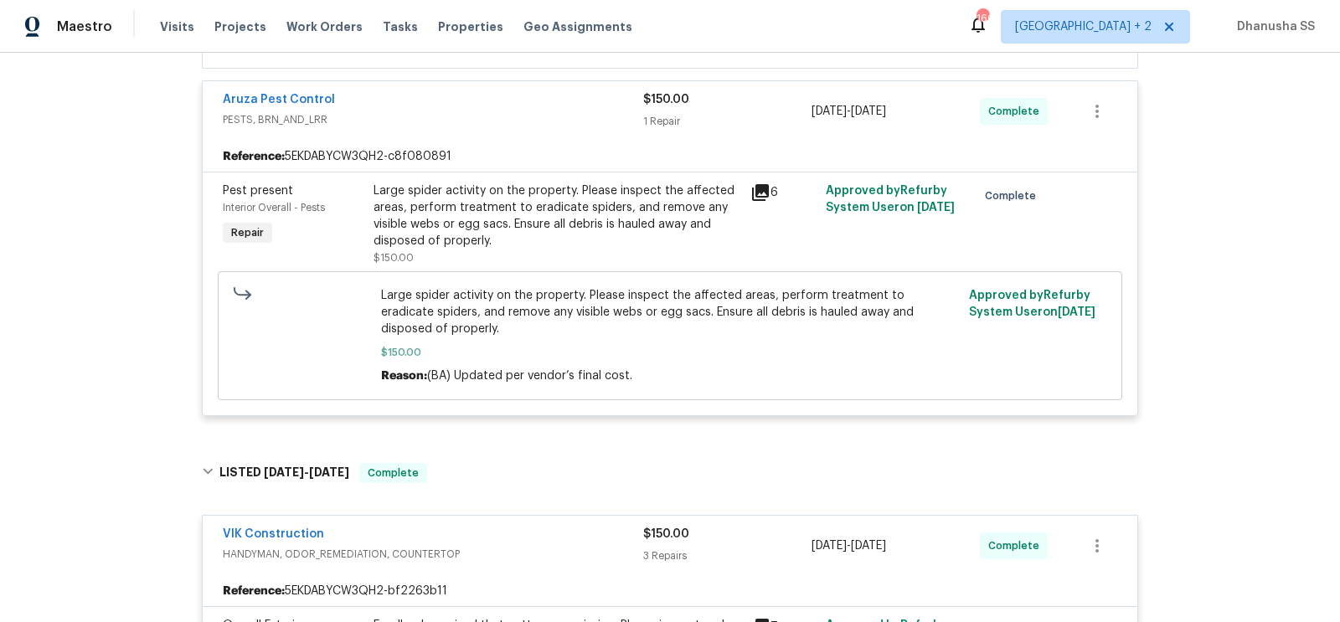
click at [504, 245] on div "Large spider activity on the property. Please inspect the affected areas, perfo…" at bounding box center [557, 216] width 367 height 67
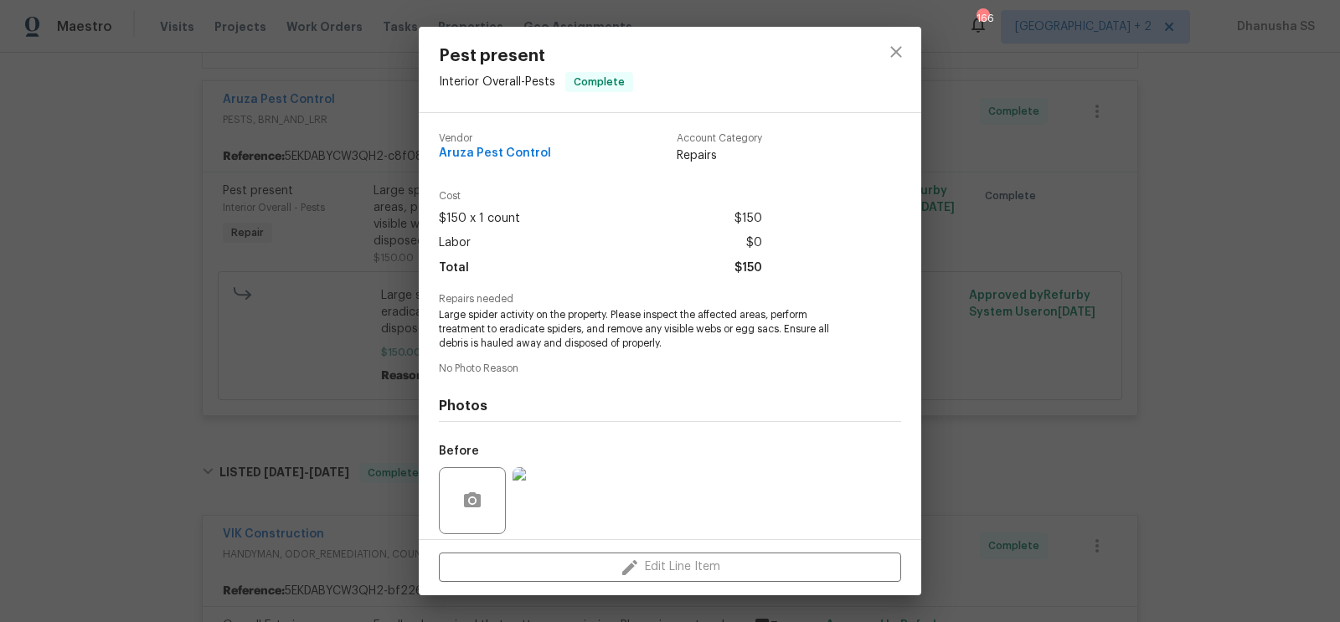
click at [535, 160] on span "Aruza Pest Control" at bounding box center [495, 153] width 112 height 13
copy span "Aruza Pest Control"
click at [886, 67] on button "close" at bounding box center [896, 52] width 40 height 40
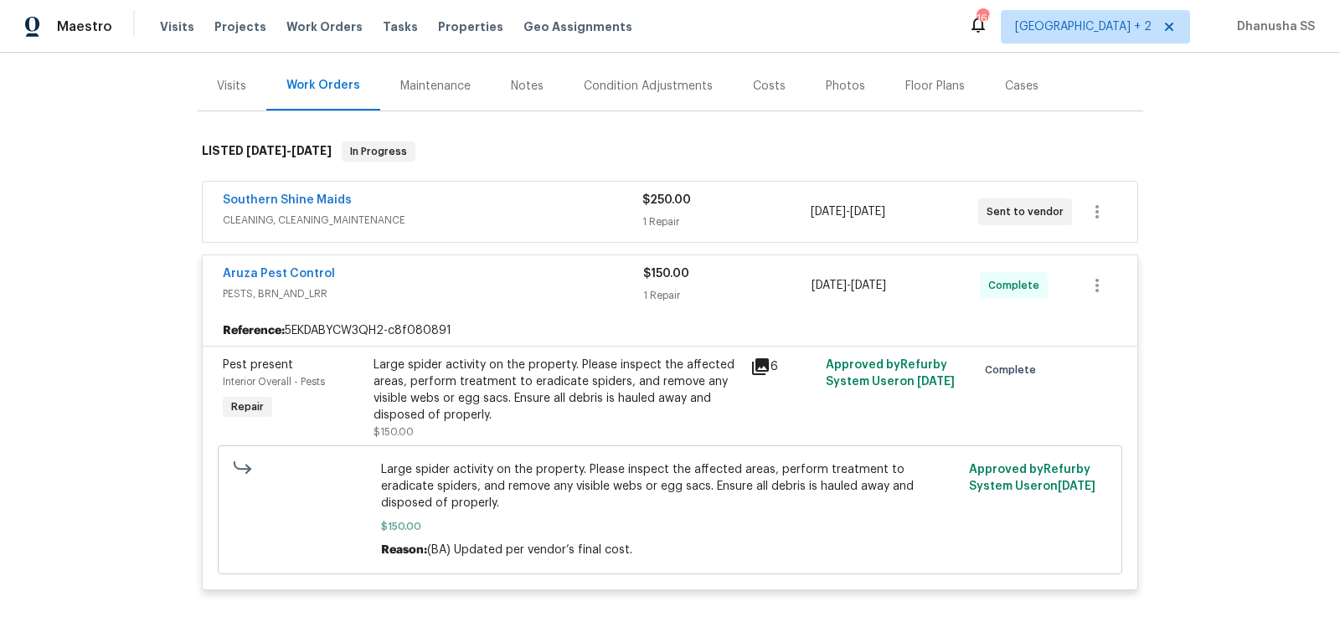
scroll to position [162, 0]
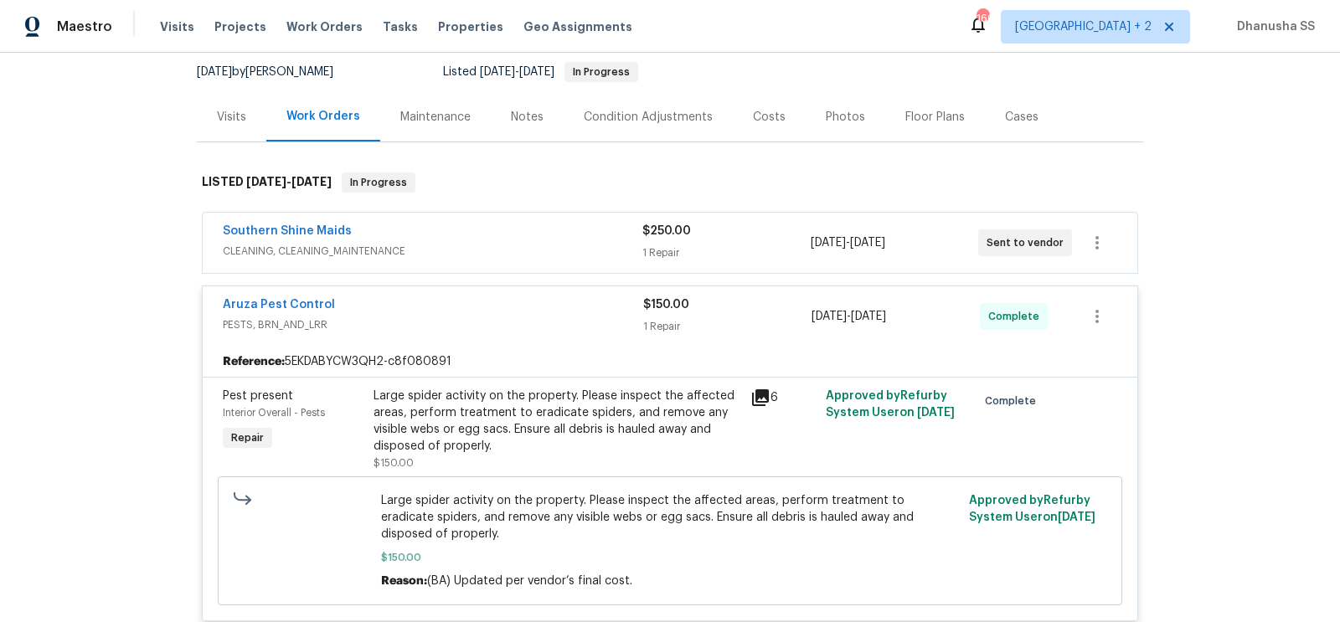
click at [591, 258] on span "CLEANING, CLEANING_MAINTENANCE" at bounding box center [433, 251] width 420 height 17
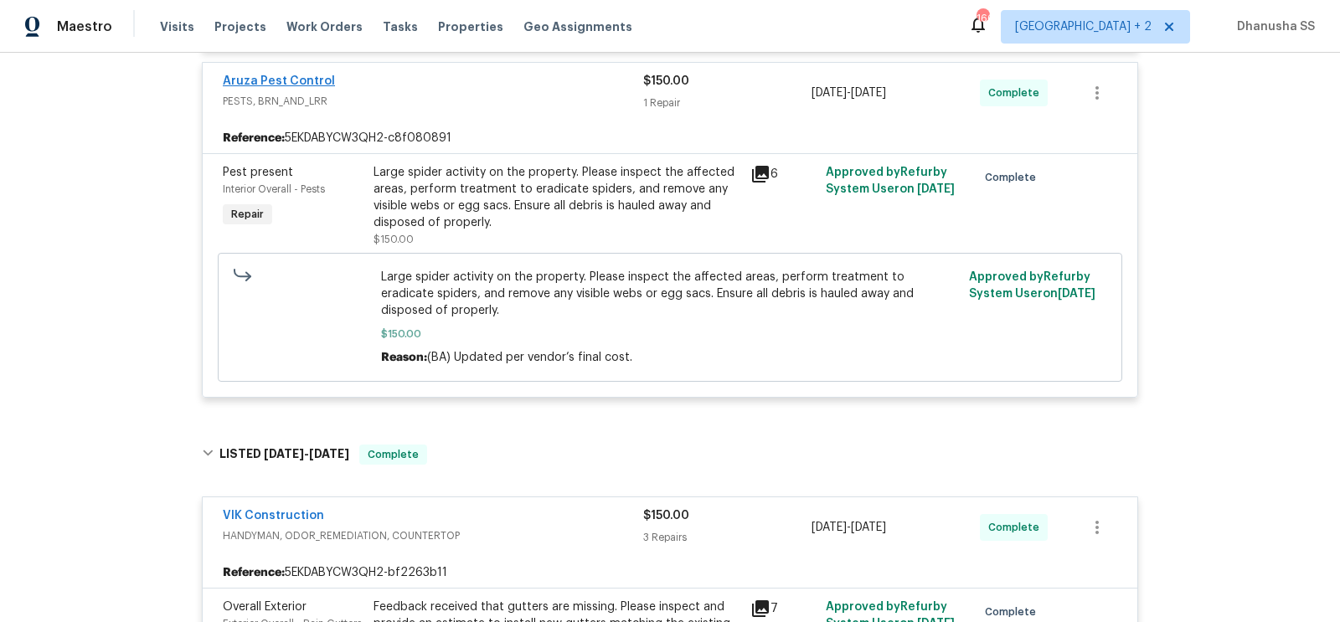
scroll to position [0, 0]
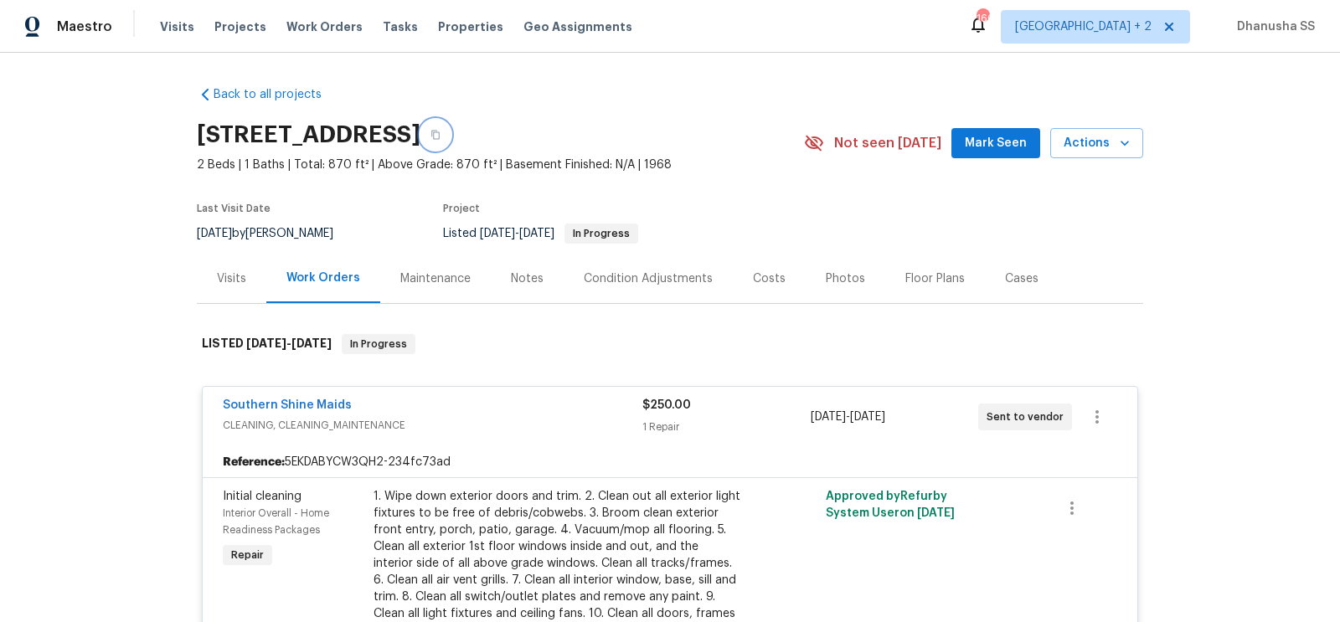
click at [451, 128] on button "button" at bounding box center [436, 135] width 30 height 30
